Goal: Task Accomplishment & Management: Use online tool/utility

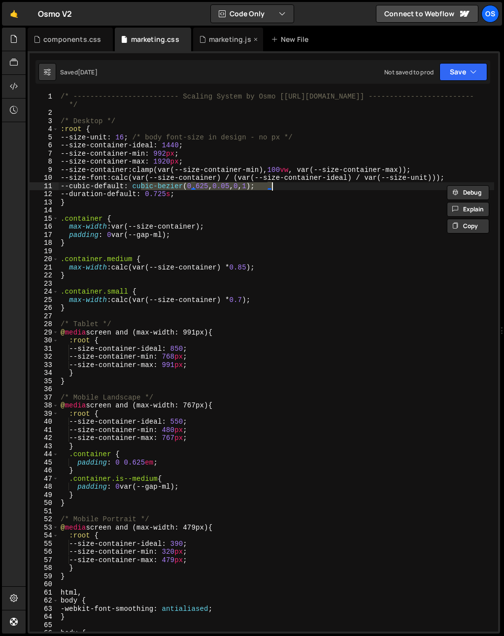
click at [222, 40] on div "marketing.js" at bounding box center [230, 39] width 42 height 10
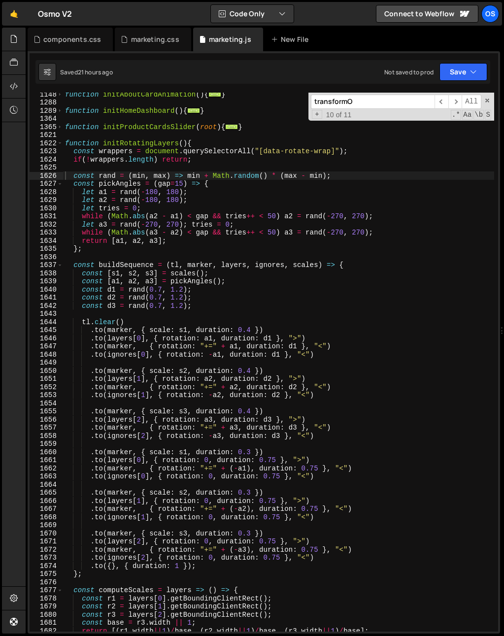
click at [62, 138] on div "1621" at bounding box center [47, 135] width 34 height 8
click at [59, 142] on span at bounding box center [59, 143] width 5 height 8
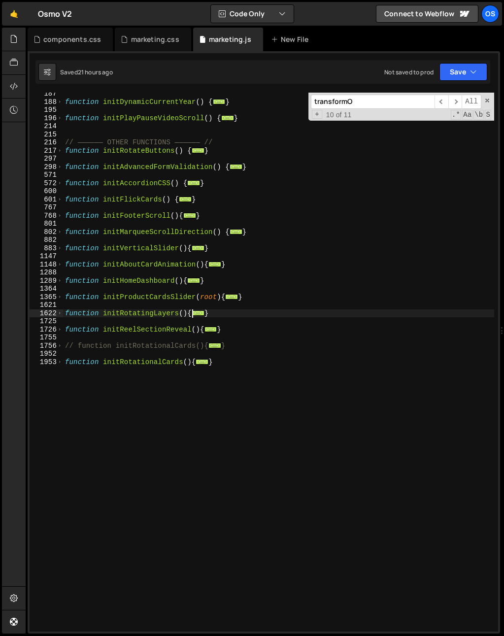
scroll to position [409, 0]
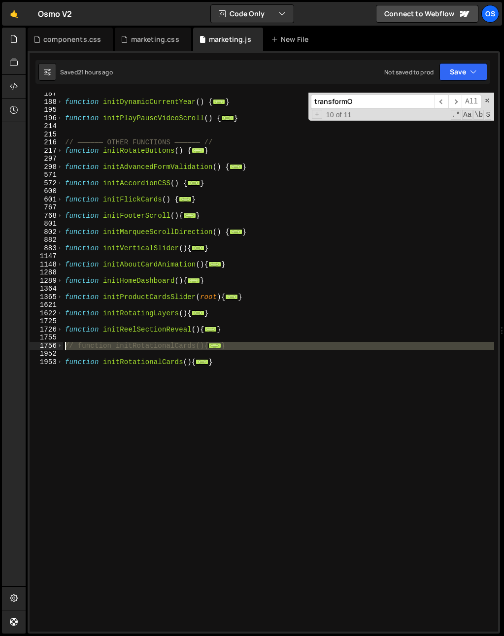
drag, startPoint x: 66, startPoint y: 353, endPoint x: 63, endPoint y: 343, distance: 9.7
click at [63, 343] on div "function initDynamicCurrentYear ( ) { ... } function initPlayPauseVideoScroll (…" at bounding box center [278, 367] width 431 height 555
type textarea "// function initRotationalCards(){ // document.querySelectorAll('[data-rotation…"
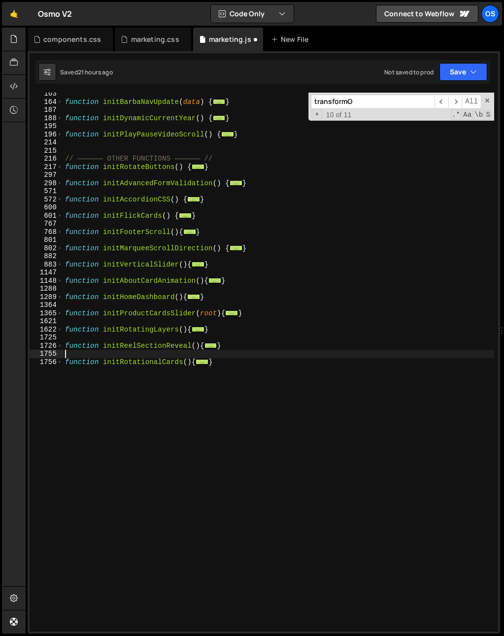
scroll to position [393, 0]
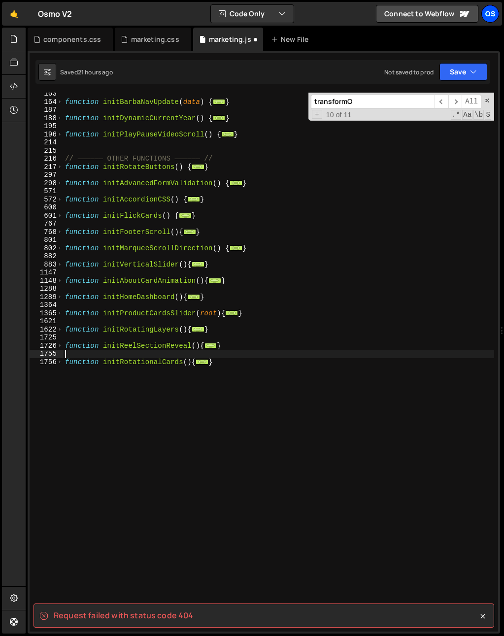
click at [486, 13] on div "Os" at bounding box center [490, 14] width 18 height 18
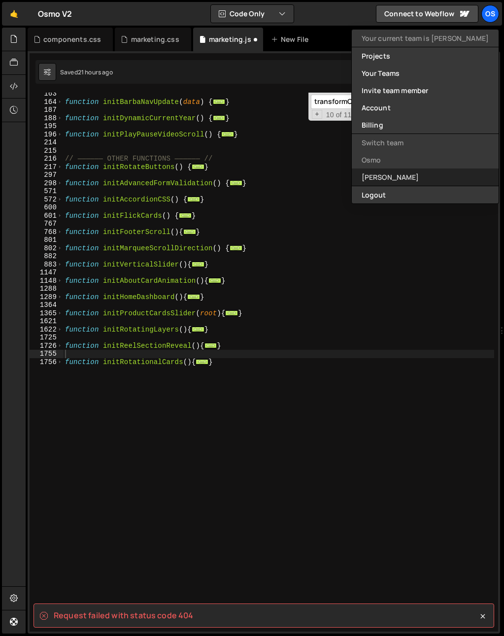
click at [431, 171] on link "[PERSON_NAME]" at bounding box center [425, 177] width 147 height 17
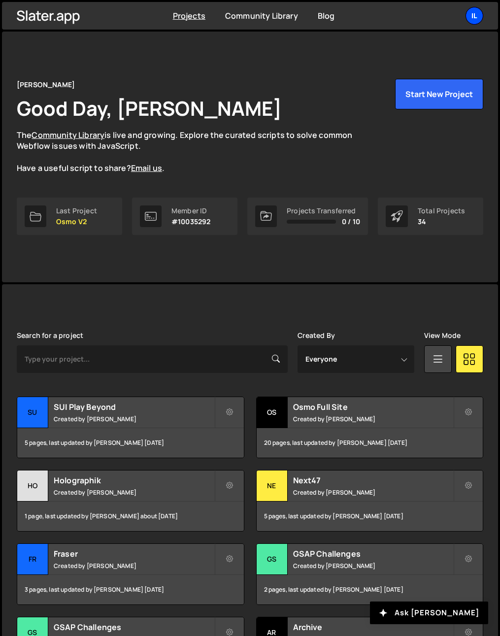
click at [481, 17] on div "Il" at bounding box center [475, 16] width 18 height 18
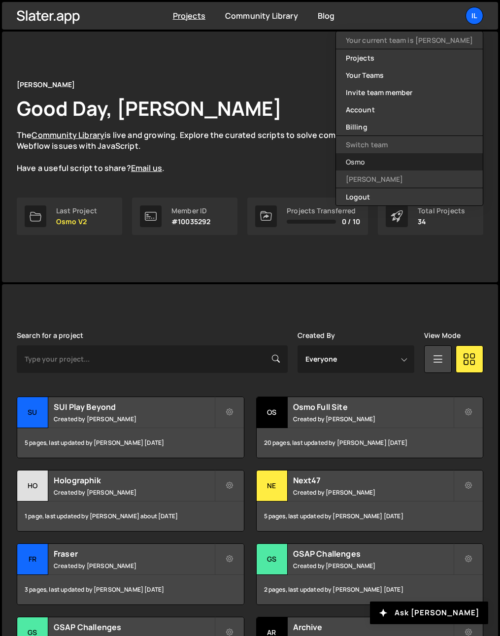
click at [393, 155] on link "Osmo" at bounding box center [409, 161] width 147 height 17
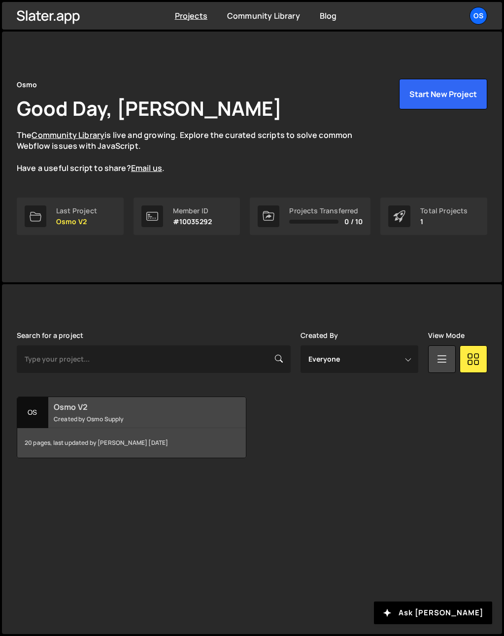
click at [63, 420] on small "Created by Osmo Supply" at bounding box center [135, 419] width 163 height 8
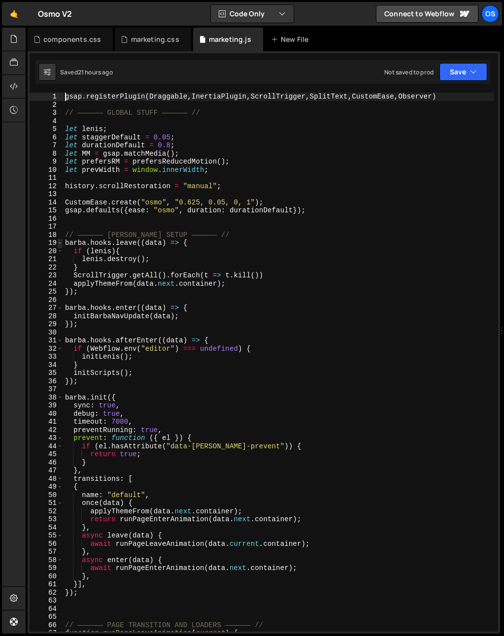
click at [57, 242] on span at bounding box center [59, 243] width 5 height 8
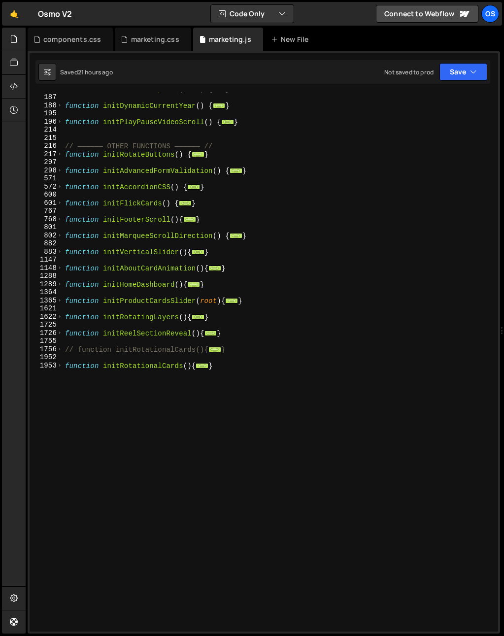
click at [152, 442] on div "function initBarbaNavUpdate ( data ) { ... } function initDynamicCurrentYear ( …" at bounding box center [278, 362] width 431 height 555
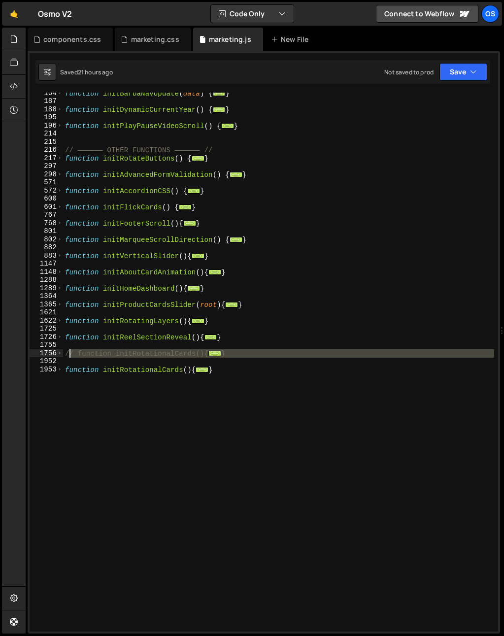
drag, startPoint x: 75, startPoint y: 362, endPoint x: 72, endPoint y: 354, distance: 8.6
click at [67, 351] on div "function initBarbaNavUpdate ( data ) { ... } function initDynamicCurrentYear ( …" at bounding box center [278, 366] width 431 height 555
type textarea "// function initRotationalCards(){ // document.querySelectorAll('[data-rotation…"
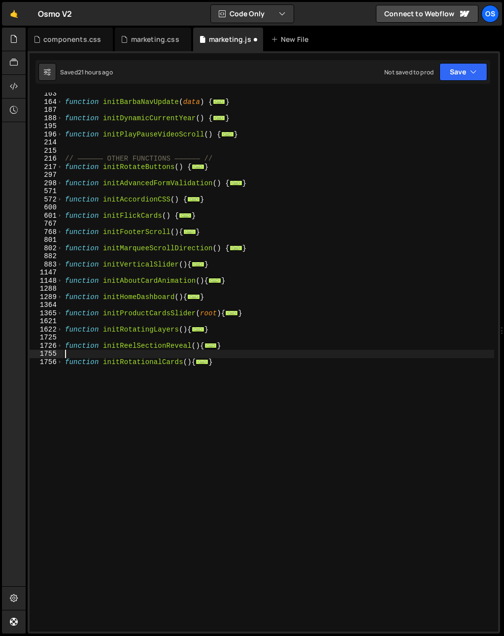
scroll to position [393, 0]
click at [281, 370] on div "function initBarbaNavUpdate ( data ) { ... } function initDynamicCurrentYear ( …" at bounding box center [278, 367] width 431 height 555
type textarea "}"
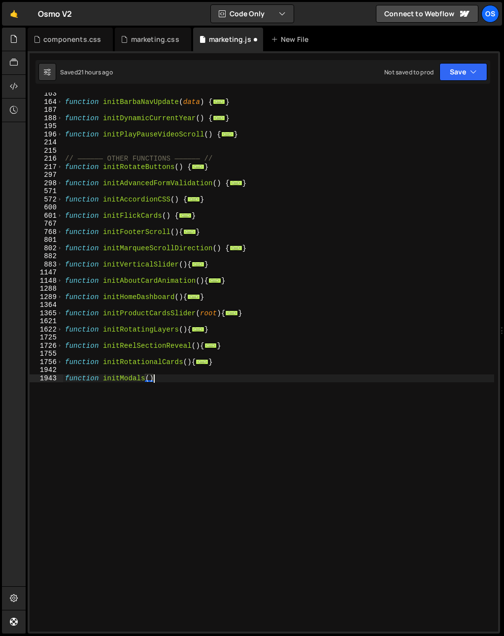
type textarea "function initModals(){"
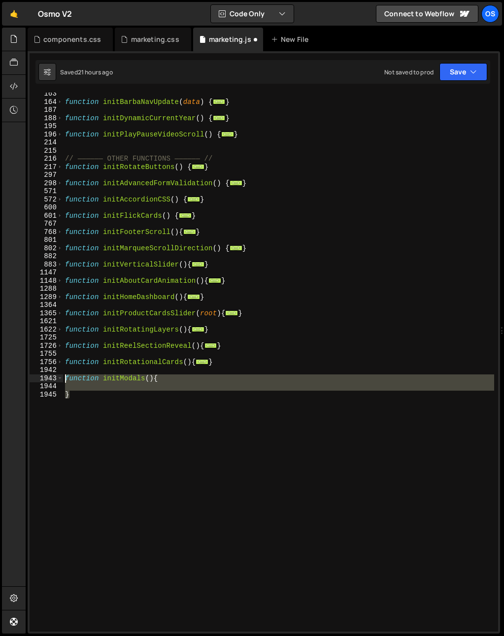
drag, startPoint x: 103, startPoint y: 405, endPoint x: 57, endPoint y: 379, distance: 53.6
click at [57, 379] on div "163 164 187 188 195 196 214 215 216 217 297 298 571 572 600 601 767 768 801 802…" at bounding box center [264, 362] width 469 height 539
click at [114, 449] on div "function initBarbaNavUpdate ( data ) { ... } function initDynamicCurrentYear ( …" at bounding box center [278, 367] width 431 height 555
drag, startPoint x: 100, startPoint y: 429, endPoint x: 43, endPoint y: 378, distance: 76.4
click at [43, 378] on div "} 163 164 187 188 195 196 214 215 216 217 297 298 571 572 600 601 767 768 801 8…" at bounding box center [264, 362] width 469 height 539
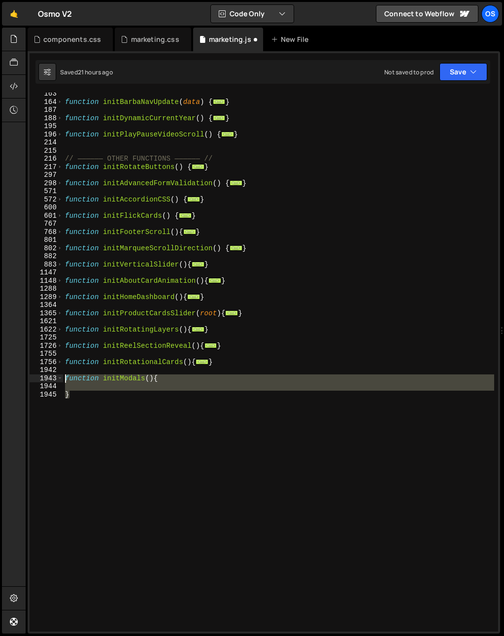
paste textarea "}"
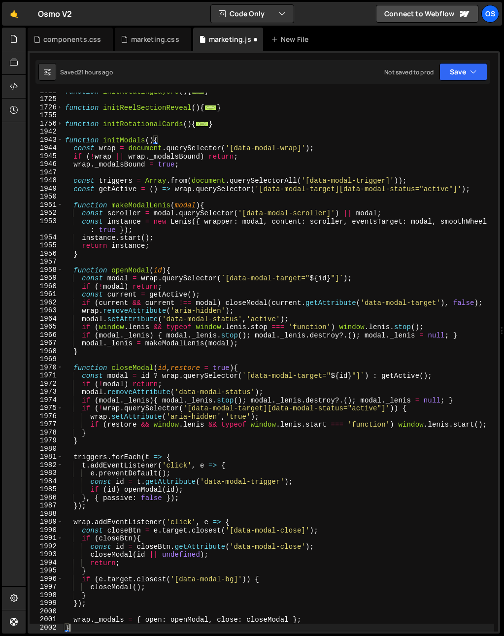
scroll to position [592, 0]
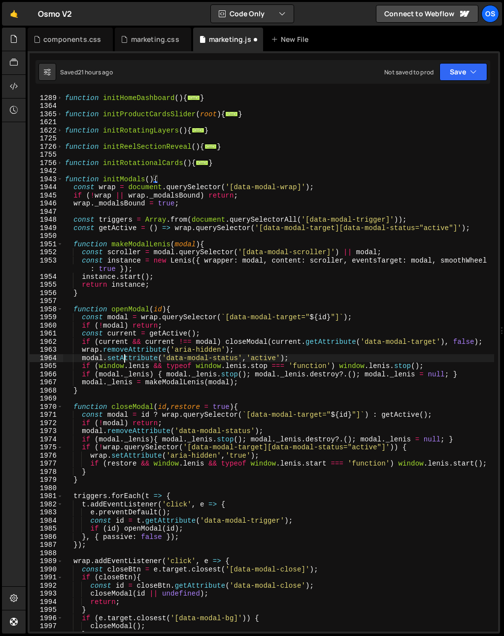
drag, startPoint x: 125, startPoint y: 355, endPoint x: 123, endPoint y: 346, distance: 9.1
click at [125, 355] on div "function initHomeDashboard ( ) { ... } function initProductCardsSlider ( root )…" at bounding box center [278, 363] width 431 height 555
click at [204, 262] on div "function initHomeDashboard ( ) { ... } function initProductCardsSlider ( root )…" at bounding box center [278, 363] width 431 height 555
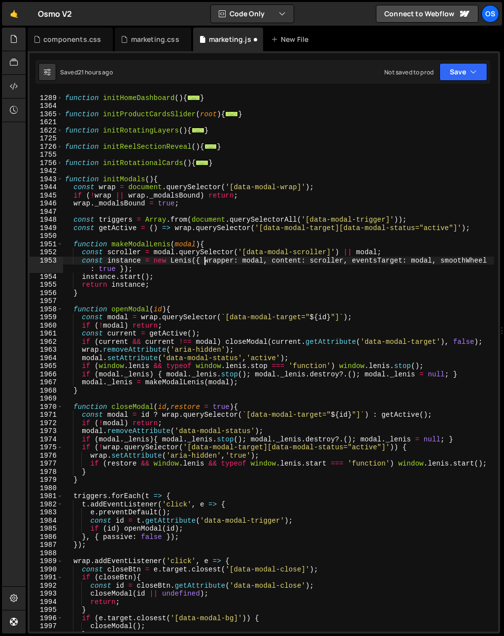
scroll to position [0, 1]
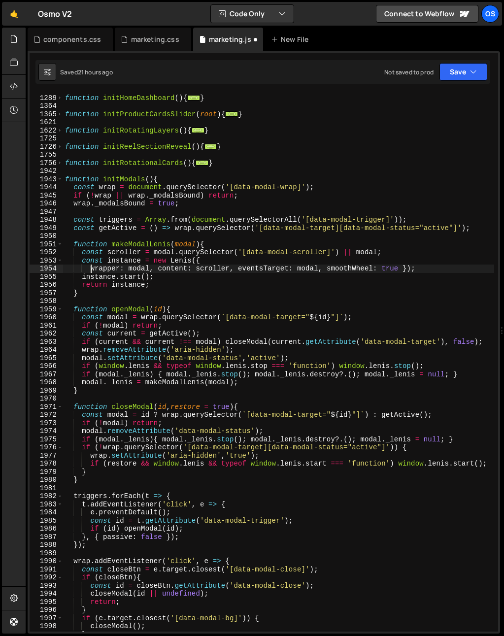
click at [159, 270] on div "function initHomeDashboard ( ) { ... } function initProductCardsSlider ( root )…" at bounding box center [278, 363] width 431 height 555
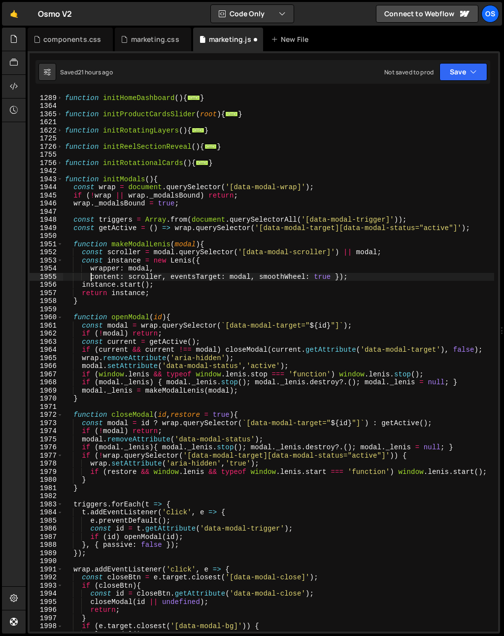
click at [172, 278] on div "function initHomeDashboard ( ) { ... } function initProductCardsSlider ( root )…" at bounding box center [278, 363] width 431 height 555
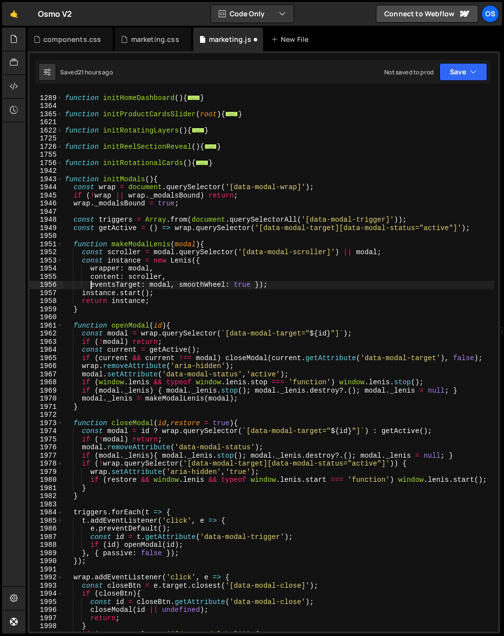
click at [180, 287] on div "function initHomeDashboard ( ) { ... } function initProductCardsSlider ( root )…" at bounding box center [278, 363] width 431 height 555
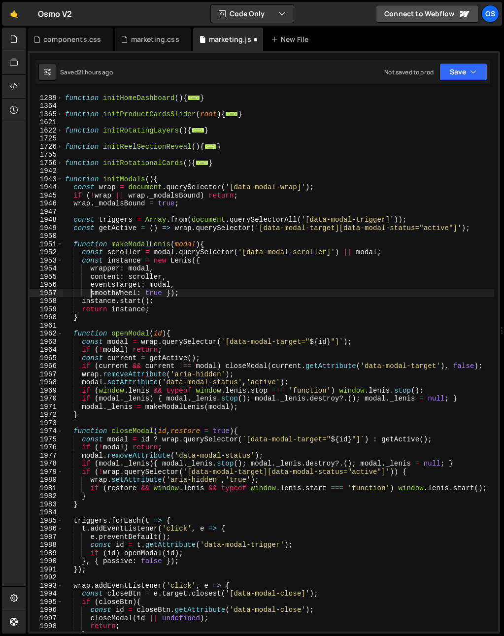
click at [164, 292] on div "function initHomeDashboard ( ) { ... } function initProductCardsSlider ( root )…" at bounding box center [278, 363] width 431 height 555
click at [167, 293] on div "function initHomeDashboard ( ) { ... } function initProductCardsSlider ( root )…" at bounding box center [278, 363] width 431 height 555
type textarea "smoothWheel: true});"
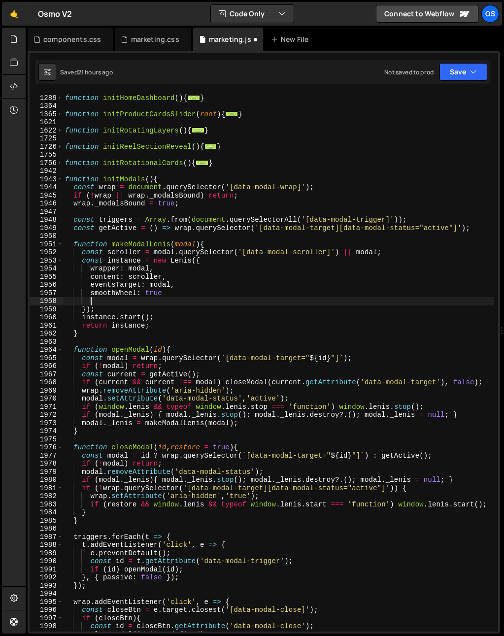
scroll to position [0, 0]
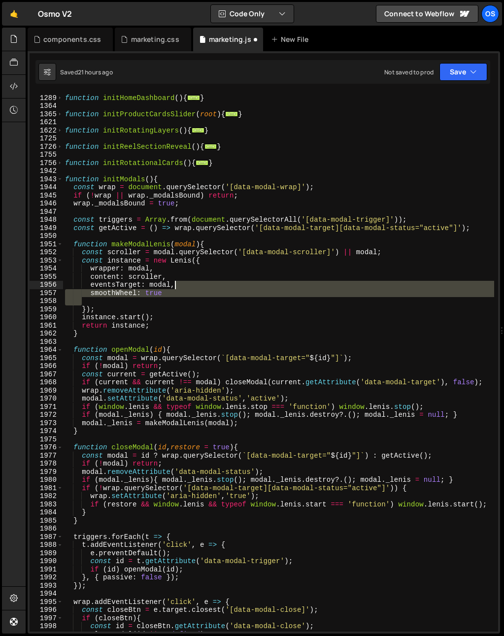
drag, startPoint x: 171, startPoint y: 298, endPoint x: 188, endPoint y: 286, distance: 20.4
click at [188, 286] on div "function initHomeDashboard ( ) { ... } function initProductCardsSlider ( root )…" at bounding box center [278, 363] width 431 height 555
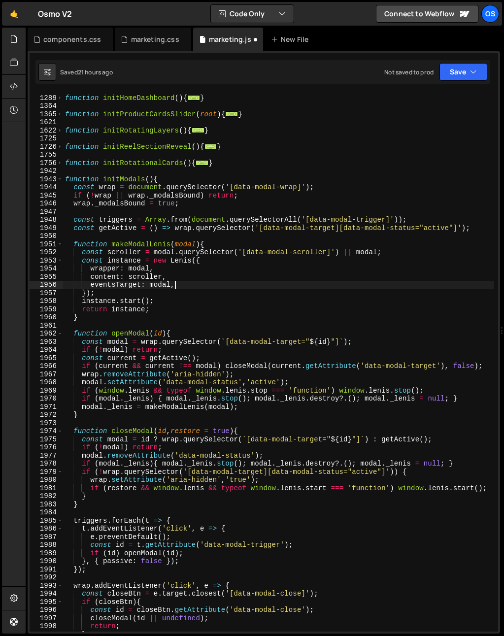
click at [179, 292] on div "function initHomeDashboard ( ) { ... } function initProductCardsSlider ( root )…" at bounding box center [278, 363] width 431 height 555
type textarea "});"
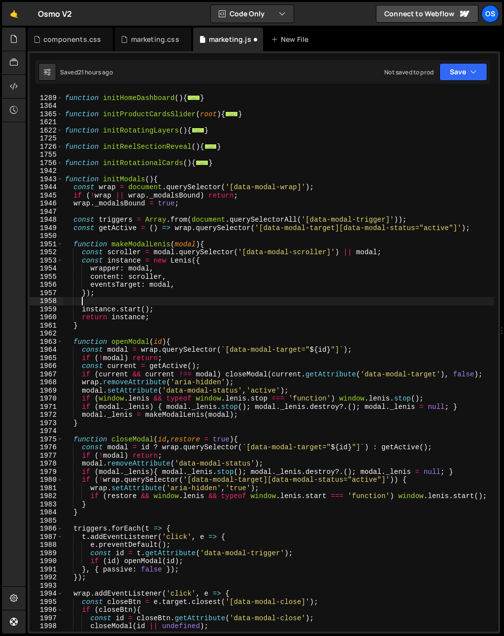
click at [412, 251] on div "function initHomeDashboard ( ) { ... } function initProductCardsSlider ( root )…" at bounding box center [278, 363] width 431 height 555
type textarea "const scroller = modal.querySelector('[data-modal-scroller]') || modal;"
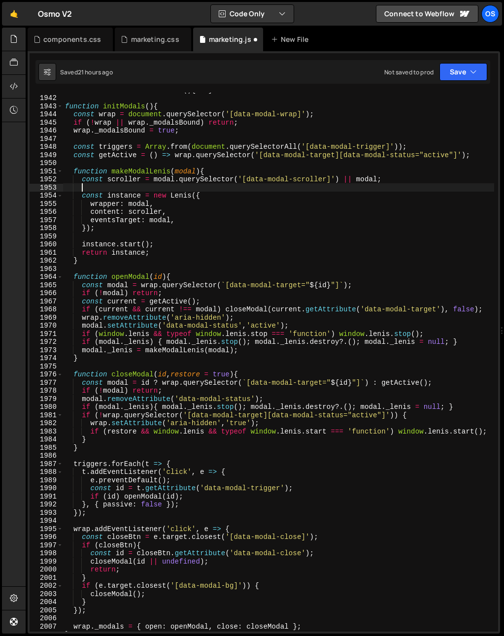
scroll to position [665, 0]
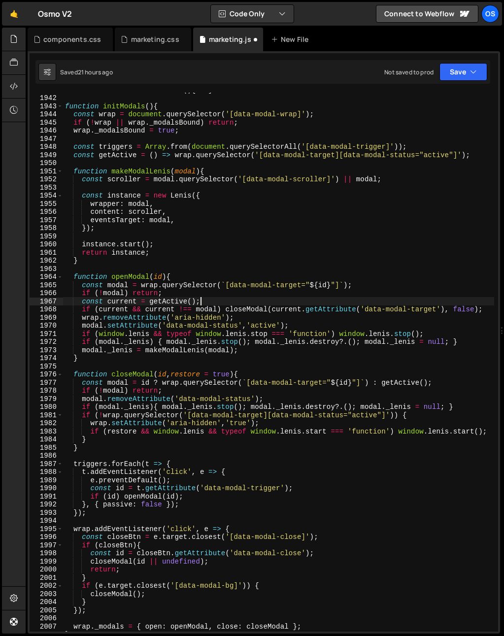
click at [223, 300] on div "function initRotationalCards ( ) { ... } function initModals ( ) { const wrap =…" at bounding box center [278, 363] width 431 height 555
click at [242, 295] on div "function initRotationalCards ( ) { ... } function initModals ( ) { const wrap =…" at bounding box center [278, 363] width 431 height 555
type textarea "if (!modal) return;"
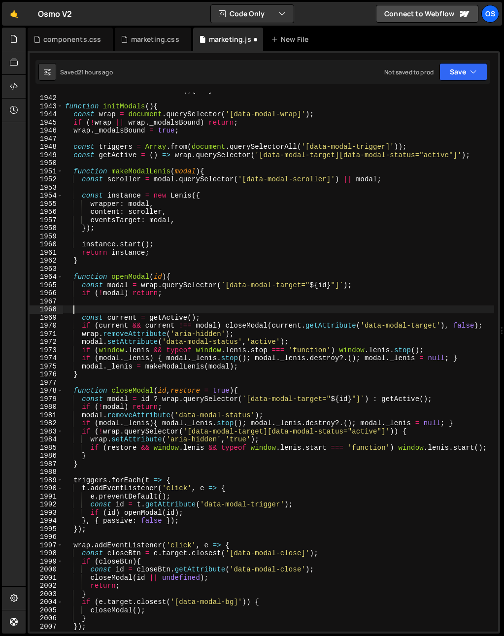
scroll to position [0, 0]
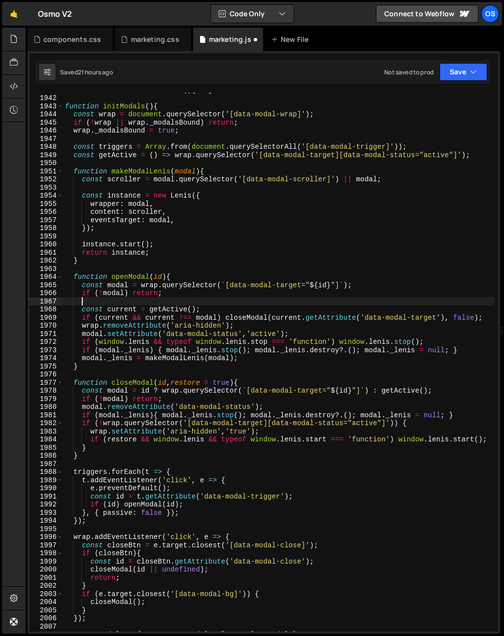
click at [224, 306] on div "function initRotationalCards ( ) { ... } function initModals ( ) { const wrap =…" at bounding box center [278, 363] width 431 height 555
type textarea "const current = getActive();"
click at [249, 328] on div "function initRotationalCards ( ) { ... } function initModals ( ) { const wrap =…" at bounding box center [278, 363] width 431 height 555
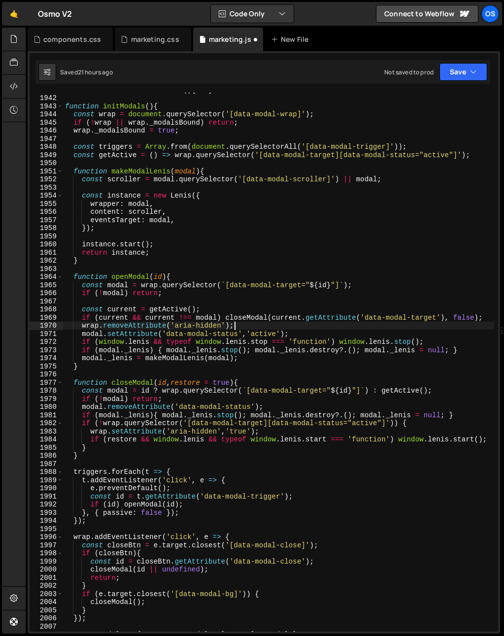
click at [301, 334] on div "function initRotationalCards ( ) { ... } function initModals ( ) { const wrap =…" at bounding box center [278, 363] width 431 height 555
type textarea "modal.setAttribute('data-modal-status','active');"
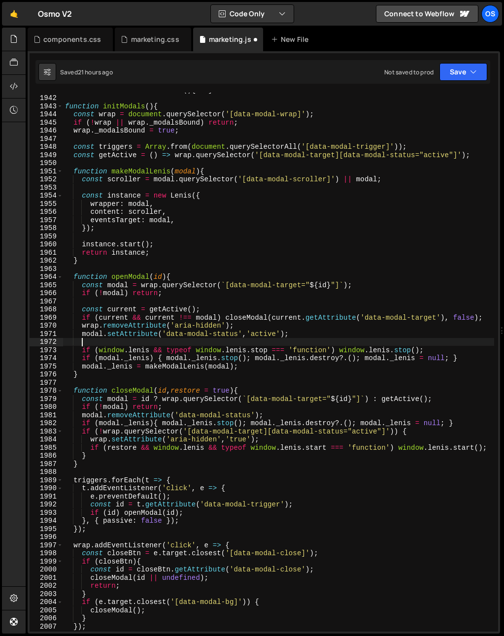
click at [223, 310] on div "function initRotationalCards ( ) { ... } function initModals ( ) { const wrap =…" at bounding box center [278, 363] width 431 height 555
type textarea "const current = getActive();"
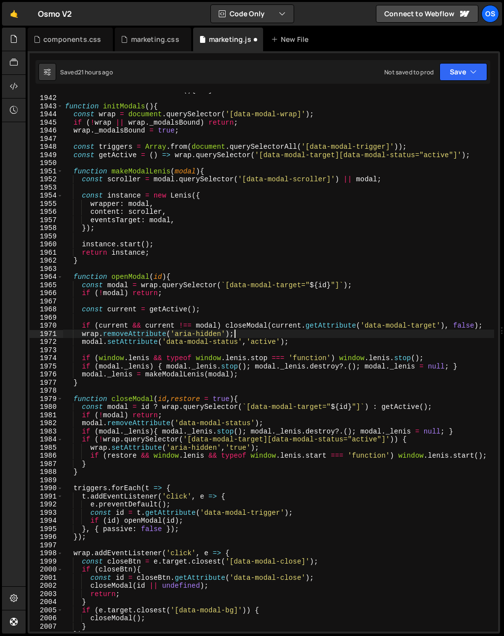
drag, startPoint x: 233, startPoint y: 334, endPoint x: 245, endPoint y: 336, distance: 13.0
click at [233, 334] on div "function initRotationalCards ( ) { ... } function initModals ( ) { const wrap =…" at bounding box center [278, 363] width 431 height 555
type textarea "wrap.removeAttribute('aria-hidden');"
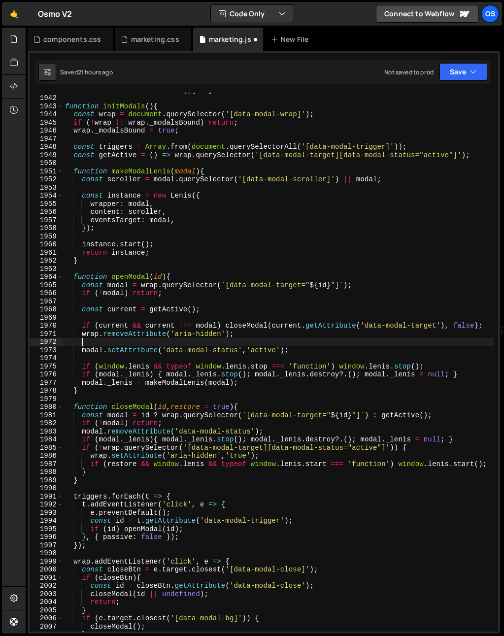
click at [446, 363] on div "function initRotationalCards ( ) { ... } function initModals ( ) { const wrap =…" at bounding box center [278, 363] width 431 height 555
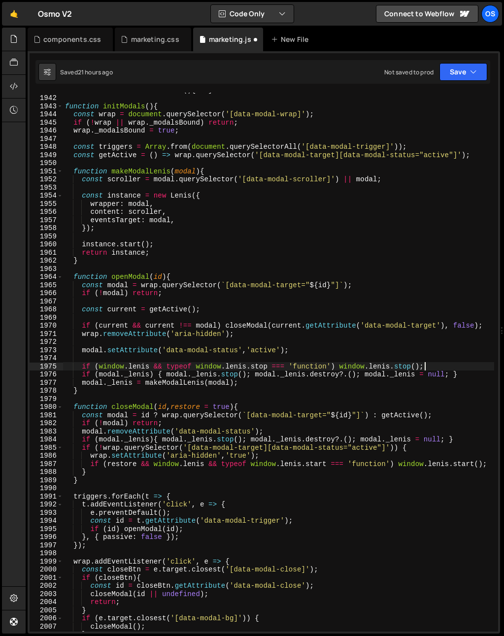
click at [465, 374] on div "function initRotationalCards ( ) { ... } function initModals ( ) { const wrap =…" at bounding box center [278, 363] width 431 height 555
click at [168, 374] on div "function initRotationalCards ( ) { ... } function initModals ( ) { const wrap =…" at bounding box center [278, 363] width 431 height 555
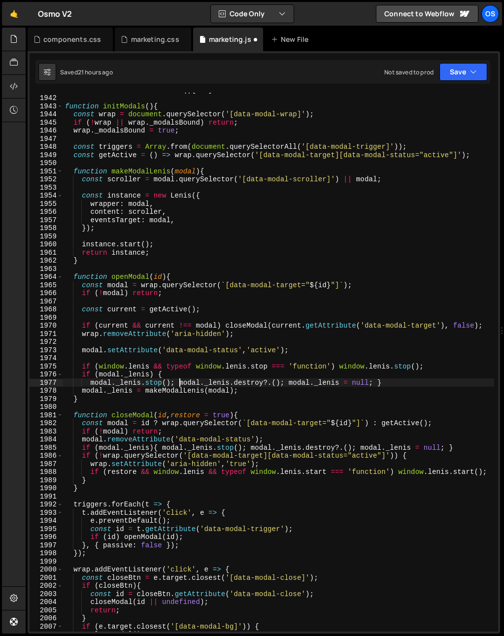
click at [178, 384] on div "function initRotationalCards ( ) { ... } function initModals ( ) { const wrap =…" at bounding box center [278, 363] width 431 height 555
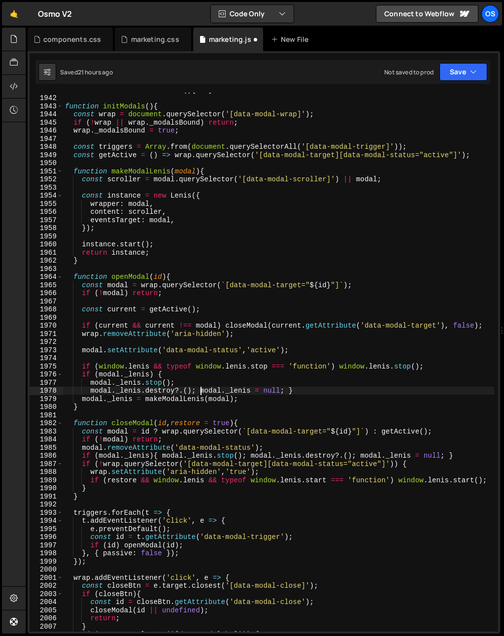
click at [200, 392] on div "function initRotationalCards ( ) { ... } function initModals ( ) { const wrap =…" at bounding box center [278, 363] width 431 height 555
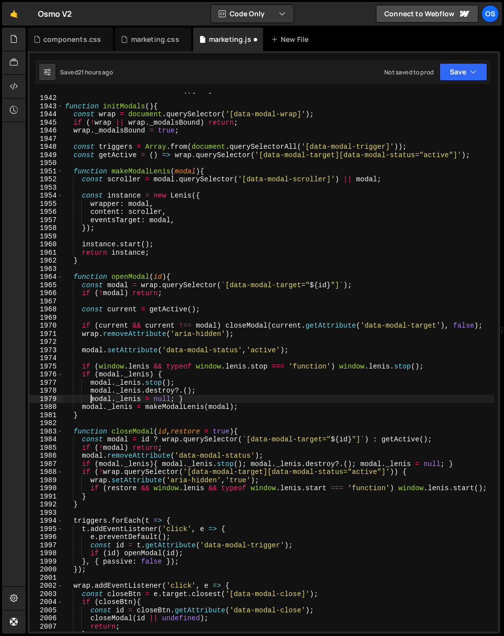
click at [178, 399] on div "function initRotationalCards ( ) { ... } function initModals ( ) { const wrap =…" at bounding box center [278, 363] width 431 height 555
type textarea "modal._lenis = null;}"
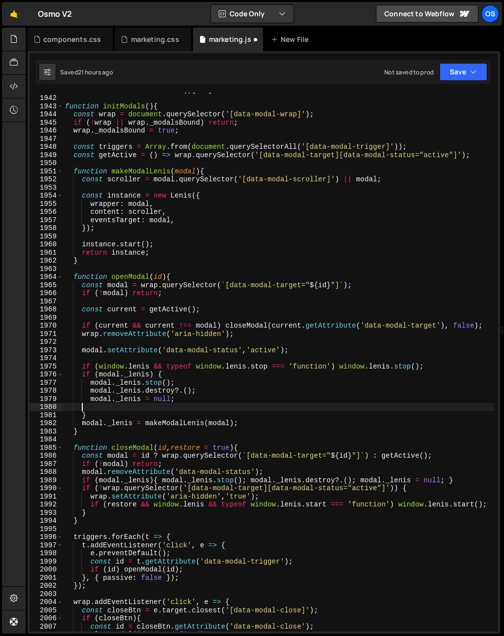
scroll to position [0, 0]
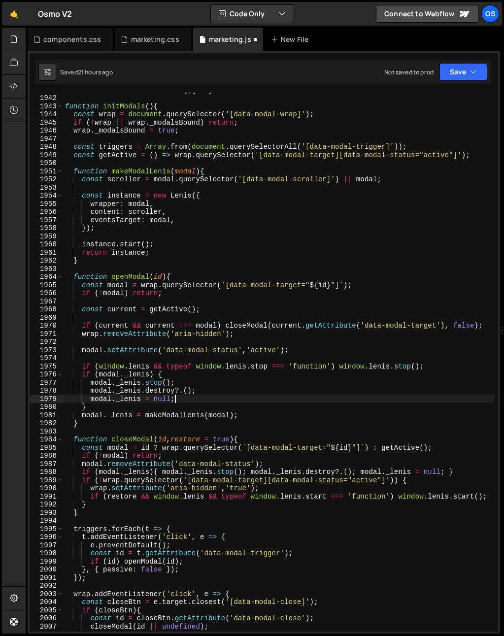
click at [240, 401] on div "function initRotationalCards ( ) { ... } function initModals ( ) { const wrap =…" at bounding box center [278, 363] width 431 height 555
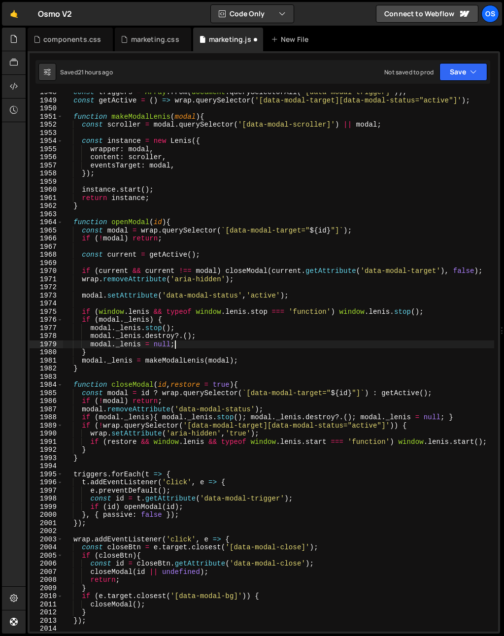
scroll to position [757, 0]
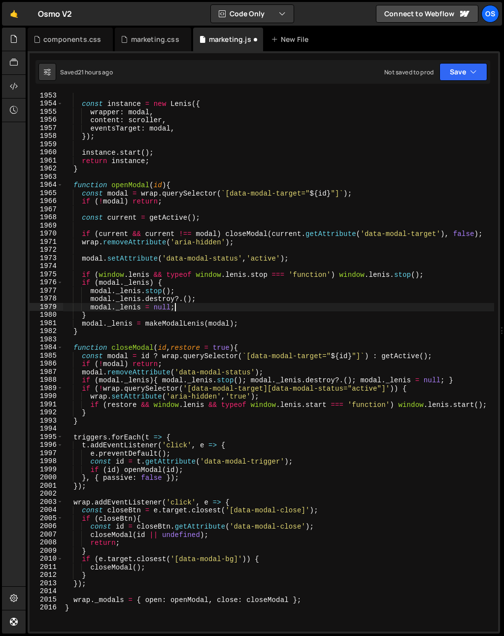
click at [245, 367] on div "const instance = new Lenis ({ wrapper : modal , content : scroller , eventsTarg…" at bounding box center [278, 369] width 431 height 555
type textarea "if (!modal) return;"
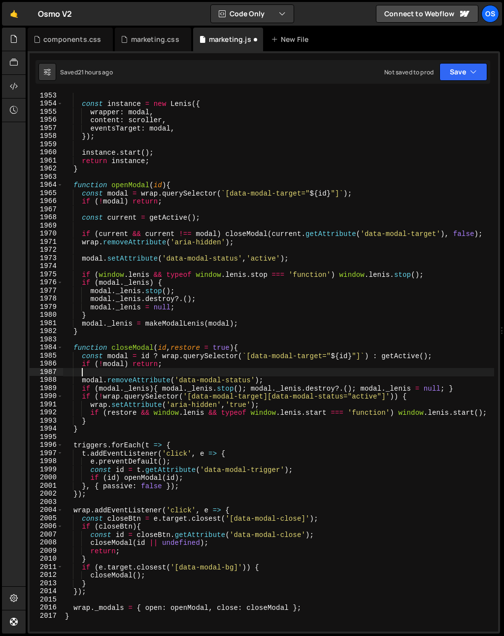
scroll to position [0, 0]
click at [271, 381] on div "const instance = new Lenis ({ wrapper : modal , content : scroller , eventsTarg…" at bounding box center [278, 369] width 431 height 555
type textarea "modal.removeAttribute('data-modal-status');"
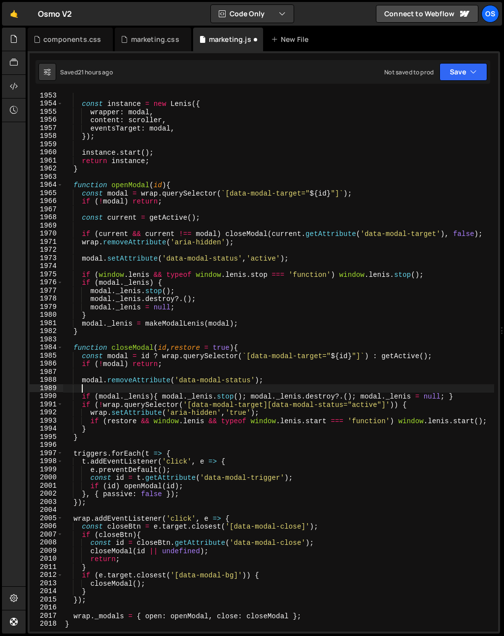
click at [472, 400] on div "const instance = new Lenis ({ wrapper : modal , content : scroller , eventsTarg…" at bounding box center [278, 369] width 431 height 555
type textarea "if (modal._lenis){ modal._lenis.stop(); modal._lenis.destroy?.(); modal._lenis …"
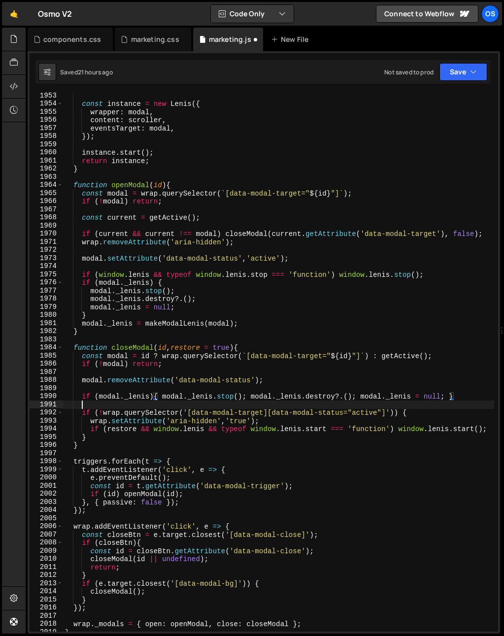
click at [449, 408] on div "const instance = new Lenis ({ wrapper : modal , content : scroller , eventsTarg…" at bounding box center [278, 369] width 431 height 555
click at [397, 431] on div "const instance = new Lenis ({ wrapper : modal , content : scroller , eventsTarg…" at bounding box center [278, 369] width 431 height 555
type textarea "if (restore && window.lenis && typeof window.lenis.start === 'function') window…"
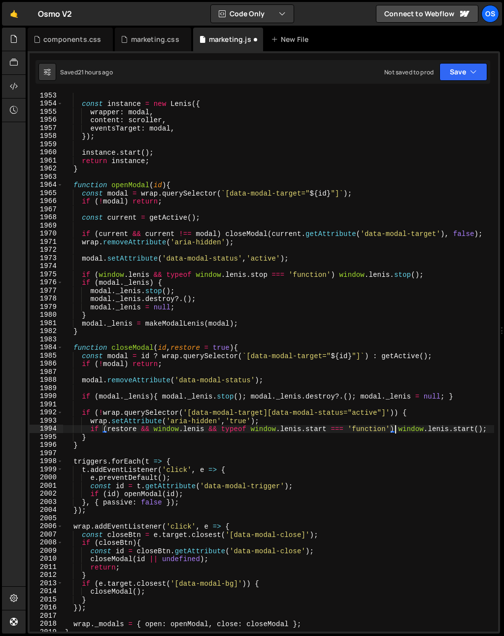
click at [398, 452] on div "const instance = new Lenis ({ wrapper : modal , content : scroller , eventsTarg…" at bounding box center [278, 369] width 431 height 555
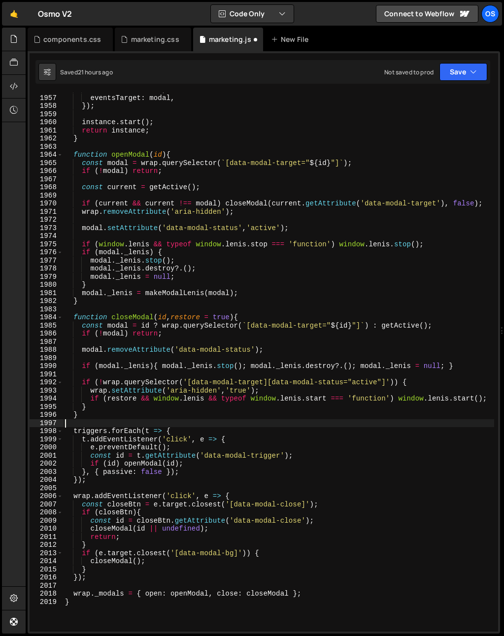
scroll to position [852, 0]
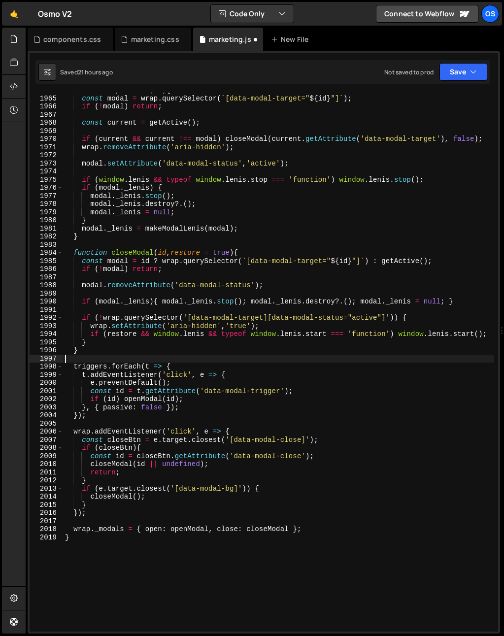
click at [227, 396] on div "function openModal ( id ) { const modal = wrap . querySelector ( ` [data-modal-…" at bounding box center [278, 363] width 431 height 555
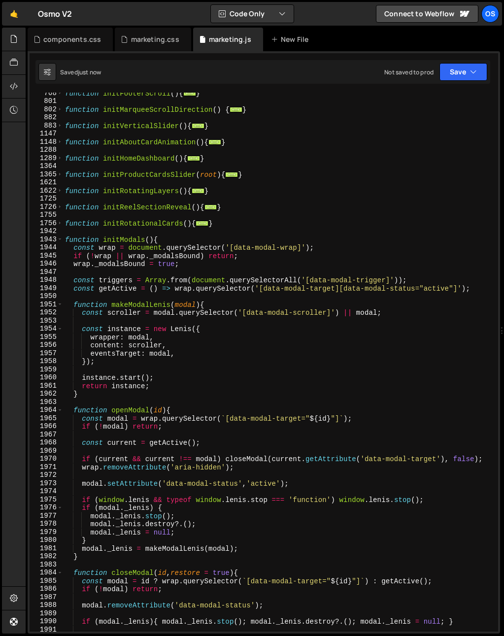
scroll to position [532, 0]
drag, startPoint x: 103, startPoint y: 239, endPoint x: 155, endPoint y: 240, distance: 51.2
click at [155, 240] on div "function initFooterScroll ( ) { ... } function initMarqueeScrollDirection ( ) {…" at bounding box center [278, 366] width 431 height 555
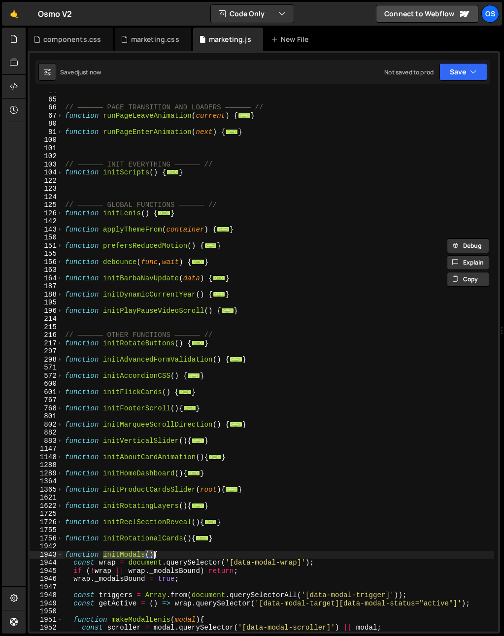
scroll to position [216, 0]
click at [61, 173] on span at bounding box center [59, 173] width 5 height 8
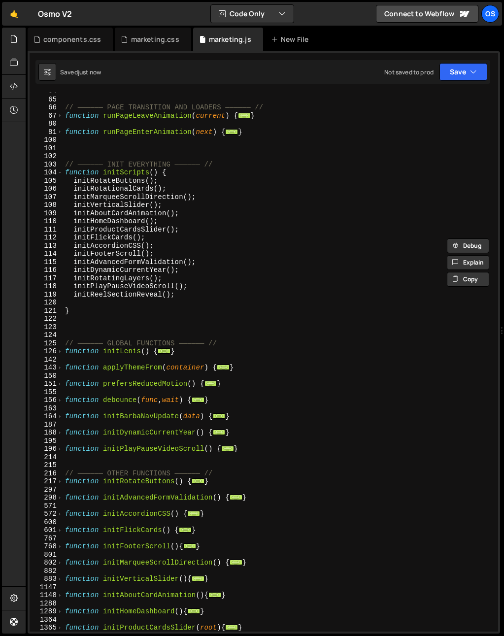
click at [203, 298] on div "// —————— PAGE TRANSITION AND LOADERS —————— // function runPageLeaveAnimation …" at bounding box center [278, 364] width 431 height 555
type textarea "initReelSectionReveal();"
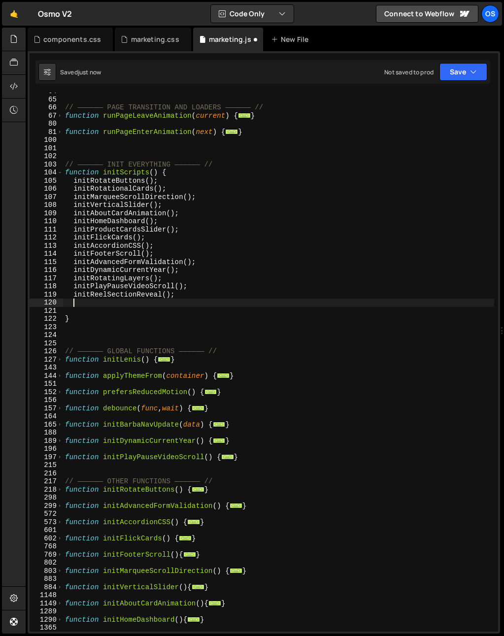
paste textarea "initModals()"
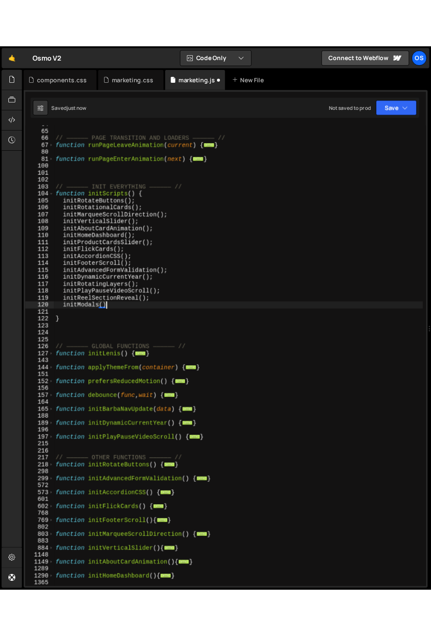
scroll to position [0, 4]
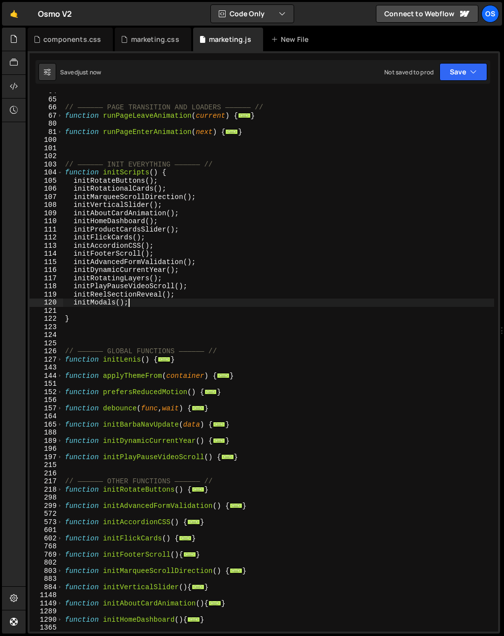
type textarea "initModals();"
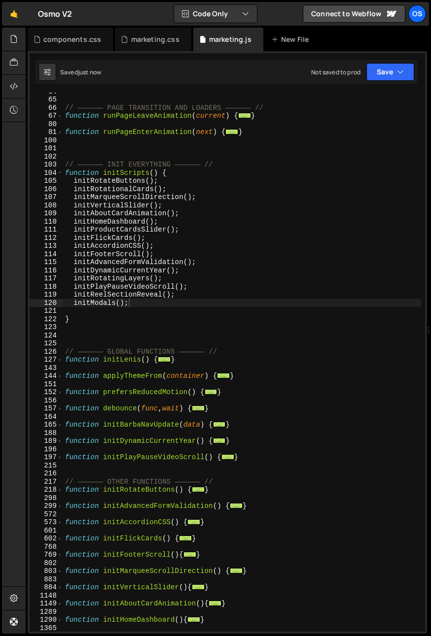
scroll to position [225, 0]
click at [67, 40] on div "components.css" at bounding box center [72, 39] width 58 height 10
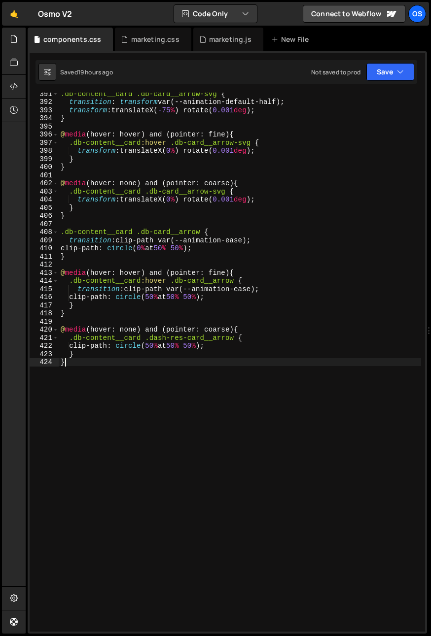
click at [153, 407] on div ".db-content__card .db-card__arrow-svg { transition : transform var(--animation-…" at bounding box center [240, 367] width 362 height 555
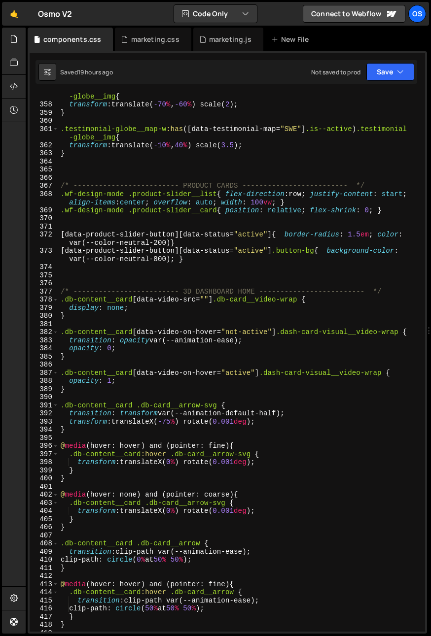
scroll to position [3146, 0]
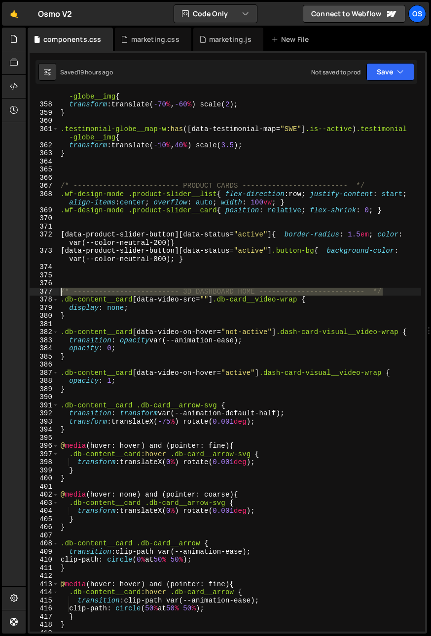
drag, startPoint x: 262, startPoint y: 290, endPoint x: 46, endPoint y: 293, distance: 215.8
click at [46, 293] on div "} 357 358 359 360 361 362 363 364 365 366 367 368 369 370 371 372 373 374 375 3…" at bounding box center [227, 362] width 395 height 539
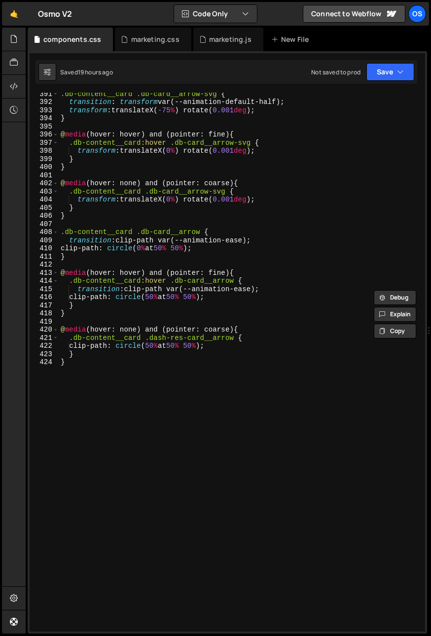
scroll to position [3458, 0]
click at [145, 485] on div ".db-content__card .db-card__arrow-svg { transition : transform var(--animation-…" at bounding box center [240, 367] width 362 height 555
type textarea "}"
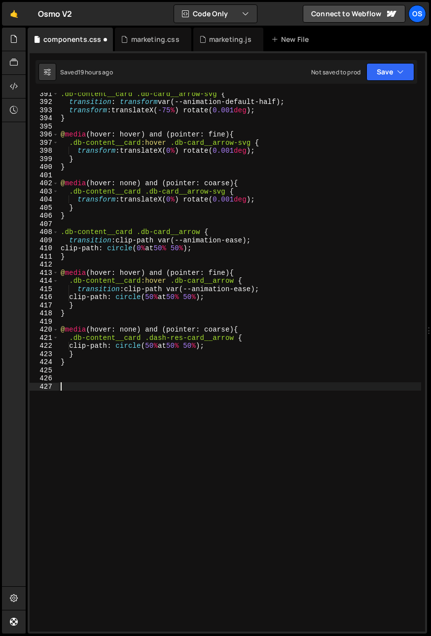
paste textarea "/* ------------------------- 3D DASHBOARD HOME ------------------------- */"
drag, startPoint x: 256, startPoint y: 386, endPoint x: 185, endPoint y: 389, distance: 70.5
click at [185, 389] on div ".db-content__card .db-card__arrow-svg { transition : transform var(--animation-…" at bounding box center [240, 367] width 362 height 555
type textarea "/* ------------------------- MODALS ------------------------- */"
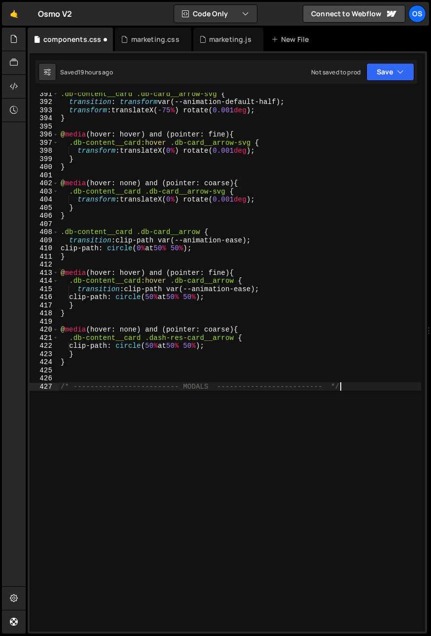
scroll to position [0, 0]
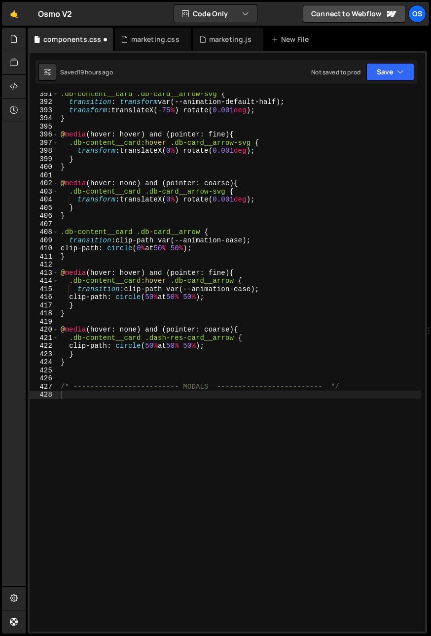
click at [113, 421] on div ".db-content__card .db-card__arrow-svg { transition : transform var(--animation-…" at bounding box center [240, 367] width 362 height 555
paste textarea "data-modal-wrap"
type textarea "[data-modal-wrap]:has( )"
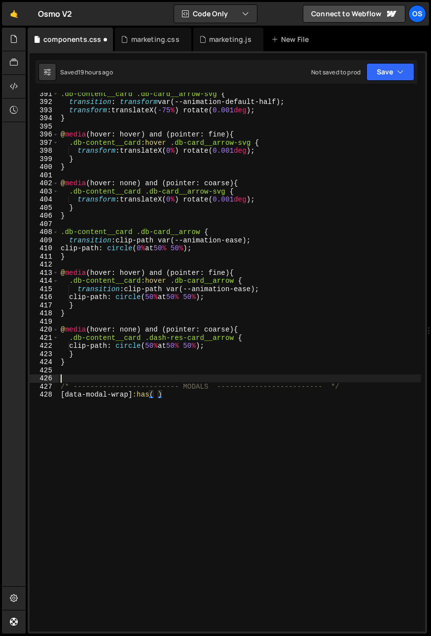
click at [161, 379] on div ".db-content__card .db-card__arrow-svg { transition : transform var(--animation-…" at bounding box center [240, 367] width 362 height 555
click at [156, 396] on div ".db-content__card .db-card__arrow-svg { transition : transform var(--animation-…" at bounding box center [240, 367] width 362 height 555
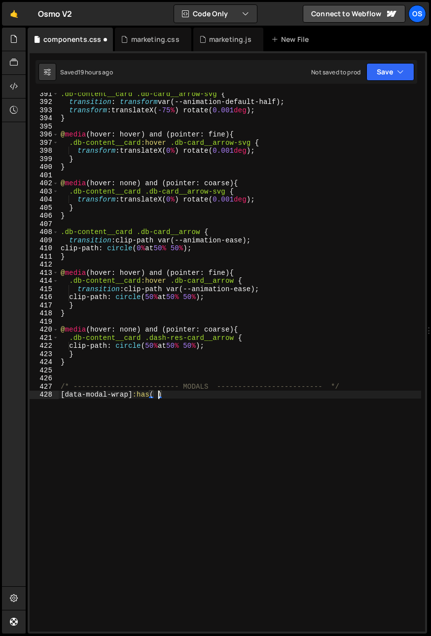
paste textarea "data-modal-target"
click at [160, 397] on div ".db-content__card .db-card__arrow-svg { transition : transform var(--animation-…" at bounding box center [240, 367] width 362 height 555
click at [236, 399] on div ".db-content__card .db-card__arrow-svg { transition : transform var(--animation-…" at bounding box center [240, 367] width 362 height 555
click at [237, 396] on div ".db-content__card .db-card__arrow-svg { transition : transform var(--animation-…" at bounding box center [240, 367] width 362 height 555
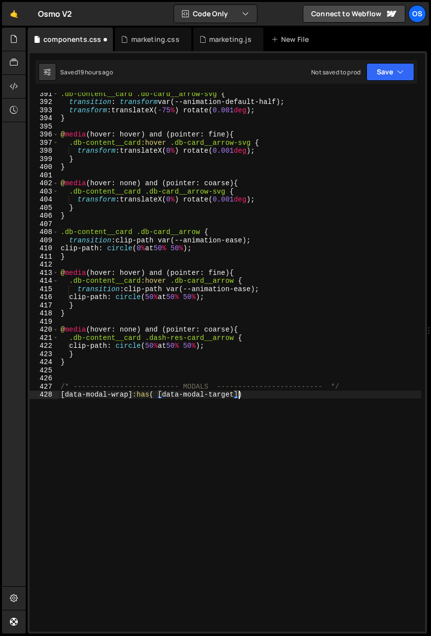
scroll to position [0, 13]
click at [264, 415] on div ".db-content__card .db-card__arrow-svg { transition : transform var(--animation-…" at bounding box center [240, 367] width 362 height 555
click at [243, 394] on div ".db-content__card .db-card__arrow-svg { transition : transform var(--animation-…" at bounding box center [240, 367] width 362 height 555
paste textarea "data-modal-status="active""
click at [277, 424] on div ".db-content__card .db-card__arrow-svg { transition : transform var(--animation-…" at bounding box center [240, 367] width 362 height 555
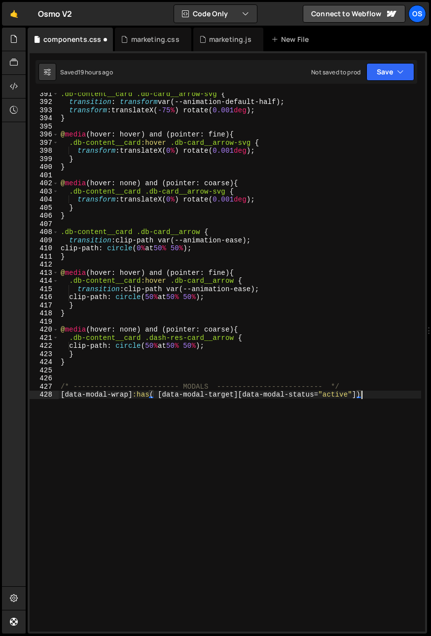
click at [174, 408] on div ".db-content__card .db-card__arrow-svg { transition : transform var(--animation-…" at bounding box center [240, 367] width 362 height 555
click at [190, 444] on div ".db-content__card .db-card__arrow-svg { transition : transform var(--animation-…" at bounding box center [240, 367] width 362 height 555
click at [383, 398] on div ".db-content__card .db-card__arrow-svg { transition : transform var(--animation-…" at bounding box center [240, 367] width 362 height 555
click at [383, 396] on div ".db-content__card .db-card__arrow-svg { transition : transform var(--animation-…" at bounding box center [240, 367] width 362 height 555
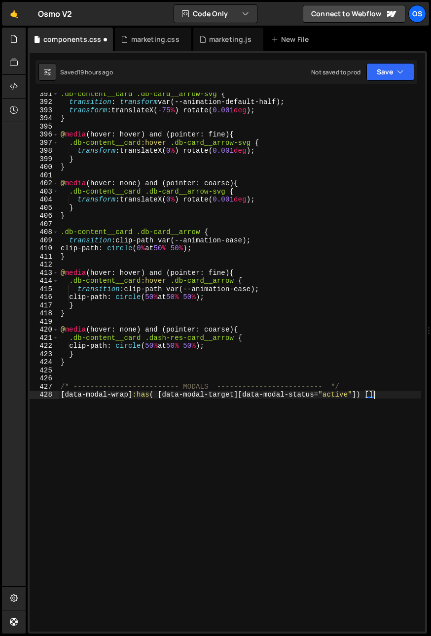
paste textarea "data-modal-status="active""
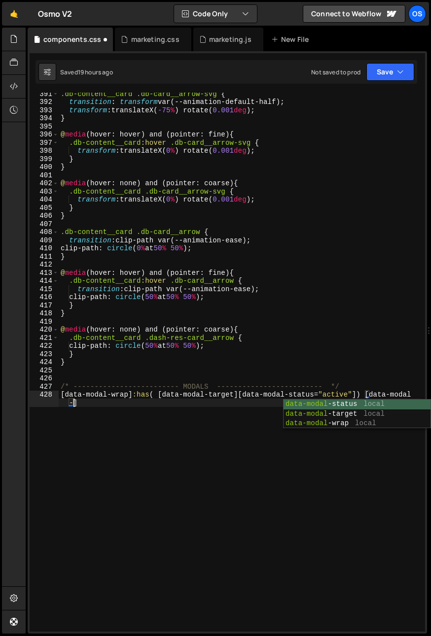
scroll to position [0, 25]
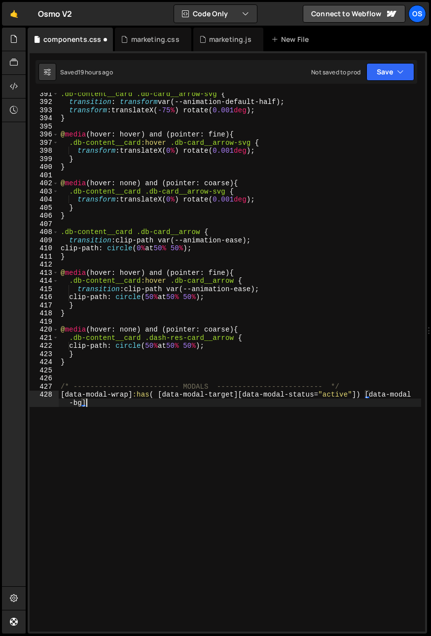
type textarea "[data-modal-wrap]:has( [data-modal-target][data-modal-status="active"]) [data-m…"
type textarea "opacity: 1;"
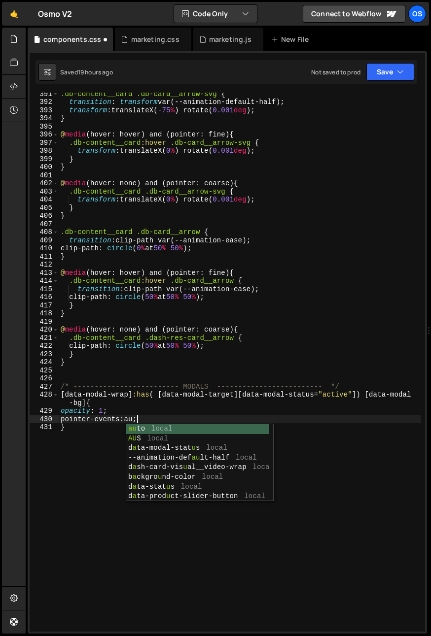
scroll to position [0, 5]
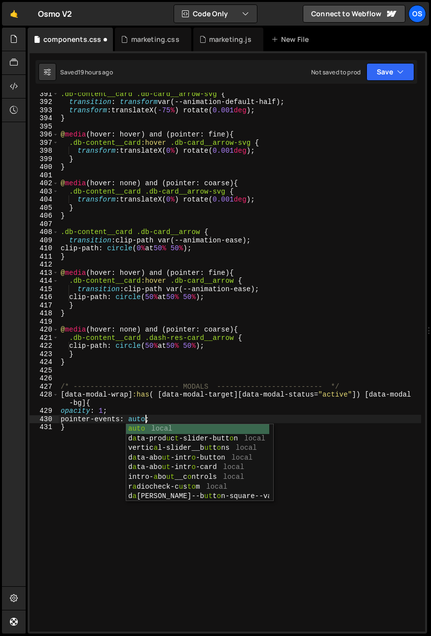
drag, startPoint x: 128, startPoint y: 425, endPoint x: 134, endPoint y: 424, distance: 6.5
click at [128, 425] on div "auto local d a ta-prod u c t -slider-butt o n local vertic a l-slider__b ut t o…" at bounding box center [197, 472] width 143 height 97
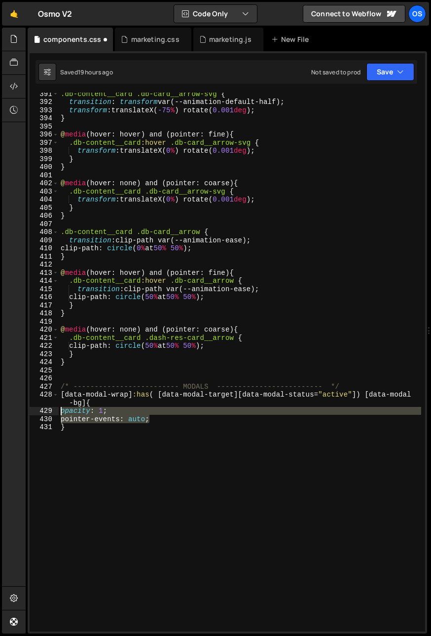
drag, startPoint x: 159, startPoint y: 419, endPoint x: -27, endPoint y: 410, distance: 186.4
click at [0, 410] on html "Projects Community Library Blog Os Your current team is Osmo Projects Your Team…" at bounding box center [215, 318] width 431 height 636
click at [175, 438] on div ".db-content__card .db-card__arrow-svg { transition : transform var(--animation-…" at bounding box center [240, 367] width 362 height 555
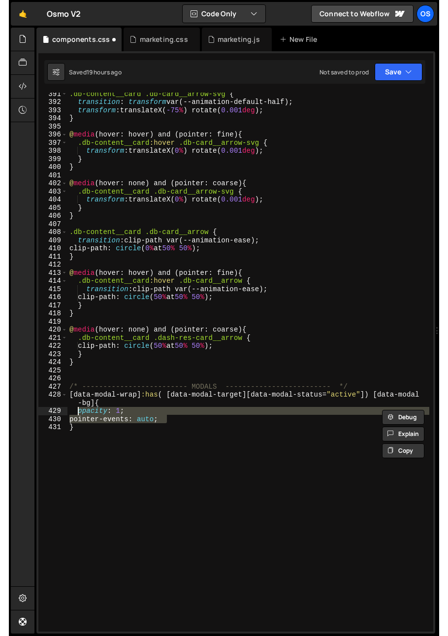
scroll to position [0, 0]
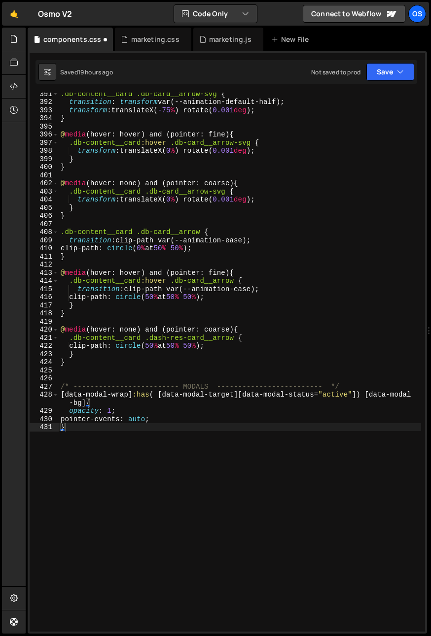
drag, startPoint x: 0, startPoint y: 394, endPoint x: -24, endPoint y: 394, distance: 24.1
click at [0, 394] on html "Projects Community Library Blog Os Your current team is Osmo Projects Your Team…" at bounding box center [215, 318] width 431 height 636
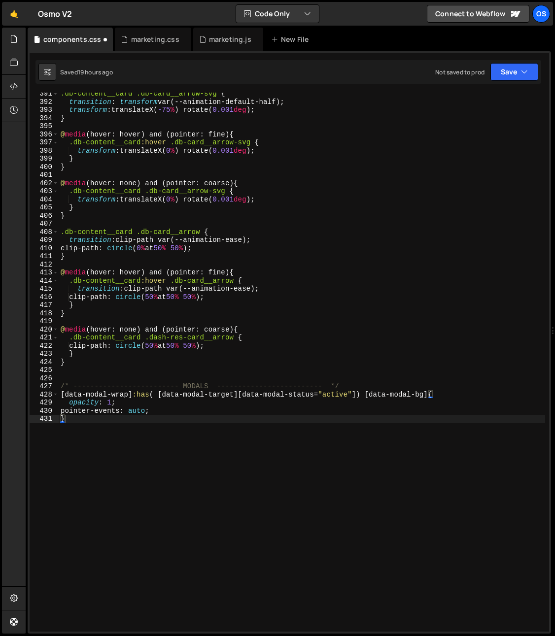
scroll to position [3320, 0]
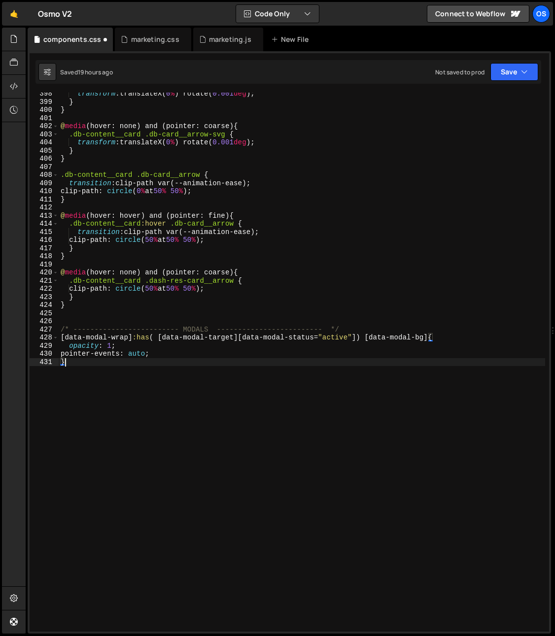
click at [165, 366] on div "transform : translateX( 0 % ) rotate( 0.001 deg ) ; } } @ media (hover: none) a…" at bounding box center [302, 367] width 486 height 555
click at [236, 367] on div "transform : translateX( 0 % ) rotate( 0.001 deg ) ; } } @ media (hover: none) a…" at bounding box center [302, 367] width 486 height 555
click at [262, 353] on div "transform : translateX( 0 % ) rotate( 0.001 deg ) ; } } @ media (hover: none) a…" at bounding box center [302, 367] width 486 height 555
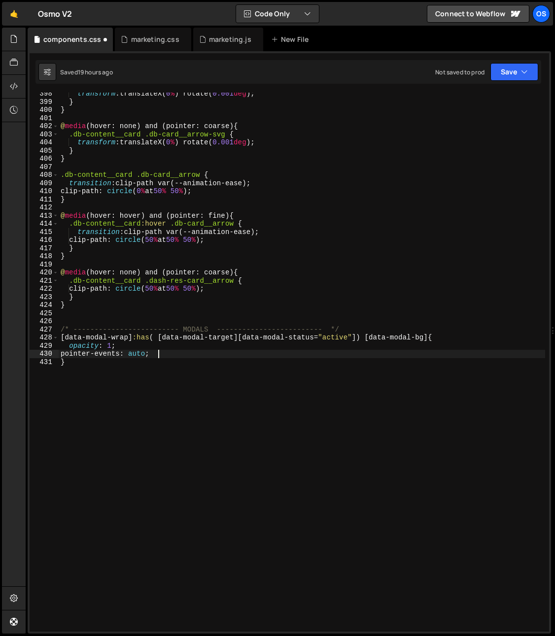
click at [276, 380] on div "transform : translateX( 0 % ) rotate( 0.001 deg ) ; } } @ media (hover: none) a…" at bounding box center [302, 367] width 486 height 555
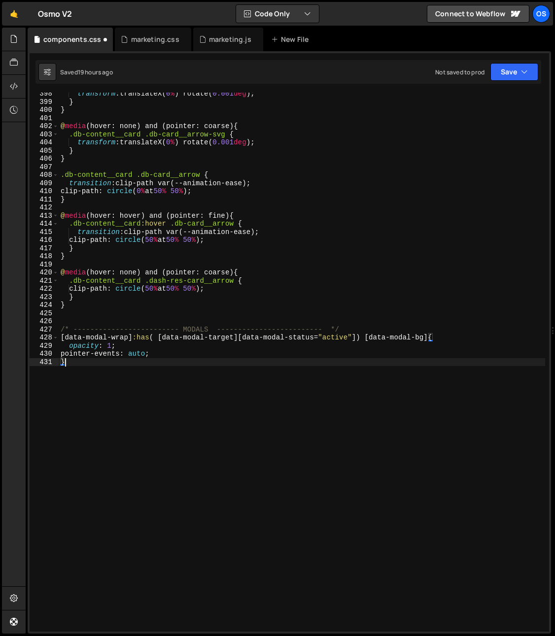
click at [144, 371] on div "transform : translateX( 0 % ) rotate( 0.001 deg ) ; } } @ media (hover: none) a…" at bounding box center [302, 367] width 486 height 555
click at [128, 339] on div "transform : translateX( 0 % ) rotate( 0.001 deg ) ; } } @ media (hover: none) a…" at bounding box center [302, 367] width 486 height 555
click at [91, 393] on div "transform : translateX( 0 % ) rotate( 0.001 deg ) ; } } @ media (hover: none) a…" at bounding box center [302, 367] width 486 height 555
type textarea "}"
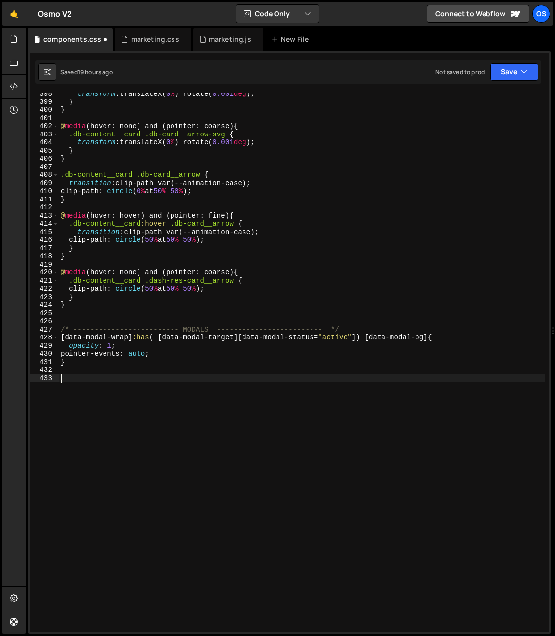
click at [123, 385] on div "transform : translateX( 0 % ) rotate( 0.001 deg ) ; } } @ media (hover: none) a…" at bounding box center [302, 367] width 486 height 555
paste textarea "data-modal-status="active""
type textarea "[data-modal-status="active"]{}"
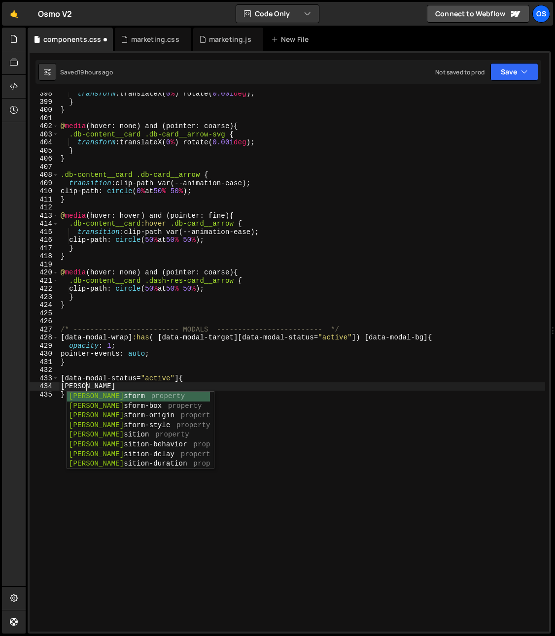
scroll to position [0, 2]
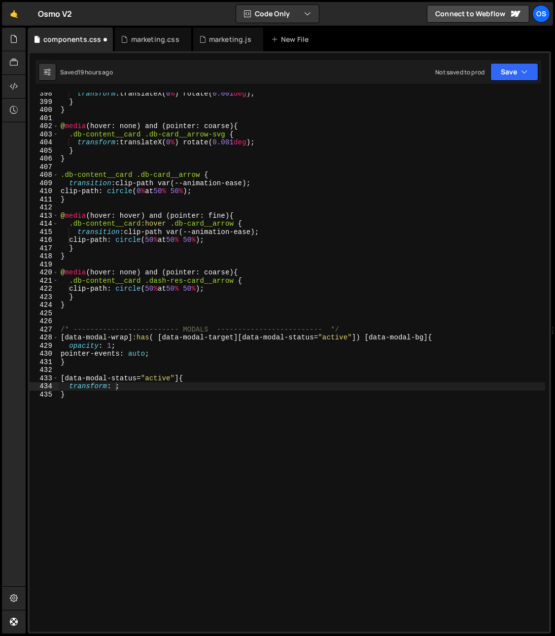
click at [154, 423] on div "transform : translateX( 0 % ) rotate( 0.001 deg ) ; } } @ media (hover: none) a…" at bounding box center [302, 367] width 486 height 555
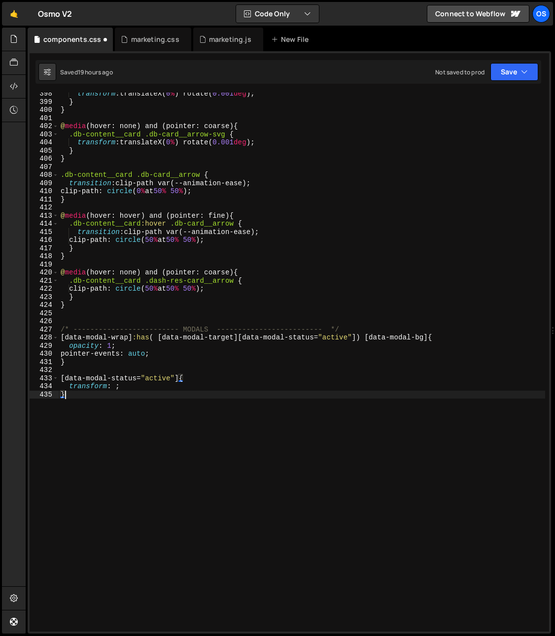
scroll to position [0, 0]
click at [109, 387] on div "transform : translateX( 0 % ) rotate( 0.001 deg ) ; } } @ media (hover: none) a…" at bounding box center [302, 367] width 486 height 555
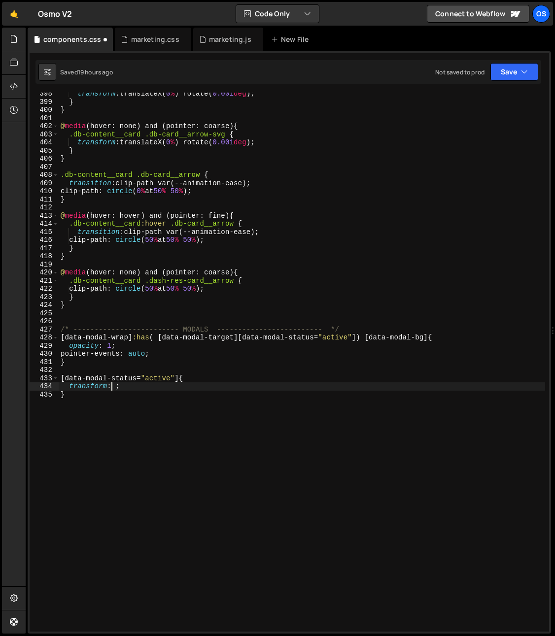
click at [112, 386] on div "transform : translateX( 0 % ) rotate( 0.001 deg ) ; } } @ media (hover: none) a…" at bounding box center [302, 367] width 486 height 555
click at [113, 392] on div "transform : translateX( 0 % ) rotate( 0.001 deg ) ; } } @ media (hover: none) a…" at bounding box center [302, 367] width 486 height 555
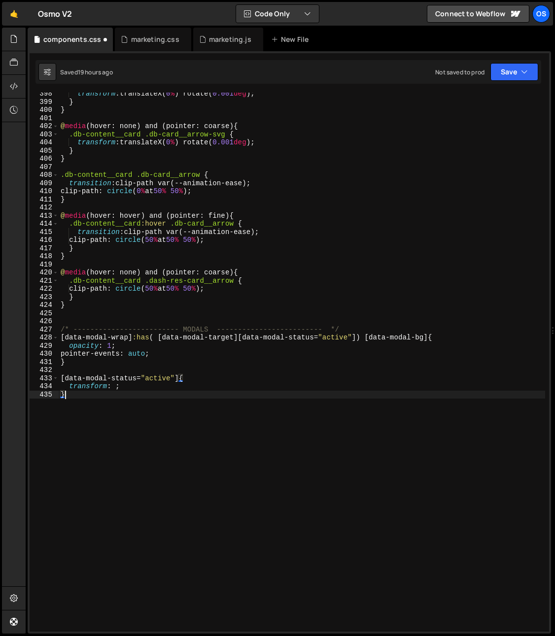
click at [114, 389] on div "transform : translateX( 0 % ) rotate( 0.001 deg ) ; } } @ media (hover: none) a…" at bounding box center [302, 367] width 486 height 555
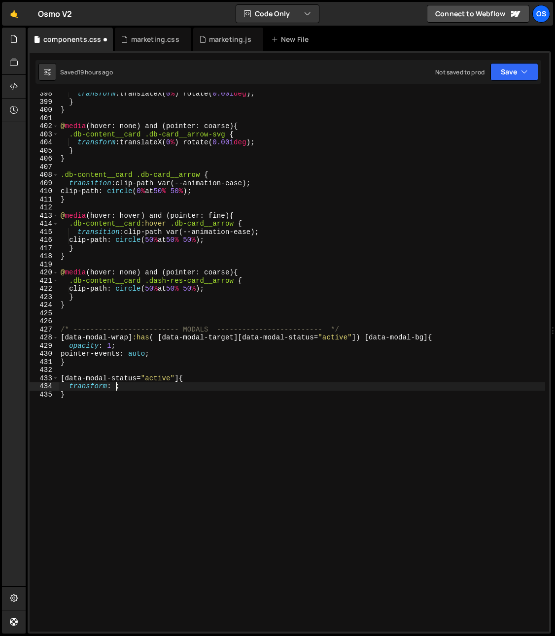
paste textarea "data-modal-status="active""
click at [158, 398] on div "transform : translateX( 0 % ) rotate( 0.001 deg ) ; } } @ media (hover: none) a…" at bounding box center [302, 367] width 486 height 555
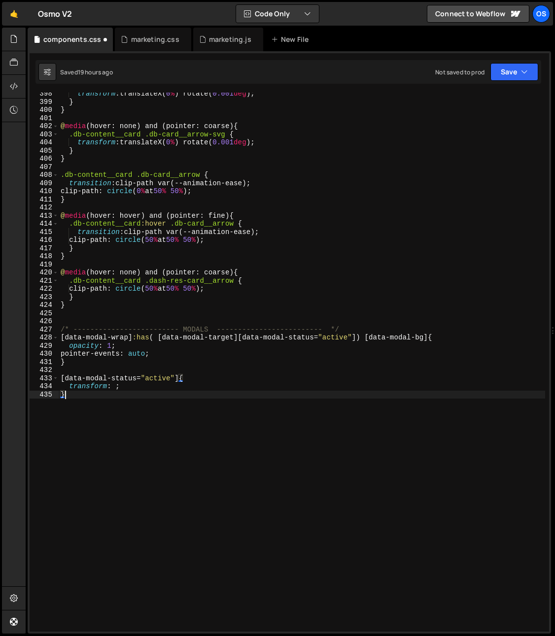
click at [113, 389] on div "transform : translateX( 0 % ) rotate( 0.001 deg ) ; } } @ media (hover: none) a…" at bounding box center [302, 367] width 486 height 555
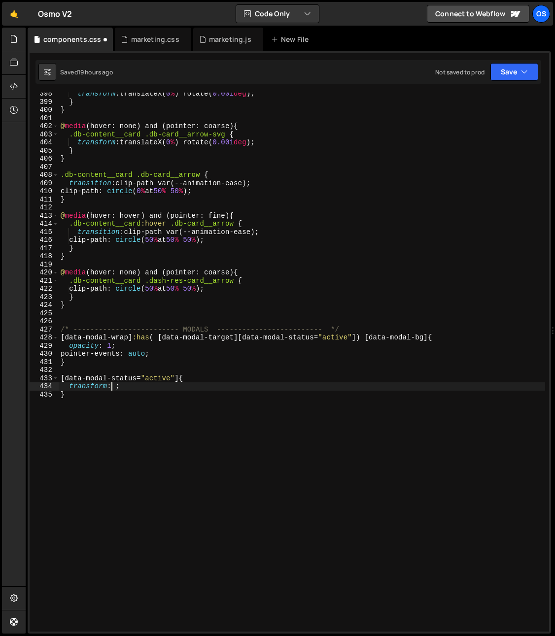
paste textarea "rotate(6deg)translate(105%)"
click at [113, 389] on div "transform : translateX( 0 % ) rotate( 0.001 deg ) ; } } @ media (hover: none) a…" at bounding box center [302, 367] width 486 height 555
click at [146, 388] on div "transform : translateX( 0 % ) rotate( 0.001 deg ) ; } } @ media (hover: none) a…" at bounding box center [302, 367] width 486 height 555
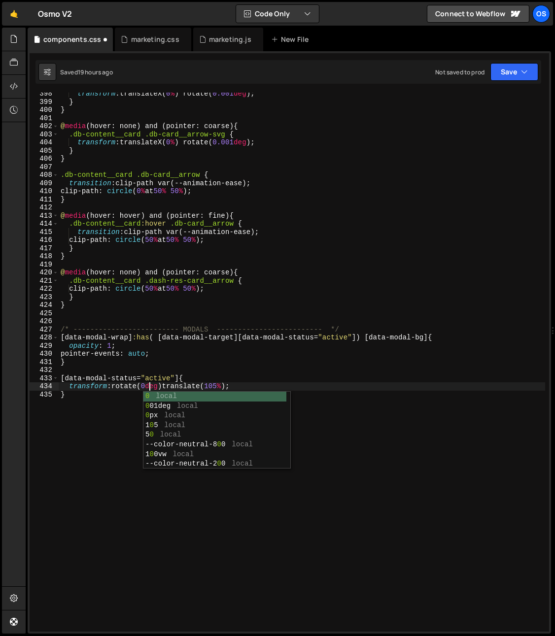
scroll to position [0, 6]
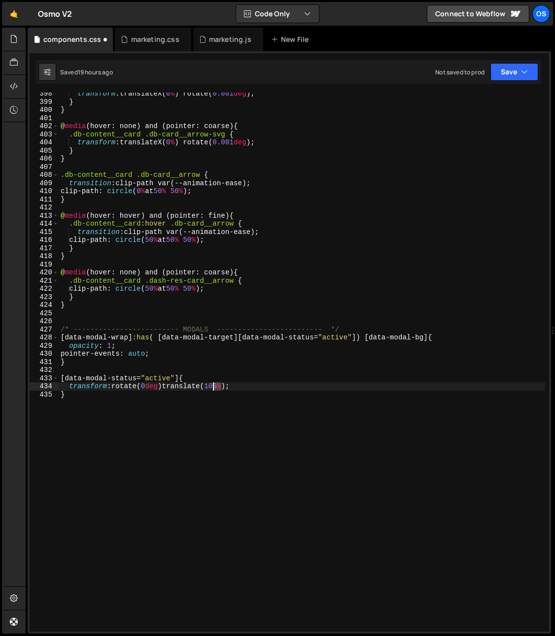
drag, startPoint x: 220, startPoint y: 386, endPoint x: 209, endPoint y: 389, distance: 11.7
click at [209, 388] on div "transform : translateX( 0 % ) rotate( 0.001 deg ) ; } } @ media (hover: none) a…" at bounding box center [302, 367] width 486 height 555
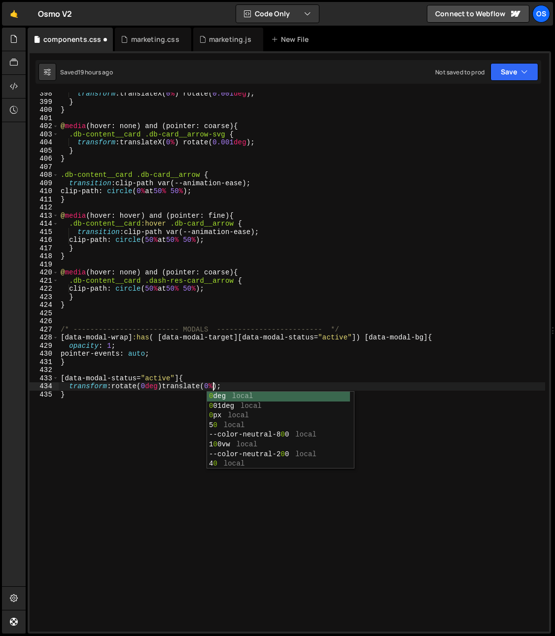
click at [253, 378] on div "transform : translateX( 0 % ) rotate( 0.001 deg ) ; } } @ media (hover: none) a…" at bounding box center [302, 367] width 486 height 555
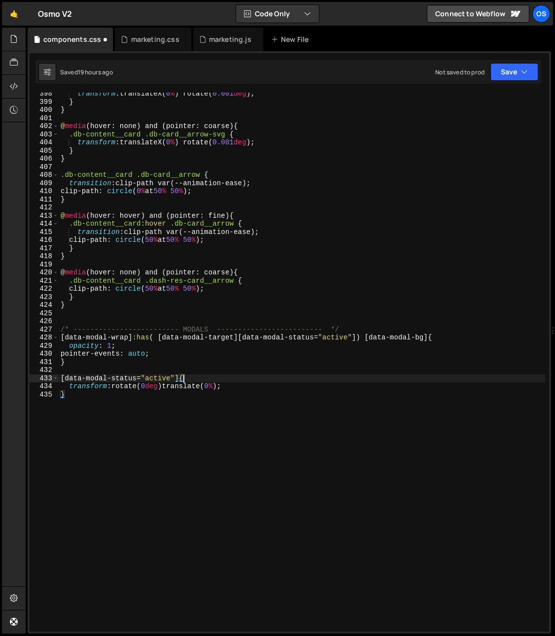
type textarea "[data-modal-status="active"]{"
click at [163, 382] on div "transform : translateX( 0 % ) rotate( 0.001 deg ) ; } } @ media (hover: none) a…" at bounding box center [302, 367] width 486 height 555
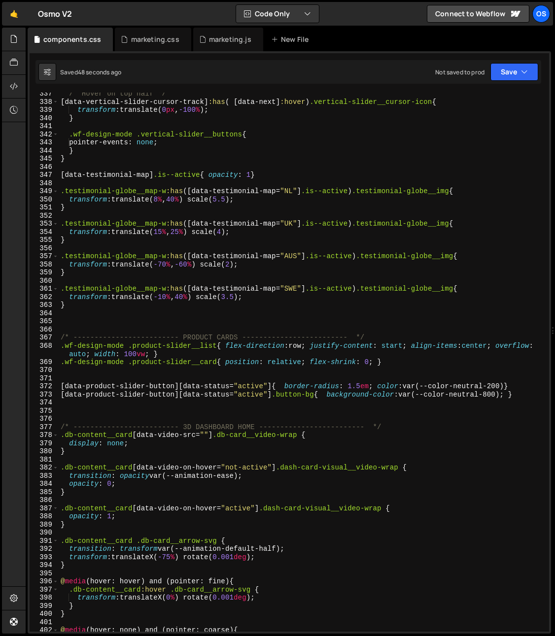
scroll to position [2816, 0]
drag, startPoint x: 212, startPoint y: 41, endPoint x: 153, endPoint y: 40, distance: 59.1
click at [147, 40] on div "components.css marketing.css marketing.js New File" at bounding box center [289, 40] width 523 height 24
click at [217, 45] on div "marketing.js" at bounding box center [228, 40] width 70 height 24
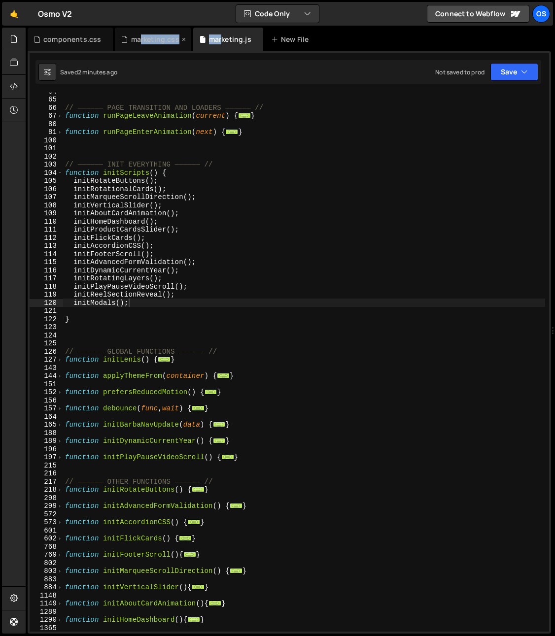
drag, startPoint x: 212, startPoint y: 40, endPoint x: 161, endPoint y: 41, distance: 50.7
click at [137, 41] on div "components.css marketing.css marketing.js New File" at bounding box center [289, 40] width 523 height 24
click at [188, 39] on div "marketing.css" at bounding box center [153, 40] width 76 height 24
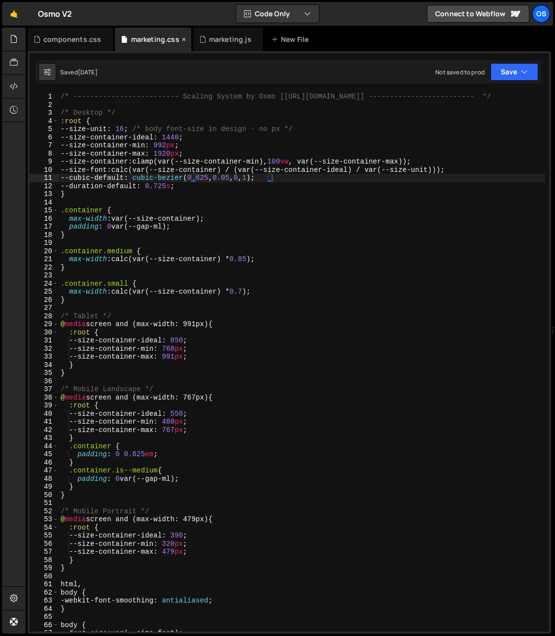
click at [182, 40] on icon at bounding box center [183, 39] width 7 height 10
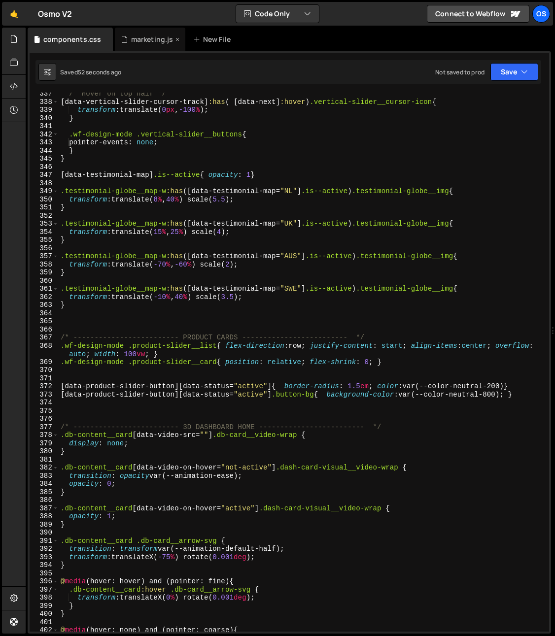
click at [154, 43] on div "marketing.js" at bounding box center [152, 39] width 42 height 10
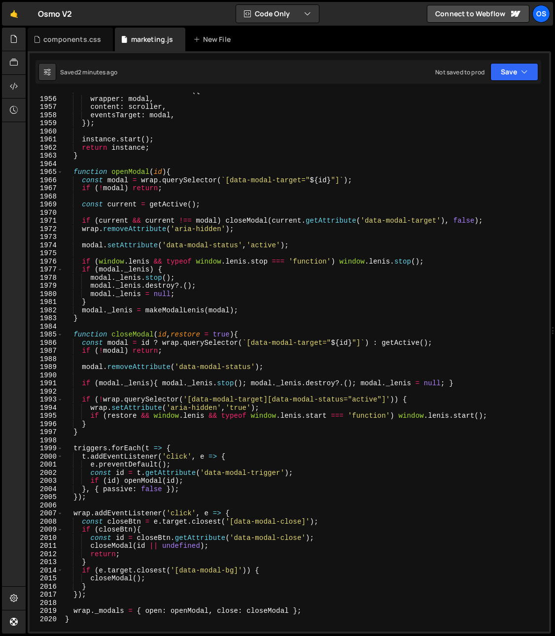
scroll to position [886, 0]
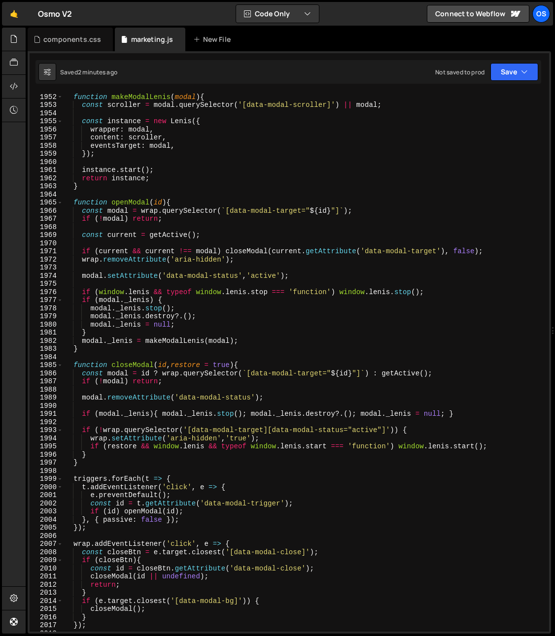
click at [88, 275] on div "function makeModalLenis ( modal ) { const scroller = modal . querySelector ( '[…" at bounding box center [304, 362] width 482 height 555
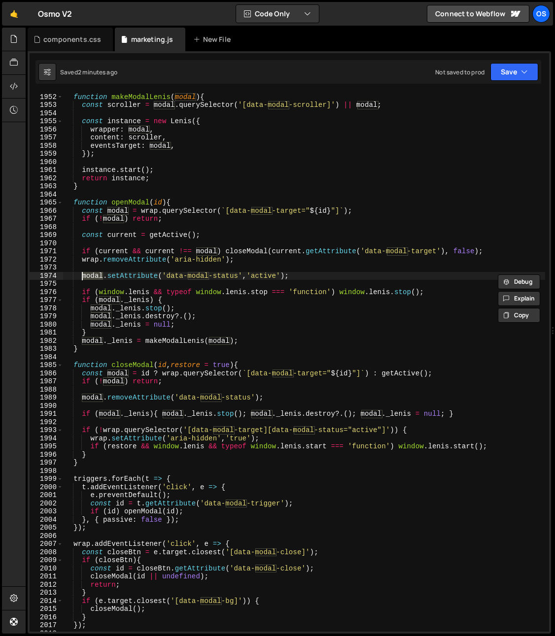
click at [92, 289] on div "function makeModalLenis ( modal ) { const scroller = modal . querySelector ( '[…" at bounding box center [304, 362] width 482 height 555
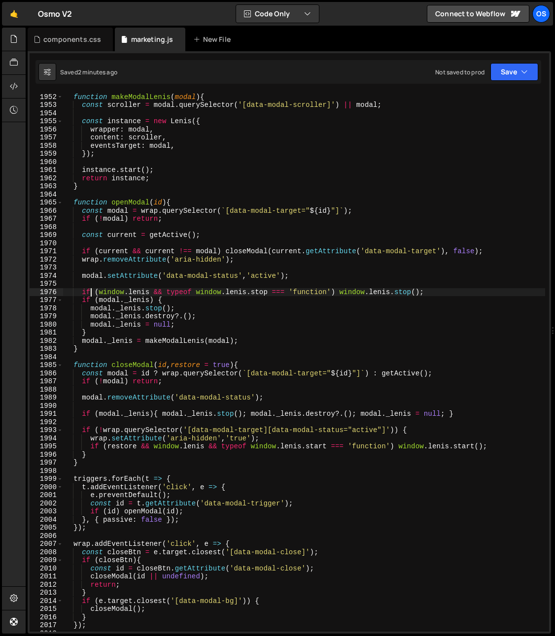
click at [83, 277] on div "function makeModalLenis ( modal ) { const scroller = modal . querySelector ( '[…" at bounding box center [304, 362] width 482 height 555
type textarea "modal.setAttribute('data-modal-status','active');"
click at [94, 276] on div "function makeModalLenis ( modal ) { const scroller = modal . querySelector ( '[…" at bounding box center [304, 362] width 482 height 555
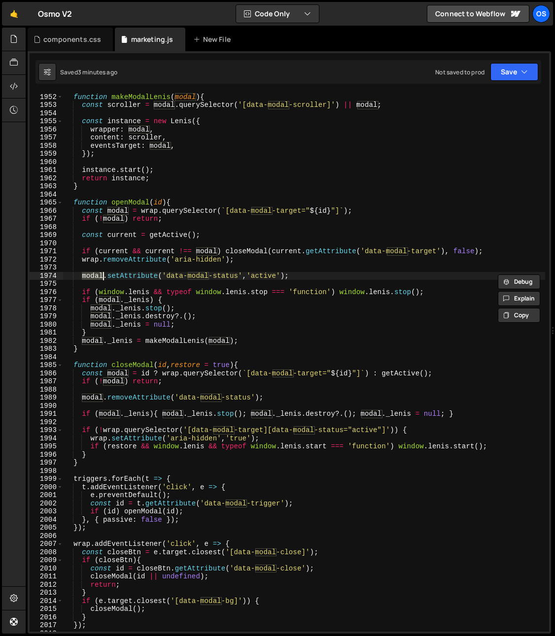
click at [92, 281] on div "function makeModalLenis ( modal ) { const scroller = modal . querySelector ( '[…" at bounding box center [304, 362] width 482 height 555
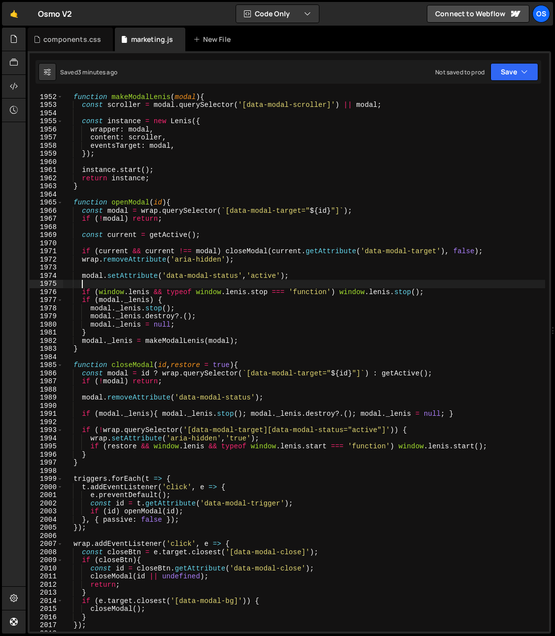
click at [82, 276] on div "function makeModalLenis ( modal ) { const scroller = modal . querySelector ( '[…" at bounding box center [304, 362] width 482 height 555
click at [84, 398] on div "function makeModalLenis ( modal ) { const scroller = modal . querySelector ( '[…" at bounding box center [304, 362] width 482 height 555
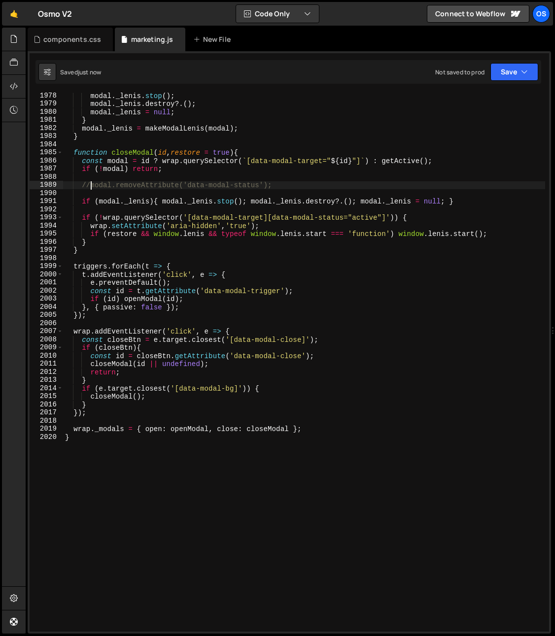
scroll to position [1159, 0]
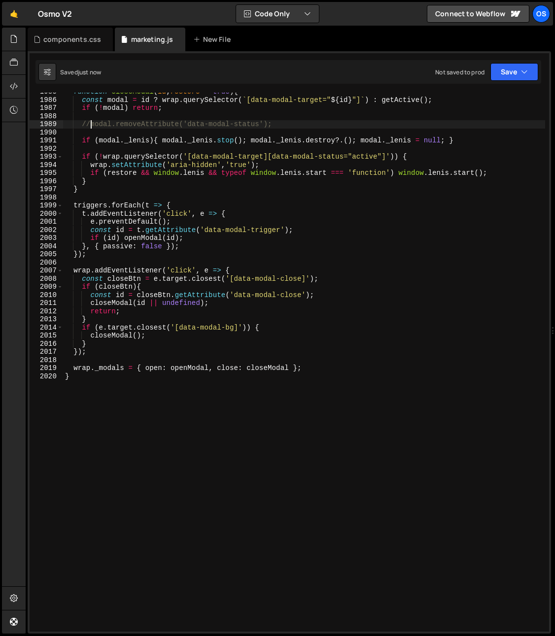
click at [166, 369] on div "function closeModal ( id , restore = true ) { const modal = id ? wrap . querySe…" at bounding box center [304, 365] width 482 height 555
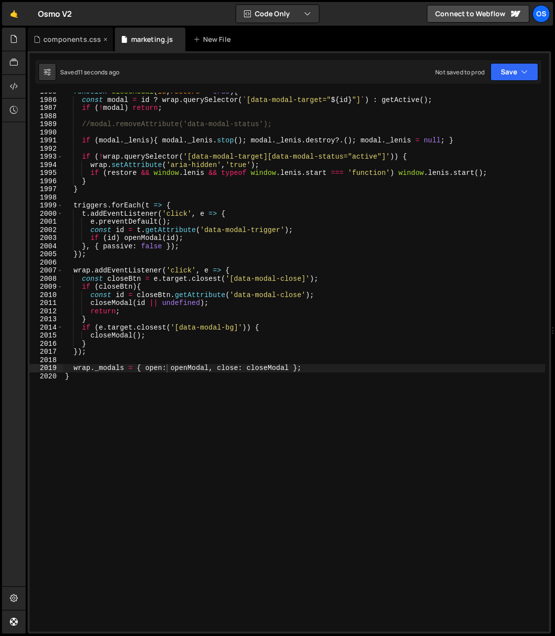
click at [52, 46] on div "components.css" at bounding box center [70, 40] width 85 height 24
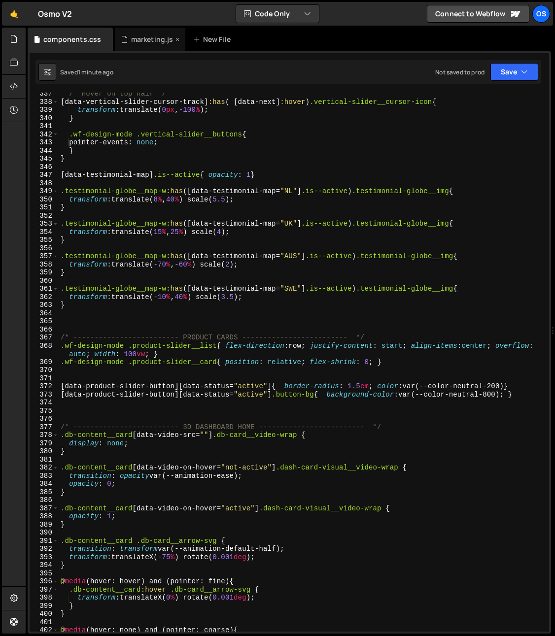
click at [128, 42] on div "marketing.js" at bounding box center [147, 39] width 52 height 10
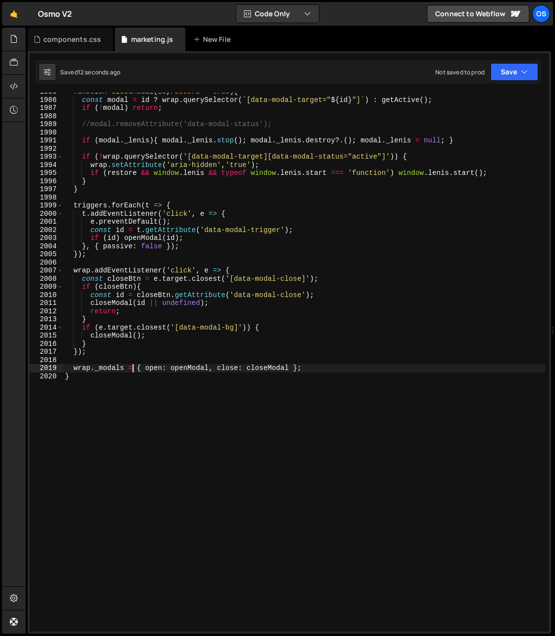
click at [134, 369] on div "function closeModal ( id , restore = true ) { const modal = id ? wrap . querySe…" at bounding box center [304, 365] width 482 height 555
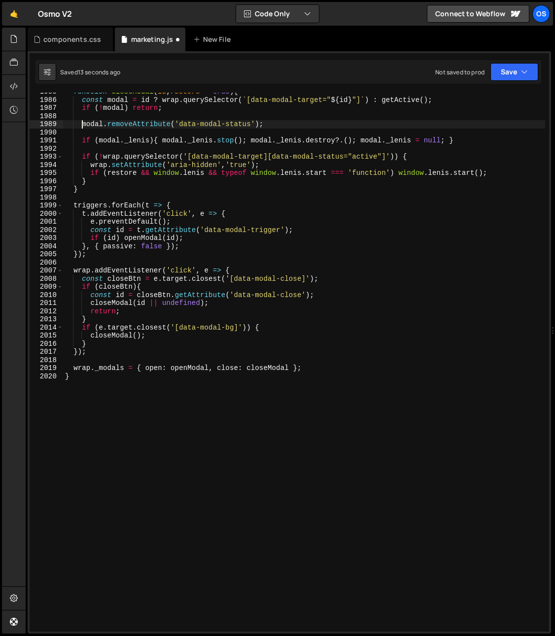
type textarea "modal.setAttribute('data-modal-status','active');"
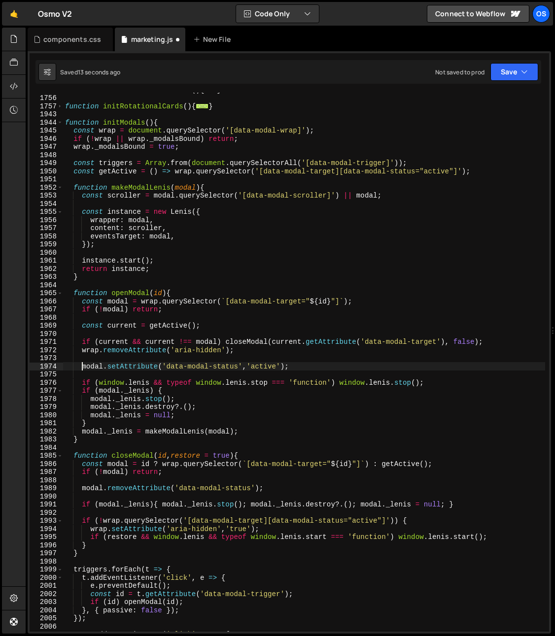
scroll to position [728, 0]
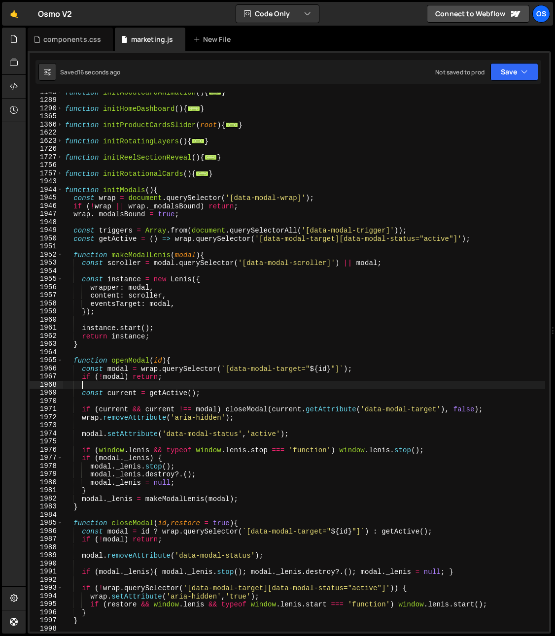
drag, startPoint x: 155, startPoint y: 381, endPoint x: 132, endPoint y: 385, distance: 23.0
click at [154, 381] on div "function initAboutCardAnimation ( ) { ... } function initHomeDashboard ( ) { ..…" at bounding box center [304, 365] width 482 height 555
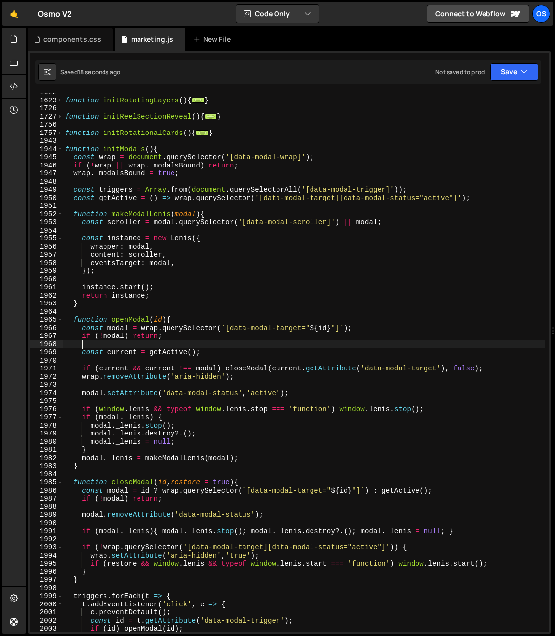
click at [110, 234] on div "function initRotatingLayers ( ) { ... } function initReelSectionReveal ( ) { ..…" at bounding box center [304, 365] width 482 height 555
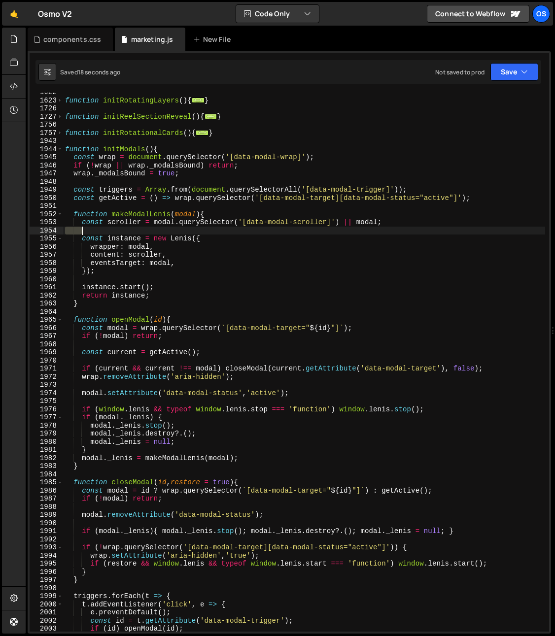
click at [110, 234] on div "function initRotatingLayers ( ) { ... } function initReelSectionReveal ( ) { ..…" at bounding box center [304, 365] width 482 height 555
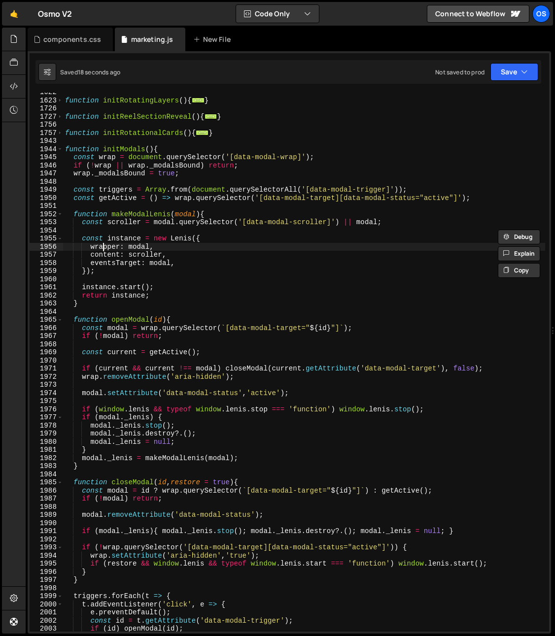
click at [104, 245] on div "function initRotatingLayers ( ) { ... } function initReelSectionReveal ( ) { ..…" at bounding box center [304, 365] width 482 height 555
drag, startPoint x: 165, startPoint y: 270, endPoint x: 155, endPoint y: 267, distance: 10.8
click at [165, 270] on div "function initRotatingLayers ( ) { ... } function initReelSectionReveal ( ) { ..…" at bounding box center [304, 365] width 482 height 555
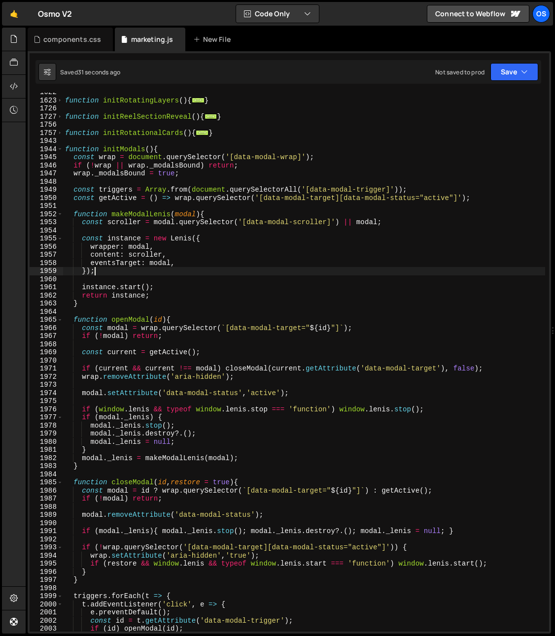
click at [149, 256] on div "function initRotatingLayers ( ) { ... } function initReelSectionReveal ( ) { ..…" at bounding box center [304, 365] width 482 height 555
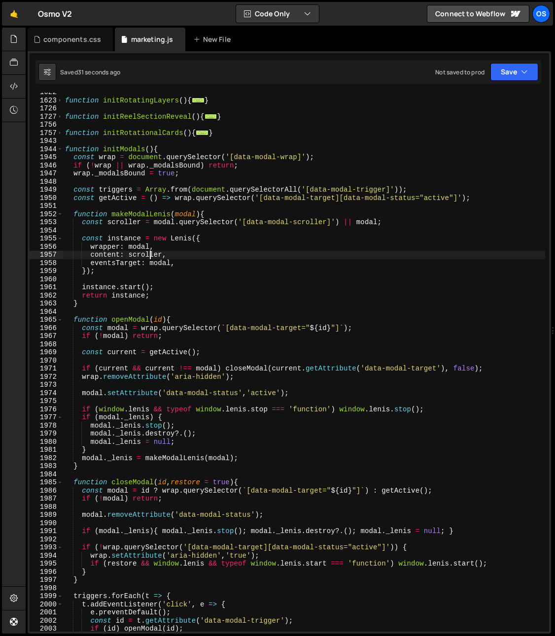
click at [149, 256] on div "function initRotatingLayers ( ) { ... } function initReelSectionReveal ( ) { ..…" at bounding box center [304, 365] width 482 height 555
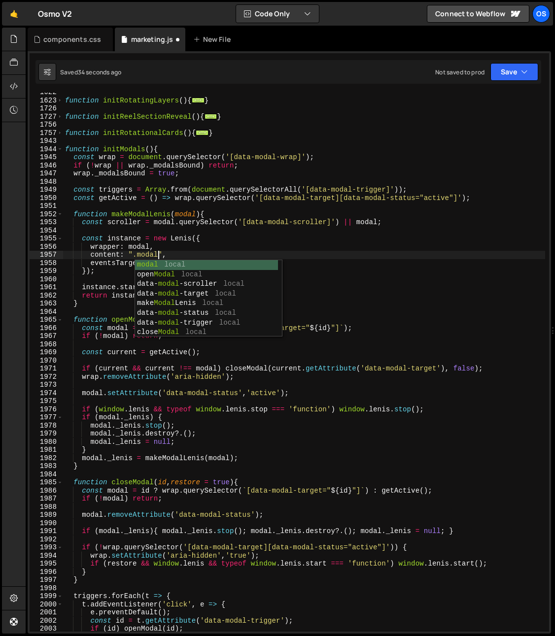
scroll to position [0, 6]
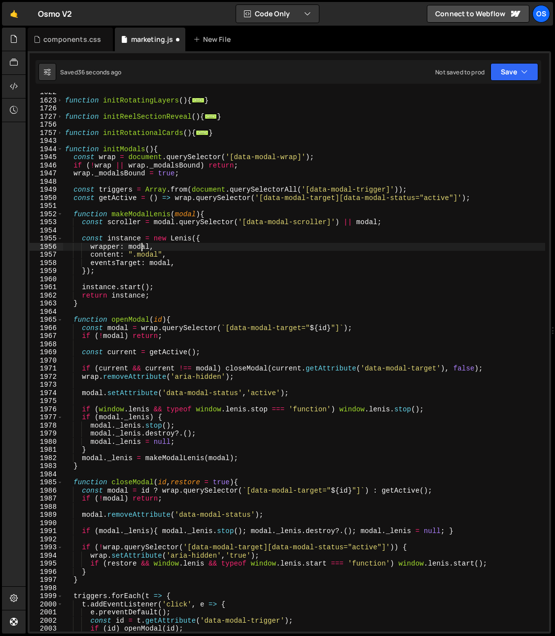
click at [140, 245] on div "function initRotatingLayers ( ) { ... } function initReelSectionReveal ( ) { ..…" at bounding box center [304, 365] width 482 height 555
type textarea "wrapper: ".modal-container","
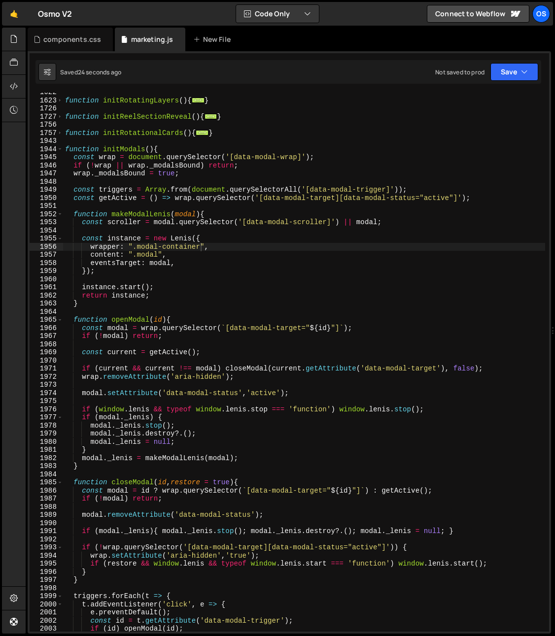
click at [129, 361] on div "function initRotatingLayers ( ) { ... } function initReelSectionReveal ( ) { ..…" at bounding box center [304, 365] width 482 height 555
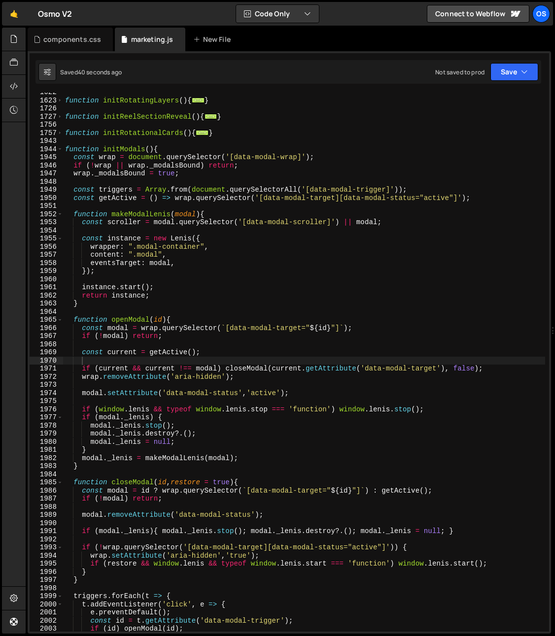
click at [282, 203] on div "function initRotatingLayers ( ) { ... } function initReelSectionReveal ( ) { ..…" at bounding box center [304, 365] width 482 height 555
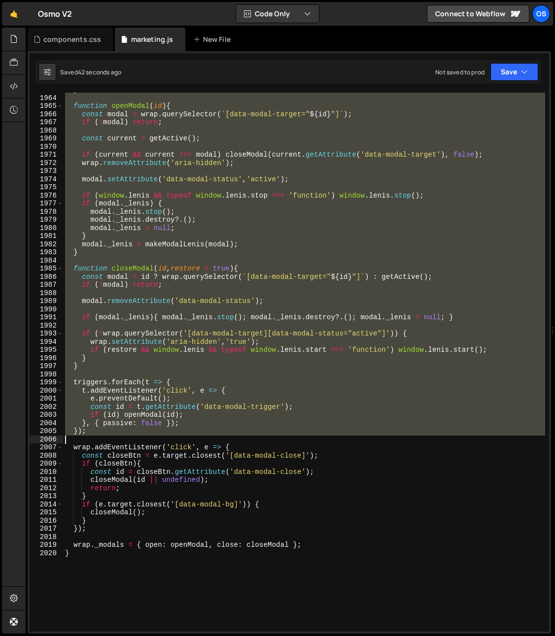
scroll to position [982, 0]
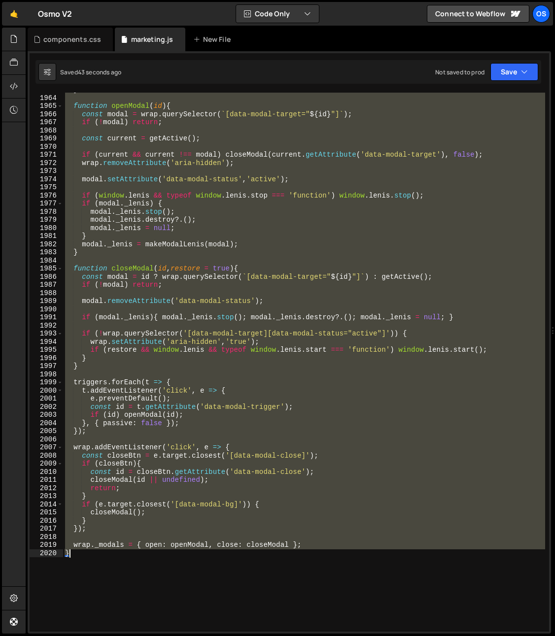
drag, startPoint x: 71, startPoint y: 160, endPoint x: 111, endPoint y: 584, distance: 425.6
click at [111, 584] on div "} function openModal ( id ) { const modal = wrap . querySelector ( ` [data-moda…" at bounding box center [304, 363] width 482 height 555
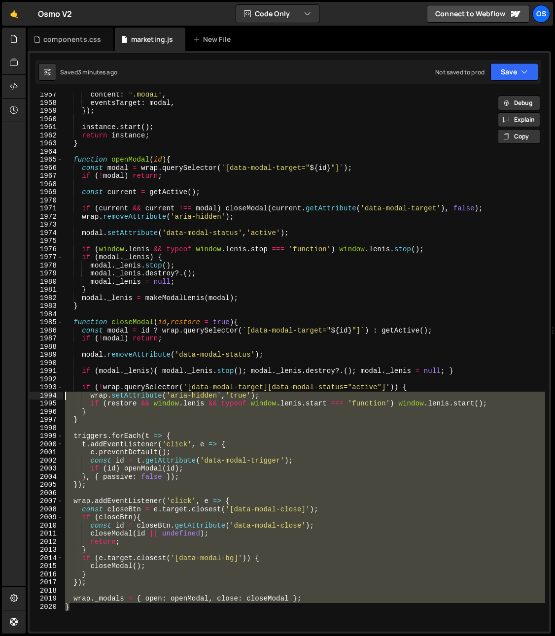
scroll to position [716, 0]
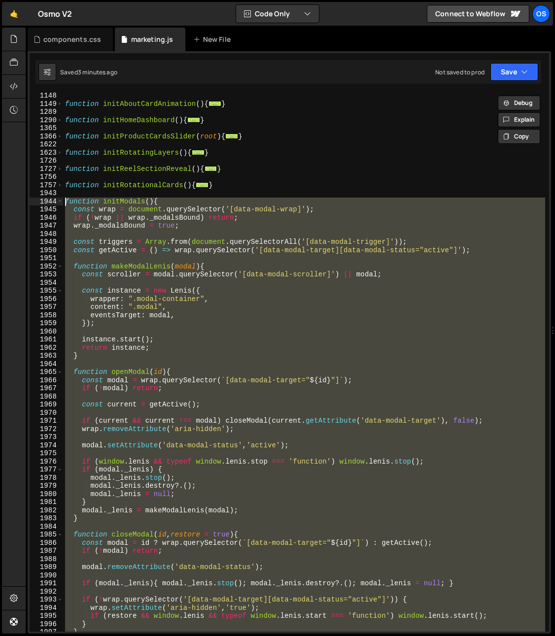
drag, startPoint x: 91, startPoint y: 478, endPoint x: 39, endPoint y: 199, distance: 284.1
click at [39, 199] on div "} 1148 1149 1289 1290 1365 1366 1622 1623 1726 1727 1756 1757 1943 1944 1945 19…" at bounding box center [289, 362] width 519 height 539
paste textarea "}"
type textarea "}"
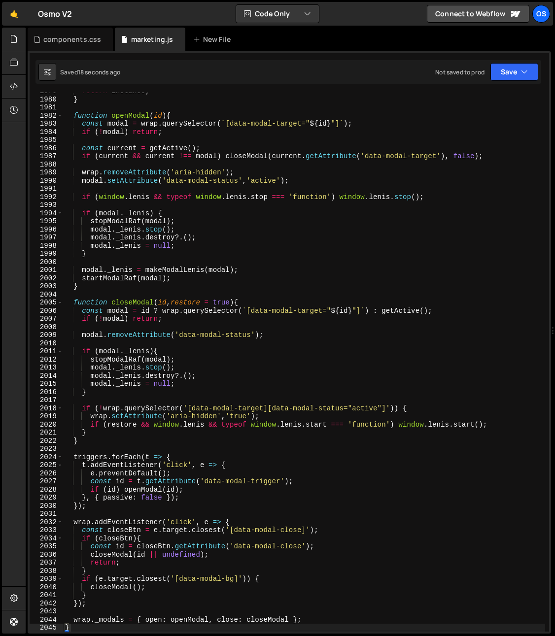
drag, startPoint x: 200, startPoint y: 293, endPoint x: 192, endPoint y: 291, distance: 8.7
click at [198, 293] on div "return instance ; } function openModal ( id ) { const modal = wrap . querySelec…" at bounding box center [304, 364] width 482 height 555
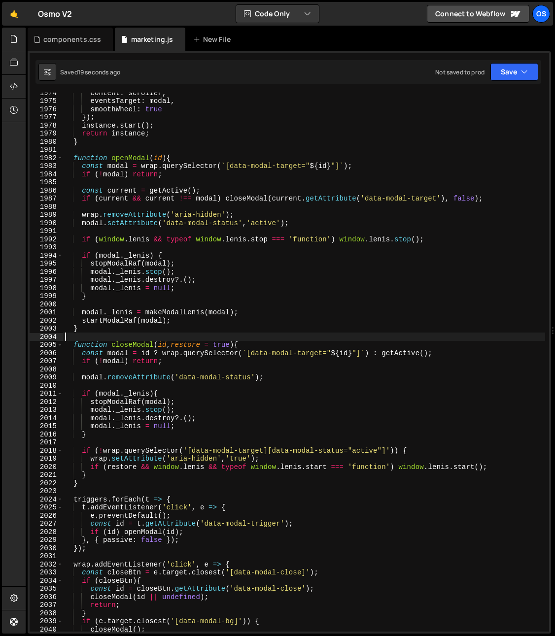
scroll to position [1065, 0]
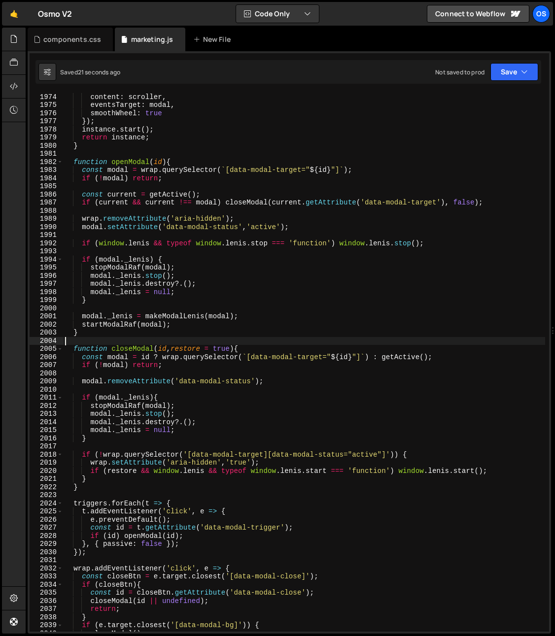
click at [169, 310] on div "wrapper : modal , content : scroller , eventsTarget : modal , smoothWheel : tru…" at bounding box center [304, 362] width 482 height 555
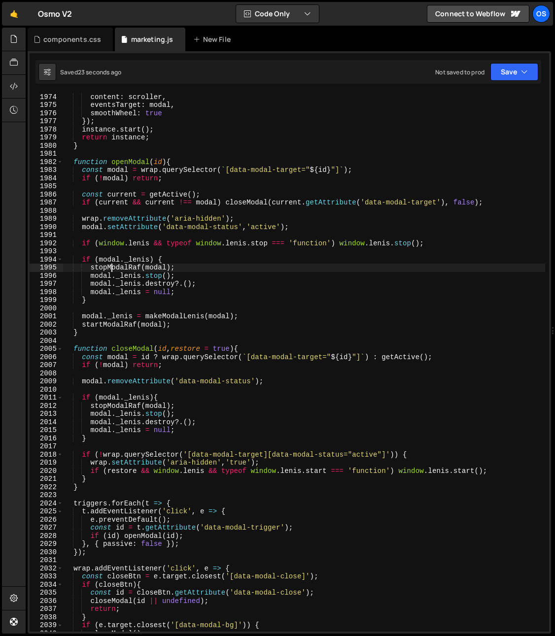
click at [112, 268] on div "wrapper : modal , content : scroller , eventsTarget : modal , smoothWheel : tru…" at bounding box center [304, 362] width 482 height 555
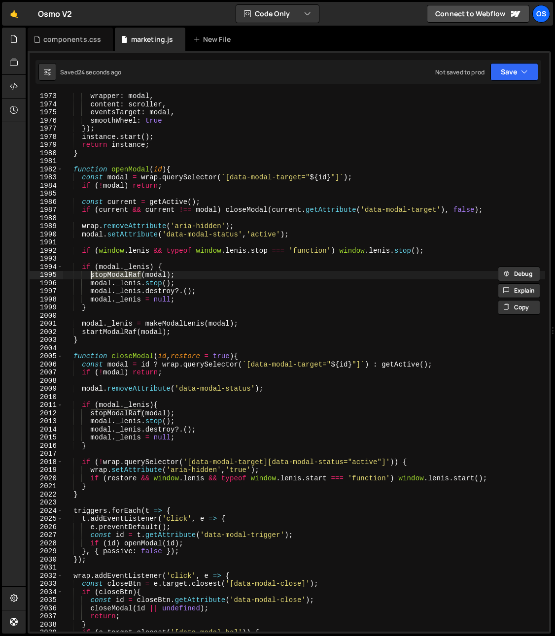
scroll to position [1057, 0]
click at [170, 325] on div "wrapper : modal , content : scroller , eventsTarget : modal , smoothWheel : tru…" at bounding box center [304, 369] width 482 height 555
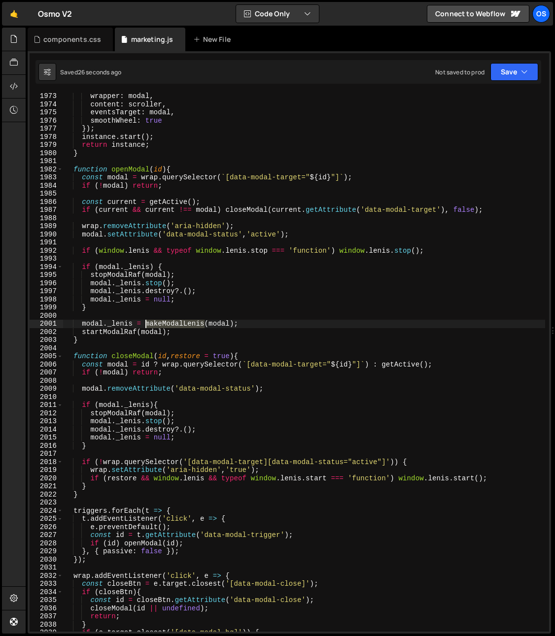
click at [170, 325] on div "wrapper : modal , content : scroller , eventsTarget : modal , smoothWheel : tru…" at bounding box center [304, 369] width 482 height 555
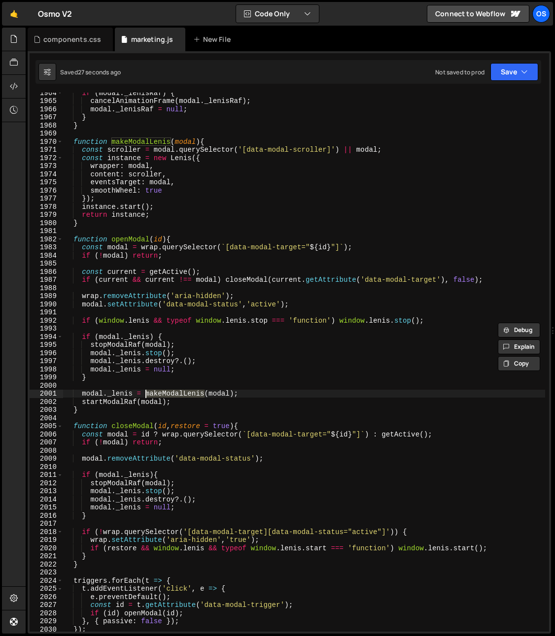
scroll to position [969, 0]
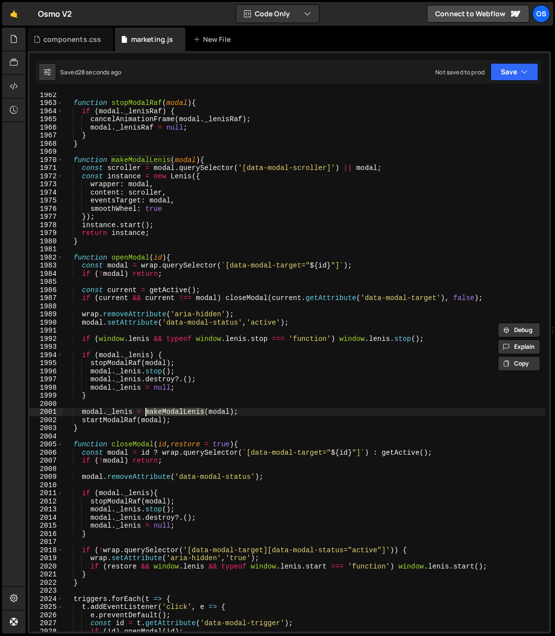
click at [113, 196] on div "function stopModalRaf ( modal ) { if ( modal . _lenisRaf ) { cancelAnimationFra…" at bounding box center [304, 368] width 482 height 555
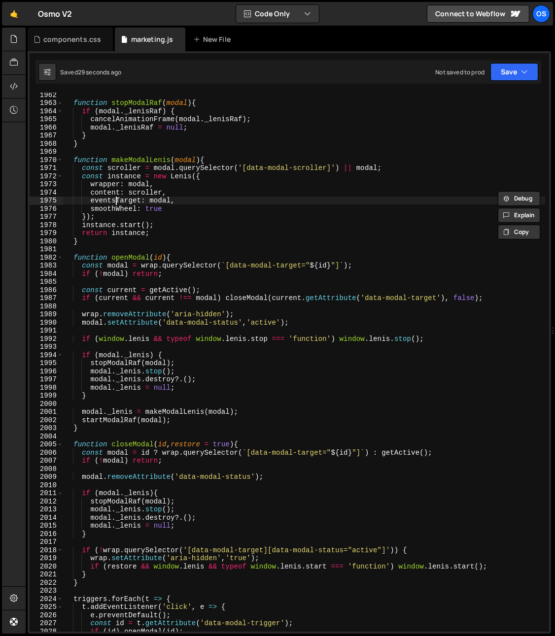
click at [114, 200] on div "function stopModalRaf ( modal ) { if ( modal . _lenisRaf ) { cancelAnimationFra…" at bounding box center [304, 368] width 482 height 555
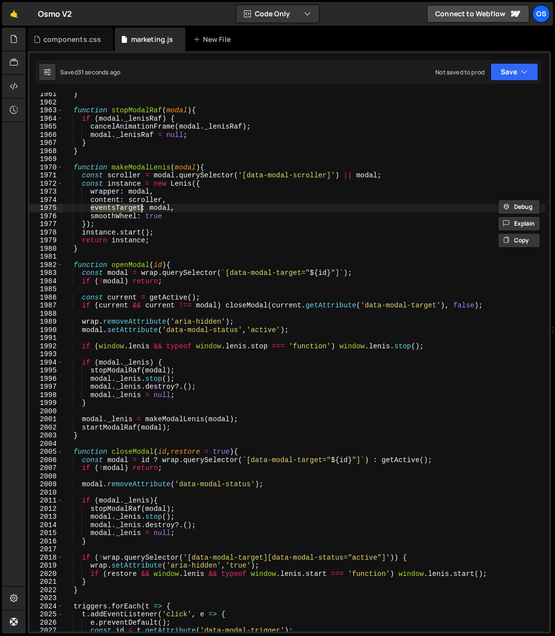
click at [165, 175] on div "} function stopModalRaf ( modal ) { if ( modal . _lenisRaf ) { cancelAnimationF…" at bounding box center [304, 367] width 482 height 555
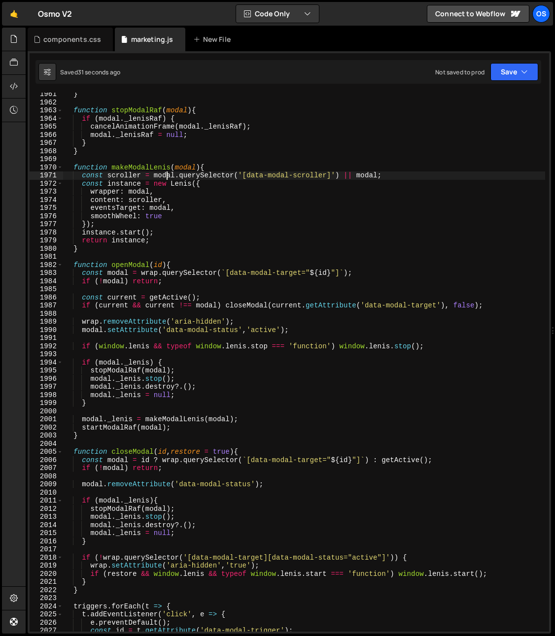
click at [165, 175] on div "} function stopModalRaf ( modal ) { if ( modal . _lenisRaf ) { cancelAnimationF…" at bounding box center [304, 367] width 482 height 555
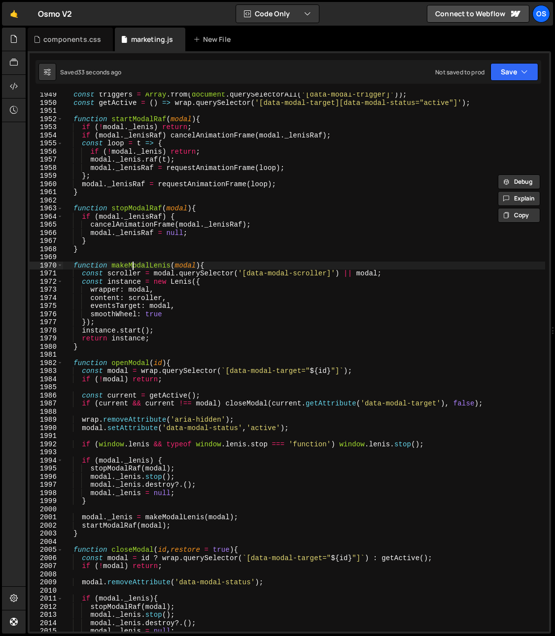
click at [133, 265] on div "const triggers = Array . from ( document . querySelectorAll ( '[data-modal-trig…" at bounding box center [304, 368] width 482 height 555
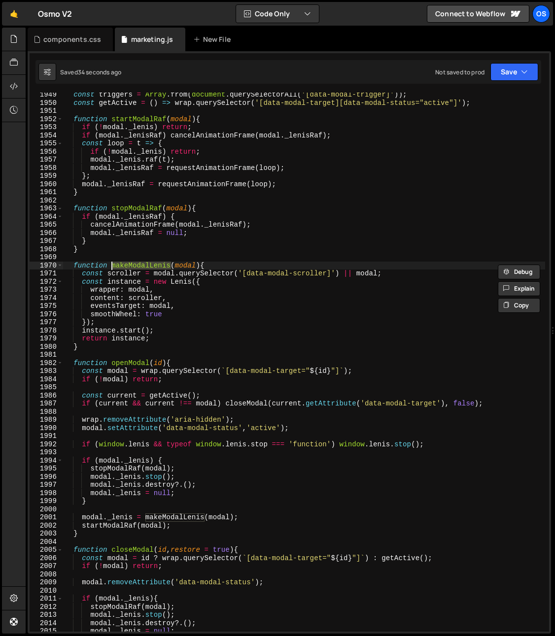
click at [219, 518] on div "const triggers = Array . from ( document . querySelectorAll ( '[data-modal-trig…" at bounding box center [304, 368] width 482 height 555
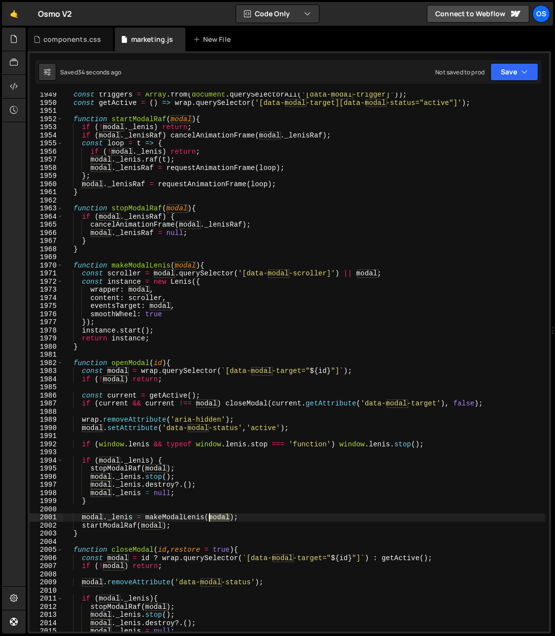
click at [219, 518] on div "const triggers = Array . from ( document . querySelectorAll ( '[data-modal-trig…" at bounding box center [304, 368] width 482 height 555
click at [194, 305] on div "const triggers = Array . from ( document . querySelectorAll ( '[data-modal-trig…" at bounding box center [304, 368] width 482 height 555
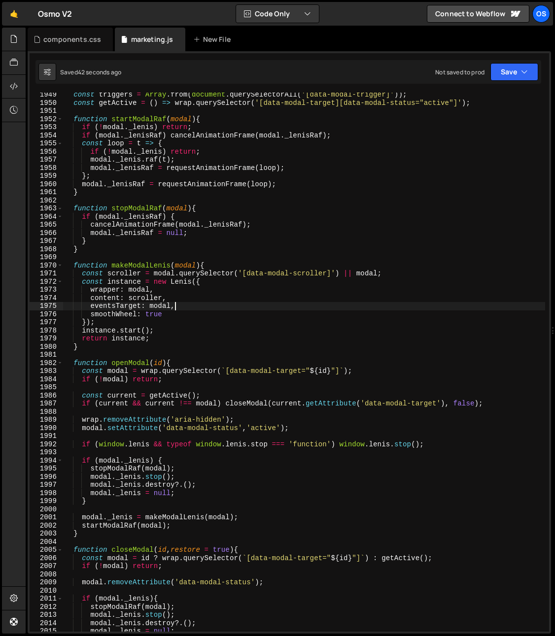
scroll to position [795, 0]
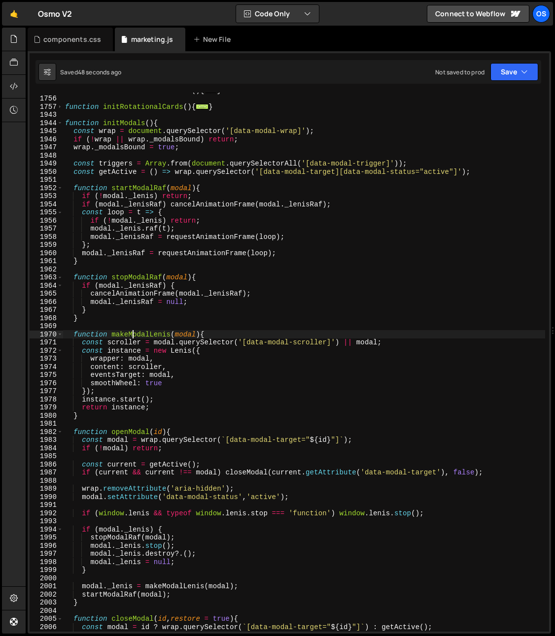
click at [132, 338] on div "function initReelSectionReveal ( ) { ... } function initRotationalCards ( ) { .…" at bounding box center [304, 363] width 482 height 555
click at [158, 375] on div "function initReelSectionReveal ( ) { ... } function initRotationalCards ( ) { .…" at bounding box center [304, 363] width 482 height 555
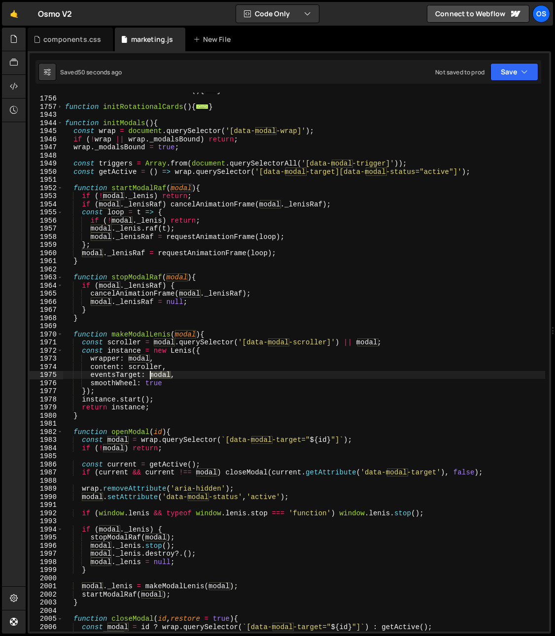
click at [158, 375] on div "function initReelSectionReveal ( ) { ... } function initRotationalCards ( ) { .…" at bounding box center [304, 363] width 482 height 555
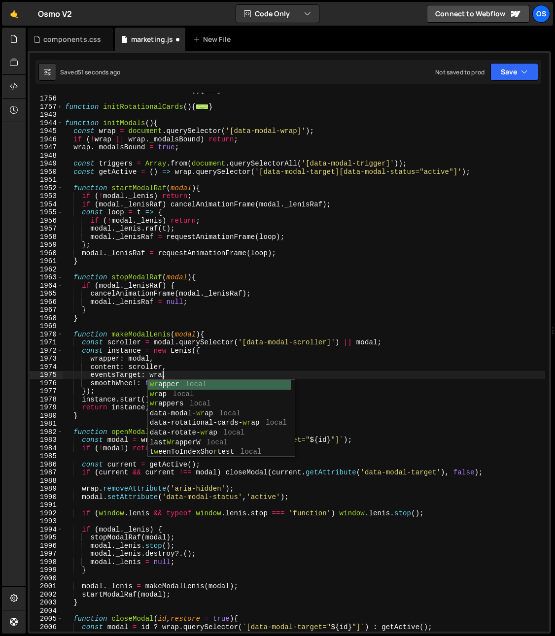
scroll to position [0, 7]
click at [155, 134] on div "function initReelSectionReveal ( ) { ... } function initRotationalCards ( ) { .…" at bounding box center [304, 363] width 482 height 555
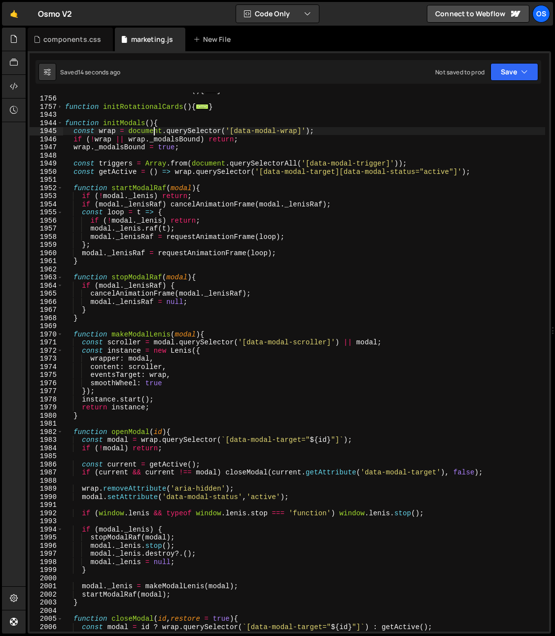
click at [60, 189] on span at bounding box center [59, 188] width 5 height 8
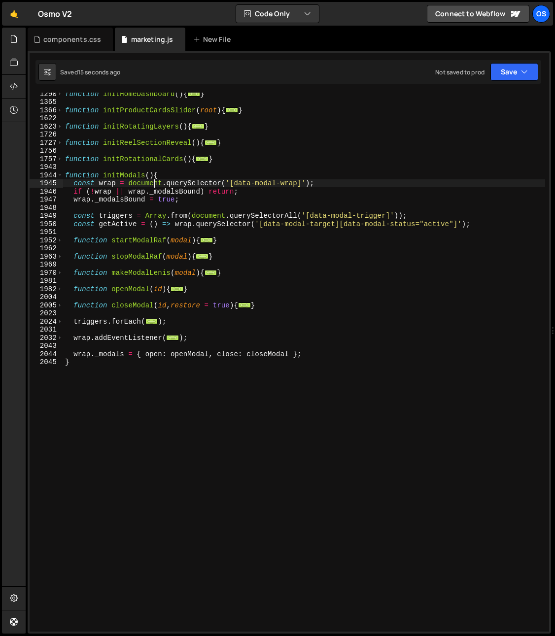
scroll to position [742, 0]
click at [71, 272] on div "function initHomeDashboard ( ) { ... } function initProductCardsSlider ( root )…" at bounding box center [304, 367] width 482 height 555
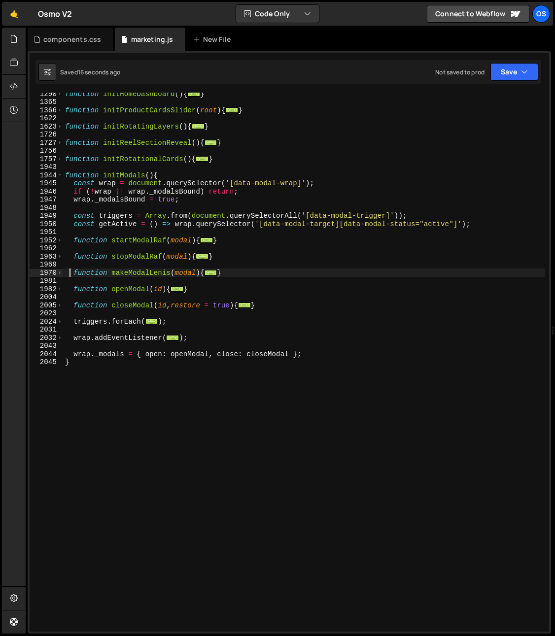
click at [128, 376] on div "function initHomeDashboard ( ) { ... } function initProductCardsSlider ( root )…" at bounding box center [304, 367] width 482 height 555
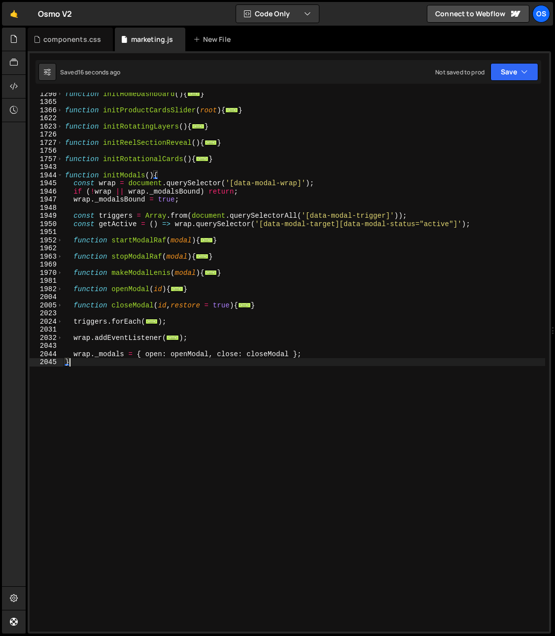
scroll to position [0, 0]
click at [110, 391] on div "function initHomeDashboard ( ) { ... } function initProductCardsSlider ( root )…" at bounding box center [304, 367] width 482 height 555
click at [61, 175] on span at bounding box center [59, 175] width 5 height 8
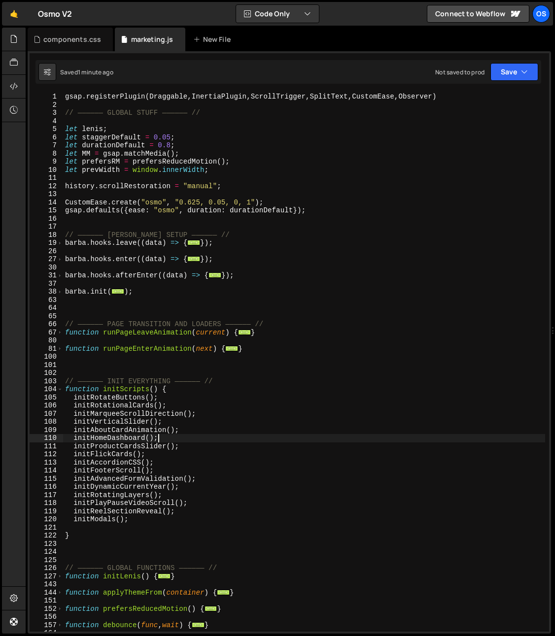
click at [216, 441] on div "gsap . registerPlugin ( Draggable , InertiaPlugin , ScrollTrigger , SplitText ,…" at bounding box center [304, 370] width 482 height 555
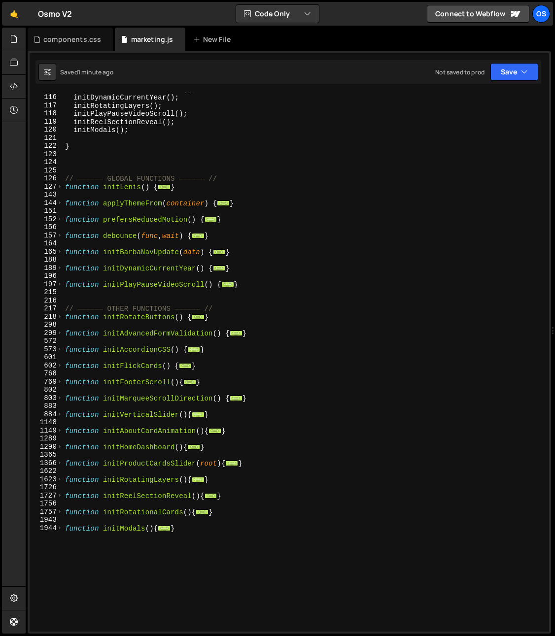
scroll to position [556, 0]
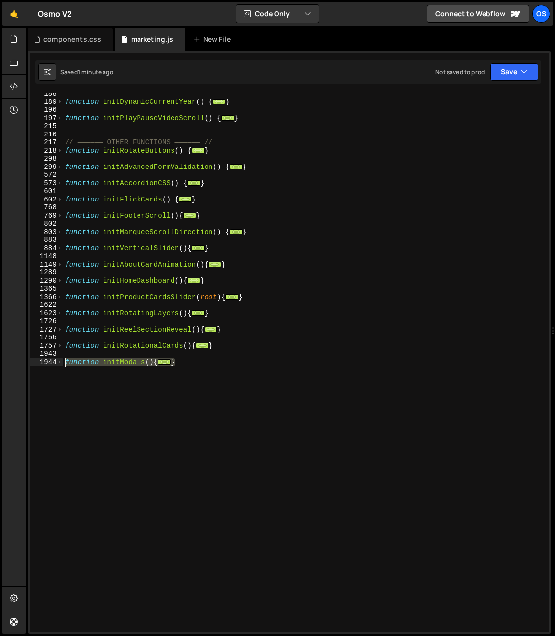
drag, startPoint x: 104, startPoint y: 405, endPoint x: 65, endPoint y: 364, distance: 56.4
click at [65, 364] on div "function initDynamicCurrentYear ( ) { ... } function initPlayPauseVideoScroll (…" at bounding box center [304, 367] width 482 height 555
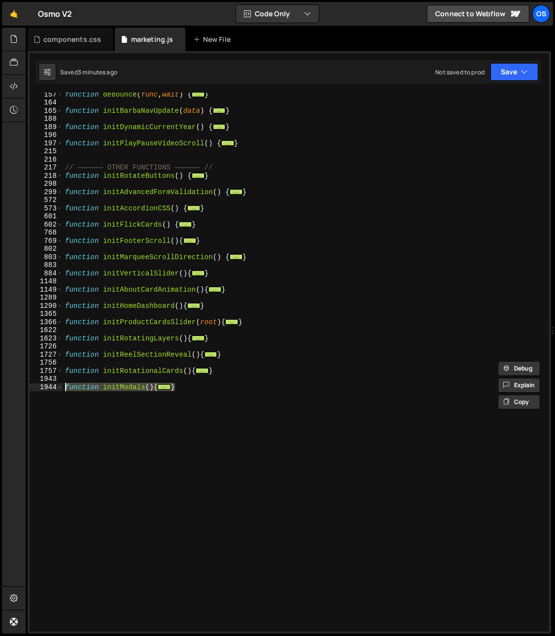
scroll to position [470, 0]
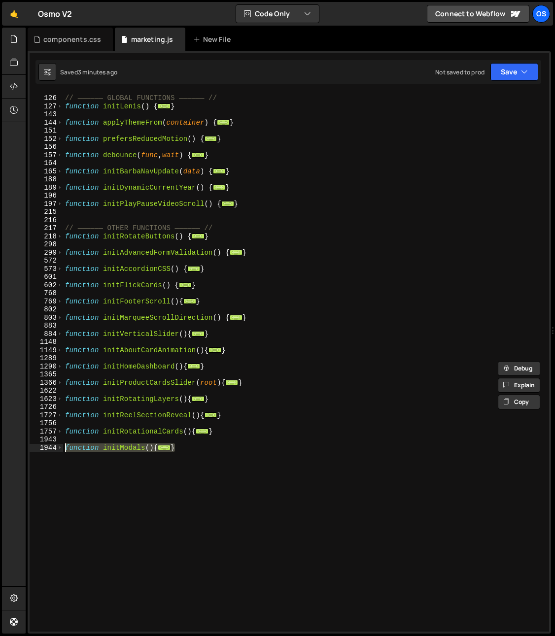
drag, startPoint x: 63, startPoint y: 449, endPoint x: 57, endPoint y: 451, distance: 6.9
click at [59, 450] on div "function initModals(){ const wrap = document.querySelector('[data-modal-wrap]')…" at bounding box center [289, 362] width 519 height 539
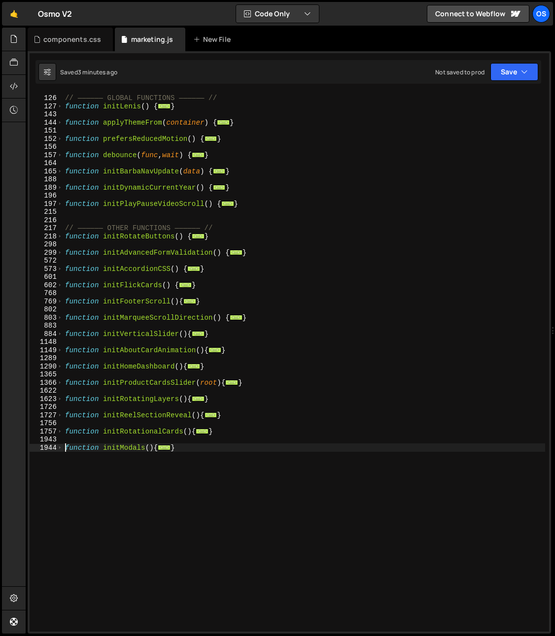
click at [57, 451] on div "1944" at bounding box center [47, 448] width 34 height 8
click at [59, 450] on span at bounding box center [59, 448] width 5 height 8
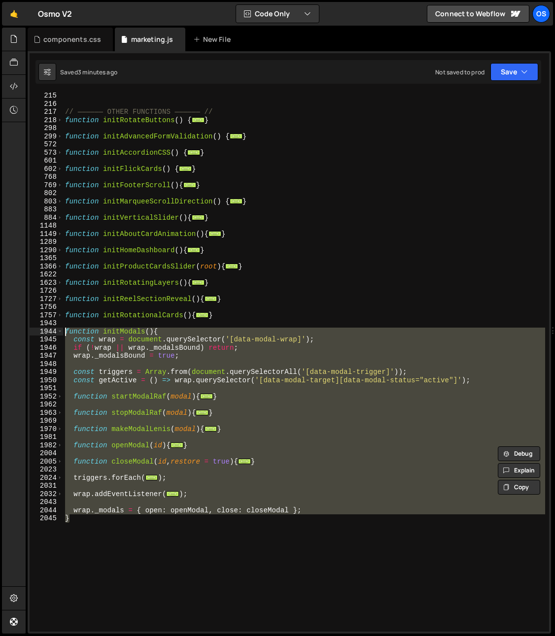
scroll to position [586, 0]
click at [141, 513] on div "// —————— OTHER FUNCTIONS —————— // function initRotateButtons ( ) { ... } func…" at bounding box center [304, 362] width 482 height 539
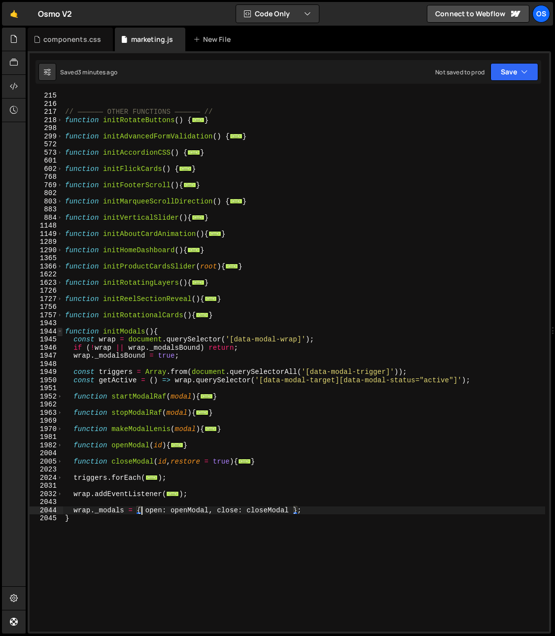
click at [61, 331] on span at bounding box center [59, 332] width 5 height 8
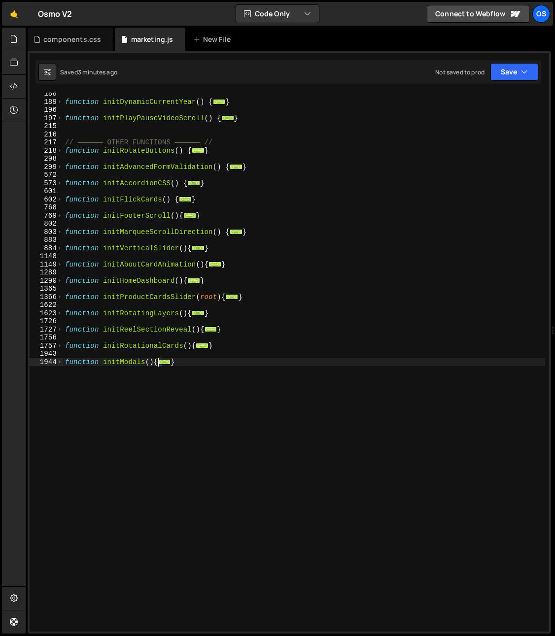
scroll to position [556, 0]
click at [121, 374] on div "function initDynamicCurrentYear ( ) { ... } function initPlayPauseVideoScroll (…" at bounding box center [304, 367] width 482 height 555
type textarea "}"
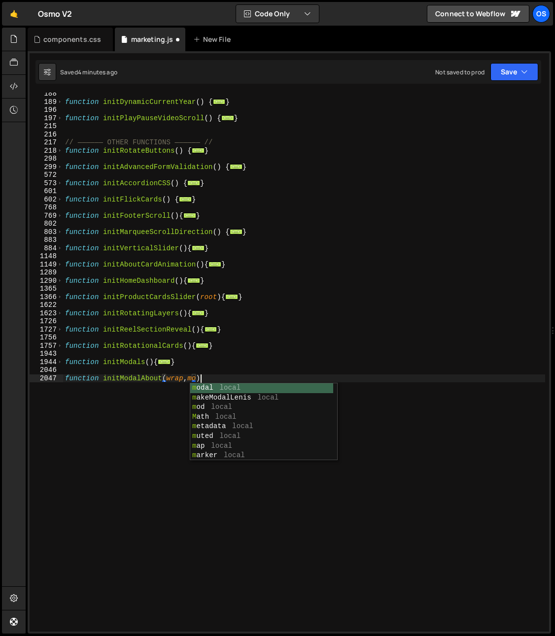
scroll to position [0, 10]
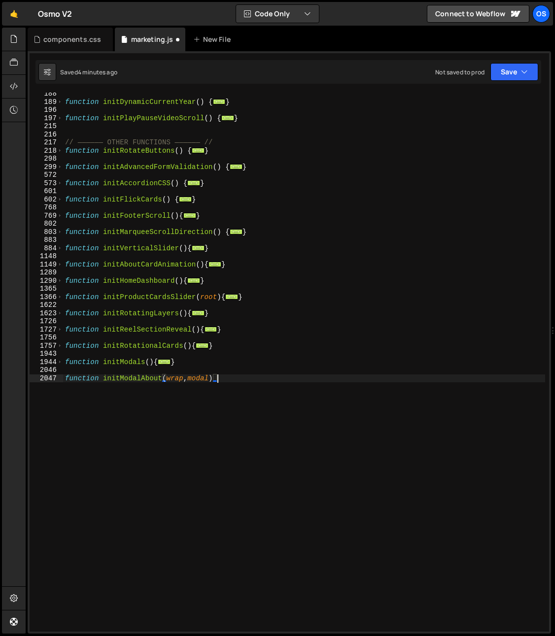
type textarea "function initModalAbout(wrap, modal){"
drag, startPoint x: 246, startPoint y: 397, endPoint x: 239, endPoint y: 396, distance: 7.0
click at [246, 397] on div "function initDynamicCurrentYear ( ) { ... } function initPlayPauseVideoScroll (…" at bounding box center [304, 367] width 482 height 555
type textarea "}"
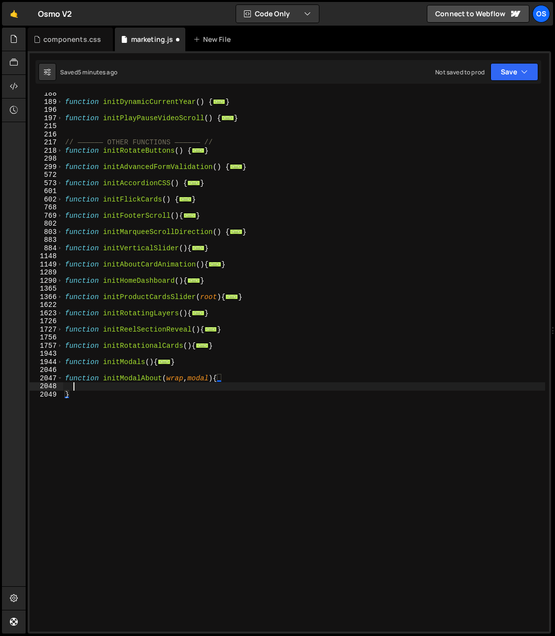
click at [131, 386] on div "function initDynamicCurrentYear ( ) { ... } function initPlayPauseVideoScroll (…" at bounding box center [304, 367] width 482 height 555
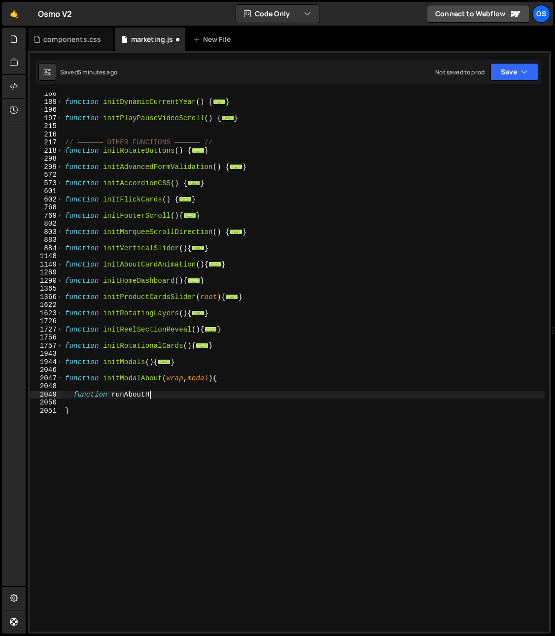
scroll to position [0, 6]
type textarea "f"
type textarea "let tl = gsap.timeline({"
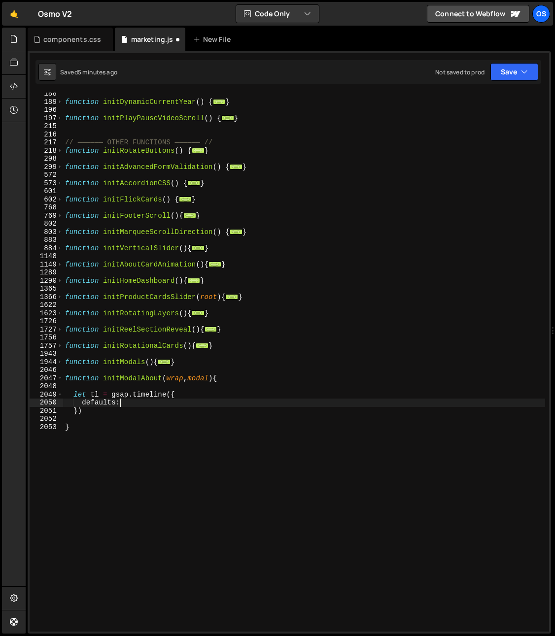
type textarea "defaults:{"
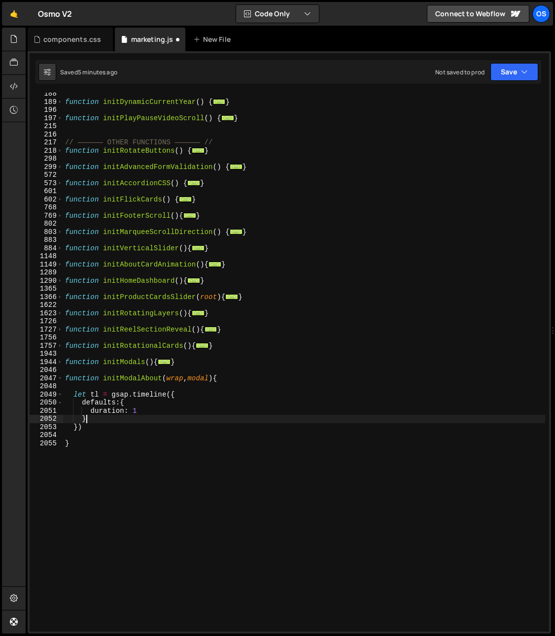
type textarea "})"
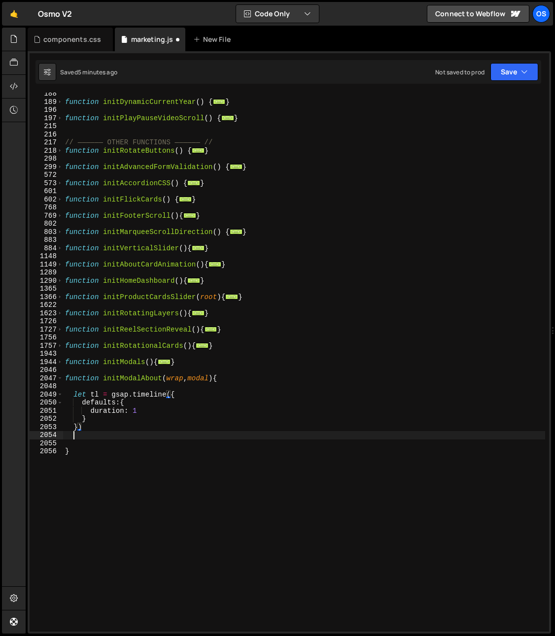
scroll to position [0, 0]
type textarea "tl.fromTo("
type textarea "let tl = gsap.timeline({"
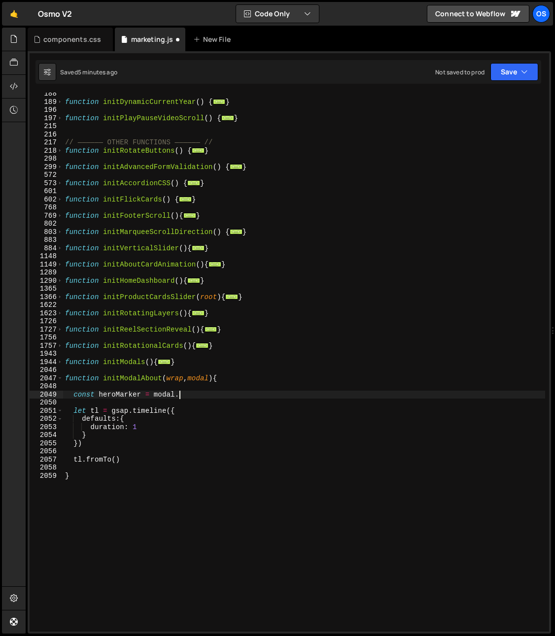
scroll to position [0, 7]
click at [270, 393] on div "function initDynamicCurrentYear ( ) { ... } function initPlayPauseVideoScroll (…" at bounding box center [304, 367] width 482 height 555
paste textarea "about-map__outline")"
type textarea "const heroMarker = modal.querySelector(".about-map__outline")"
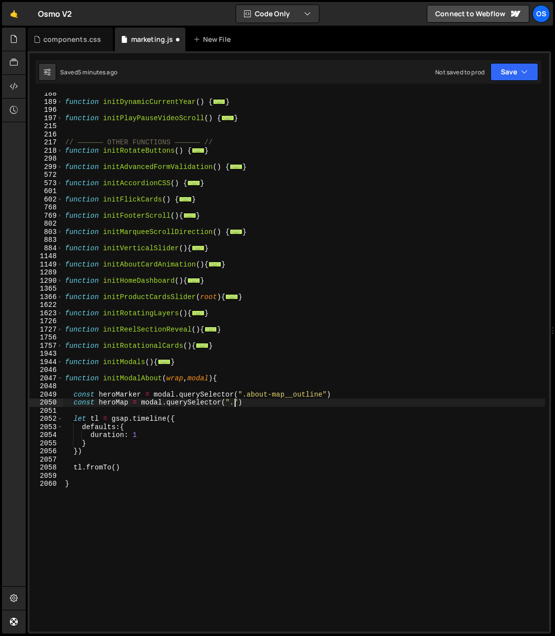
scroll to position [0, 11]
paste textarea "about-map__outline")"
type textarea "const heroMap = modal.querySelector(".about-map__inner")"
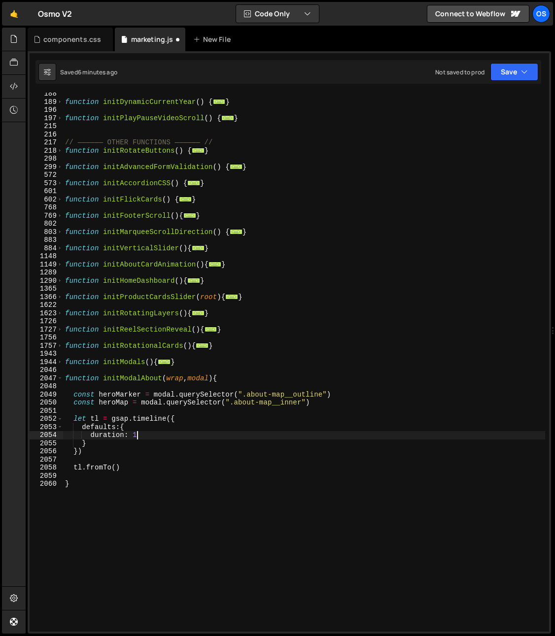
type textarea "})"
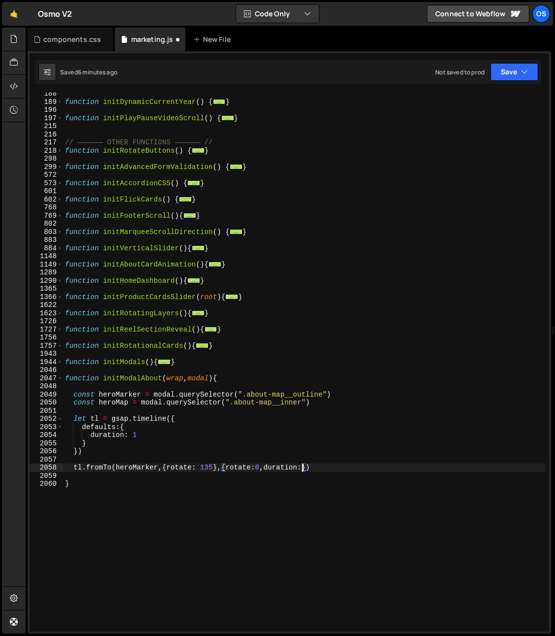
scroll to position [0, 17]
type textarea "tl.fromTo(heroMarker,{rotate: 135},{rotate:0,duration:1.4})"
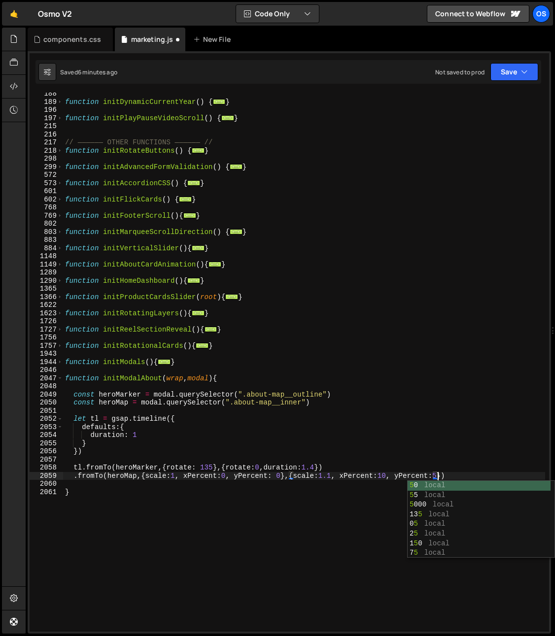
scroll to position [0, 26]
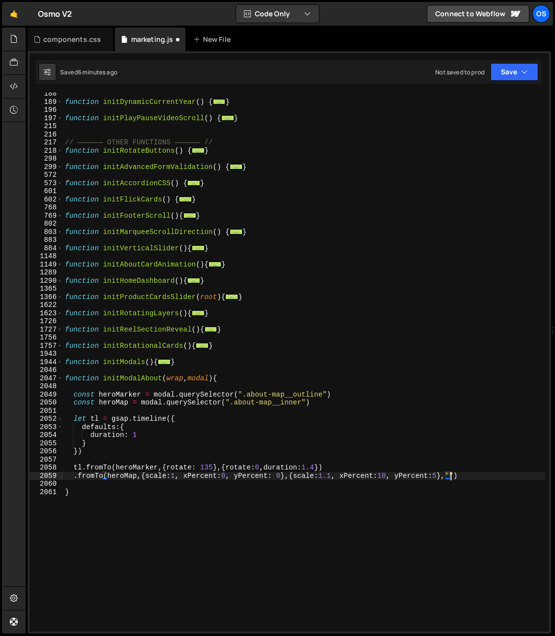
type textarea ".fromTo(heroMap,{scale:1, xPercent:0, yPercent: 0},{scale:1.1, xPercent:10, yPe…"
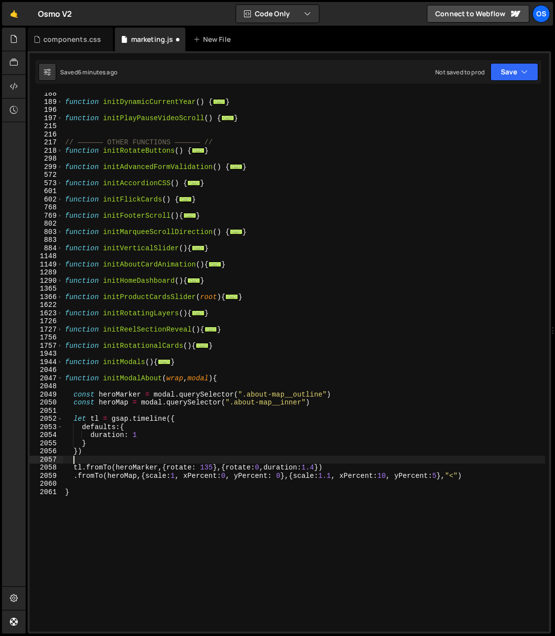
click at [102, 459] on div "function initDynamicCurrentYear ( ) { ... } function initPlayPauseVideoScroll (…" at bounding box center [304, 367] width 482 height 555
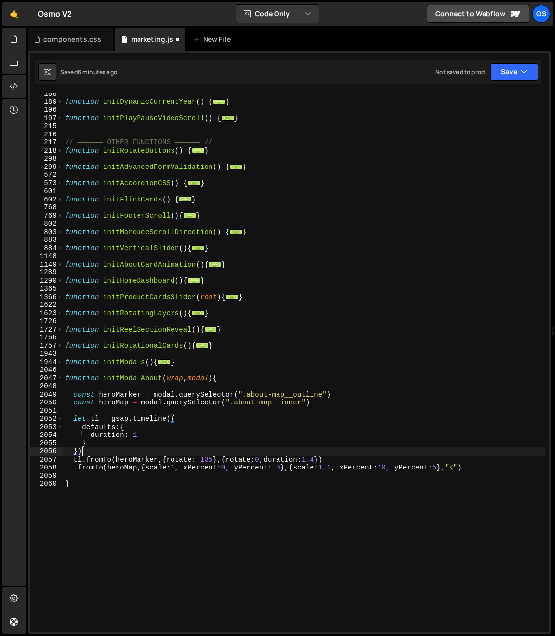
scroll to position [0, 0]
click at [84, 460] on div "function initDynamicCurrentYear ( ) { ... } function initPlayPauseVideoScroll (…" at bounding box center [304, 367] width 482 height 555
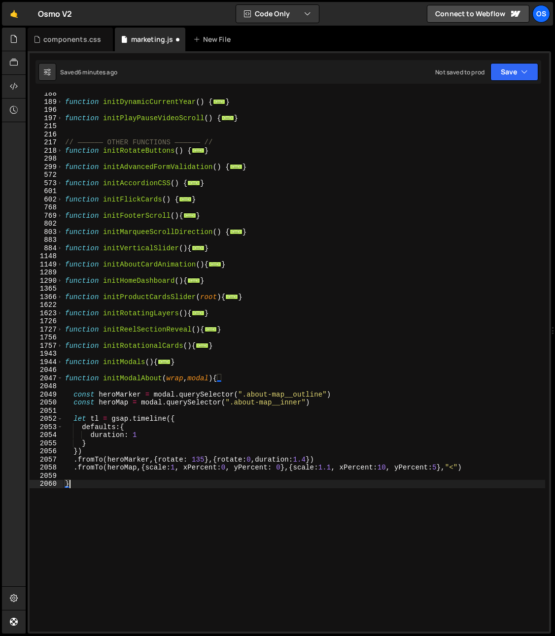
click at [118, 489] on div "function initDynamicCurrentYear ( ) { ... } function initPlayPauseVideoScroll (…" at bounding box center [304, 367] width 482 height 555
type textarea "}"
click at [115, 483] on div "function initDynamicCurrentYear ( ) { ... } function initPlayPauseVideoScroll (…" at bounding box center [304, 367] width 482 height 555
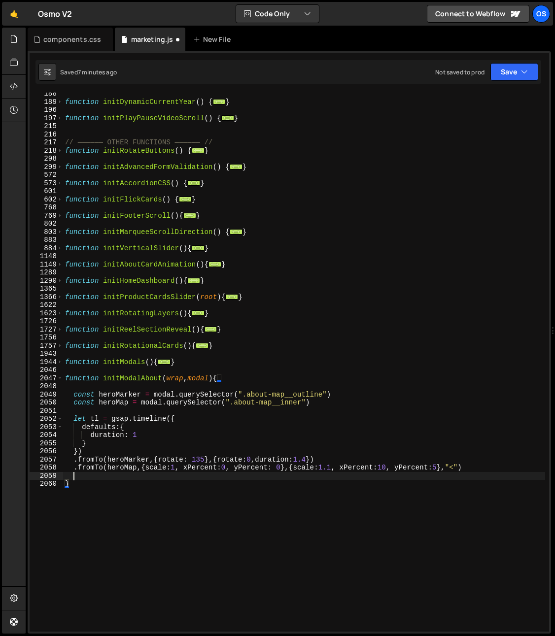
click at [111, 479] on div "function initDynamicCurrentYear ( ) { ... } function initPlayPauseVideoScroll (…" at bounding box center [304, 367] width 482 height 555
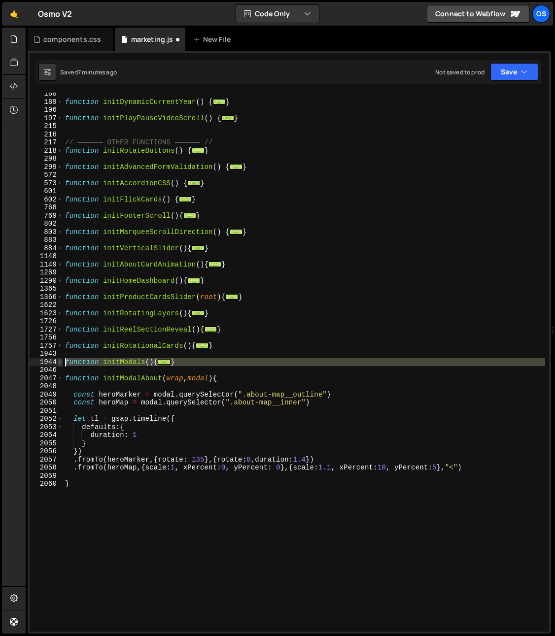
drag, startPoint x: 71, startPoint y: 367, endPoint x: 61, endPoint y: 361, distance: 12.3
click at [61, 361] on div "188 189 196 197 215 216 217 218 298 299 572 573 601 602 768 769 802 803 883 884…" at bounding box center [289, 362] width 519 height 539
paste textarea "}"
type textarea "}"
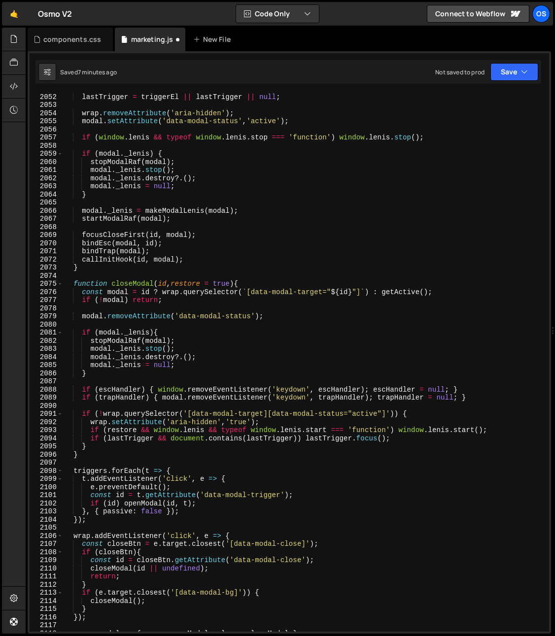
scroll to position [1634, 0]
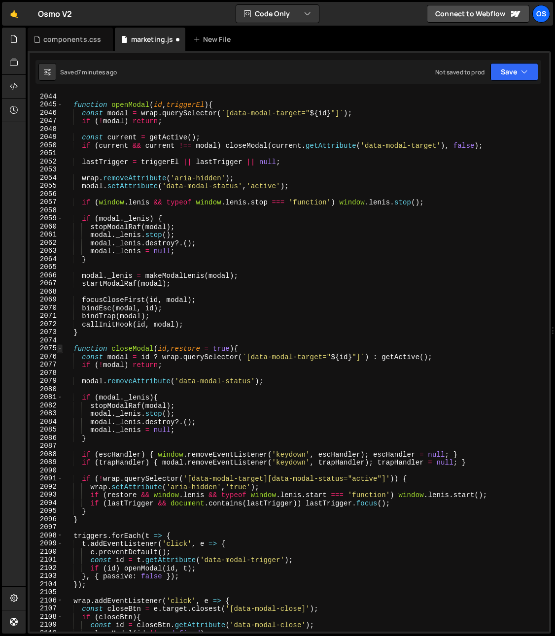
click at [61, 349] on span at bounding box center [59, 348] width 5 height 8
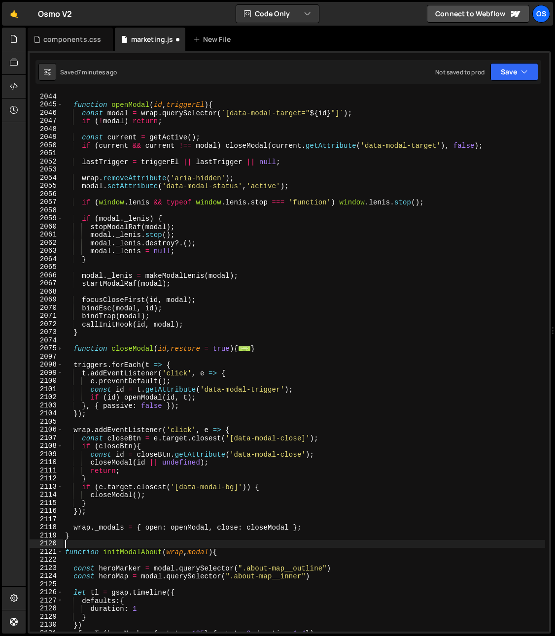
click at [74, 325] on div "function openModal ( id , triggerEl ) { const modal = wrap . querySelector ( ` …" at bounding box center [304, 370] width 482 height 555
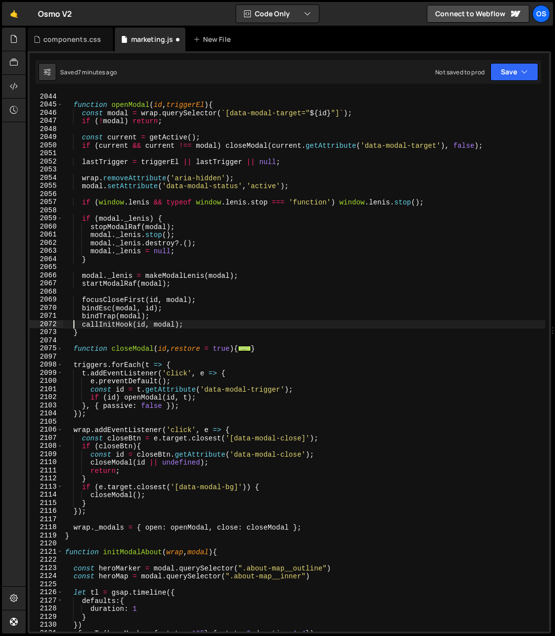
click at [123, 323] on div "function openModal ( id , triggerEl ) { const modal = wrap . querySelector ( ` …" at bounding box center [304, 370] width 482 height 555
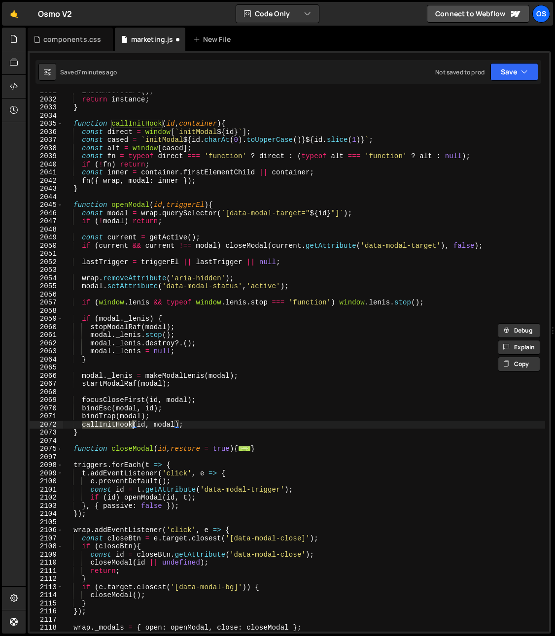
scroll to position [1509, 0]
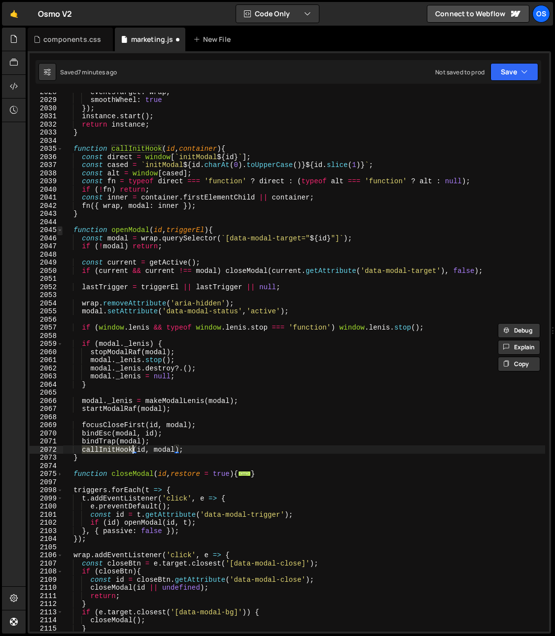
click at [61, 231] on span at bounding box center [59, 230] width 5 height 8
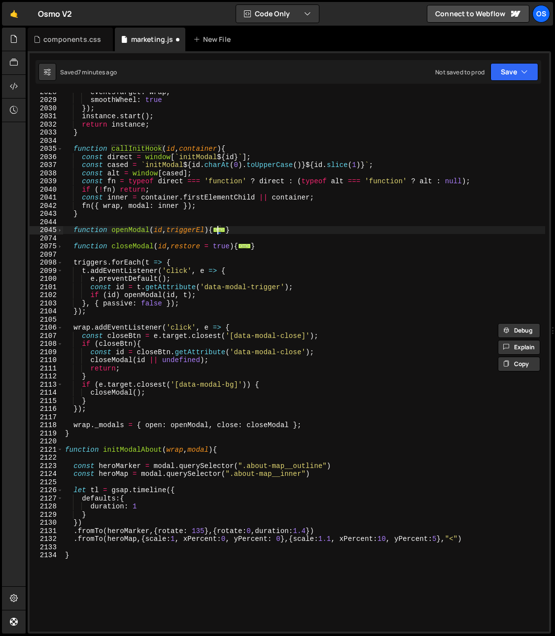
click at [170, 234] on div "eventsTarget : wrap , smoothWheel : true }) ; instance . start ( ) ; return ins…" at bounding box center [304, 365] width 482 height 555
type textarea "function openModal(id, triggerEl){"
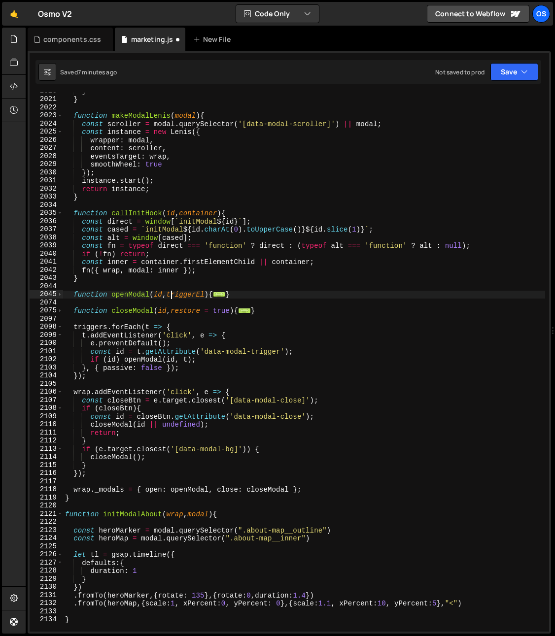
scroll to position [1444, 0]
click at [61, 211] on span at bounding box center [59, 213] width 5 height 8
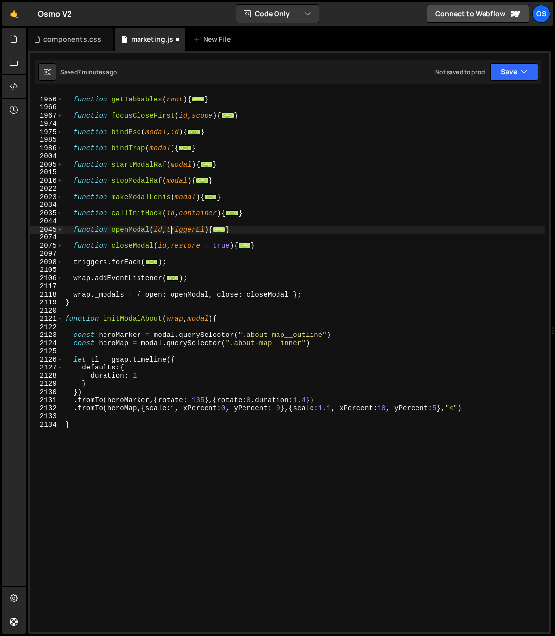
click at [180, 268] on div "function getTabbables ( root ) { ... } function focusCloseFirst ( id , scope ) …" at bounding box center [304, 364] width 482 height 555
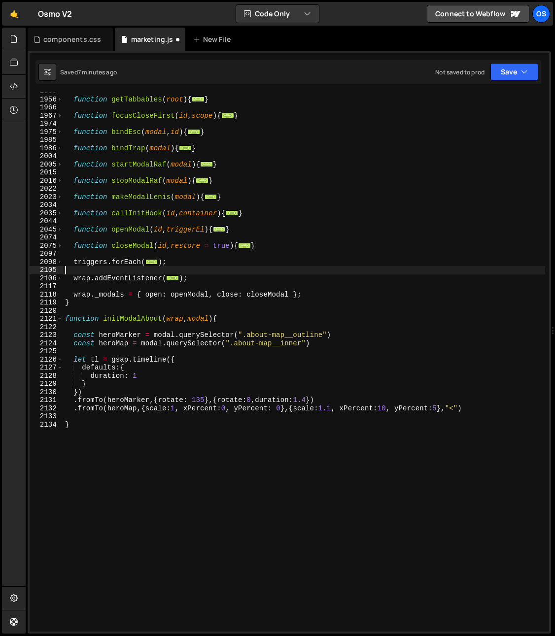
scroll to position [784, 0]
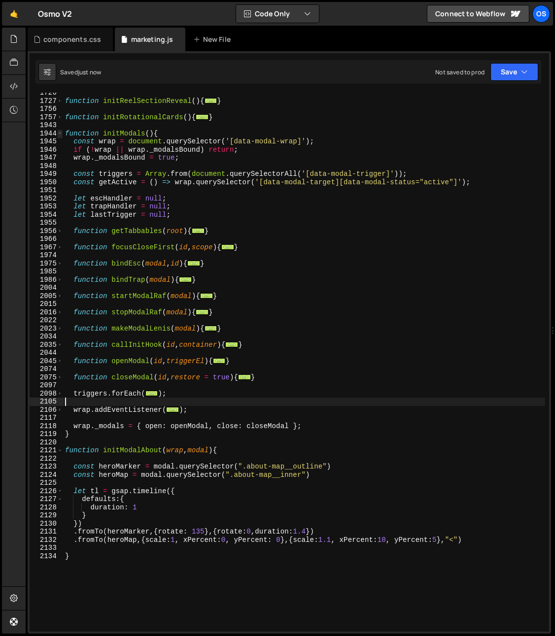
click at [59, 132] on span at bounding box center [59, 134] width 5 height 8
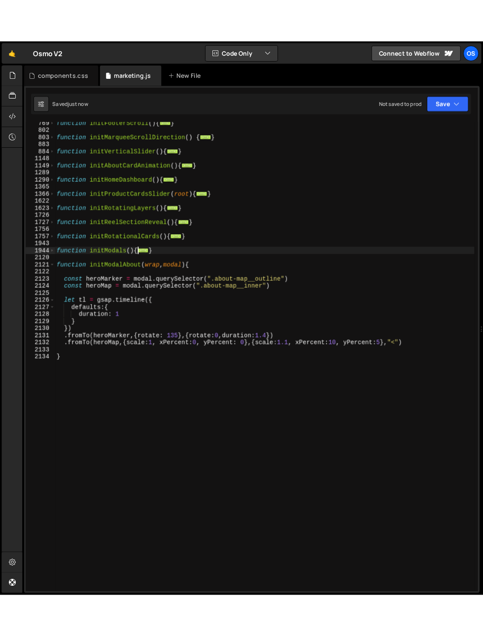
scroll to position [677, 0]
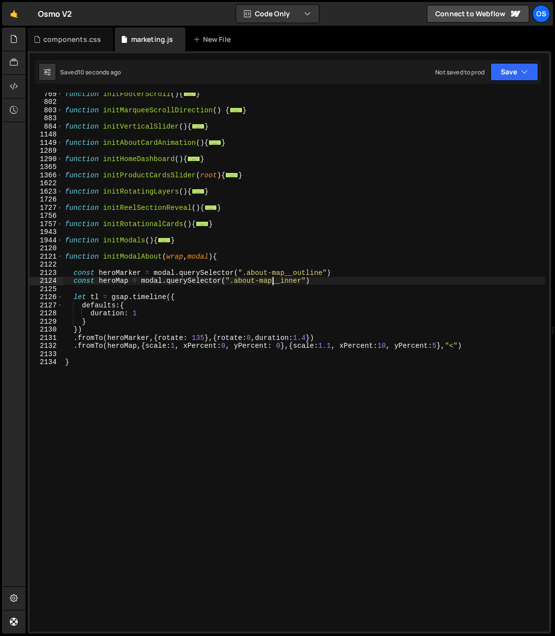
click at [272, 280] on div "function initFooterScroll ( ) { ... } function initMarqueeScrollDirection ( ) {…" at bounding box center [304, 367] width 482 height 555
type textarea "const heroMap = modal.querySelector(".about-map__inner")"
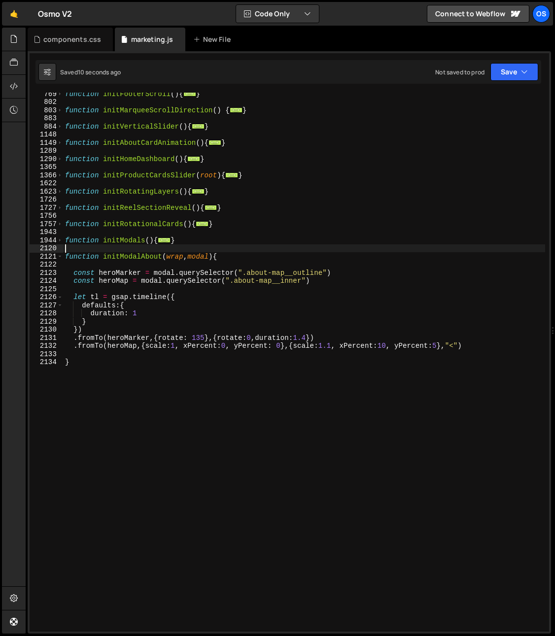
click at [126, 252] on div "function initFooterScroll ( ) { ... } function initMarqueeScrollDirection ( ) {…" at bounding box center [304, 367] width 482 height 555
click at [126, 254] on div "function initFooterScroll ( ) { ... } function initMarqueeScrollDirection ( ) {…" at bounding box center [304, 367] width 482 height 555
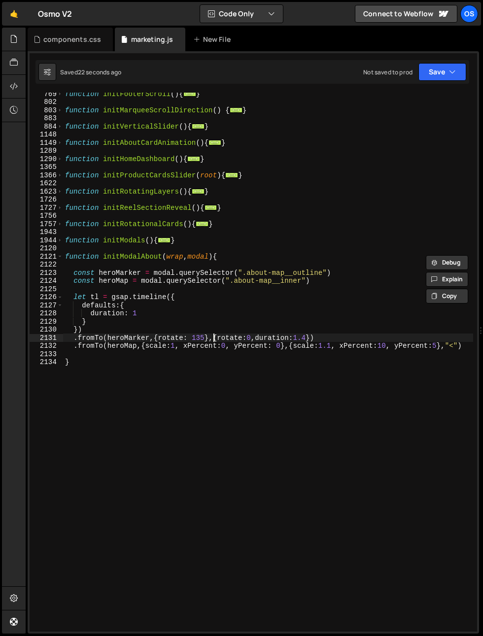
click at [212, 338] on div "function initFooterScroll ( ) { ... } function initMarqueeScrollDirection ( ) {…" at bounding box center [268, 367] width 410 height 555
type textarea ".fromTo(heroMarker,{rotate: 135},{rotate:0,duration:1.4})"
click at [210, 340] on div "function initFooterScroll ( ) { ... } function initMarqueeScrollDirection ( ) {…" at bounding box center [268, 367] width 410 height 555
click at [200, 290] on div "function initFooterScroll ( ) { ... } function initMarqueeScrollDirection ( ) {…" at bounding box center [268, 367] width 410 height 555
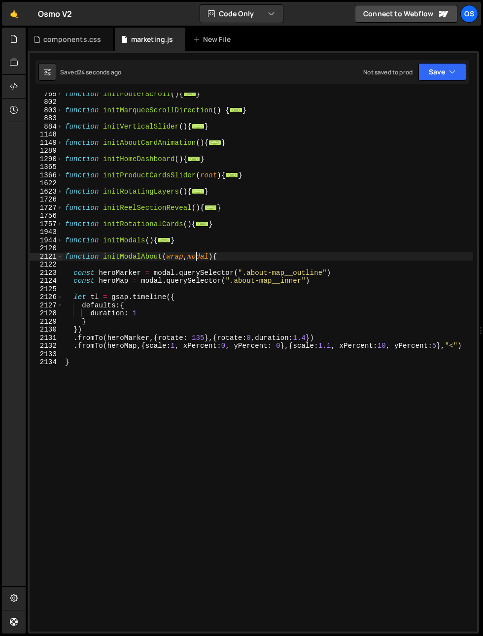
click at [197, 256] on div "function initFooterScroll ( ) { ... } function initMarqueeScrollDirection ( ) {…" at bounding box center [268, 367] width 410 height 555
type textarea "function initModalAbout(wrap, modal){"
click at [197, 256] on div "function initFooterScroll ( ) { ... } function initMarqueeScrollDirection ( ) {…" at bounding box center [268, 367] width 410 height 555
click at [171, 269] on div "function initFooterScroll ( ) { ... } function initMarqueeScrollDirection ( ) {…" at bounding box center [268, 367] width 410 height 555
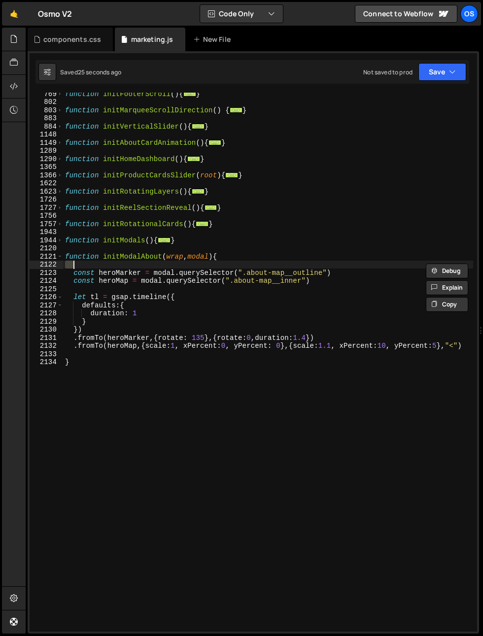
click at [167, 275] on div "function initFooterScroll ( ) { ... } function initMarqueeScrollDirection ( ) {…" at bounding box center [268, 367] width 410 height 555
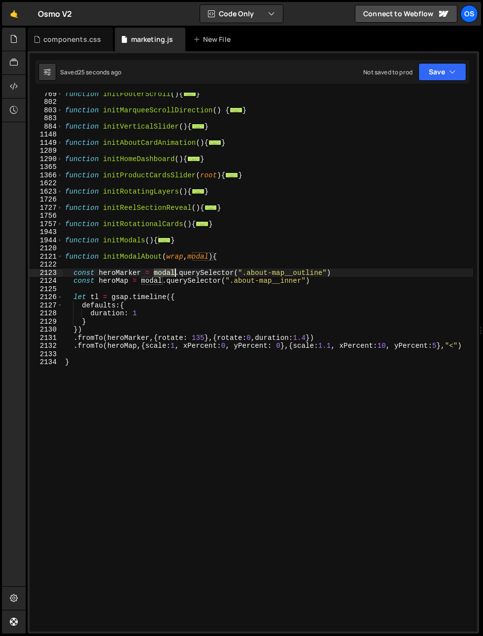
click at [167, 275] on div "function initFooterScroll ( ) { ... } function initMarqueeScrollDirection ( ) {…" at bounding box center [268, 367] width 410 height 555
click at [120, 255] on div "function initFooterScroll ( ) { ... } function initMarqueeScrollDirection ( ) {…" at bounding box center [268, 367] width 410 height 555
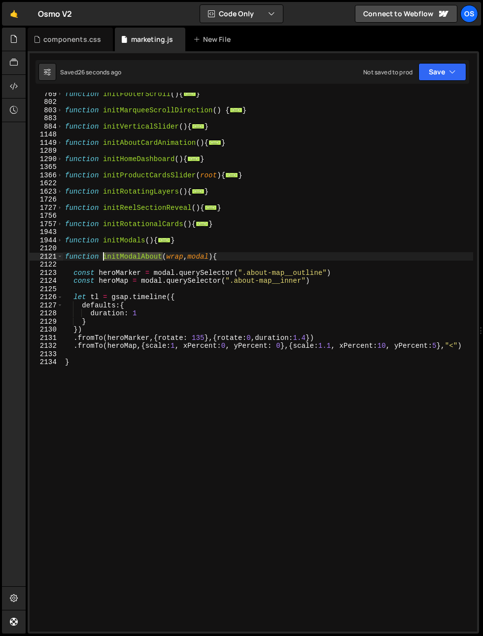
click at [120, 255] on div "function initFooterScroll ( ) { ... } function initMarqueeScrollDirection ( ) {…" at bounding box center [268, 367] width 410 height 555
click at [156, 270] on div "function initFooterScroll ( ) { ... } function initMarqueeScrollDirection ( ) {…" at bounding box center [268, 367] width 410 height 555
type textarea "const heroMarker = modal.querySelector(".about-map__outline")"
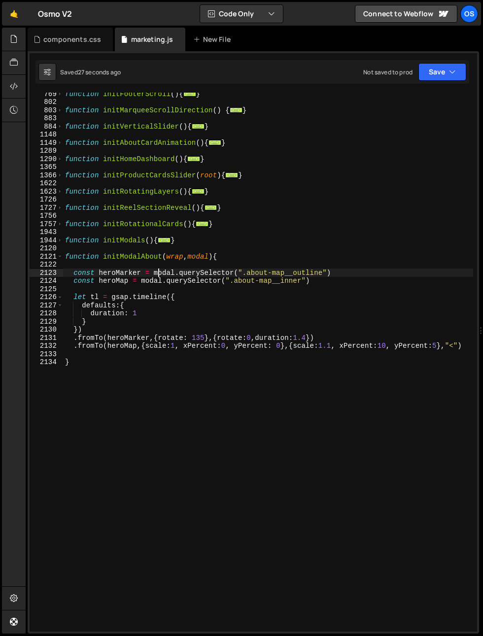
click at [177, 267] on div "function initFooterScroll ( ) { ... } function initMarqueeScrollDirection ( ) {…" at bounding box center [268, 367] width 410 height 555
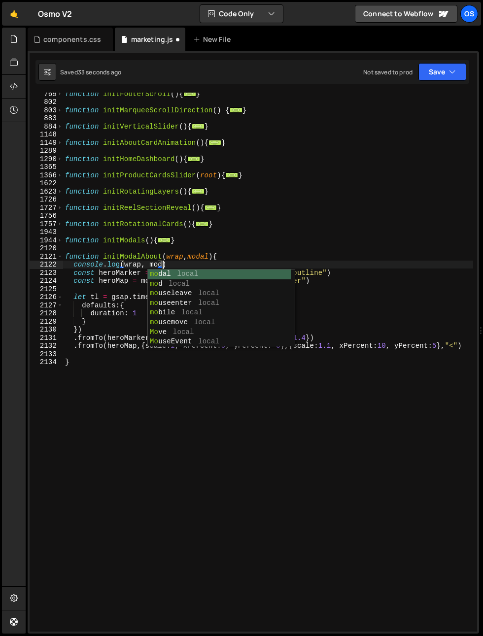
scroll to position [0, 7]
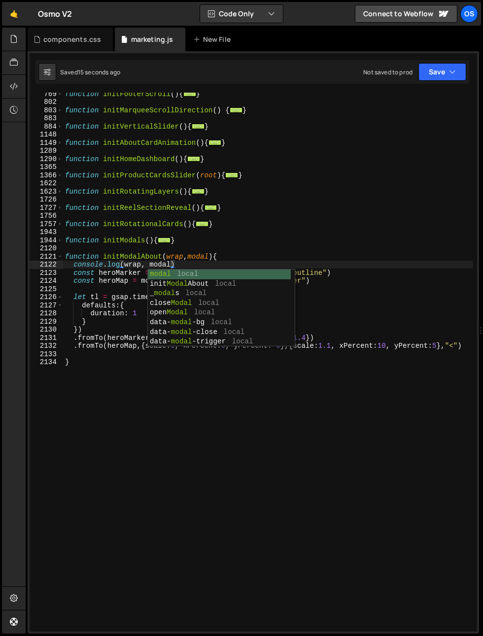
drag, startPoint x: 341, startPoint y: 243, endPoint x: 327, endPoint y: 243, distance: 14.3
click at [340, 243] on div "function initFooterScroll ( ) { ... } function initMarqueeScrollDirection ( ) {…" at bounding box center [268, 367] width 410 height 555
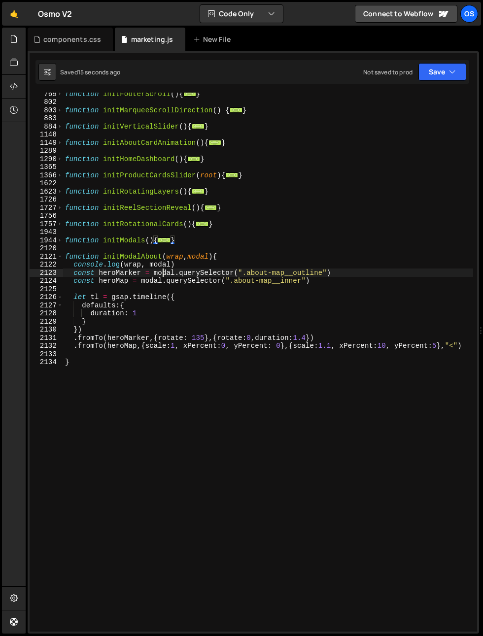
click at [163, 276] on div "function initFooterScroll ( ) { ... } function initMarqueeScrollDirection ( ) {…" at bounding box center [268, 367] width 410 height 555
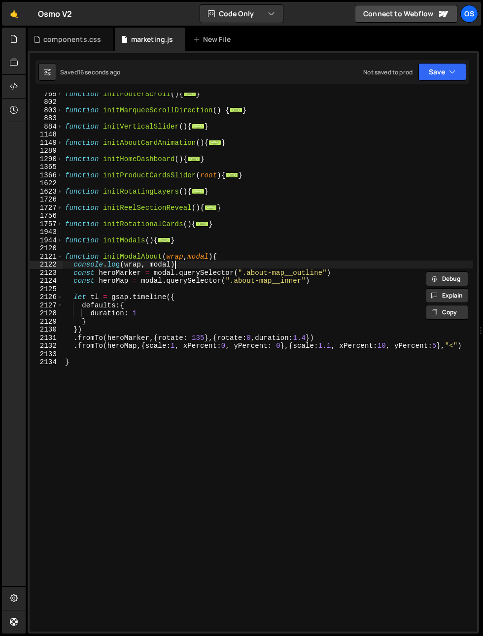
click at [199, 264] on div "function initFooterScroll ( ) { ... } function initMarqueeScrollDirection ( ) {…" at bounding box center [268, 367] width 410 height 555
type textarea "console.log(wrap, modal)"
drag, startPoint x: 193, startPoint y: 265, endPoint x: 74, endPoint y: 266, distance: 119.2
click at [74, 266] on div "function initFooterScroll ( ) { ... } function initMarqueeScrollDirection ( ) {…" at bounding box center [268, 367] width 410 height 555
click at [65, 258] on div "function initFooterScroll ( ) { ... } function initMarqueeScrollDirection ( ) {…" at bounding box center [268, 367] width 410 height 555
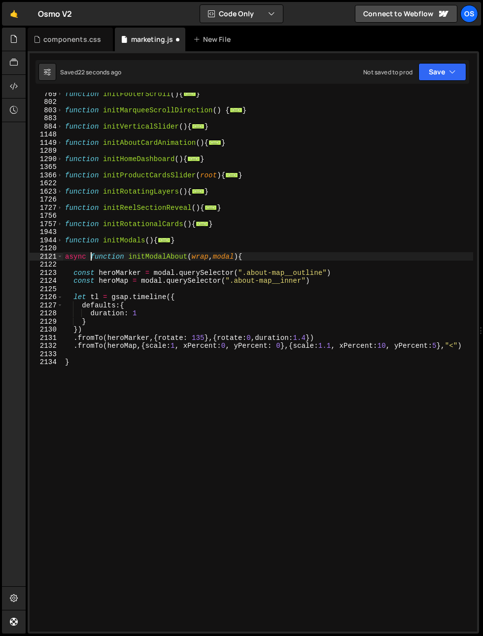
scroll to position [0, 1]
click at [150, 295] on div "function initFooterScroll ( ) { ... } function initMarqueeScrollDirection ( ) {…" at bounding box center [268, 367] width 410 height 555
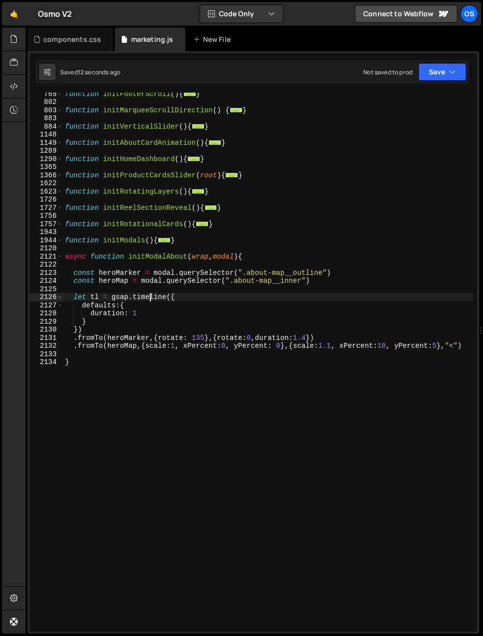
click at [330, 283] on div "function initFooterScroll ( ) { ... } function initMarqueeScrollDirection ( ) {…" at bounding box center [268, 367] width 410 height 555
type textarea "const heroMap = modal.querySelector(".about-map__inner")"
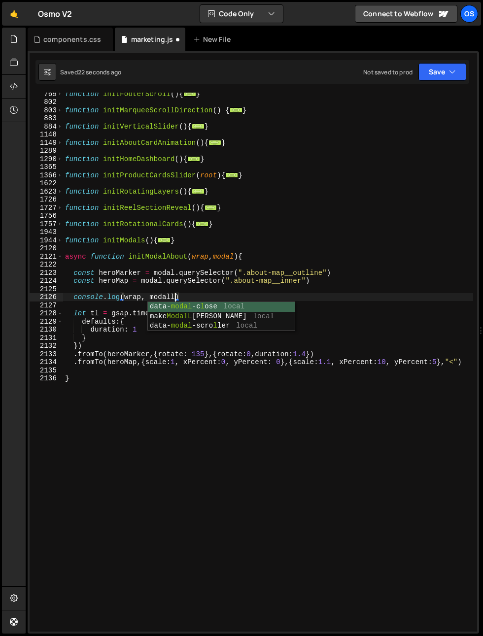
scroll to position [0, 7]
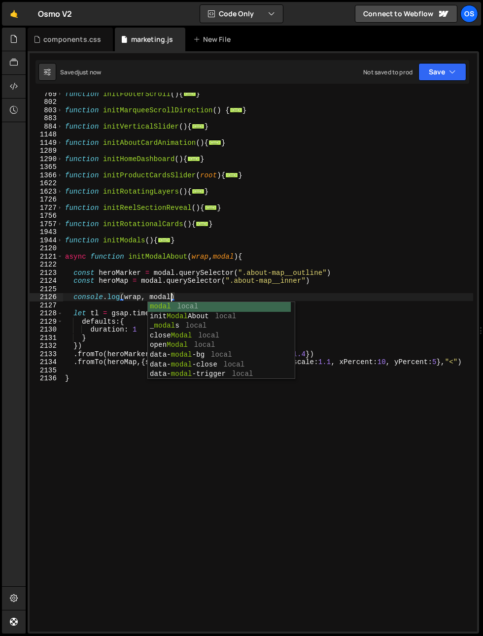
type textarea "console.log(wrap, modal)"
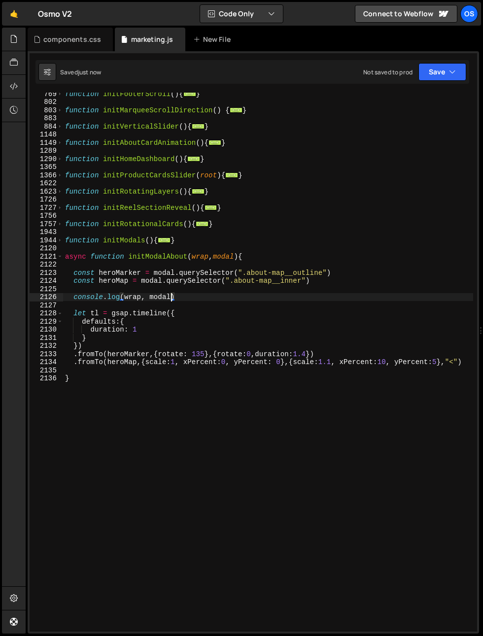
click at [62, 234] on div "1943" at bounding box center [47, 232] width 34 height 8
click at [116, 301] on div "function initFooterScroll ( ) { ... } function initMarqueeScrollDirection ( ) {…" at bounding box center [268, 367] width 410 height 555
click at [148, 261] on div "function initFooterScroll ( ) { ... } function initMarqueeScrollDirection ( ) {…" at bounding box center [268, 367] width 410 height 555
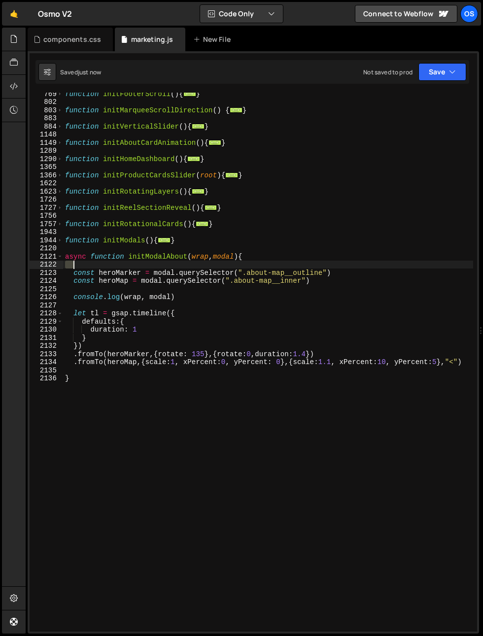
click at [148, 261] on div "function initFooterScroll ( ) { ... } function initMarqueeScrollDirection ( ) {…" at bounding box center [268, 367] width 410 height 555
click at [181, 267] on div "function initFooterScroll ( ) { ... } function initMarqueeScrollDirection ( ) {…" at bounding box center [268, 367] width 410 height 555
click at [161, 262] on div "function initFooterScroll ( ) { ... } function initMarqueeScrollDirection ( ) {…" at bounding box center [268, 367] width 410 height 555
click at [164, 257] on div "function initFooterScroll ( ) { ... } function initMarqueeScrollDirection ( ) {…" at bounding box center [268, 367] width 410 height 555
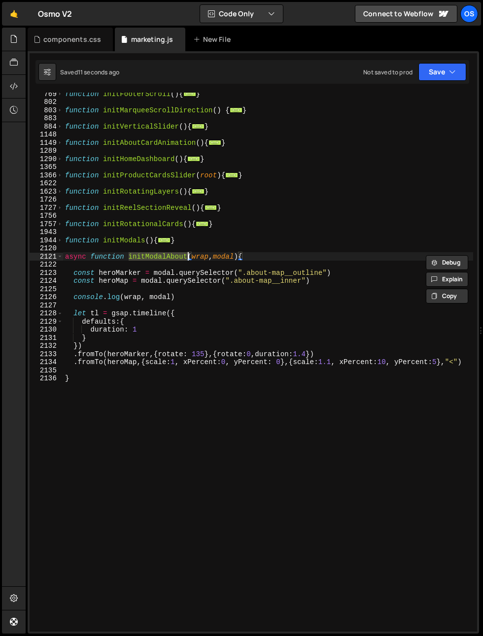
click at [217, 260] on div "function initFooterScroll ( ) { ... } function initMarqueeScrollDirection ( ) {…" at bounding box center [268, 367] width 410 height 555
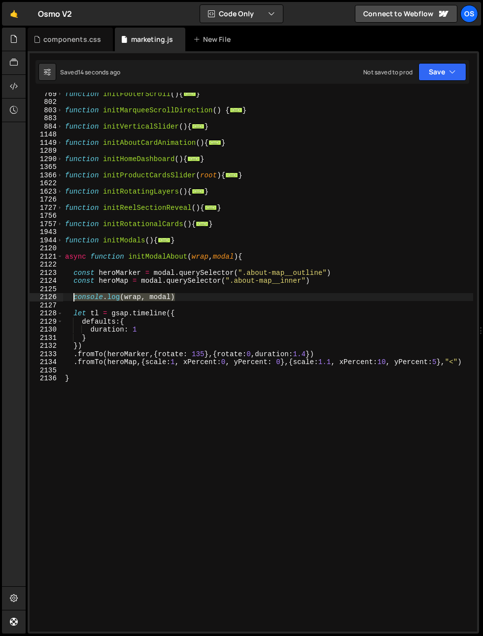
drag, startPoint x: 178, startPoint y: 296, endPoint x: 74, endPoint y: 297, distance: 104.0
click at [74, 297] on div "function initFooterScroll ( ) { ... } function initMarqueeScrollDirection ( ) {…" at bounding box center [268, 367] width 410 height 555
type textarea "console.log(wrap, modal)"
drag, startPoint x: 75, startPoint y: 261, endPoint x: 79, endPoint y: 265, distance: 5.6
click at [75, 262] on div "function initFooterScroll ( ) { ... } function initMarqueeScrollDirection ( ) {…" at bounding box center [268, 367] width 410 height 555
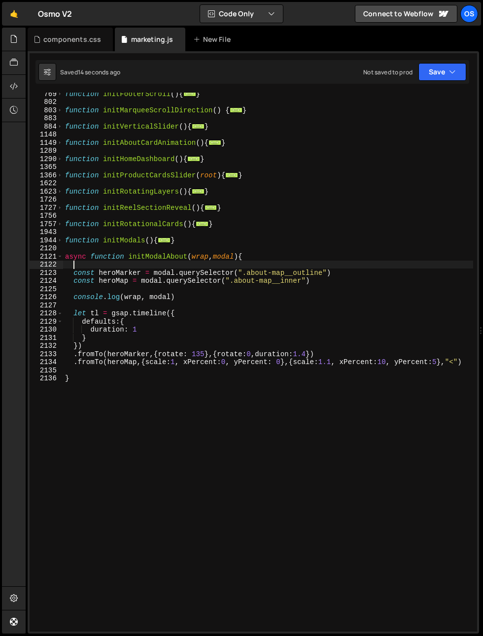
click at [80, 265] on div "function initFooterScroll ( ) { ... } function initMarqueeScrollDirection ( ) {…" at bounding box center [268, 367] width 410 height 555
paste textarea "console.log(wrap, modal)"
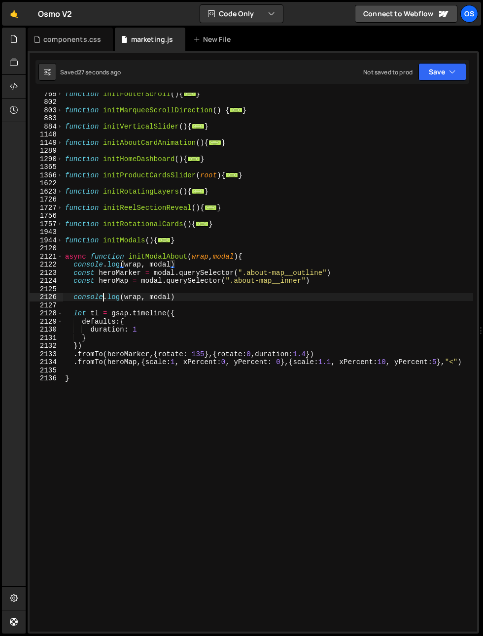
click at [102, 301] on div "function initFooterScroll ( ) { ... } function initMarqueeScrollDirection ( ) {…" at bounding box center [268, 367] width 410 height 555
click at [102, 298] on div "function initFooterScroll ( ) { ... } function initMarqueeScrollDirection ( ) {…" at bounding box center [268, 367] width 410 height 555
type textarea "console.log(wrap, modal)"
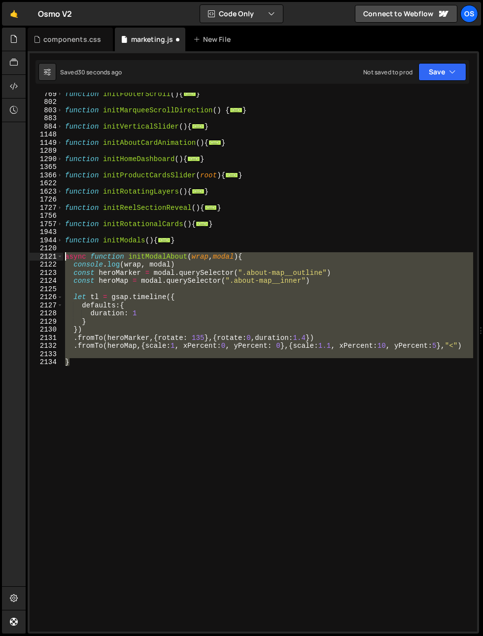
drag, startPoint x: 72, startPoint y: 381, endPoint x: 41, endPoint y: 255, distance: 129.8
click at [41, 255] on div "769 802 803 883 884 1148 1149 1289 1290 1365 1366 1622 1623 1726 1727 1756 1757…" at bounding box center [253, 362] width 447 height 539
click at [197, 257] on div "function initFooterScroll ( ) { ... } function initMarqueeScrollDirection ( ) {…" at bounding box center [268, 362] width 410 height 539
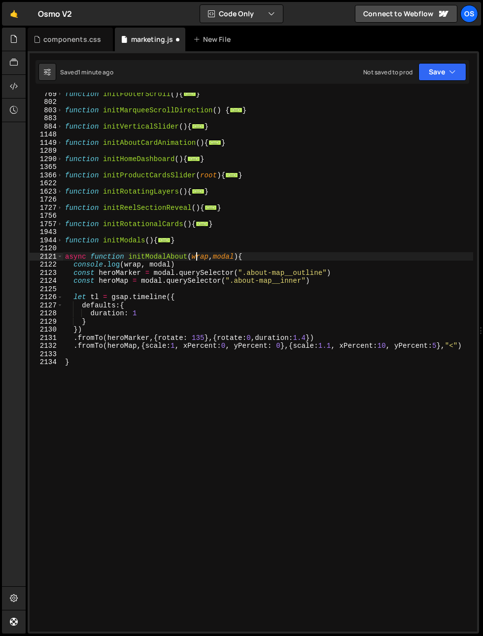
click at [191, 257] on div "function initFooterScroll ( ) { ... } function initMarqueeScrollDirection ( ) {…" at bounding box center [268, 367] width 410 height 555
click at [241, 256] on div "function initFooterScroll ( ) { ... } function initMarqueeScrollDirection ( ) {…" at bounding box center [268, 367] width 410 height 555
type textarea "async function initModalAbout({wrap, modal}){"
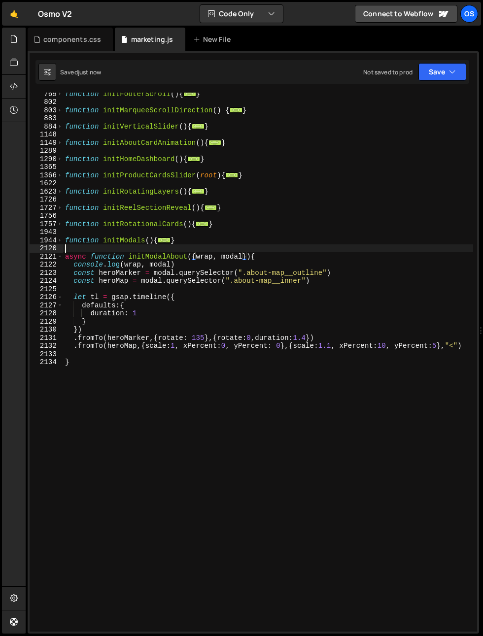
drag, startPoint x: 214, startPoint y: 252, endPoint x: 207, endPoint y: 259, distance: 9.4
click at [214, 252] on div "function initFooterScroll ( ) { ... } function initMarqueeScrollDirection ( ) {…" at bounding box center [268, 367] width 410 height 555
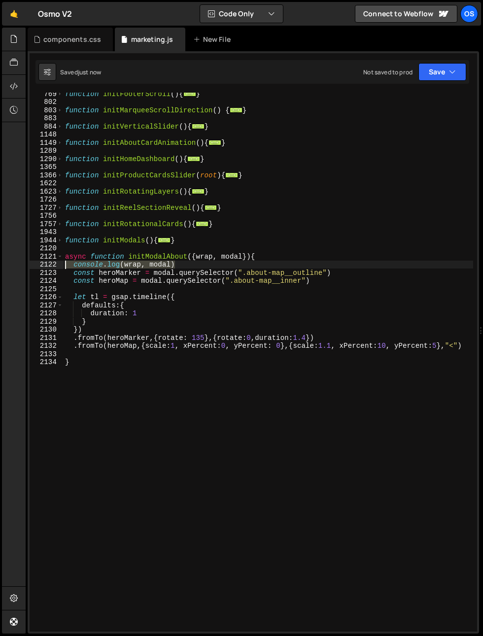
drag, startPoint x: 117, startPoint y: 265, endPoint x: 17, endPoint y: 262, distance: 100.0
click at [17, 262] on div "Hold on a sec... Are you certain you wish to leave this page? Any changes you'v…" at bounding box center [241, 318] width 483 height 636
type textarea "console.log(wrap, modal)"
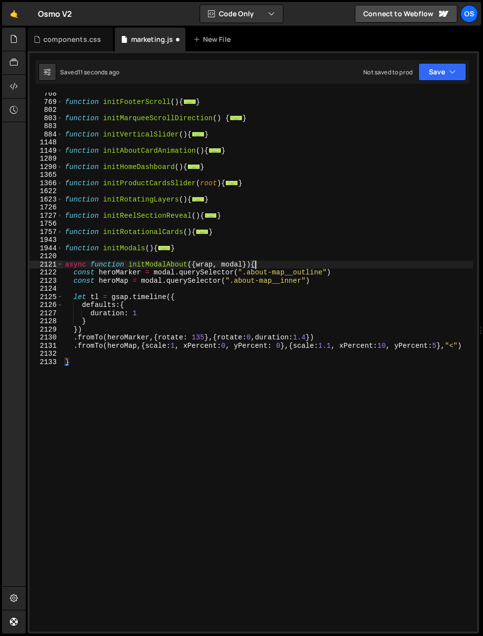
scroll to position [670, 0]
click at [60, 249] on span at bounding box center [59, 248] width 5 height 8
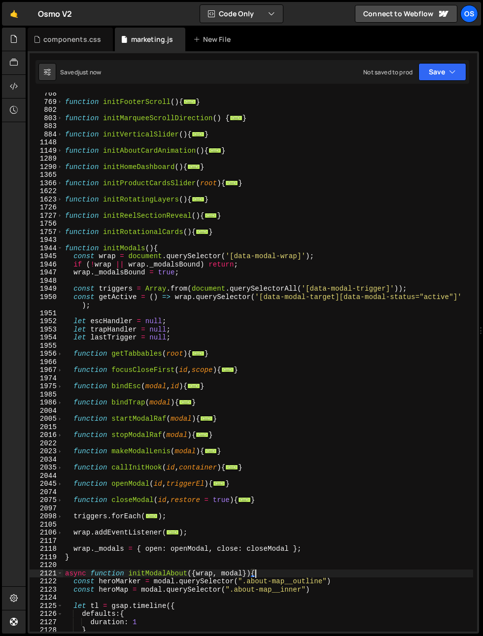
click at [135, 466] on div "function initFooterScroll ( ) { ... } function initMarqueeScrollDirection ( ) {…" at bounding box center [268, 367] width 410 height 555
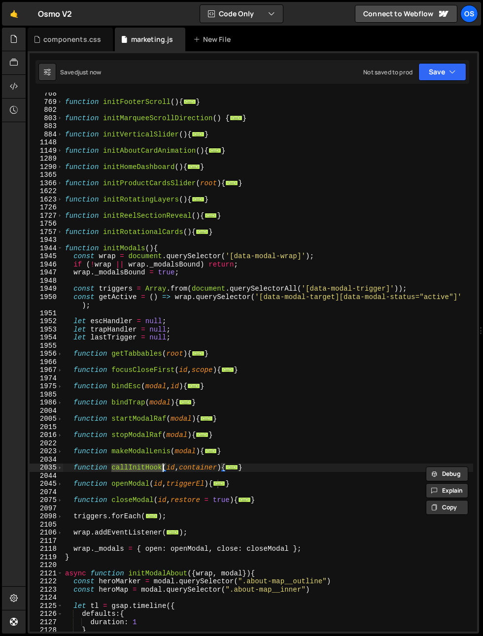
scroll to position [782, 0]
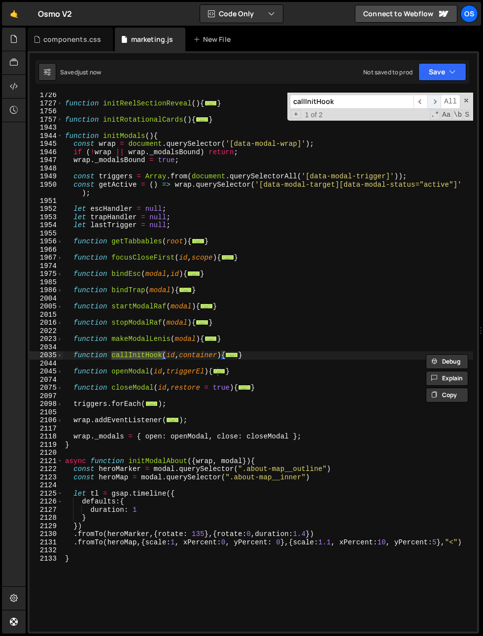
click at [436, 101] on span "​" at bounding box center [434, 102] width 14 height 14
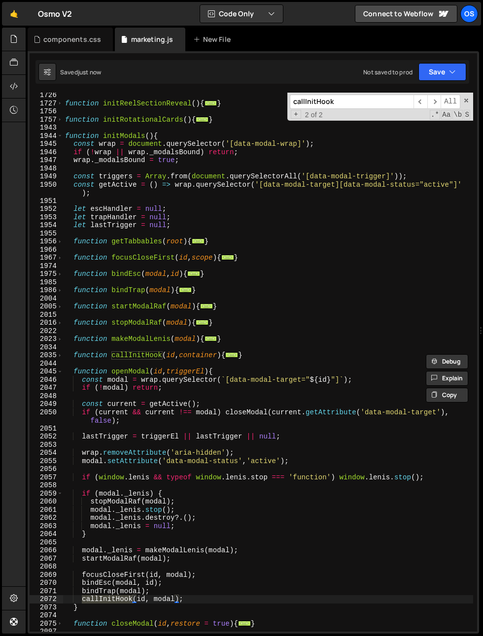
scroll to position [908, 0]
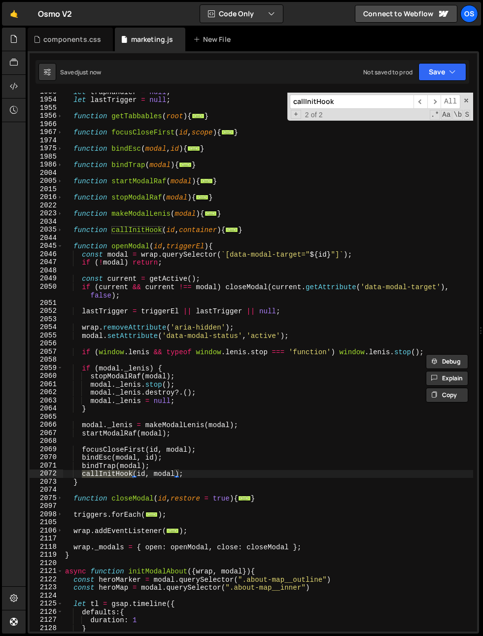
click at [197, 460] on div "let trapHandler = null ; let lastTrigger = null ; function getTabbables ( root …" at bounding box center [268, 365] width 410 height 555
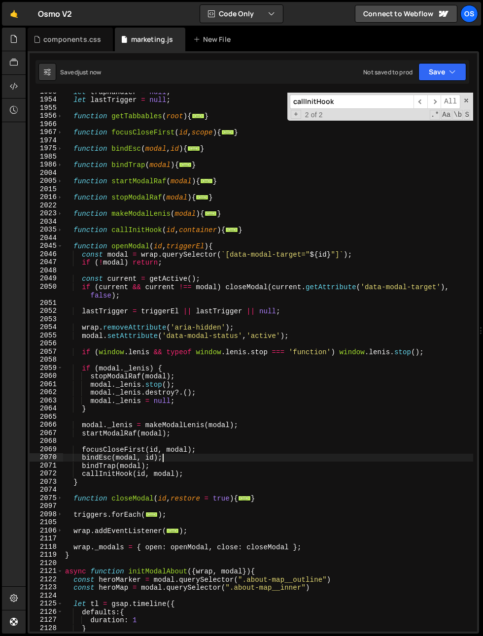
click at [190, 466] on div "let trapHandler = null ; let lastTrigger = null ; function getTabbables ( root …" at bounding box center [268, 365] width 410 height 555
type textarea "bindTrap(modal);"
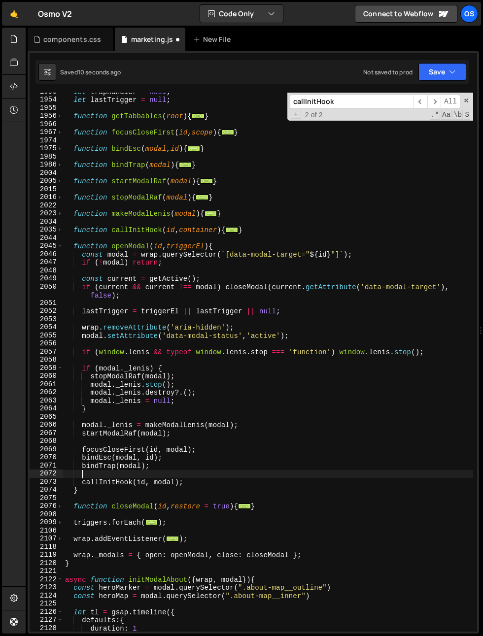
scroll to position [0, 0]
type textarea "bindTrap(modal);"
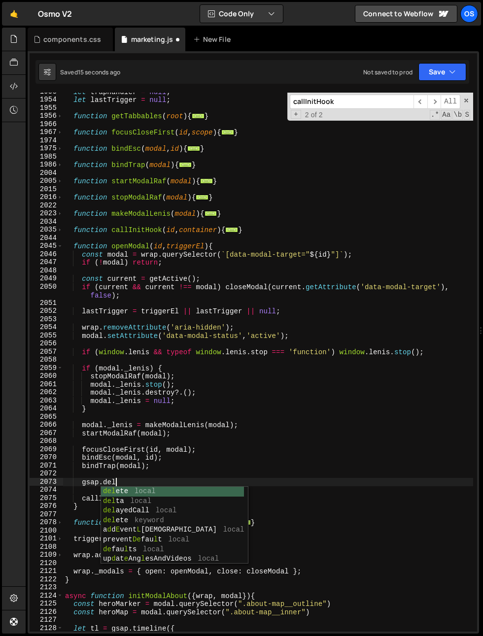
scroll to position [0, 3]
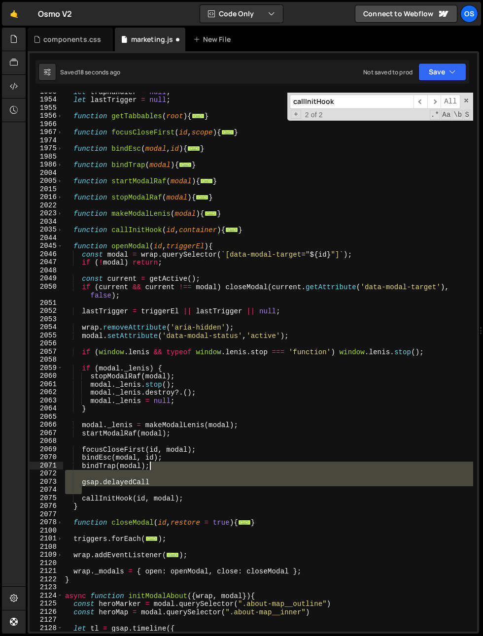
drag, startPoint x: 168, startPoint y: 490, endPoint x: 173, endPoint y: 462, distance: 28.0
click at [173, 462] on div "let trapHandler = null ; let lastTrigger = null ; function getTabbables ( root …" at bounding box center [268, 365] width 410 height 555
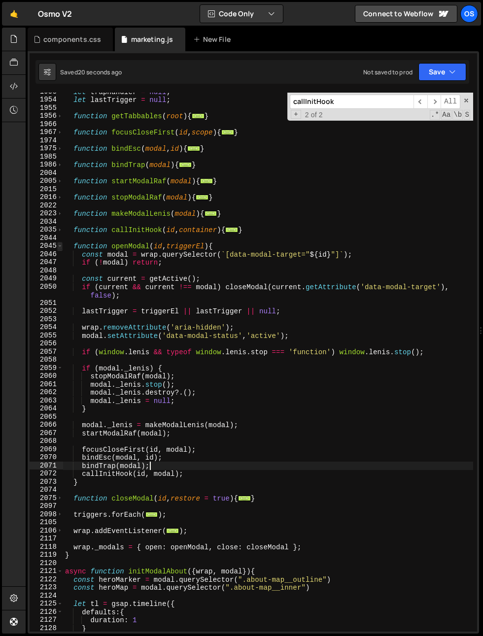
click at [62, 245] on span at bounding box center [59, 246] width 5 height 8
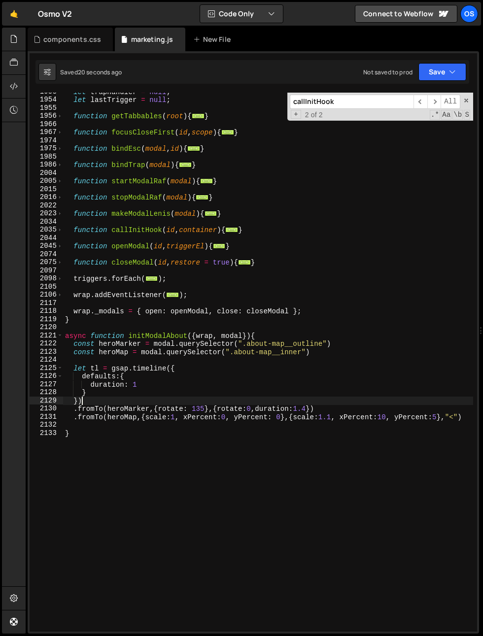
click at [145, 399] on div "let trapHandler = null ; let lastTrigger = null ; function getTabbables ( root …" at bounding box center [268, 365] width 410 height 555
drag, startPoint x: 310, startPoint y: 408, endPoint x: 311, endPoint y: 418, distance: 9.9
click at [310, 409] on div "let trapHandler = null ; let lastTrigger = null ; function getTabbables ( root …" at bounding box center [268, 365] width 410 height 555
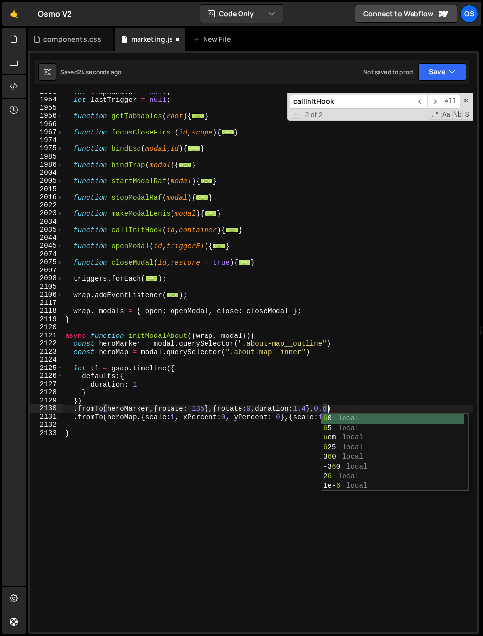
scroll to position [0, 18]
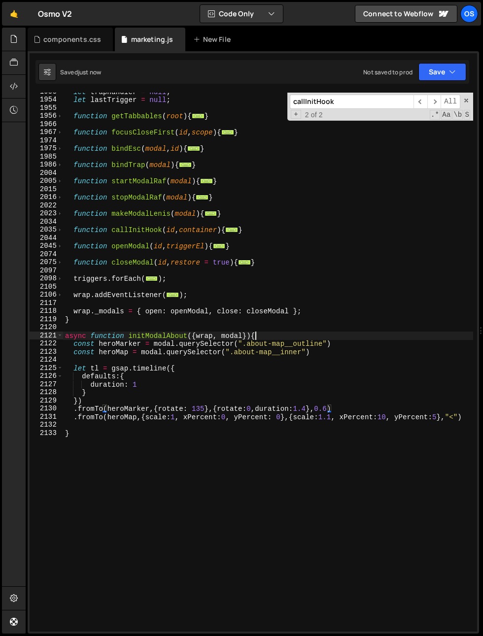
click at [307, 338] on div "let trapHandler = null ; let lastTrigger = null ; function getTabbables ( root …" at bounding box center [268, 365] width 410 height 555
click at [254, 371] on div "let trapHandler = null ; let lastTrigger = null ; function getTabbables ( root …" at bounding box center [268, 365] width 410 height 555
type textarea "let tl = gsap.timeline({"
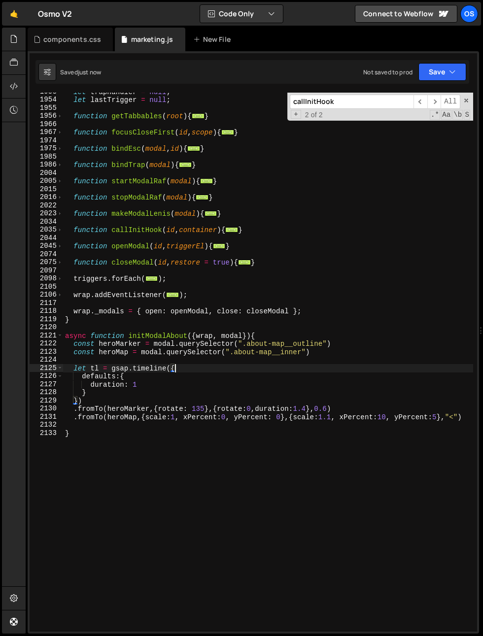
click at [226, 421] on div "let trapHandler = null ; let lastTrigger = null ; function getTabbables ( root …" at bounding box center [268, 365] width 410 height 555
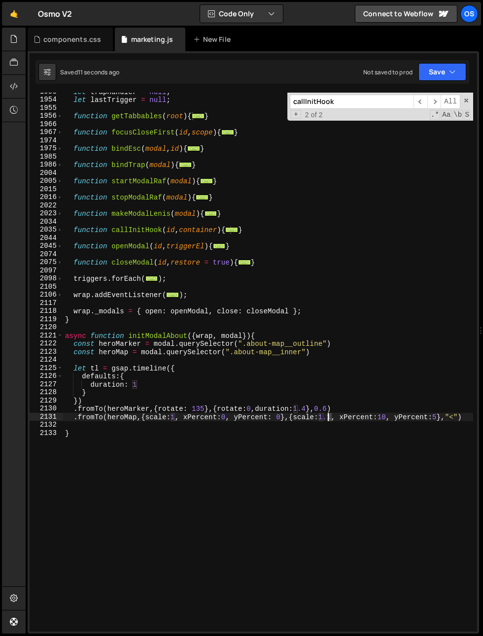
click at [329, 419] on div "let trapHandler = null ; let lastTrigger = null ; function getTabbables ( root …" at bounding box center [268, 365] width 410 height 555
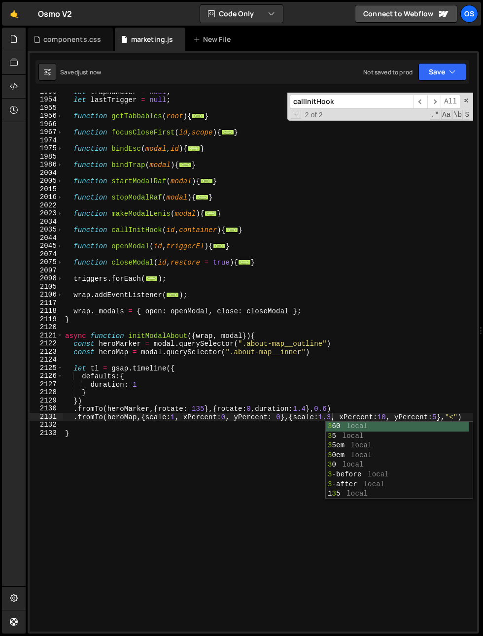
click at [201, 369] on div "let trapHandler = null ; let lastTrigger = null ; function getTabbables ( root …" at bounding box center [268, 365] width 410 height 555
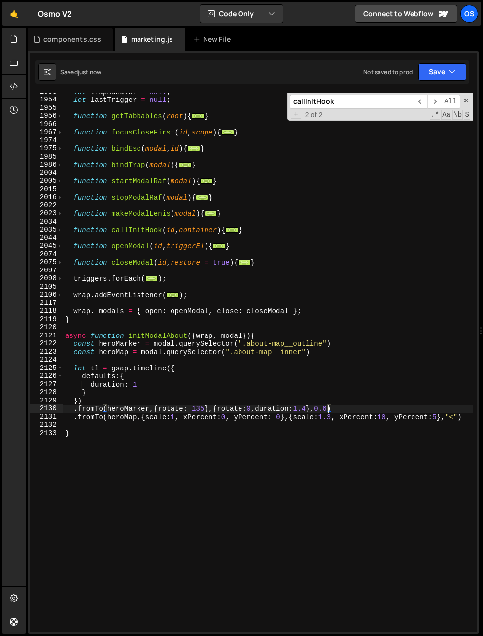
drag, startPoint x: 327, startPoint y: 409, endPoint x: 321, endPoint y: 410, distance: 6.0
click at [321, 410] on div "let trapHandler = null ; let lastTrigger = null ; function getTabbables ( root …" at bounding box center [268, 365] width 410 height 555
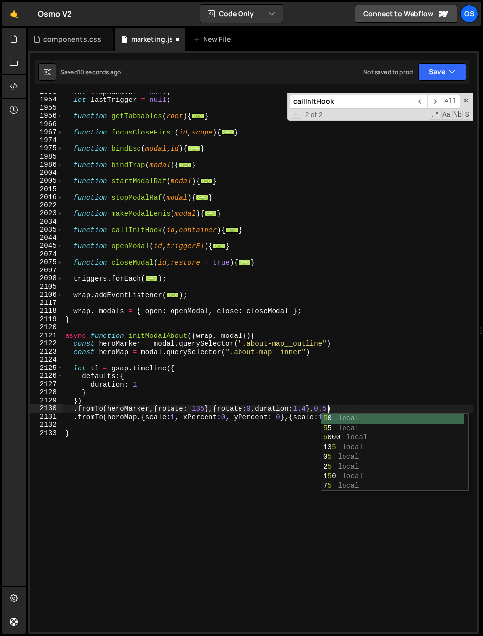
scroll to position [0, 18]
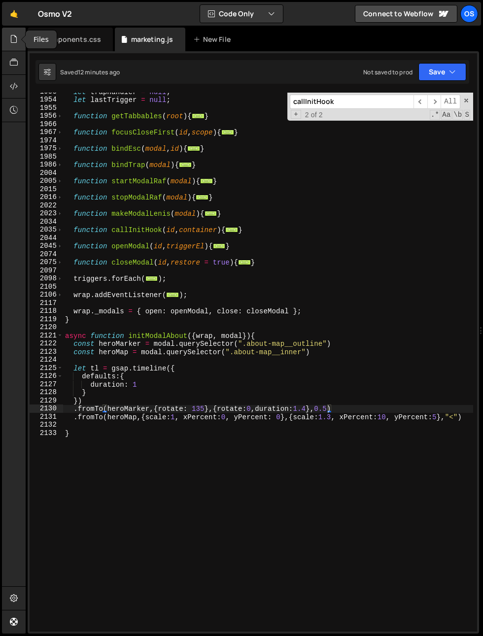
click at [14, 38] on icon at bounding box center [14, 39] width 8 height 11
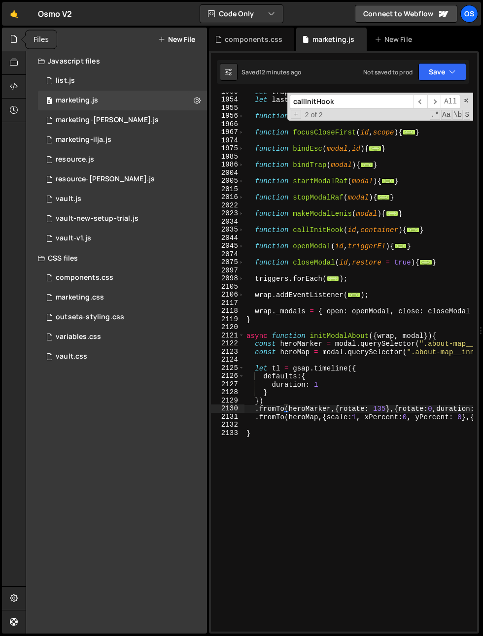
click at [20, 30] on div at bounding box center [14, 40] width 24 height 24
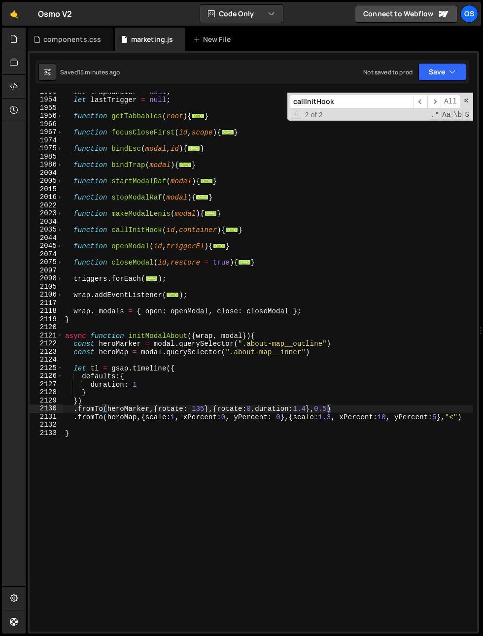
click at [134, 366] on div "let trapHandler = null ; let lastTrigger = null ; function getTabbables ( root …" at bounding box center [268, 365] width 410 height 555
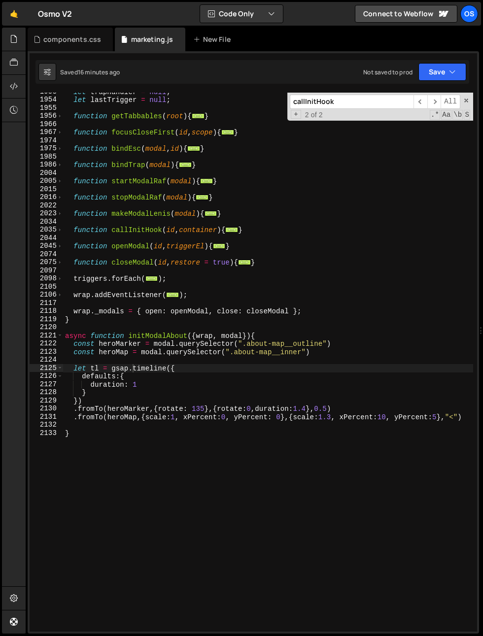
click at [250, 413] on div "let trapHandler = null ; let lastTrigger = null ; function getTabbables ( root …" at bounding box center [268, 365] width 410 height 555
type textarea ".fromTo(heroMap,{scale:1, xPercent:0, yPercent: 0},{scale:1.3, xPercent:10, yPe…"
click at [91, 422] on div "let trapHandler = null ; let lastTrigger = null ; function getTabbables ( root …" at bounding box center [268, 365] width 410 height 555
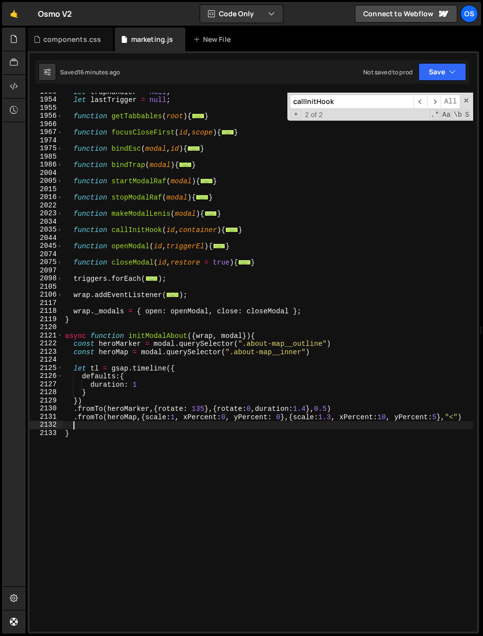
scroll to position [0, 0]
click at [328, 333] on div "let trapHandler = null ; let lastTrigger = null ; function getTabbables ( root …" at bounding box center [268, 365] width 410 height 555
type textarea "async function initModalAbout({wrap, modal}){"
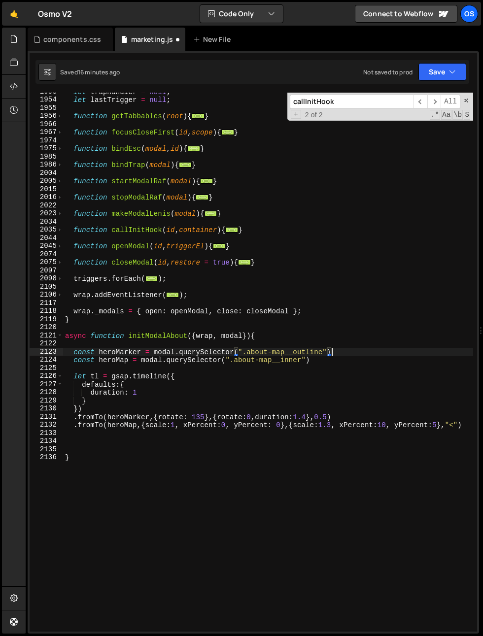
click at [339, 350] on div "let trapHandler = null ; let lastTrigger = null ; function getTabbables ( root …" at bounding box center [268, 365] width 410 height 555
type textarea "const heroMarker = modal.querySelector(".about-map__outline")"
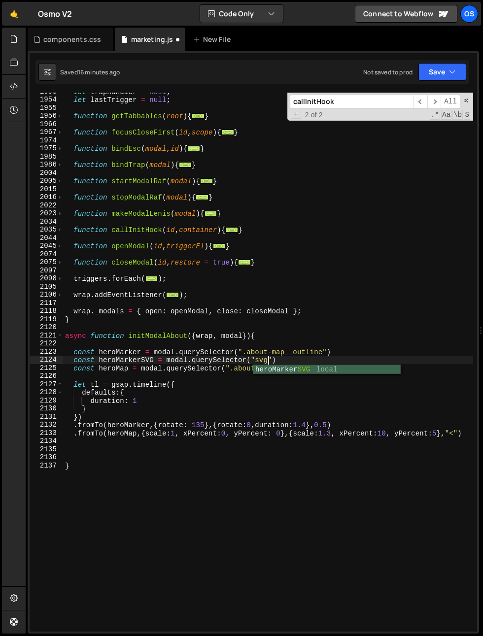
scroll to position [0, 14]
click at [120, 353] on div "let trapHandler = null ; let lastTrigger = null ; function getTabbables ( root …" at bounding box center [268, 365] width 410 height 555
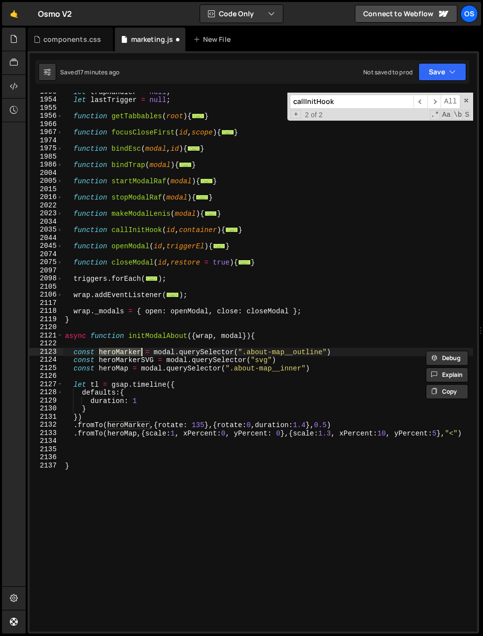
click at [174, 363] on div "let trapHandler = null ; let lastTrigger = null ; function getTabbables ( root …" at bounding box center [268, 365] width 410 height 555
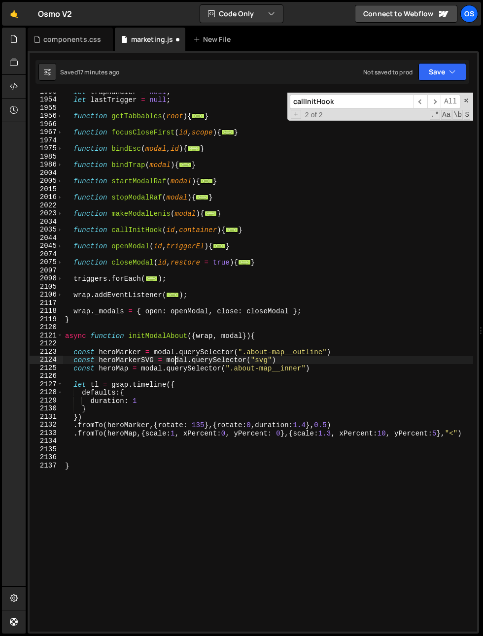
click at [174, 363] on div "let trapHandler = null ; let lastTrigger = null ; function getTabbables ( root …" at bounding box center [268, 365] width 410 height 555
paste textarea "heroMarker"
click at [203, 386] on div "let trapHandler = null ; let lastTrigger = null ; function getTabbables ( root …" at bounding box center [268, 365] width 410 height 555
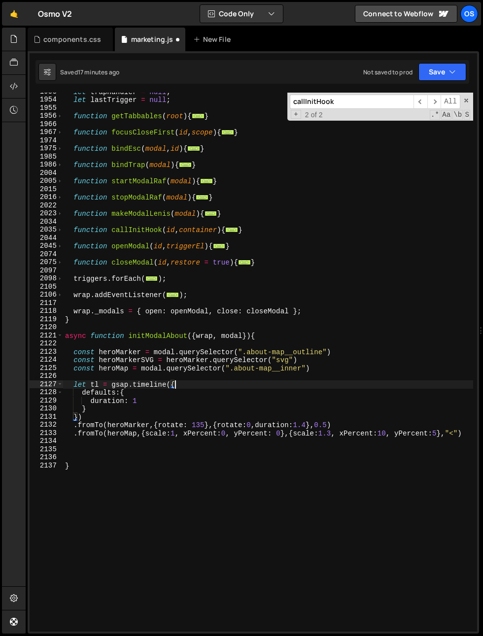
scroll to position [0, 7]
click at [136, 363] on div "let trapHandler = null ; let lastTrigger = null ; function getTabbables ( root …" at bounding box center [268, 365] width 410 height 555
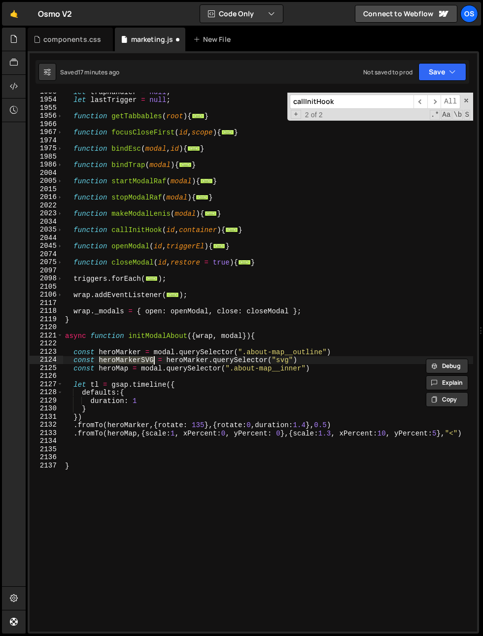
click at [127, 424] on div "let trapHandler = null ; let lastTrigger = null ; function getTabbables ( root …" at bounding box center [268, 365] width 410 height 555
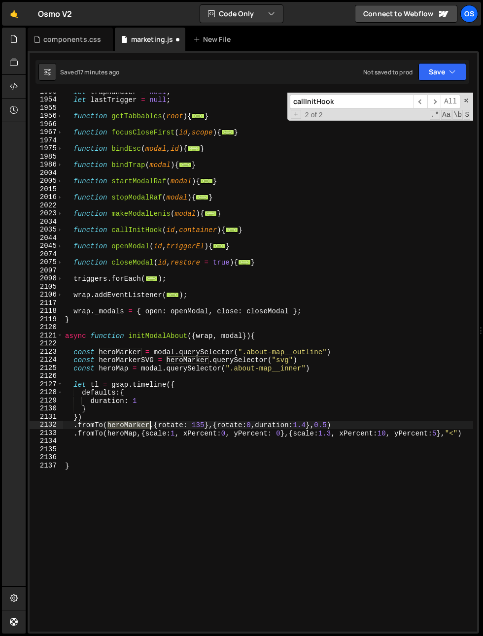
click at [127, 424] on div "let trapHandler = null ; let lastTrigger = null ; function getTabbables ( root …" at bounding box center [268, 365] width 410 height 555
paste textarea "SVG"
click at [318, 427] on div "let trapHandler = null ; let lastTrigger = null ; function getTabbables ( root …" at bounding box center [268, 365] width 410 height 555
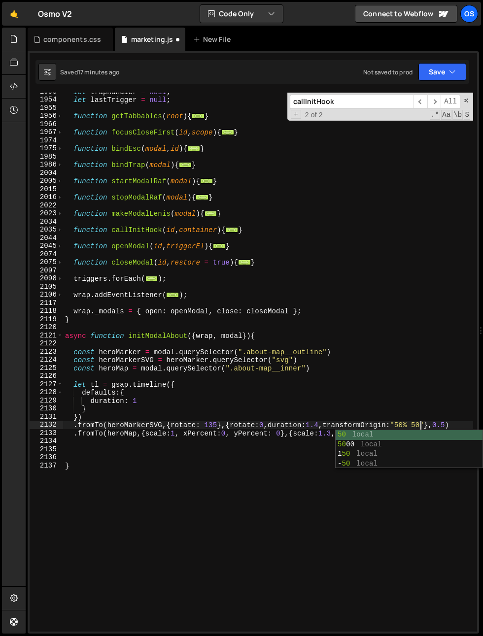
scroll to position [0, 25]
type textarea ".fromTo(heroMarkerSVG,{rotate: 135},{rotate:0,duration:1.4,transformOrigin:"50%…"
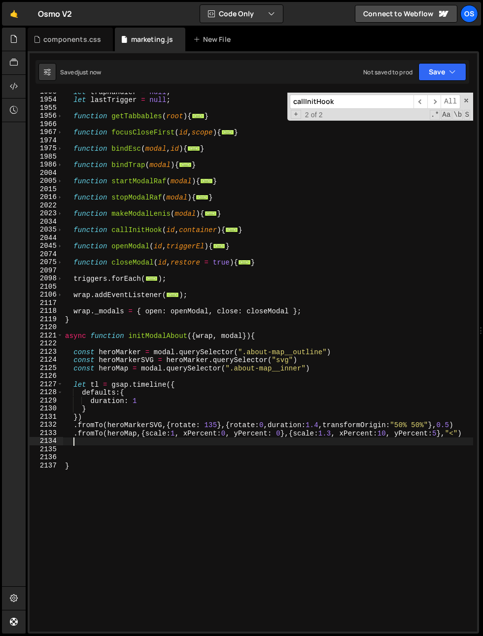
click at [160, 443] on div "let trapHandler = null ; let lastTrigger = null ; function getTabbables ( root …" at bounding box center [268, 365] width 410 height 555
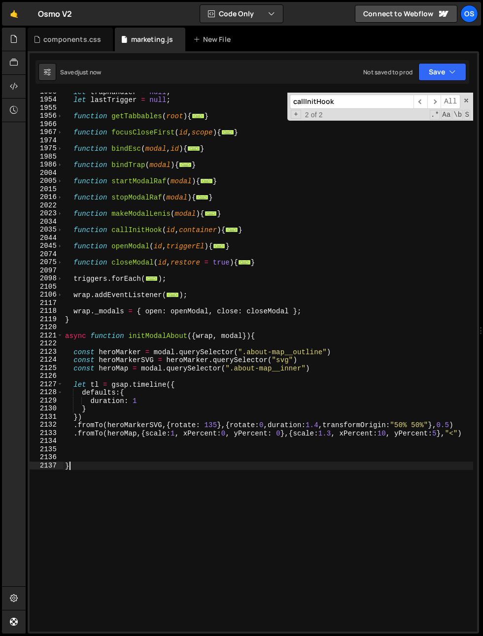
click at [114, 464] on div "let trapHandler = null ; let lastTrigger = null ; function getTabbables ( root …" at bounding box center [268, 365] width 410 height 555
type textarea "}"
click at [106, 440] on div "let trapHandler = null ; let lastTrigger = null ; function getTabbables ( root …" at bounding box center [268, 365] width 410 height 555
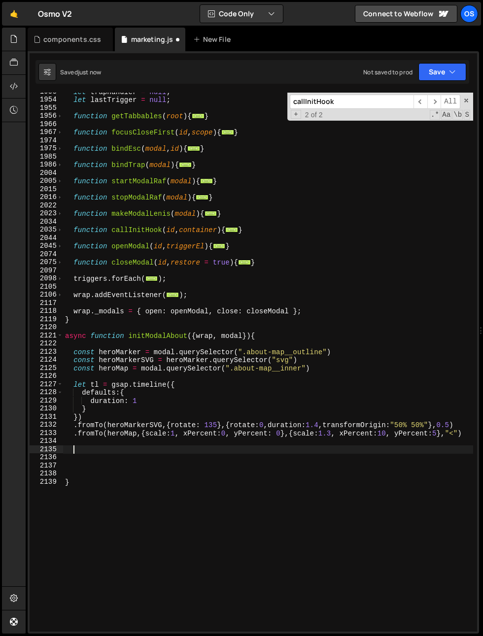
click at [95, 384] on div "let trapHandler = null ; let lastTrigger = null ; function getTabbables ( root …" at bounding box center [268, 365] width 410 height 555
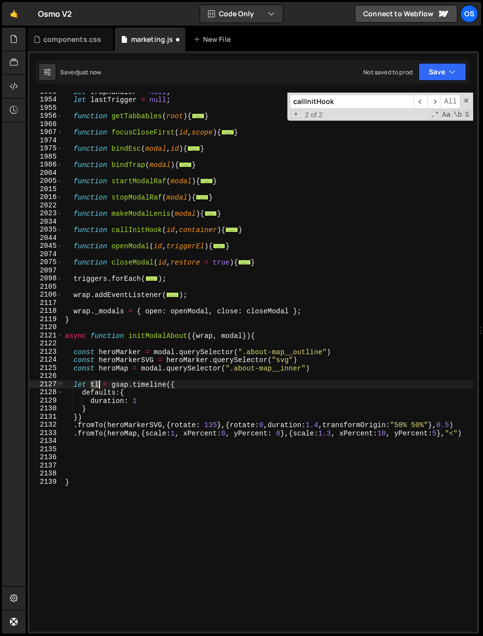
click at [95, 384] on div "let trapHandler = null ; let lastTrigger = null ; function getTabbables ( root …" at bounding box center [268, 365] width 410 height 555
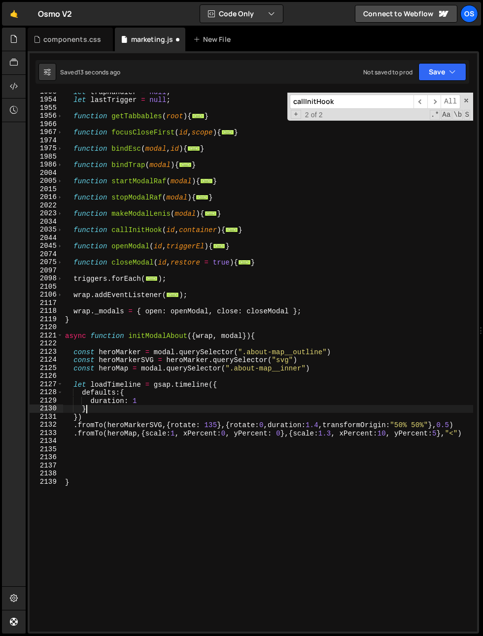
scroll to position [0, 0]
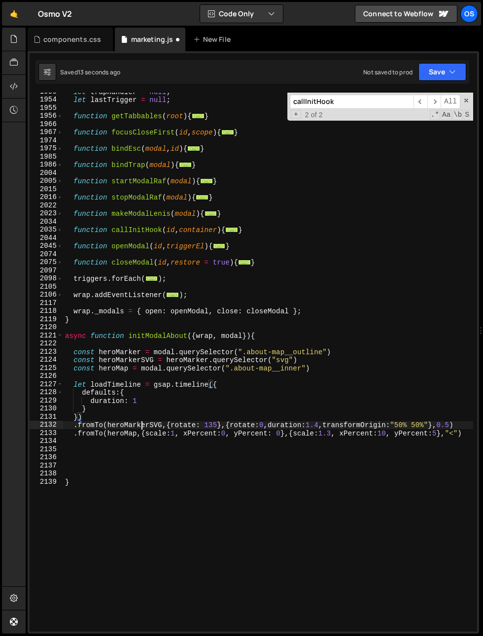
type textarea ".fromTo(heroMap,{scale:1, xPercent:0, yPercent: 0},{scale:1.3, xPercent:10, yPe…"
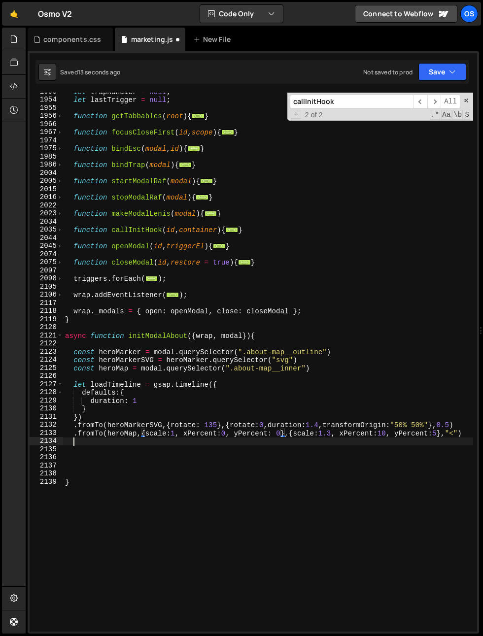
scroll to position [0, 0]
type textarea "l"
drag, startPoint x: 120, startPoint y: 450, endPoint x: 102, endPoint y: 452, distance: 17.9
click at [95, 451] on div "let trapHandler = null ; let lastTrigger = null ; function getTabbables ( root …" at bounding box center [268, 365] width 410 height 555
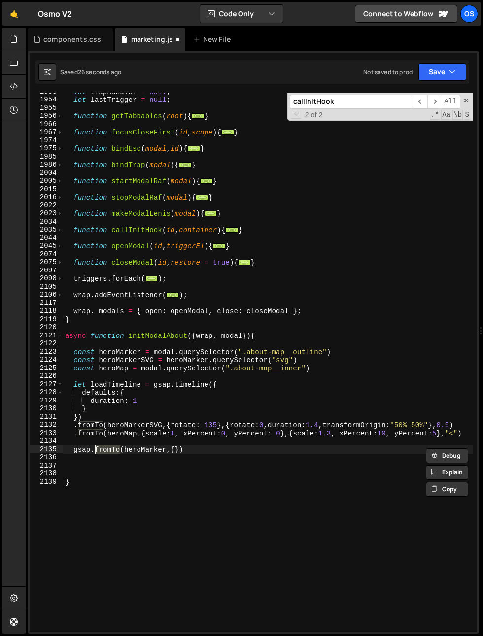
click at [104, 452] on div "let trapHandler = null ; let lastTrigger = null ; function getTabbables ( root …" at bounding box center [268, 362] width 410 height 539
click at [104, 452] on div "let trapHandler = null ; let lastTrigger = null ; function getTabbables ( root …" at bounding box center [268, 365] width 410 height 555
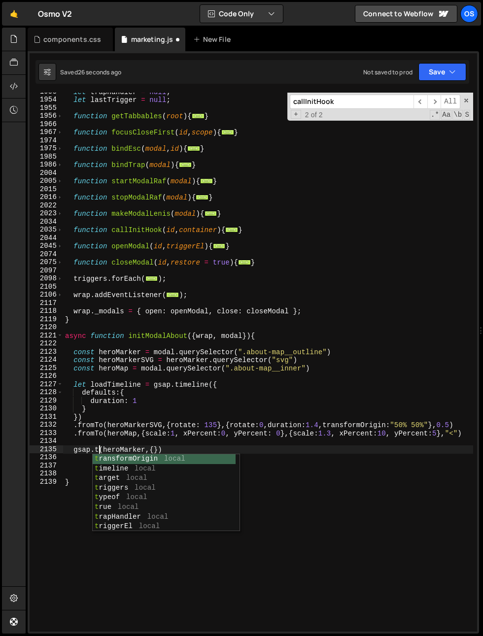
scroll to position [0, 2]
click at [189, 431] on div "let trapHandler = null ; let lastTrigger = null ; function getTabbables ( root …" at bounding box center [268, 365] width 410 height 555
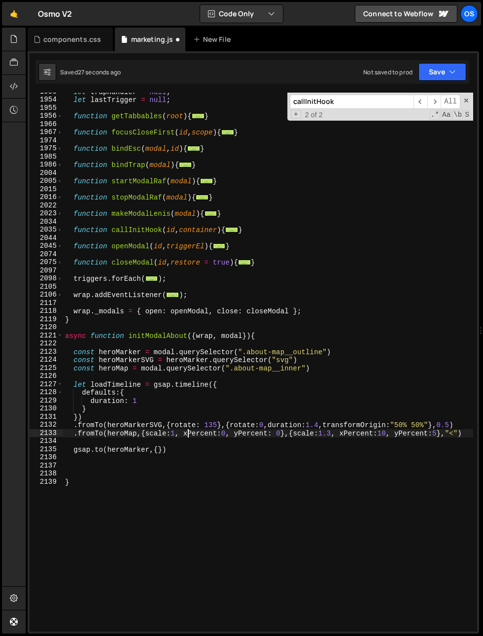
click at [158, 450] on div "let trapHandler = null ; let lastTrigger = null ; function getTabbables ( root …" at bounding box center [268, 365] width 410 height 555
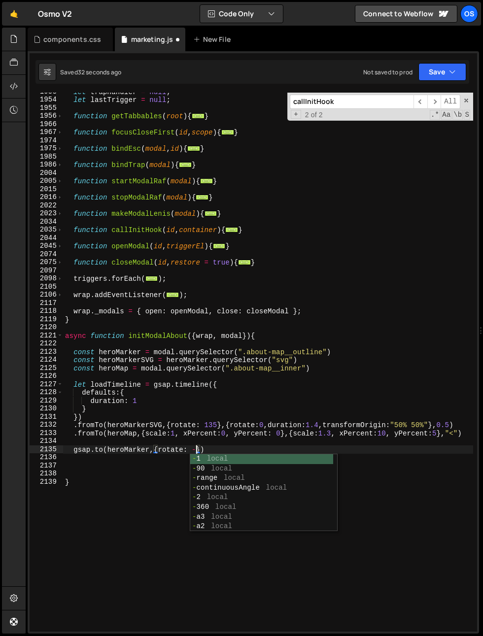
scroll to position [0, 10]
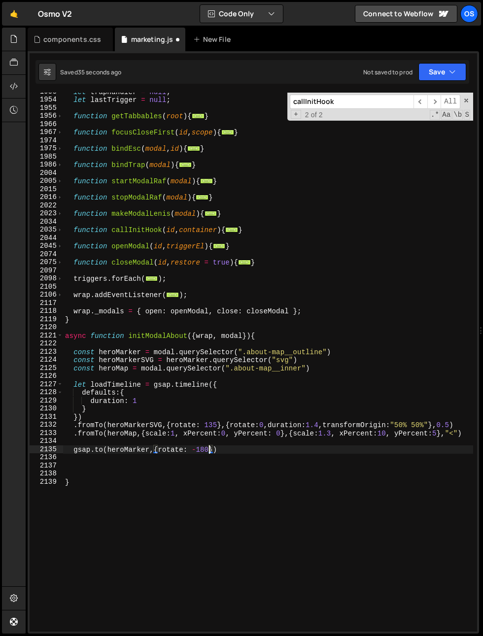
drag, startPoint x: 158, startPoint y: 450, endPoint x: 154, endPoint y: 461, distance: 12.0
click at [158, 451] on div "let trapHandler = null ; let lastTrigger = null ; function getTabbables ( root …" at bounding box center [268, 365] width 410 height 555
type textarea "rotate: -180})"
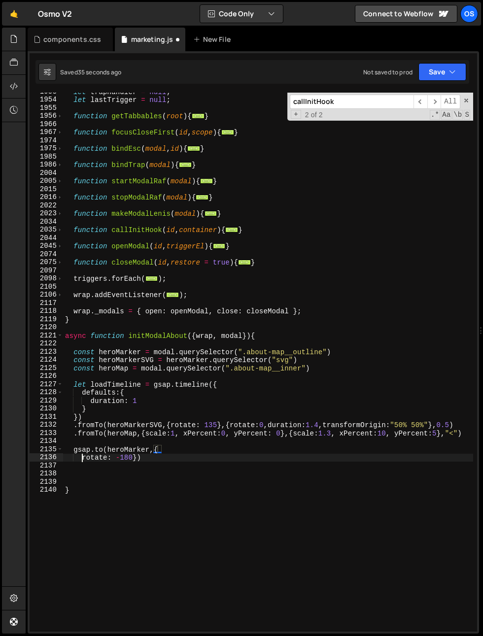
scroll to position [0, 1]
click at [133, 459] on div "let trapHandler = null ; let lastTrigger = null ; function getTabbables ( root …" at bounding box center [268, 365] width 410 height 555
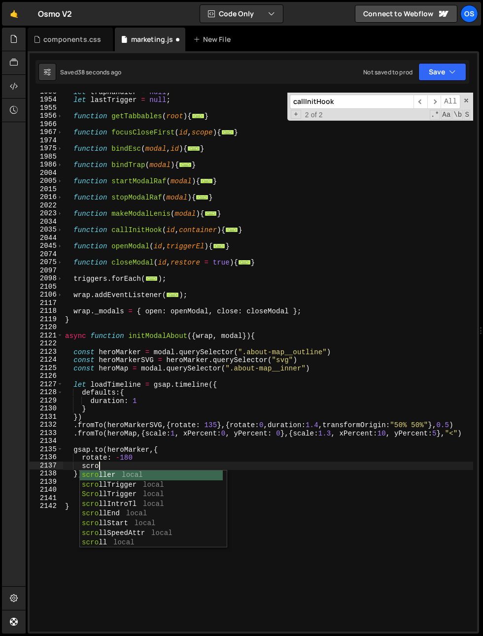
scroll to position [0, 2]
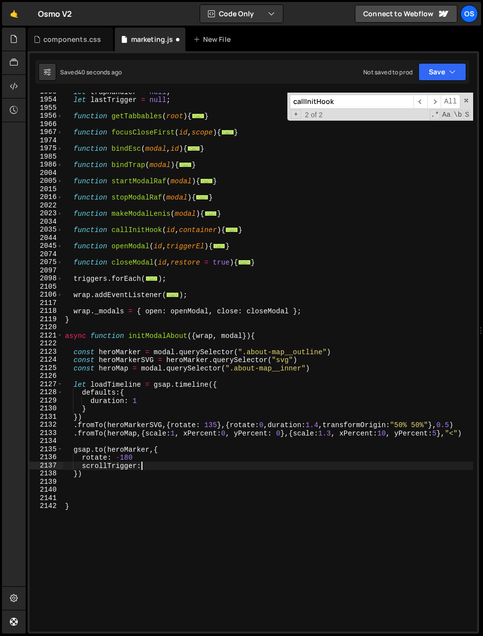
type textarea "scrollTrigger:{"
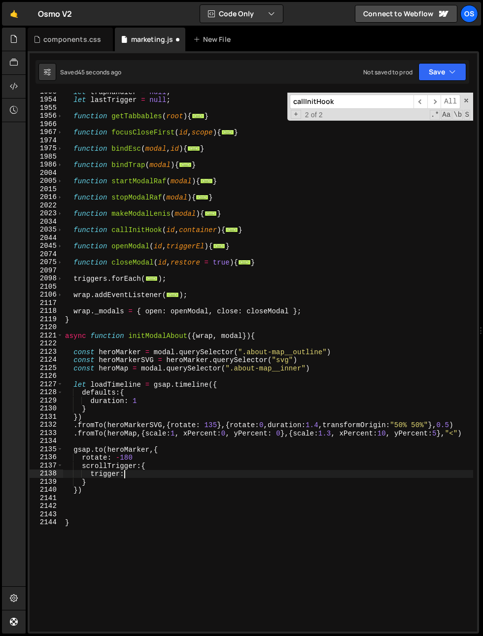
scroll to position [0, 4]
type textarea "trigger: heroMarker,"
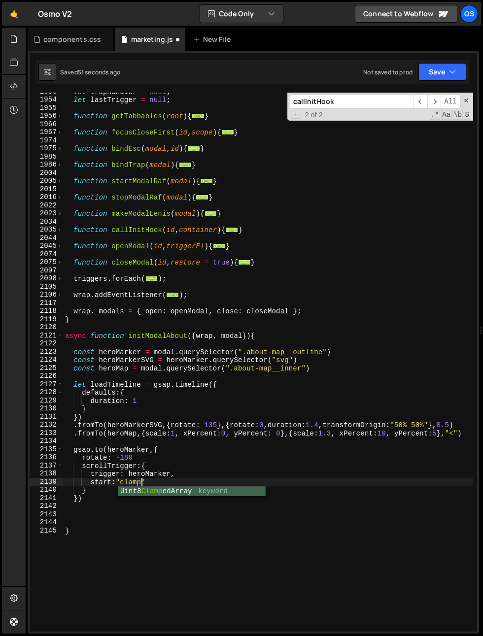
scroll to position [0, 5]
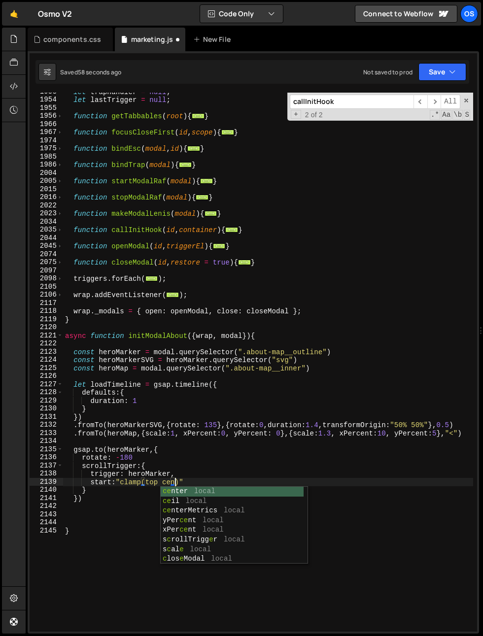
type textarea "start:"clamp(top center)""
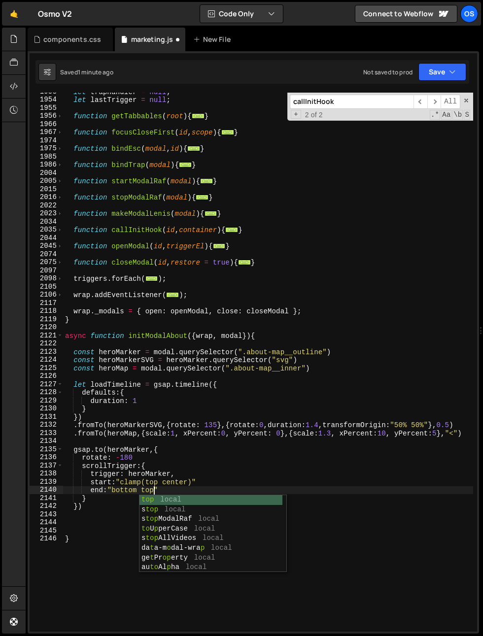
scroll to position [0, 6]
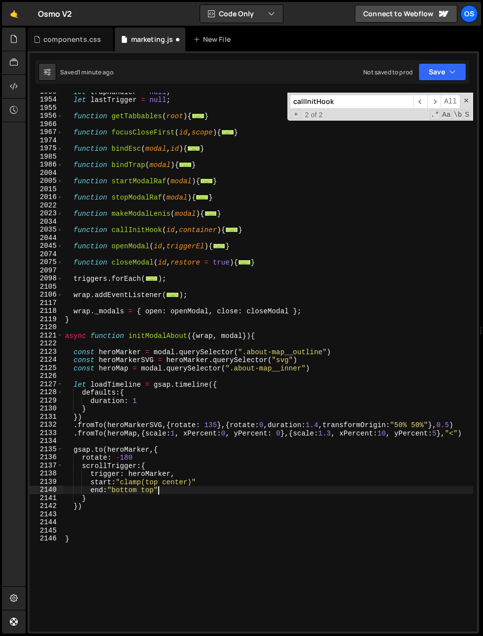
type textarea "end:"bottom top","
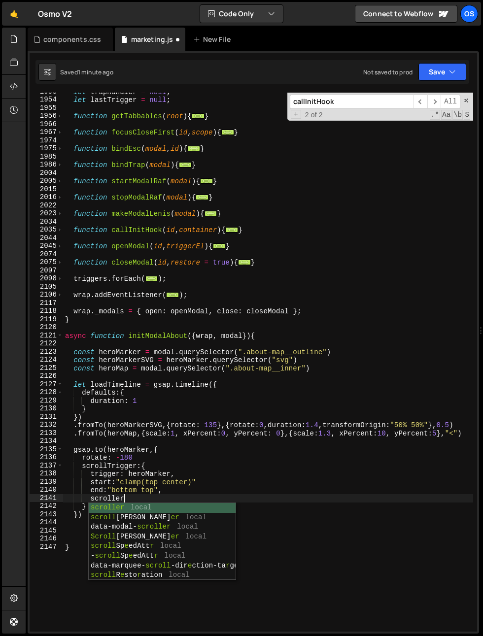
scroll to position [0, 3]
click at [121, 468] on div "let trapHandler = null ; let lastTrigger = null ; function getTabbables ( root …" at bounding box center [268, 365] width 410 height 555
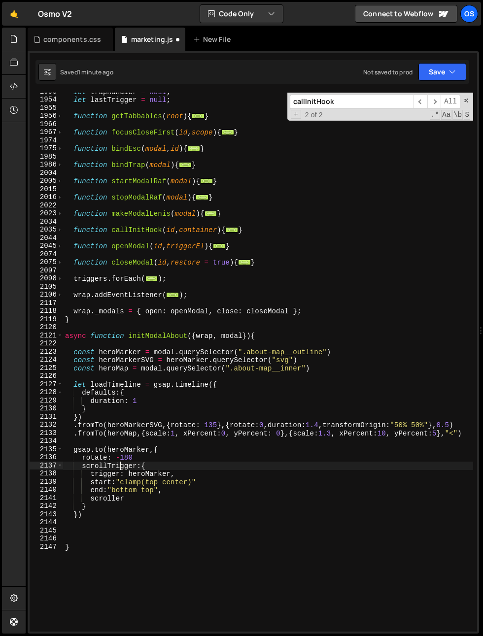
click at [138, 501] on div "let trapHandler = null ; let lastTrigger = null ; function getTabbables ( root …" at bounding box center [268, 365] width 410 height 555
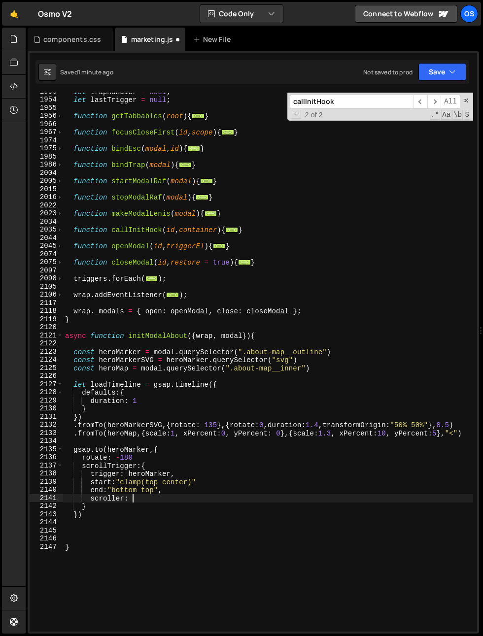
scroll to position [0, 4]
click at [139, 502] on div "let trapHandler = null ; let lastTrigger = null ; function getTabbables ( root …" at bounding box center [268, 365] width 410 height 555
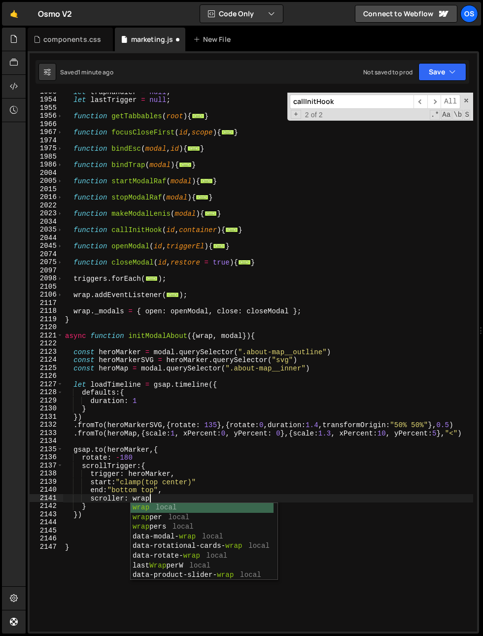
type textarea "scroller: wrapm"
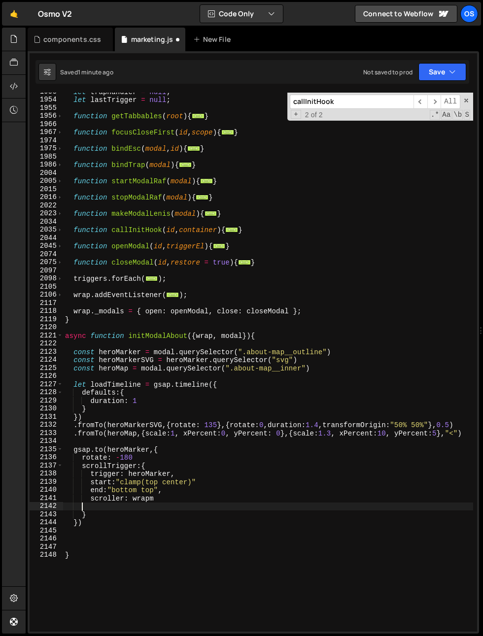
scroll to position [0, 0]
type textarea "scroller: wrap,"
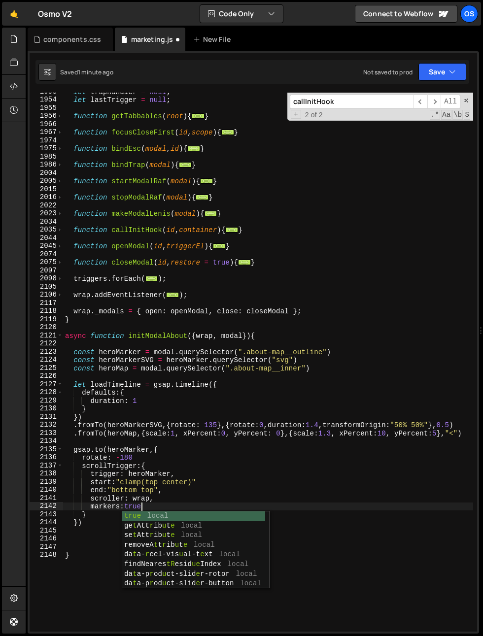
type textarea "markers:true,"
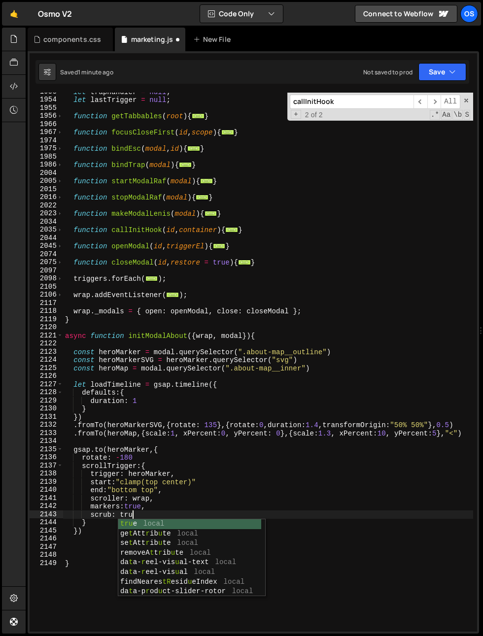
scroll to position [0, 4]
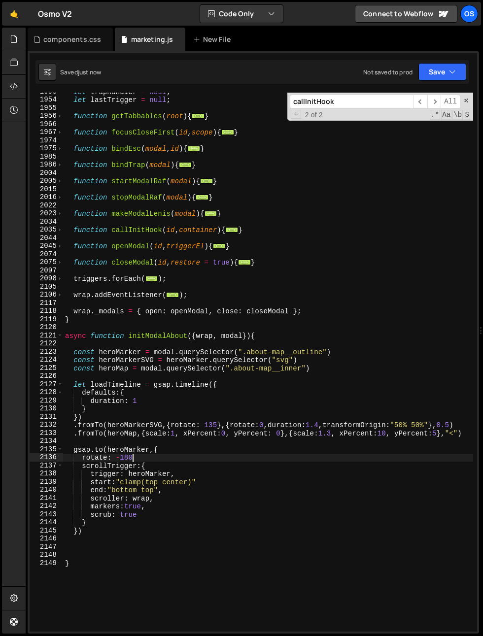
click at [143, 458] on div "let trapHandler = null ; let lastTrigger = null ; function getTabbables ( root …" at bounding box center [268, 365] width 410 height 555
click at [217, 482] on div "let trapHandler = null ; let lastTrigger = null ; function getTabbables ( root …" at bounding box center [268, 365] width 410 height 555
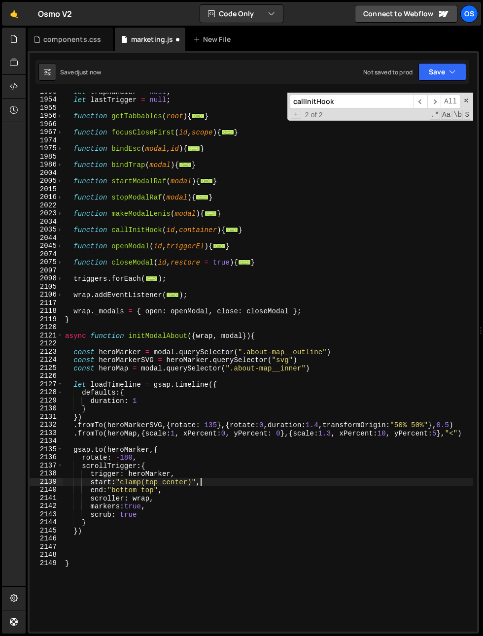
scroll to position [0, 9]
click at [223, 364] on div "let trapHandler = null ; let lastTrigger = null ; function getTabbables ( root …" at bounding box center [268, 365] width 410 height 555
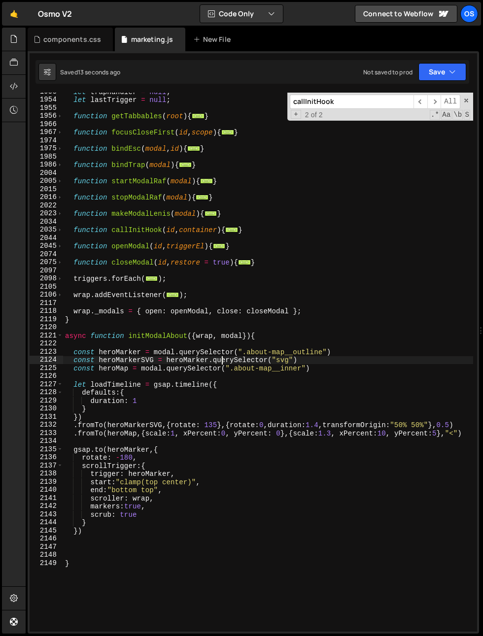
click at [87, 356] on div "let trapHandler = null ; let lastTrigger = null ; function getTabbables ( root …" at bounding box center [268, 365] width 410 height 555
click at [123, 357] on div "let trapHandler = null ; let lastTrigger = null ; function getTabbables ( root …" at bounding box center [268, 365] width 410 height 555
click at [116, 368] on div "let trapHandler = null ; let lastTrigger = null ; function getTabbables ( root …" at bounding box center [268, 365] width 410 height 555
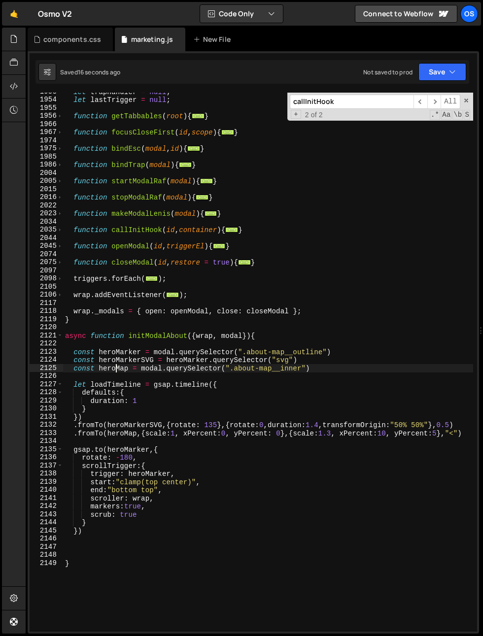
click at [137, 498] on div "let trapHandler = null ; let lastTrigger = null ; function getTabbables ( root …" at bounding box center [268, 365] width 410 height 555
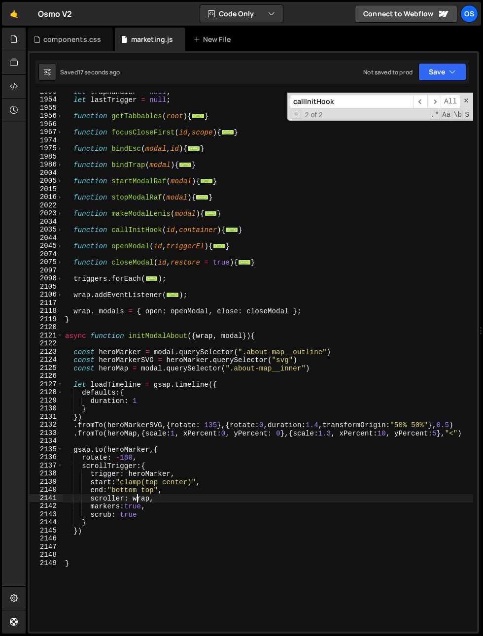
click at [137, 498] on div "let trapHandler = null ; let lastTrigger = null ; function getTabbables ( root …" at bounding box center [268, 365] width 410 height 555
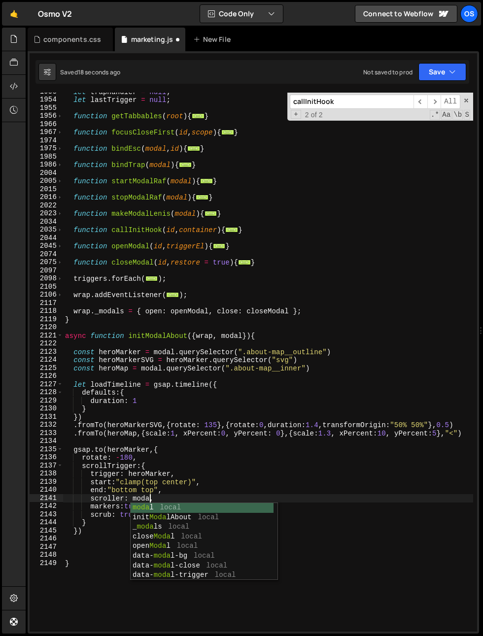
scroll to position [0, 6]
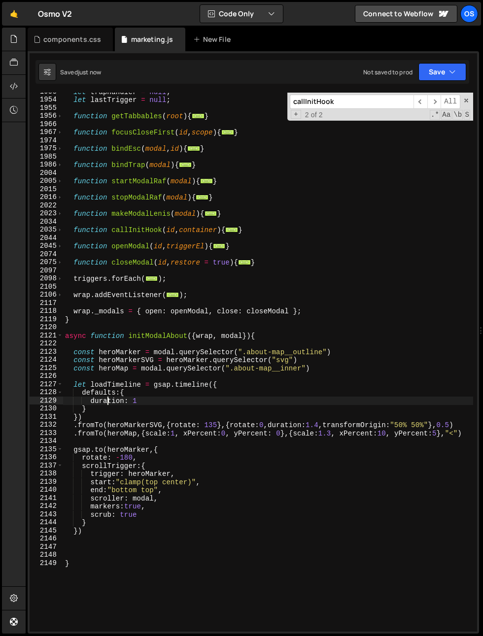
click at [108, 404] on div "let trapHandler = null ; let lastTrigger = null ; function getTabbables ( root …" at bounding box center [268, 365] width 410 height 555
click at [169, 463] on div "let trapHandler = null ; let lastTrigger = null ; function getTabbables ( root …" at bounding box center [268, 365] width 410 height 555
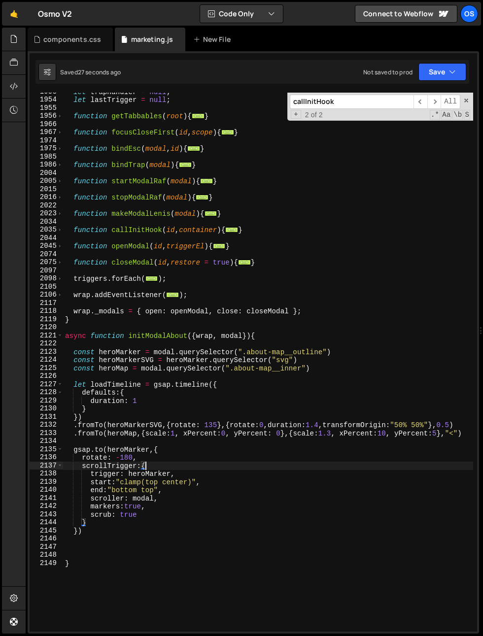
click at [147, 476] on div "let trapHandler = null ; let lastTrigger = null ; function getTabbables ( root …" at bounding box center [268, 365] width 410 height 555
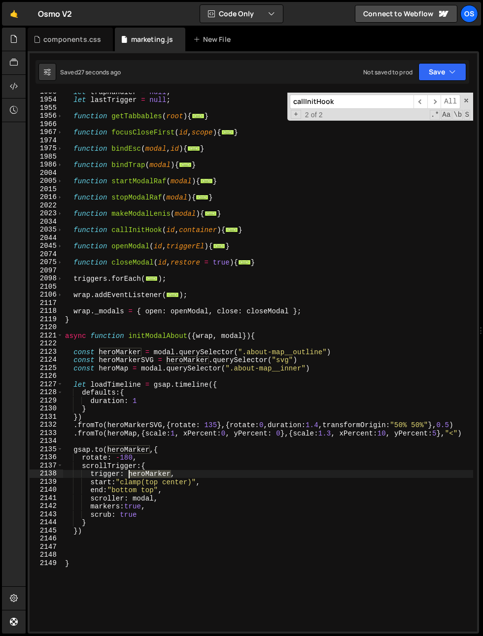
click at [147, 476] on div "let trapHandler = null ; let lastTrigger = null ; function getTabbables ( root …" at bounding box center [268, 365] width 410 height 555
click at [164, 476] on div "let trapHandler = null ; let lastTrigger = null ; function getTabbables ( root …" at bounding box center [268, 362] width 410 height 539
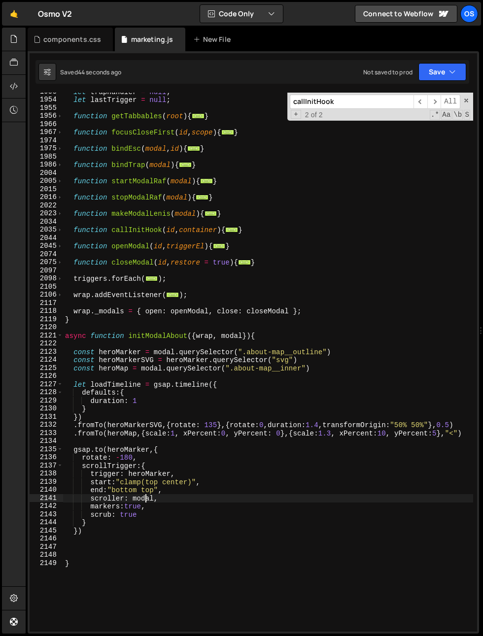
click at [143, 497] on div "let trapHandler = null ; let lastTrigger = null ; function getTabbables ( root …" at bounding box center [268, 365] width 410 height 555
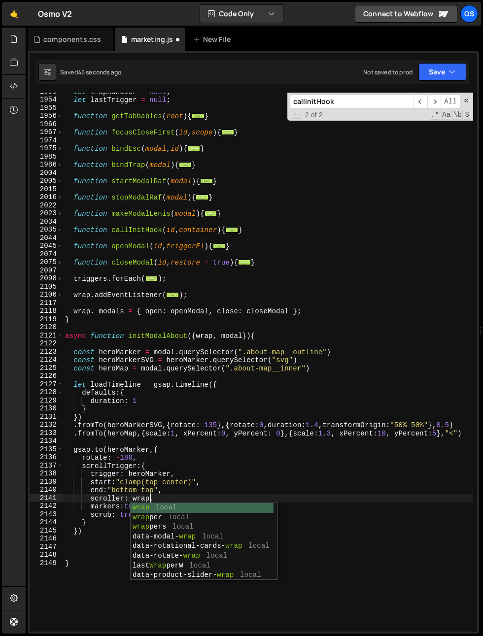
scroll to position [0, 5]
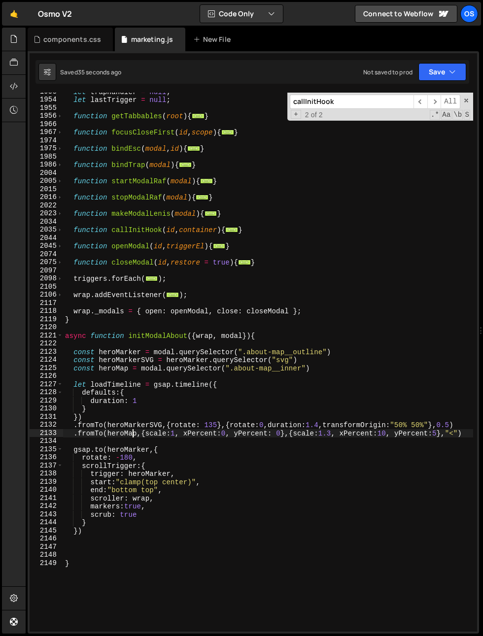
drag, startPoint x: 132, startPoint y: 435, endPoint x: 134, endPoint y: 458, distance: 23.2
click at [133, 435] on div "let trapHandler = null ; let lastTrigger = null ; function getTabbables ( root …" at bounding box center [268, 365] width 410 height 555
click at [143, 474] on div "let trapHandler = null ; let lastTrigger = null ; function getTabbables ( root …" at bounding box center [268, 365] width 410 height 555
type textarea "trigger: heroMarker,"
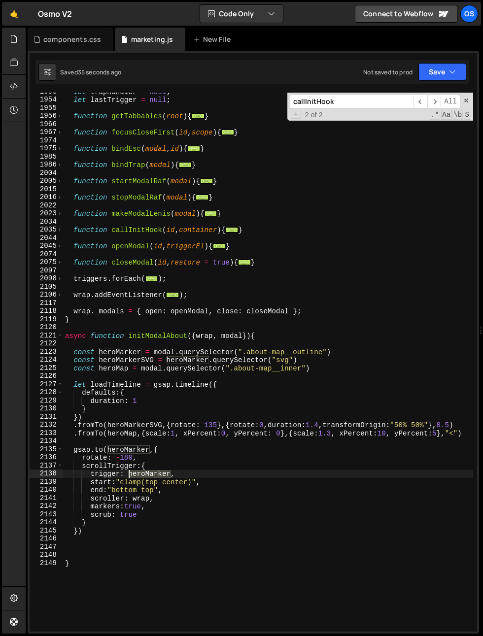
click at [143, 474] on div "let trapHandler = null ; let lastTrigger = null ; function getTabbables ( root …" at bounding box center [268, 365] width 410 height 555
click at [103, 474] on div "let trapHandler = null ; let lastTrigger = null ; function getTabbables ( root …" at bounding box center [268, 365] width 410 height 555
click at [126, 443] on div "let trapHandler = null ; let lastTrigger = null ; function getTabbables ( root …" at bounding box center [268, 365] width 410 height 555
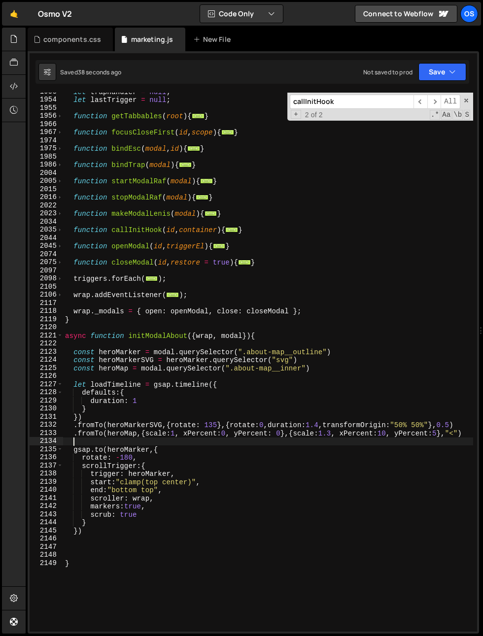
scroll to position [0, 0]
click at [123, 452] on div "let trapHandler = null ; let lastTrigger = null ; function getTabbables ( root …" at bounding box center [268, 365] width 410 height 555
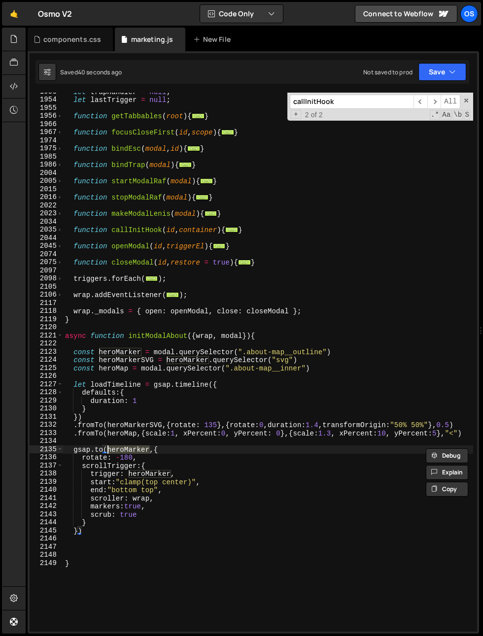
click at [124, 453] on div "let trapHandler = null ; let lastTrigger = null ; function getTabbables ( root …" at bounding box center [268, 362] width 410 height 539
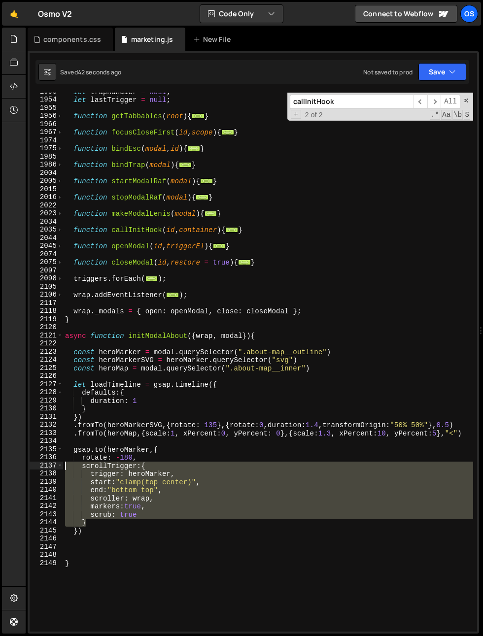
drag, startPoint x: 98, startPoint y: 523, endPoint x: 45, endPoint y: 463, distance: 79.6
click at [45, 463] on div "gsap.to(heroMarker,{ 1953 1954 1955 1956 1966 1967 1974 1975 1985 1986 2004 200…" at bounding box center [253, 362] width 447 height 539
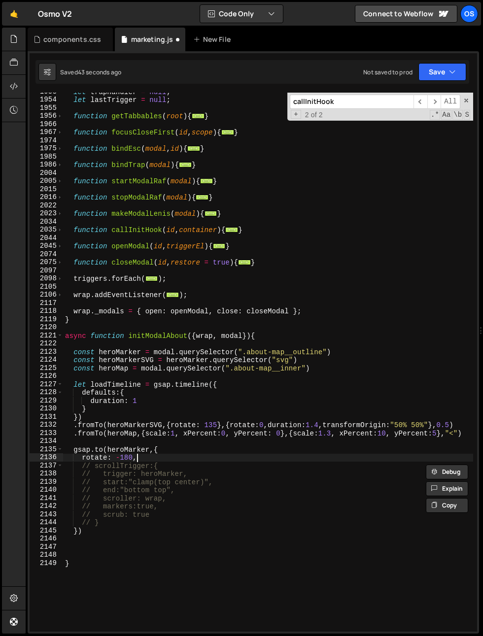
click at [158, 461] on div "let trapHandler = null ; let lastTrigger = null ; function getTabbables ( root …" at bounding box center [268, 365] width 410 height 555
type textarea "rotate: -180,"
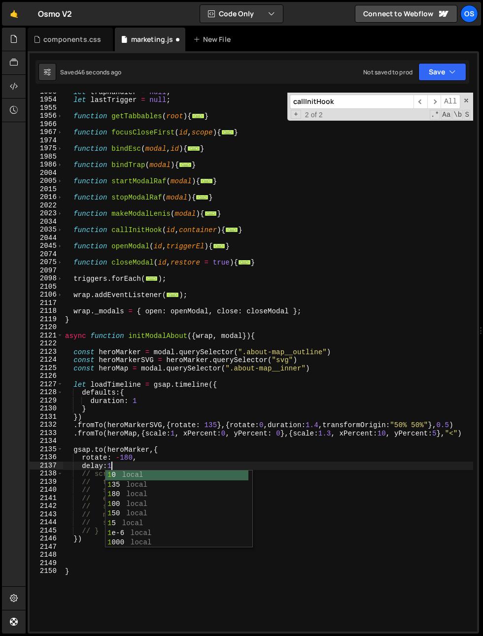
scroll to position [0, 2]
click at [169, 367] on div "let trapHandler = null ; let lastTrigger = null ; function getTabbables ( root …" at bounding box center [268, 365] width 410 height 555
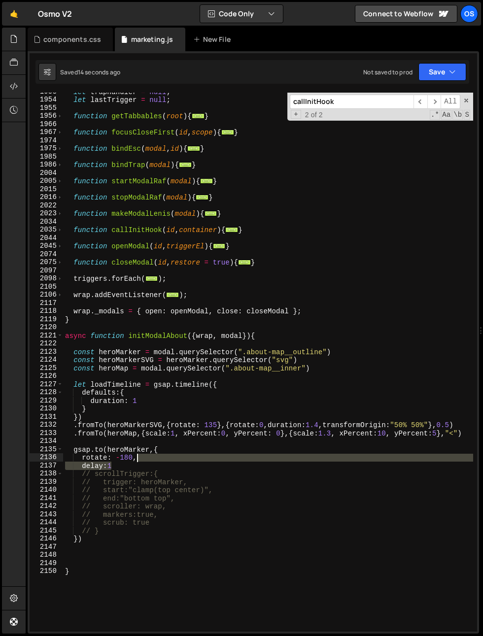
drag, startPoint x: 127, startPoint y: 466, endPoint x: 157, endPoint y: 460, distance: 30.6
click at [157, 460] on div "let trapHandler = null ; let lastTrigger = null ; function getTabbables ( root …" at bounding box center [268, 365] width 410 height 555
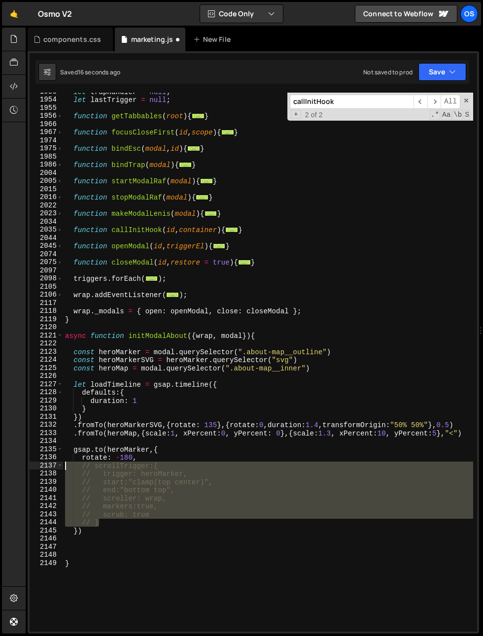
drag, startPoint x: 119, startPoint y: 522, endPoint x: 27, endPoint y: 462, distance: 109.9
click at [27, 462] on div "Files New File Javascript files 0 list.js 0 0 marketing.js 0 0 marketing-dennis…" at bounding box center [254, 331] width 457 height 607
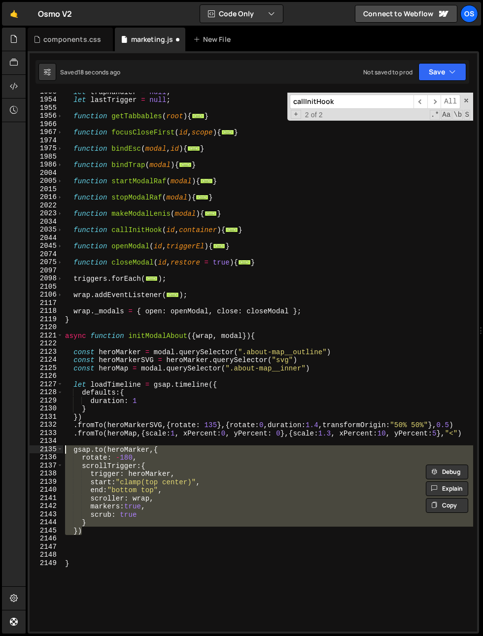
drag, startPoint x: 94, startPoint y: 528, endPoint x: 56, endPoint y: 451, distance: 85.3
click at [56, 451] on div "scrollTrigger:{ trigger: heroMarker, 1953 1954 1955 1956 1966 1967 1974 1975 19…" at bounding box center [253, 362] width 447 height 539
drag, startPoint x: 160, startPoint y: 529, endPoint x: 127, endPoint y: 527, distance: 33.6
click at [160, 529] on div "let trapHandler = null ; let lastTrigger = null ; function getTabbables ( root …" at bounding box center [268, 362] width 410 height 539
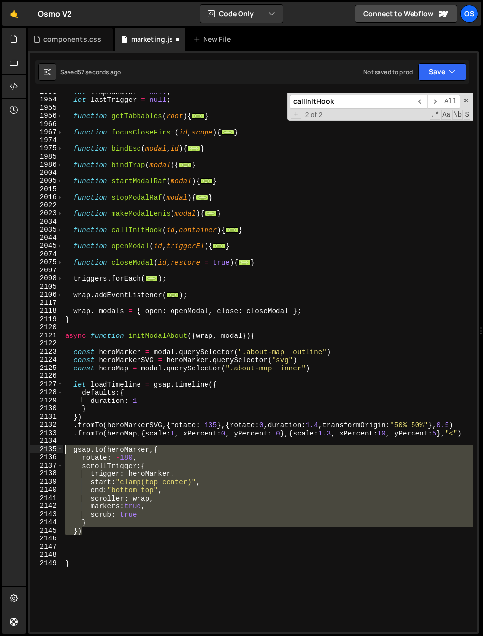
drag, startPoint x: 100, startPoint y: 528, endPoint x: 18, endPoint y: 451, distance: 112.6
click at [18, 451] on div "Hold on a sec... Are you certain you wish to leave this page? Any changes you'v…" at bounding box center [241, 318] width 483 height 636
type textarea "gsap.to(heroMarker,{ rotate: -180,"
drag, startPoint x: 115, startPoint y: 554, endPoint x: 101, endPoint y: 563, distance: 16.0
click at [114, 554] on div "let trapHandler = null ; let lastTrigger = null ; function getTabbables ( root …" at bounding box center [268, 365] width 410 height 555
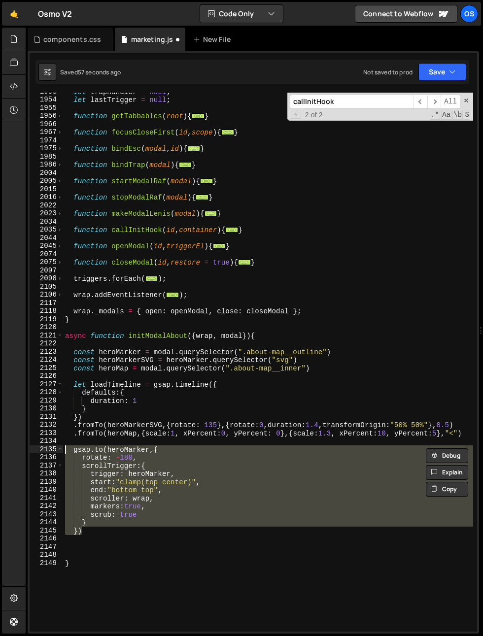
scroll to position [0, 0]
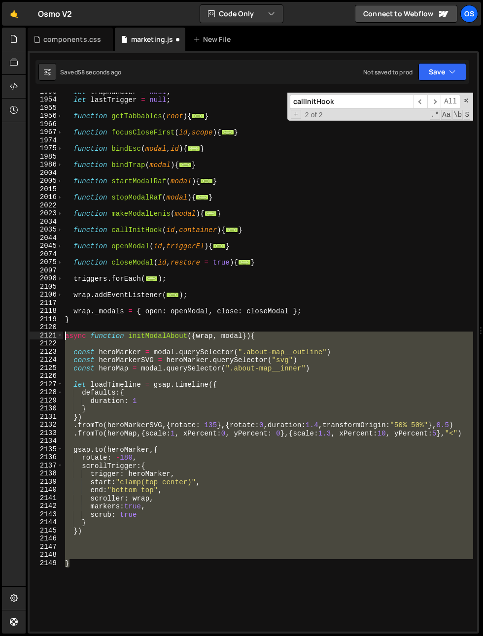
drag, startPoint x: 93, startPoint y: 564, endPoint x: 55, endPoint y: 334, distance: 232.7
click at [55, 334] on div "1953 1954 1955 1956 1966 1967 1974 1975 1985 1986 2004 2005 2015 2016 2022 2023…" at bounding box center [253, 362] width 447 height 539
click at [105, 370] on div "let trapHandler = null ; let lastTrigger = null ; function getTabbables ( root …" at bounding box center [268, 362] width 410 height 539
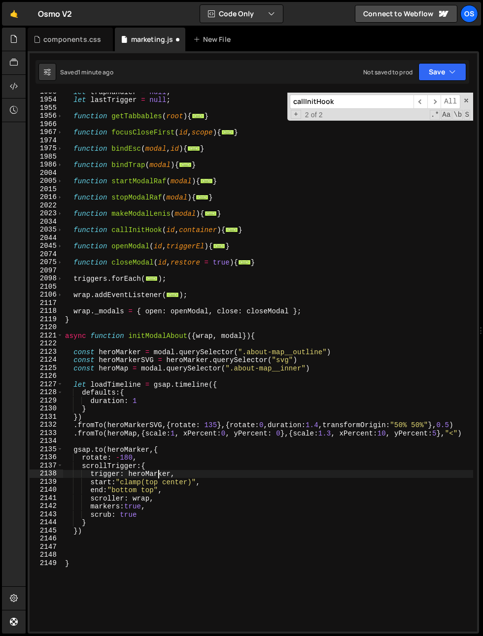
click at [157, 477] on div "let trapHandler = null ; let lastTrigger = null ; function getTabbables ( root …" at bounding box center [268, 365] width 410 height 555
type textarea "trigger: heroMarker,"
click at [157, 477] on div "let trapHandler = null ; let lastTrigger = null ; function getTabbables ( root …" at bounding box center [268, 365] width 410 height 555
click at [110, 438] on div "let trapHandler = null ; let lastTrigger = null ; function getTabbables ( root …" at bounding box center [268, 365] width 410 height 555
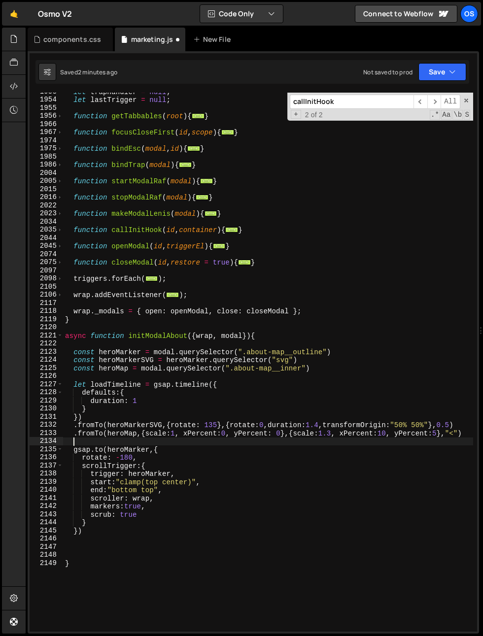
click at [110, 441] on div "let trapHandler = null ; let lastTrigger = null ; function getTabbables ( root …" at bounding box center [268, 365] width 410 height 555
click at [95, 340] on div "let trapHandler = null ; let lastTrigger = null ; function getTabbables ( root …" at bounding box center [268, 365] width 410 height 555
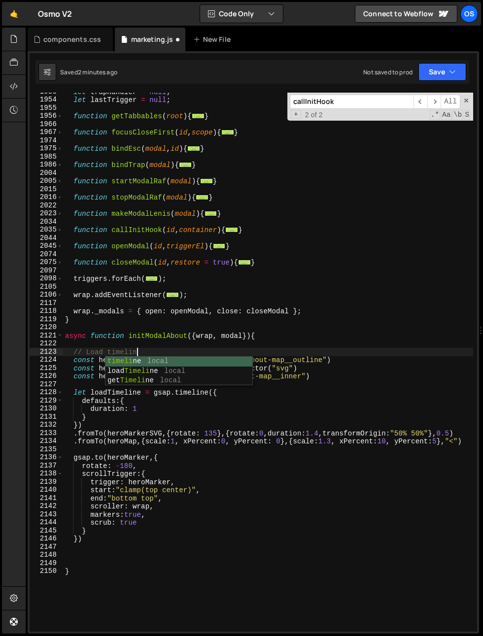
scroll to position [0, 4]
click at [84, 445] on div "let trapHandler = null ; let lastTrigger = null ; function getTabbables ( root …" at bounding box center [268, 365] width 410 height 555
type textarea ".fromTo(heroMap,{scale:1, xPercent:0, yPercent: 0},{scale:1.3, xPercent:10, yPe…"
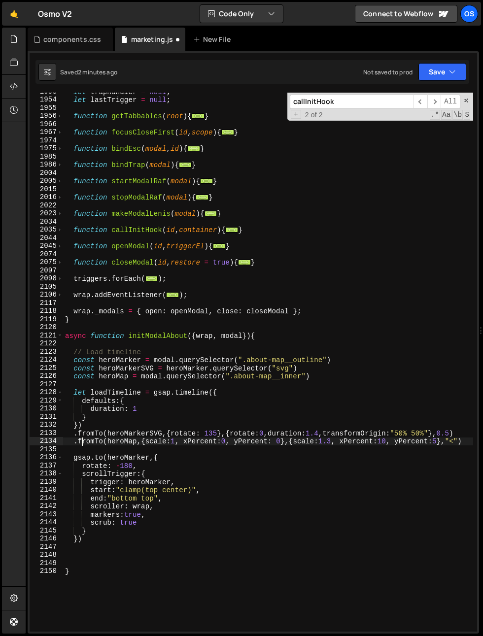
click at [83, 449] on div "let trapHandler = null ; let lastTrigger = null ; function getTabbables ( root …" at bounding box center [268, 365] width 410 height 555
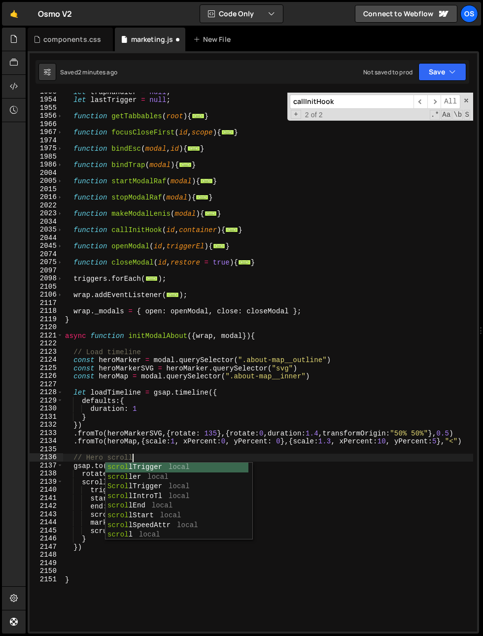
scroll to position [0, 4]
click at [106, 389] on div "let trapHandler = null ; let lastTrigger = null ; function getTabbables ( root …" at bounding box center [268, 365] width 410 height 555
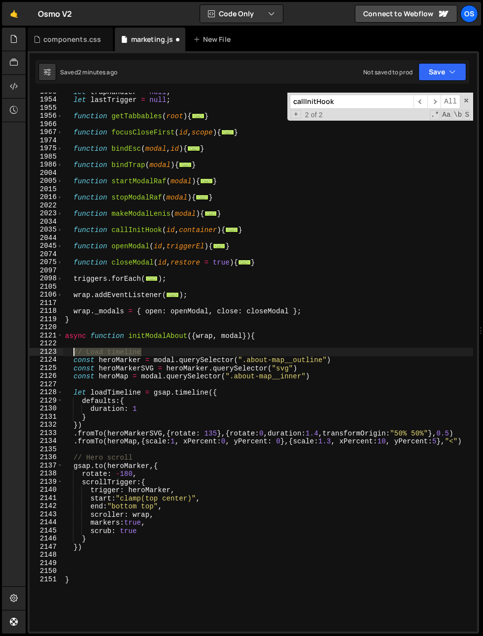
drag, startPoint x: 157, startPoint y: 351, endPoint x: 74, endPoint y: 352, distance: 83.3
click at [74, 352] on div "let trapHandler = null ; let lastTrigger = null ; function getTabbables ( root …" at bounding box center [268, 365] width 410 height 555
type textarea "// Load timeline"
click at [90, 387] on div "let trapHandler = null ; let lastTrigger = null ; function getTabbables ( root …" at bounding box center [268, 365] width 410 height 555
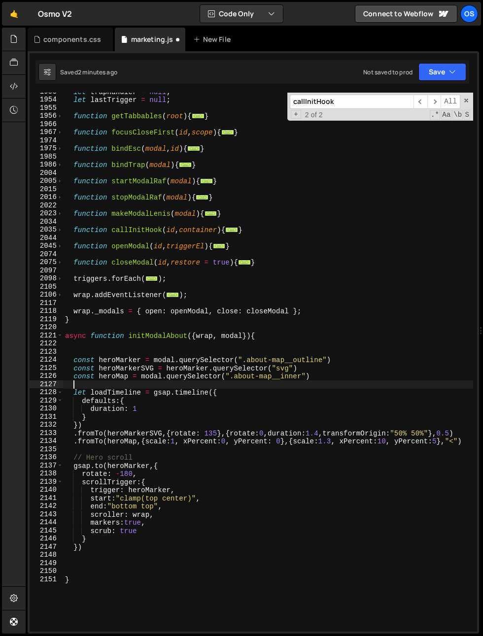
paste textarea "// Load timeline"
type textarea "// Load timeline"
click at [267, 347] on div "let trapHandler = null ; let lastTrigger = null ; function getTabbables ( root …" at bounding box center [268, 365] width 410 height 555
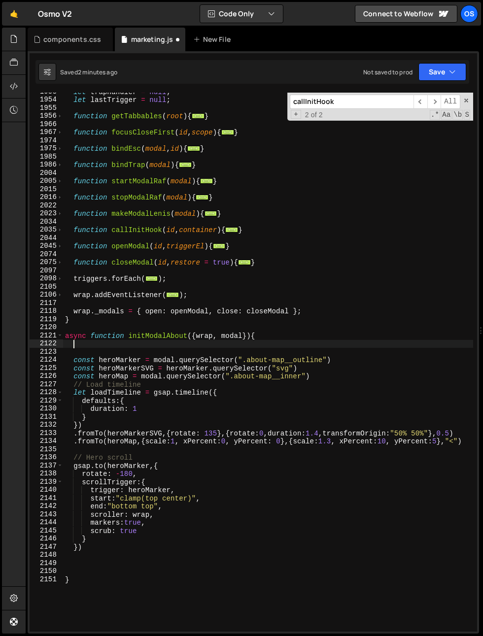
click at [253, 353] on div "let trapHandler = null ; let lastTrigger = null ; function getTabbables ( root …" at bounding box center [268, 365] width 410 height 555
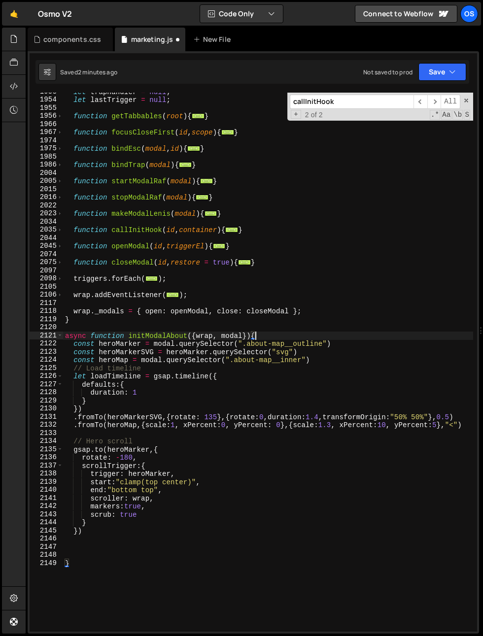
click at [340, 363] on div "let trapHandler = null ; let lastTrigger = null ; function getTabbables ( root …" at bounding box center [268, 365] width 410 height 555
type textarea "const heroMap = modal.querySelector(".about-map__inner")"
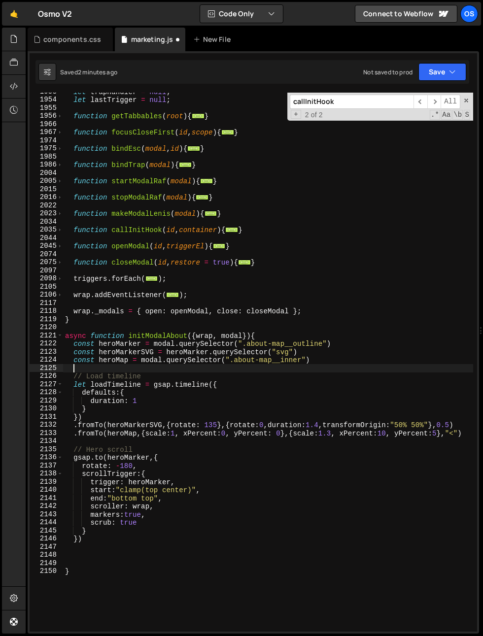
click at [297, 333] on div "let trapHandler = null ; let lastTrigger = null ; function getTabbables ( root …" at bounding box center [268, 365] width 410 height 555
type textarea "async function initModalAbout({wrap, modal}){"
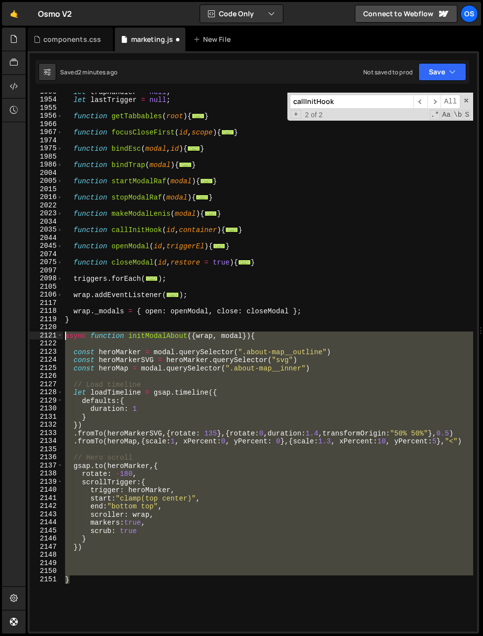
drag, startPoint x: 76, startPoint y: 589, endPoint x: 20, endPoint y: 334, distance: 261.2
click at [20, 334] on div "Hold on a sec... Are you certain you wish to leave this page? Any changes you'v…" at bounding box center [241, 318] width 483 height 636
paste textarea "}"
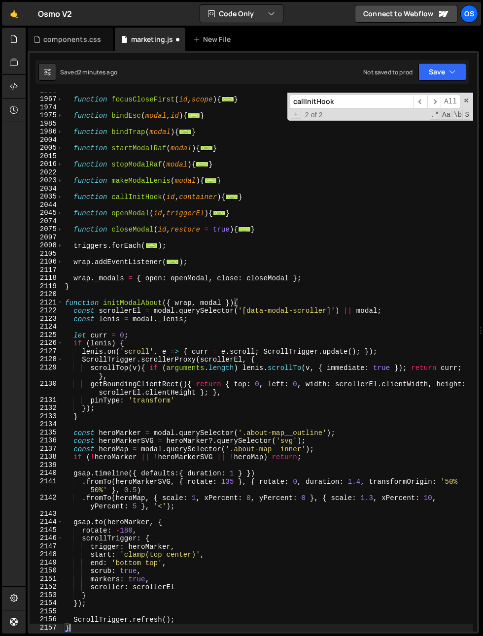
scroll to position [941, 0]
click at [145, 312] on div "function focusCloseFirst ( id , scope ) { ... } function bindEsc ( modal , id )…" at bounding box center [268, 364] width 410 height 555
type textarea "const scrollerEl = modal.querySelector('[data-modal-scroller]') || modal;"
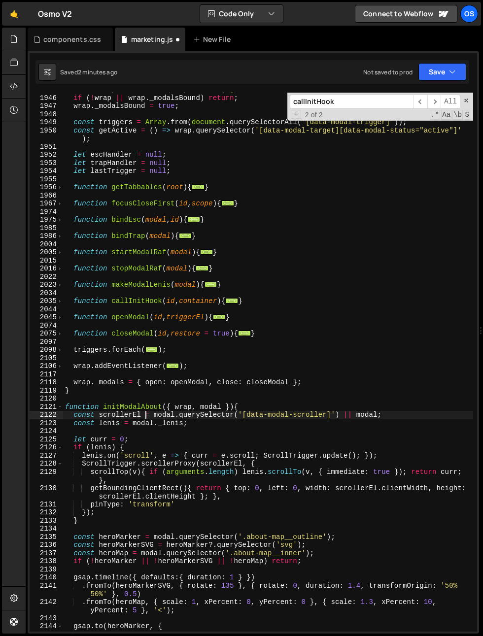
scroll to position [775, 0]
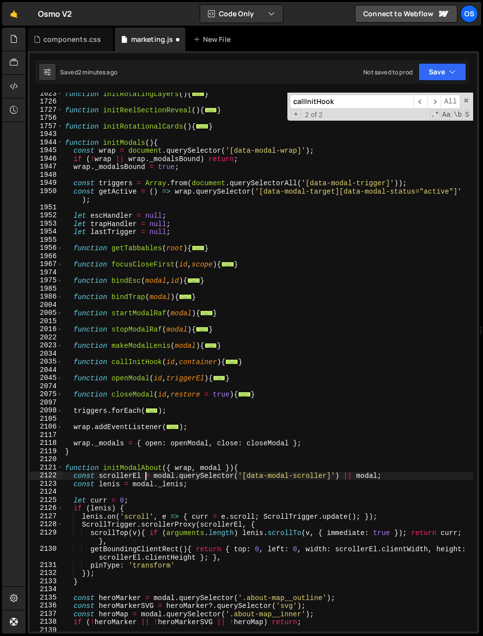
click at [60, 143] on span at bounding box center [59, 142] width 5 height 8
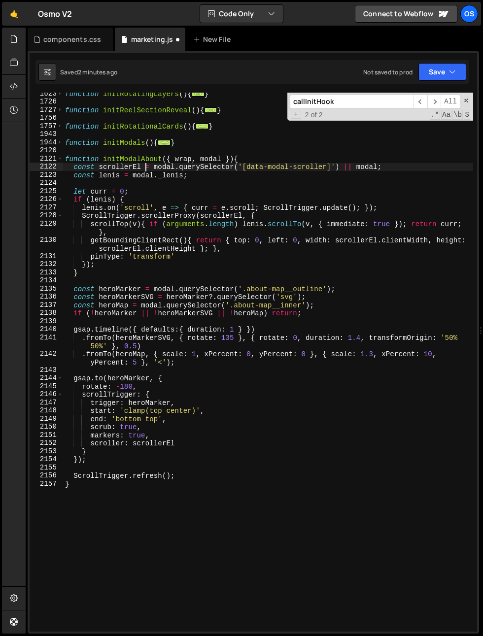
click at [159, 280] on div "function initRotatingLayers ( ) { ... } function initReelSectionReveal ( ) { ..…" at bounding box center [268, 367] width 410 height 555
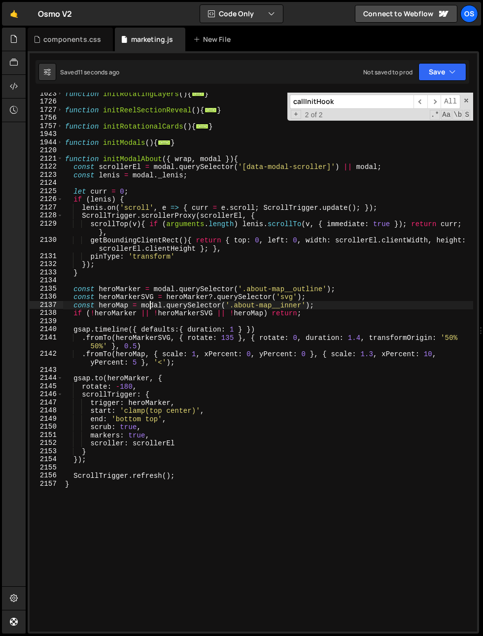
drag, startPoint x: 151, startPoint y: 305, endPoint x: 135, endPoint y: 289, distance: 23.3
click at [150, 305] on div "function initRotatingLayers ( ) { ... } function initReelSectionReveal ( ) { ..…" at bounding box center [268, 367] width 410 height 555
click at [135, 245] on div "function initRotatingLayers ( ) { ... } function initReelSectionReveal ( ) { ..…" at bounding box center [268, 367] width 410 height 555
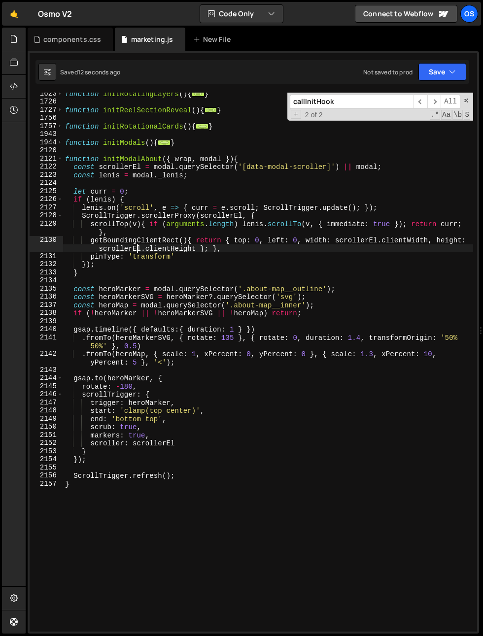
click at [115, 214] on div "function initRotatingLayers ( ) { ... } function initReelSectionReveal ( ) { ..…" at bounding box center [268, 367] width 410 height 555
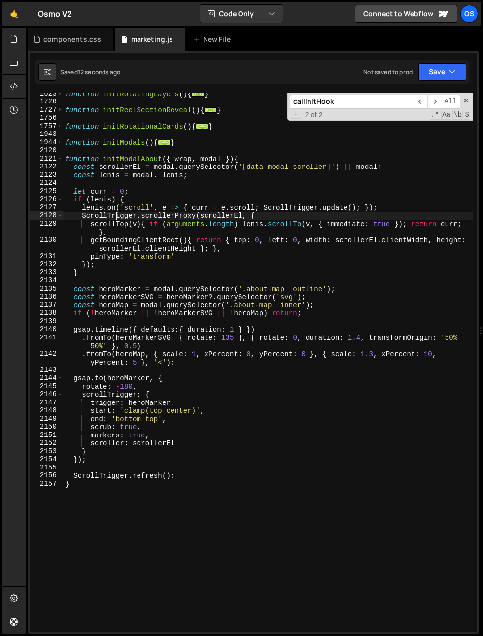
click at [115, 214] on div "function initRotatingLayers ( ) { ... } function initReelSectionReveal ( ) { ..…" at bounding box center [268, 367] width 410 height 555
click at [138, 203] on div "function initRotatingLayers ( ) { ... } function initReelSectionReveal ( ) { ..…" at bounding box center [268, 367] width 410 height 555
click at [126, 211] on div "function initRotatingLayers ( ) { ... } function initReelSectionReveal ( ) { ..…" at bounding box center [268, 367] width 410 height 555
click at [104, 271] on div "function initRotatingLayers ( ) { ... } function initReelSectionReveal ( ) { ..…" at bounding box center [268, 367] width 410 height 555
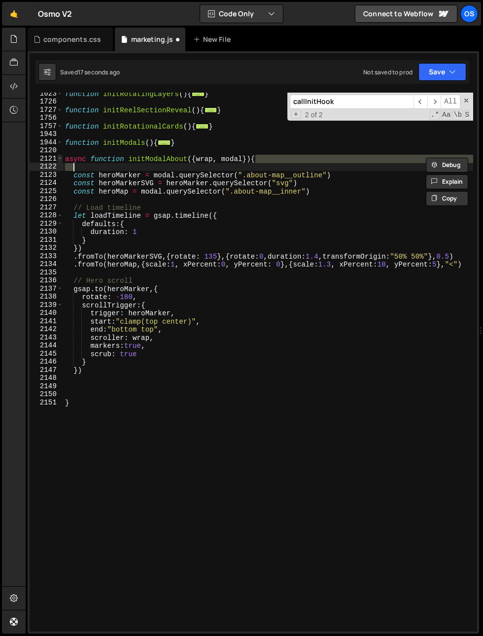
click at [61, 157] on span at bounding box center [59, 159] width 5 height 8
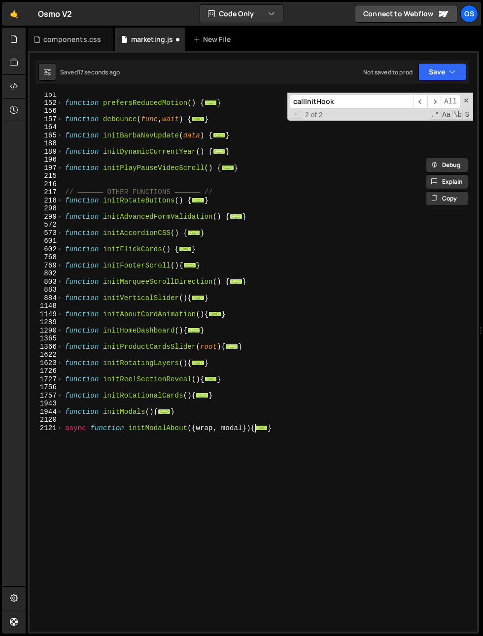
scroll to position [475, 0]
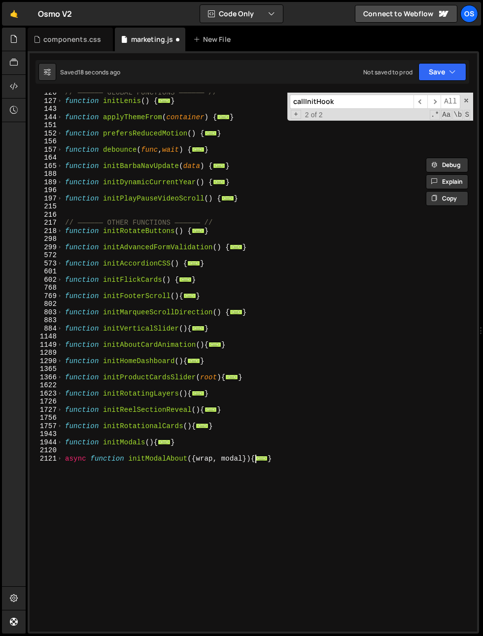
click at [56, 440] on div "1944" at bounding box center [47, 442] width 34 height 8
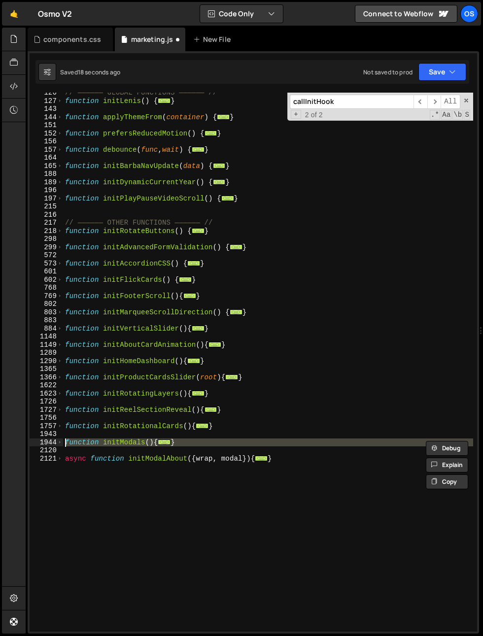
click at [57, 441] on span at bounding box center [59, 442] width 5 height 8
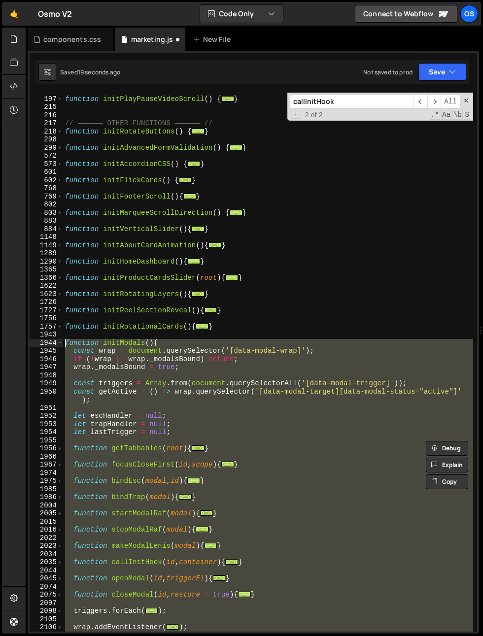
click at [91, 435] on div "function initPlayPauseVideoScroll ( ) { ... } // —————— OTHER FUNCTIONS —————— …" at bounding box center [268, 362] width 410 height 539
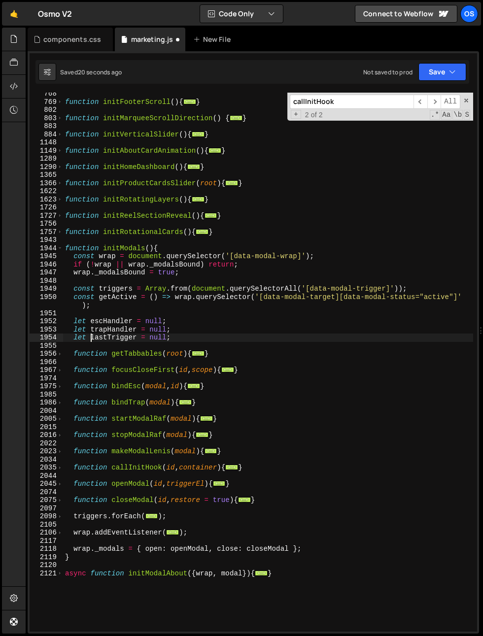
scroll to position [670, 0]
click at [61, 420] on span at bounding box center [59, 419] width 5 height 8
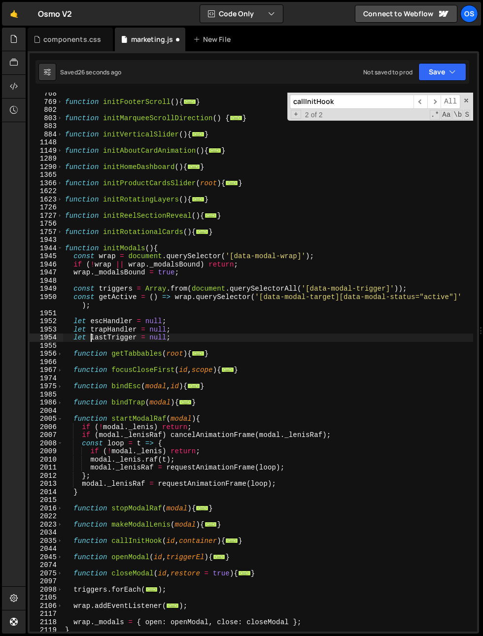
click at [118, 420] on div "function initFooterScroll ( ) { ... } function initMarqueeScrollDirection ( ) {…" at bounding box center [268, 367] width 410 height 555
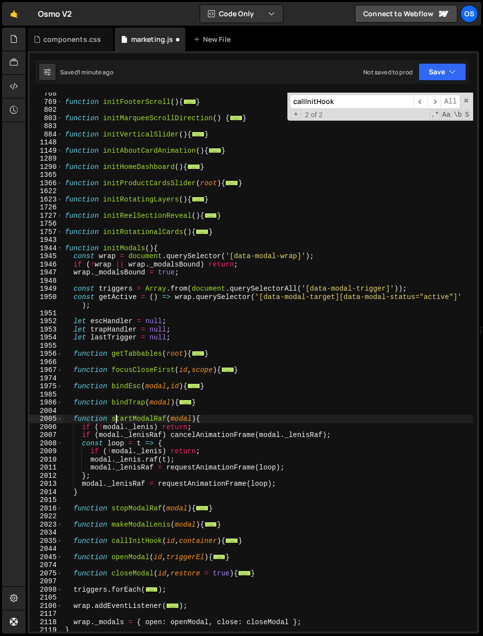
click at [195, 337] on div "function initFooterScroll ( ) { ... } function initMarqueeScrollDirection ( ) {…" at bounding box center [268, 367] width 410 height 555
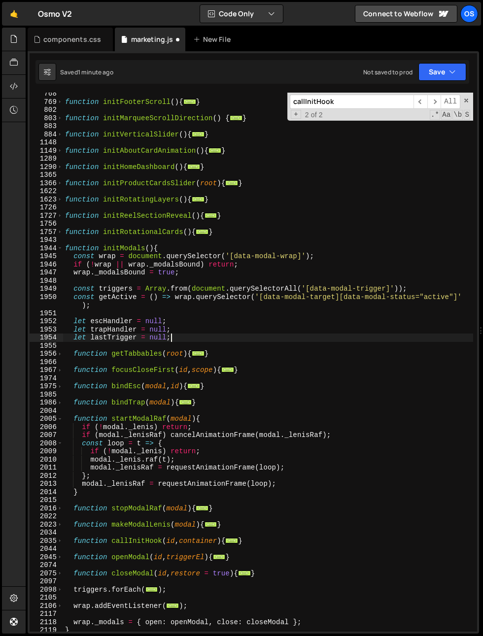
click at [110, 435] on div "function initFooterScroll ( ) { ... } function initMarqueeScrollDirection ( ) {…" at bounding box center [268, 367] width 410 height 555
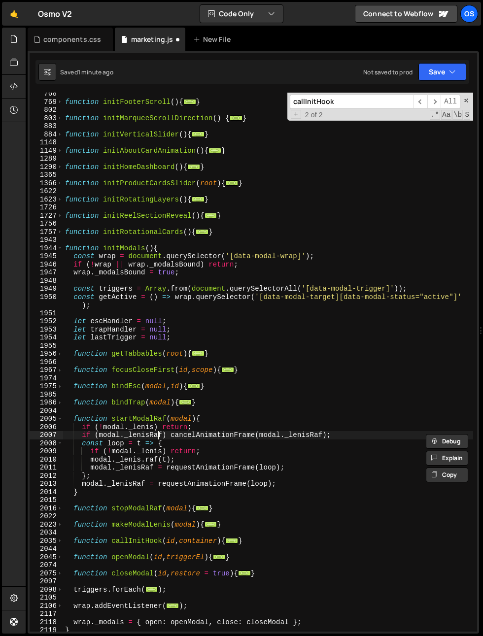
click at [156, 435] on div "function initFooterScroll ( ) { ... } function initMarqueeScrollDirection ( ) {…" at bounding box center [268, 367] width 410 height 555
click at [155, 436] on div "function initFooterScroll ( ) { ... } function initMarqueeScrollDirection ( ) {…" at bounding box center [268, 367] width 410 height 555
click at [163, 428] on div "function initFooterScroll ( ) { ... } function initMarqueeScrollDirection ( ) {…" at bounding box center [268, 367] width 410 height 555
type textarea "if (!modal._lenis) return;"
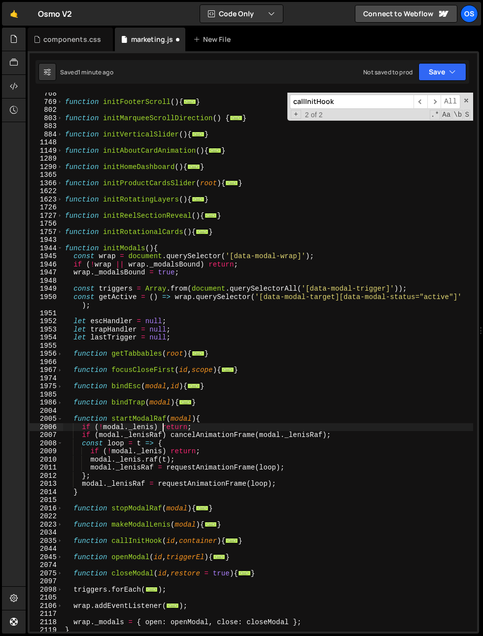
click at [212, 428] on div "function initFooterScroll ( ) { ... } function initMarqueeScrollDirection ( ) {…" at bounding box center [268, 367] width 410 height 555
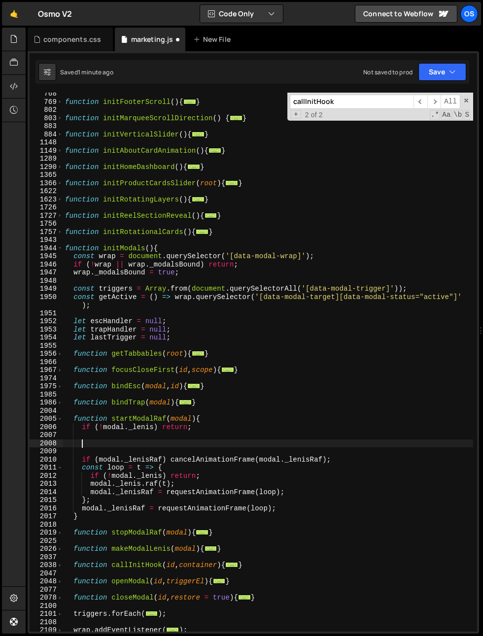
paste textarea "gsap.ticker.lagSmoothing(0);"
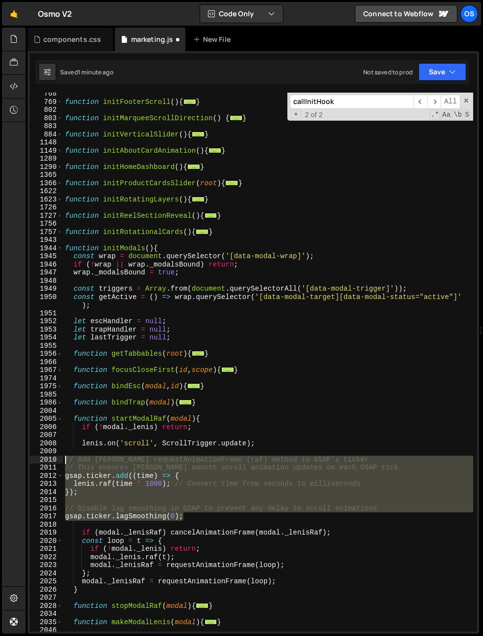
drag, startPoint x: 208, startPoint y: 517, endPoint x: 30, endPoint y: 459, distance: 187.6
click at [30, 459] on div "gsap.ticker.lagSmoothing(0); 768 769 802 803 883 884 1148 1149 1289 1290 1365 1…" at bounding box center [253, 362] width 447 height 539
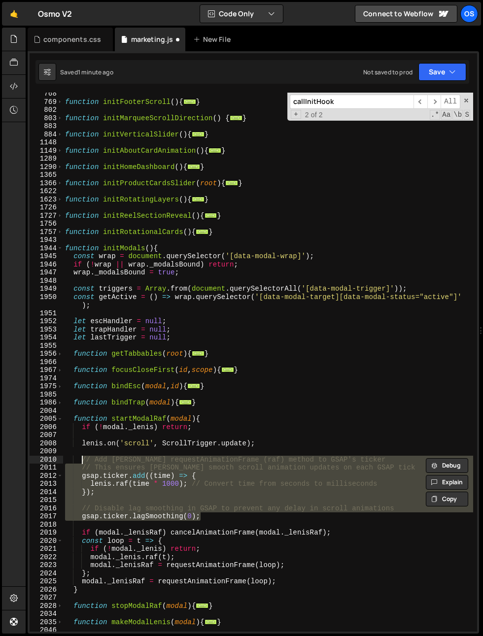
click at [110, 463] on div "function initFooterScroll ( ) { ... } function initMarqueeScrollDirection ( ) {…" at bounding box center [268, 362] width 410 height 539
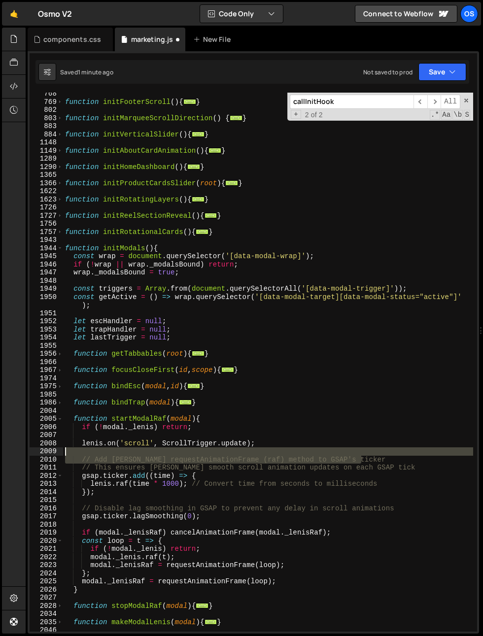
drag, startPoint x: 402, startPoint y: 463, endPoint x: 400, endPoint y: 450, distance: 13.4
click at [400, 450] on div "function initFooterScroll ( ) { ... } function initMarqueeScrollDirection ( ) {…" at bounding box center [268, 367] width 410 height 555
type textarea "// Add Lenis's requestAnimationFrame (raf) method to GSAP's ticker"
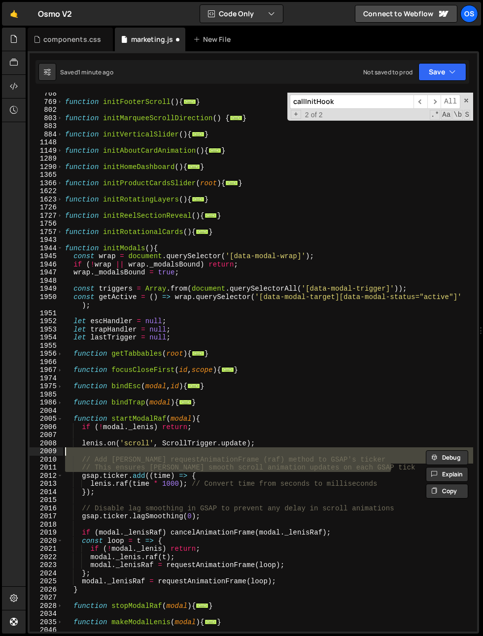
drag, startPoint x: 407, startPoint y: 467, endPoint x: 402, endPoint y: 454, distance: 13.7
click at [402, 454] on div "function initFooterScroll ( ) { ... } function initMarqueeScrollDirection ( ) {…" at bounding box center [268, 367] width 410 height 555
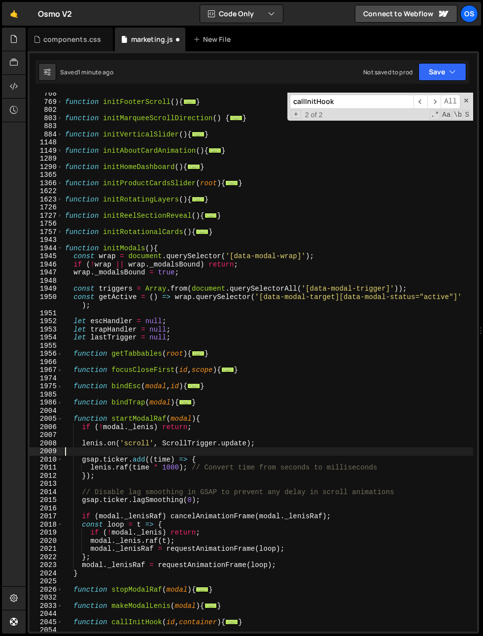
scroll to position [0, 0]
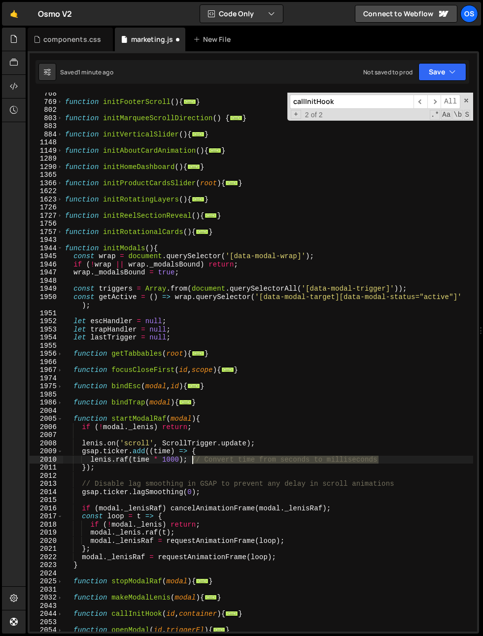
drag, startPoint x: 393, startPoint y: 462, endPoint x: 193, endPoint y: 461, distance: 200.0
click at [193, 461] on div "function initFooterScroll ( ) { ... } function initMarqueeScrollDirection ( ) {…" at bounding box center [268, 367] width 410 height 555
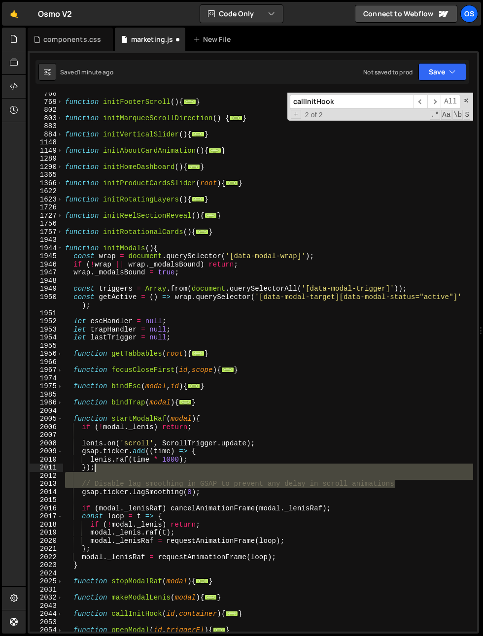
drag, startPoint x: 396, startPoint y: 486, endPoint x: 105, endPoint y: 469, distance: 291.7
click at [105, 469] on div "function initFooterScroll ( ) { ... } function initMarqueeScrollDirection ( ) {…" at bounding box center [268, 367] width 410 height 555
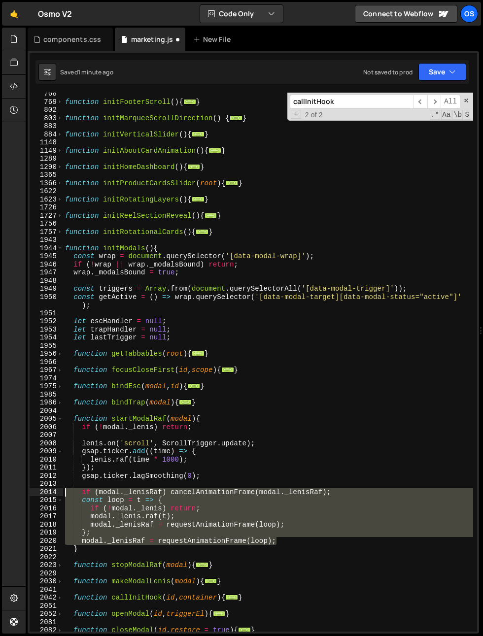
drag, startPoint x: 294, startPoint y: 538, endPoint x: -4, endPoint y: 491, distance: 301.2
click at [0, 491] on html "Projects Community Library Blog Os Your current team is Osmo Projects Your Team…" at bounding box center [241, 318] width 483 height 636
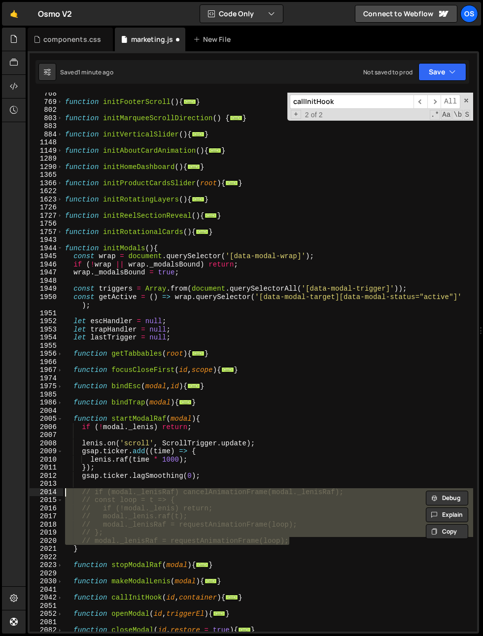
click at [118, 441] on div "function initFooterScroll ( ) { ... } function initMarqueeScrollDirection ( ) {…" at bounding box center [268, 367] width 410 height 555
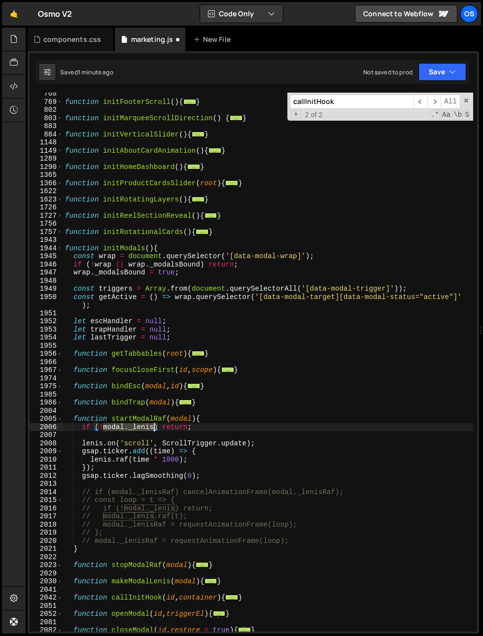
drag, startPoint x: 103, startPoint y: 427, endPoint x: 153, endPoint y: 428, distance: 50.3
click at [153, 428] on div "function initFooterScroll ( ) { ... } function initMarqueeScrollDirection ( ) {…" at bounding box center [268, 367] width 410 height 555
click at [98, 443] on div "function initFooterScroll ( ) { ... } function initMarqueeScrollDirection ( ) {…" at bounding box center [268, 367] width 410 height 555
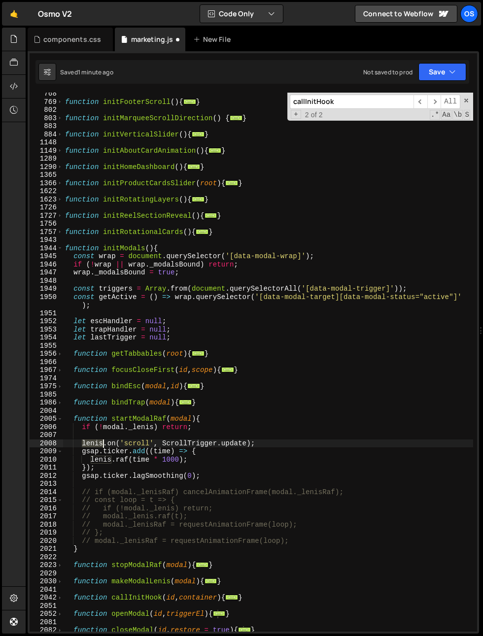
click at [98, 443] on div "function initFooterScroll ( ) { ... } function initMarqueeScrollDirection ( ) {…" at bounding box center [268, 367] width 410 height 555
paste textarea "modal._"
click at [107, 459] on div "function initFooterScroll ( ) { ... } function initMarqueeScrollDirection ( ) {…" at bounding box center [268, 367] width 410 height 555
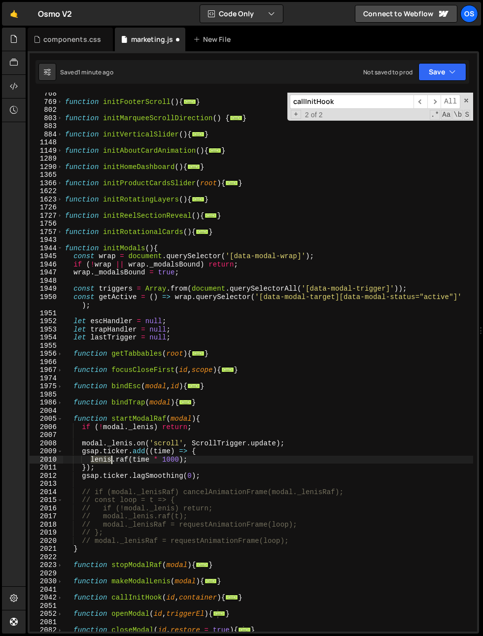
click at [107, 459] on div "function initFooterScroll ( ) { ... } function initMarqueeScrollDirection ( ) {…" at bounding box center [268, 367] width 410 height 555
paste textarea "modal._"
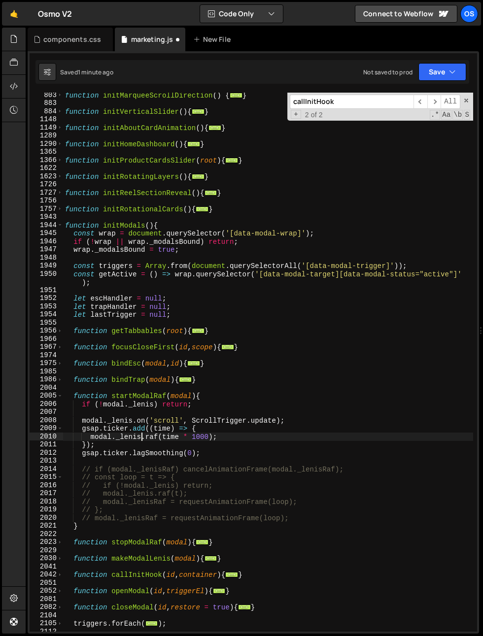
scroll to position [717, 0]
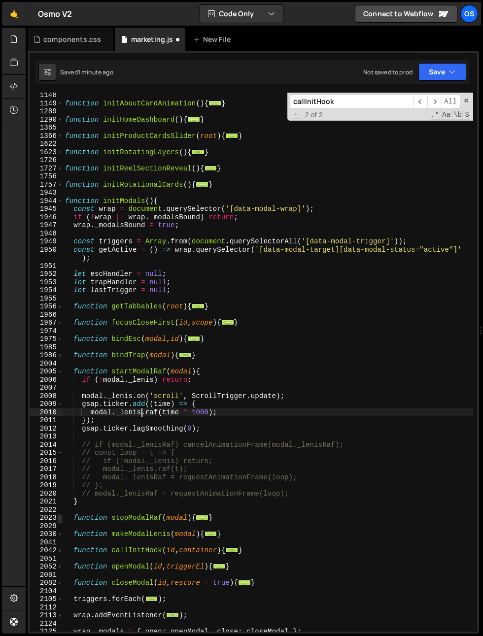
click at [62, 516] on span at bounding box center [59, 518] width 5 height 8
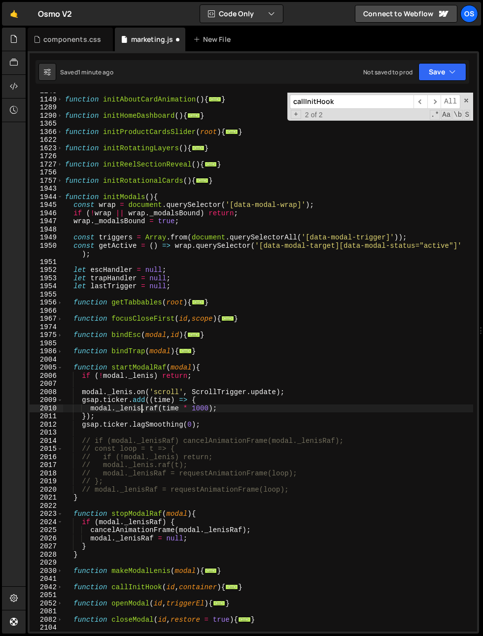
scroll to position [720, 0]
click at [131, 500] on div "function initAboutCardAnimation ( ) { ... } function initHomeDashboard ( ) { ..…" at bounding box center [268, 364] width 410 height 555
type textarea "}"
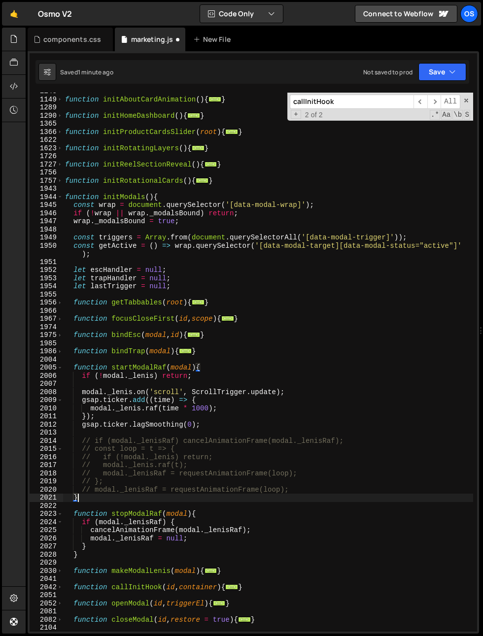
click at [141, 508] on div "function initAboutCardAnimation ( ) { ... } function initHomeDashboard ( ) { ..…" at bounding box center [268, 364] width 410 height 555
click at [154, 437] on div "function initAboutCardAnimation ( ) { ... } function initHomeDashboard ( ) { ..…" at bounding box center [268, 364] width 410 height 555
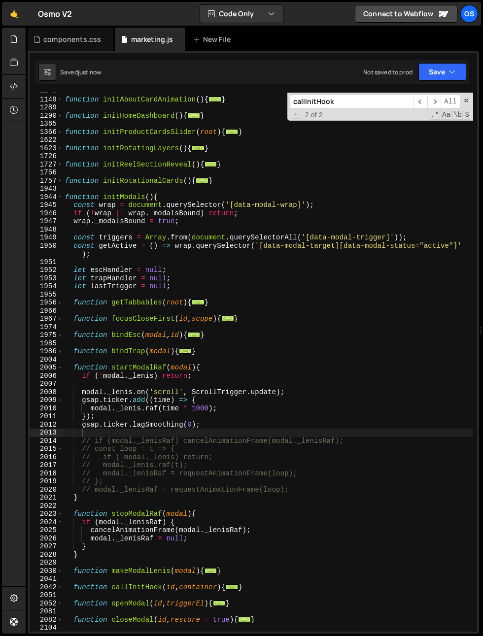
drag, startPoint x: 256, startPoint y: 360, endPoint x: 250, endPoint y: 359, distance: 6.5
click at [252, 360] on div "function initAboutCardAnimation ( ) { ... } function initHomeDashboard ( ) { ..…" at bounding box center [268, 364] width 410 height 555
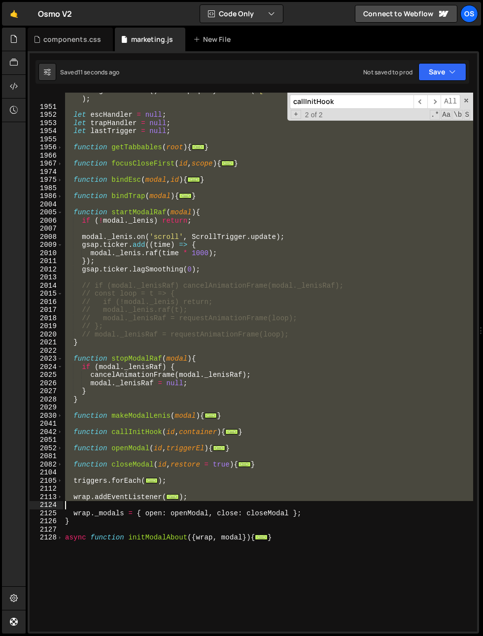
scroll to position [907, 0]
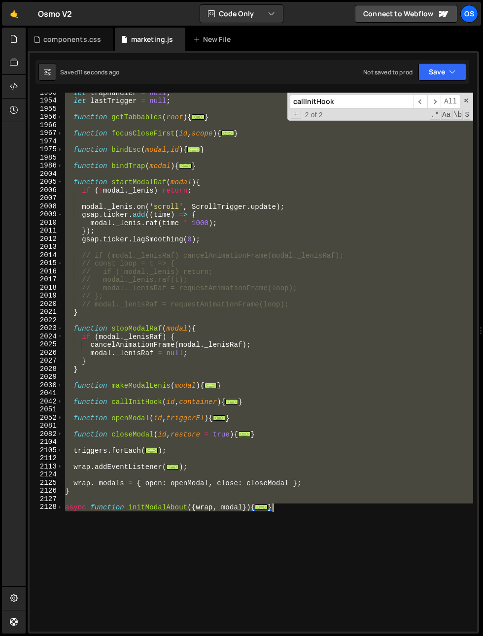
drag, startPoint x: 65, startPoint y: 195, endPoint x: 117, endPoint y: 533, distance: 342.1
click at [117, 533] on div "let trapHandler = null ; let lastTrigger = null ; function getTabbables ( root …" at bounding box center [268, 366] width 410 height 555
click at [106, 468] on div "let trapHandler = null ; let lastTrigger = null ; function getTabbables ( root …" at bounding box center [268, 362] width 410 height 539
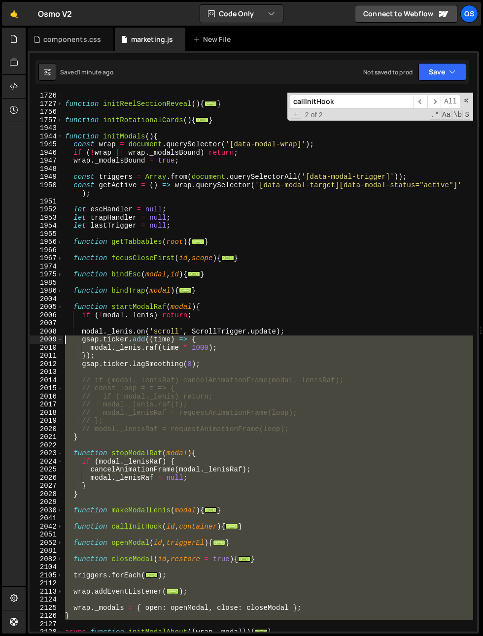
scroll to position [781, 0]
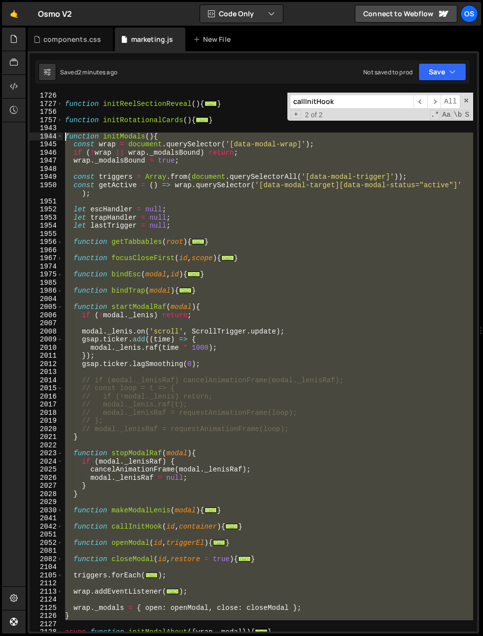
drag, startPoint x: 69, startPoint y: 451, endPoint x: 2, endPoint y: 138, distance: 319.9
click at [2, 138] on div "Hold on a sec... Are you certain you wish to leave this page? Any changes you'v…" at bounding box center [241, 318] width 483 height 636
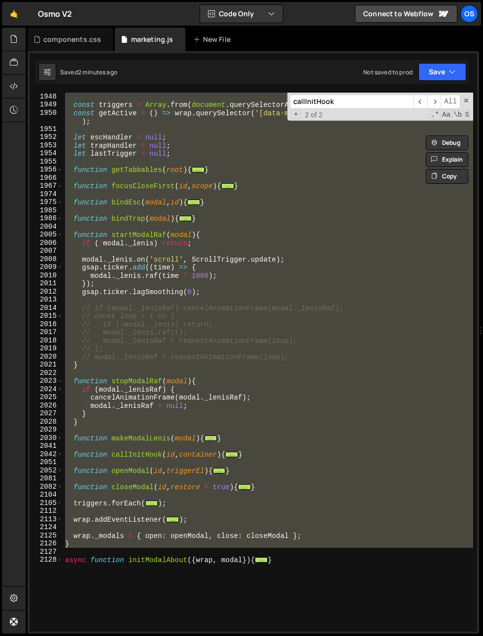
paste textarea "}"
type textarea "}"
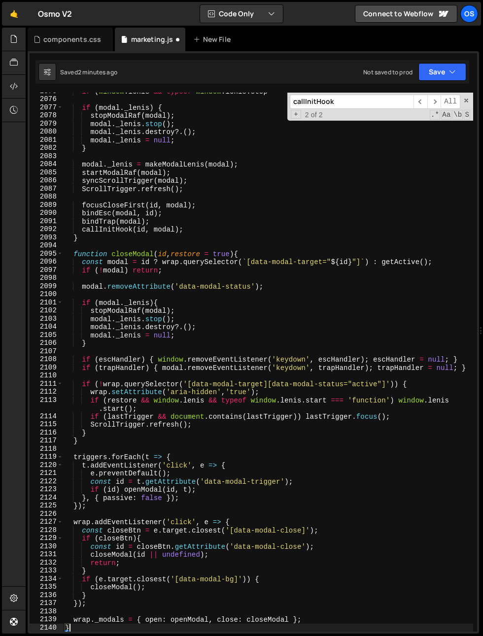
scroll to position [2047, 0]
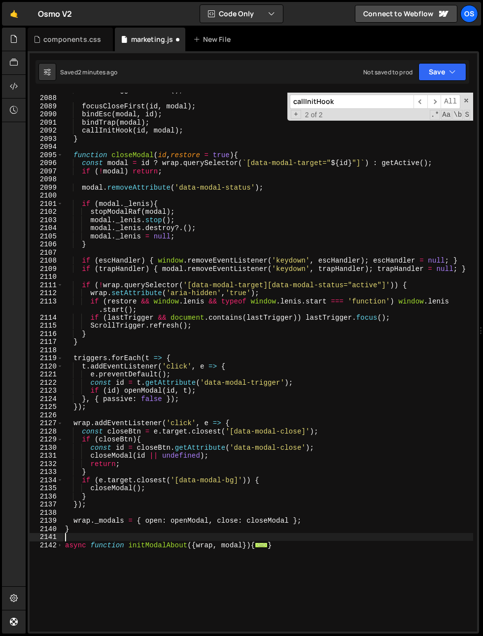
click at [181, 479] on div "ScrollTrigger . refresh ( ) ; focusCloseFirst ( id , modal ) ; bindEsc ( modal …" at bounding box center [268, 363] width 410 height 555
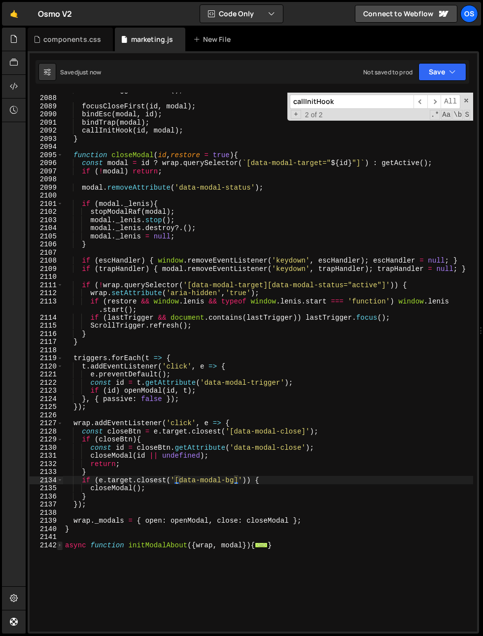
click at [59, 545] on span at bounding box center [59, 545] width 5 height 8
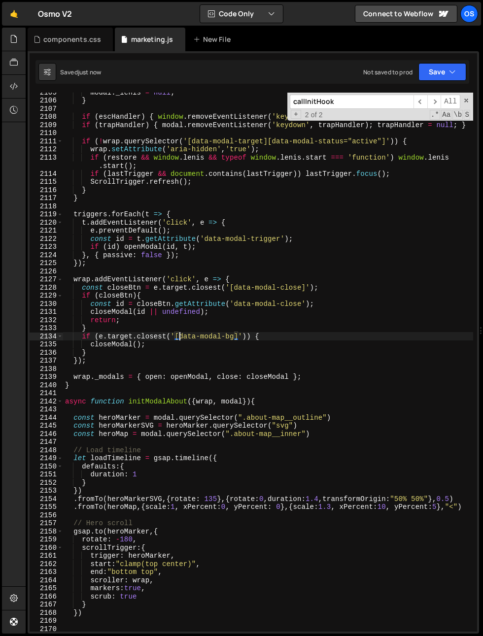
scroll to position [2222, 0]
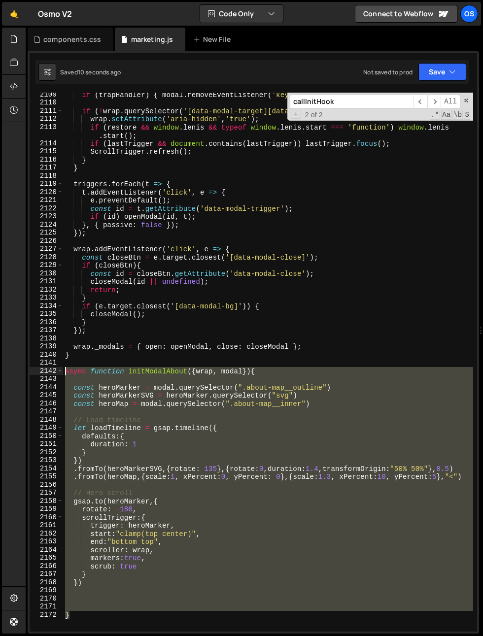
drag, startPoint x: 74, startPoint y: 609, endPoint x: 52, endPoint y: 367, distance: 243.0
click at [52, 367] on div "if (e.target.closest('[data-modal-bg]')) { 2109 2110 2111 2112 2113 2114 2115 2…" at bounding box center [253, 362] width 447 height 539
paste textarea "}"
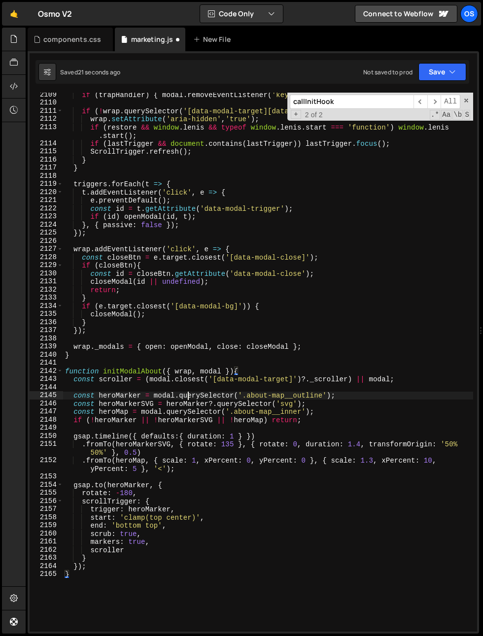
click at [186, 393] on div "if ( trapHandler ) { modal . removeEventListener ( 'keydown' , trapHandler ) ; …" at bounding box center [268, 368] width 410 height 555
click at [196, 382] on div "if ( trapHandler ) { modal . removeEventListener ( 'keydown' , trapHandler ) ; …" at bounding box center [268, 368] width 410 height 555
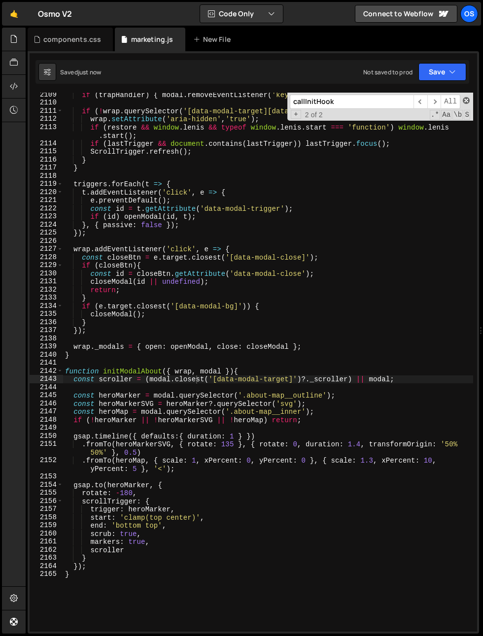
click at [465, 101] on span at bounding box center [466, 100] width 7 height 7
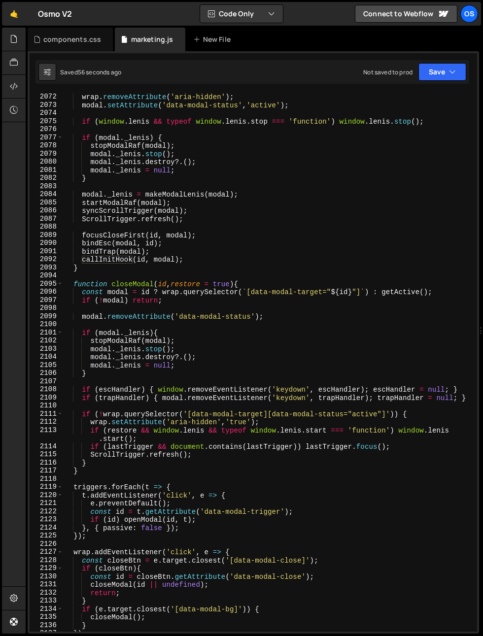
scroll to position [1911, 0]
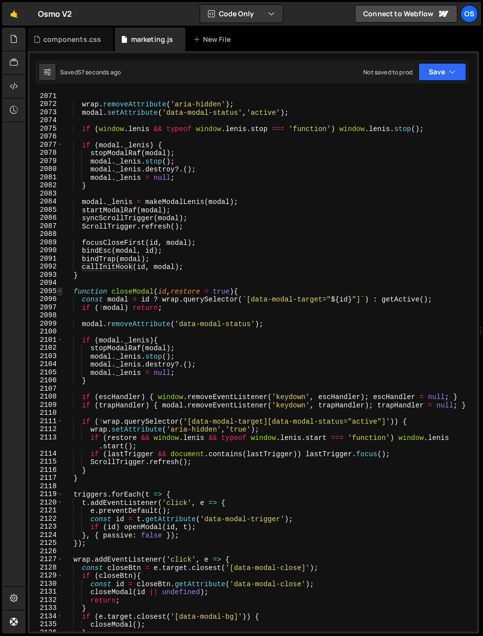
click at [62, 294] on span at bounding box center [59, 291] width 5 height 8
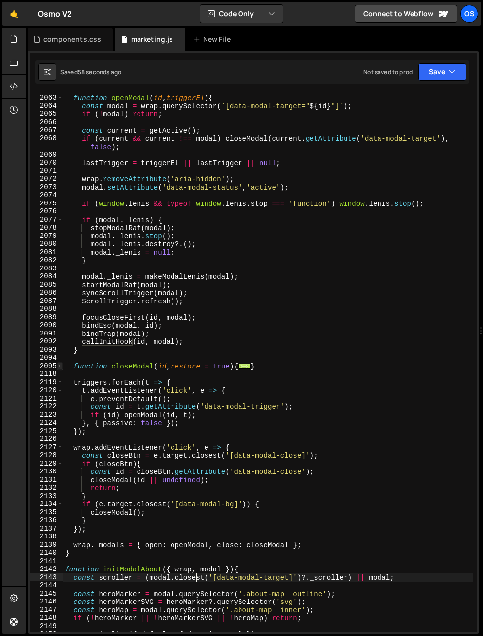
scroll to position [1715, 0]
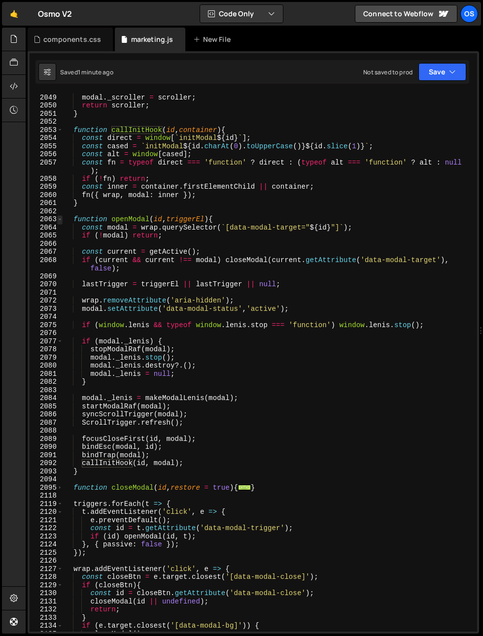
click at [58, 219] on span at bounding box center [59, 219] width 5 height 8
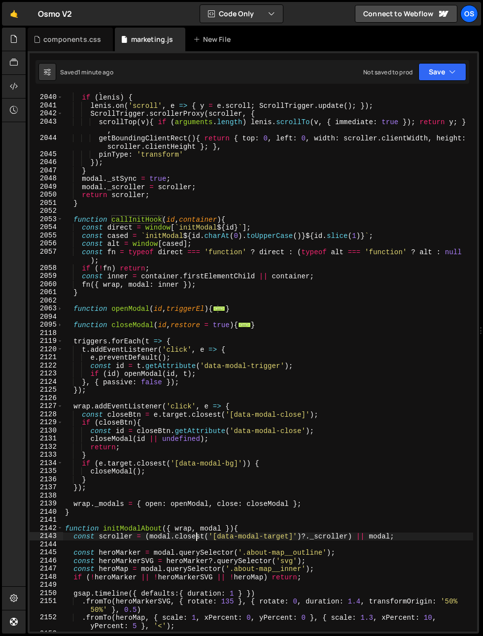
scroll to position [1625, 0]
click at [59, 223] on div "2054" at bounding box center [47, 227] width 34 height 8
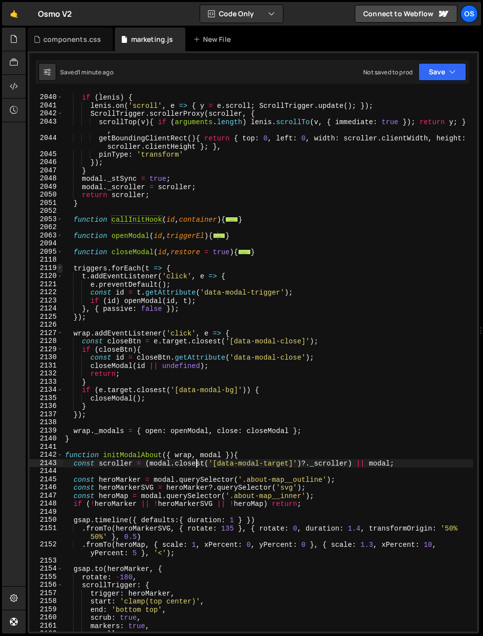
click at [61, 269] on span at bounding box center [59, 268] width 5 height 8
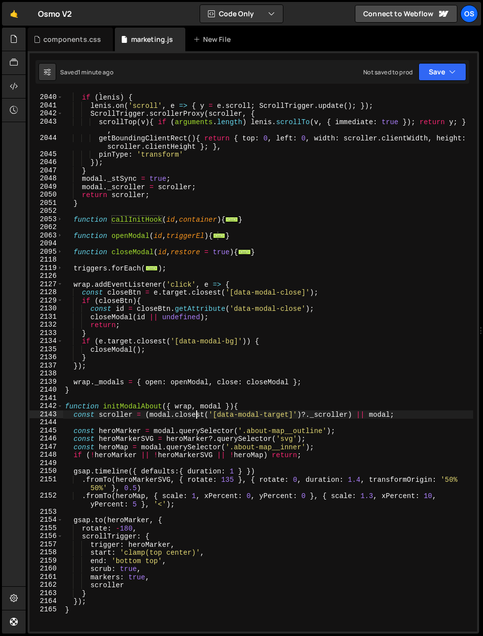
click at [64, 289] on div "let y = 0 ; if ( lenis ) { lenis . on ( 'scroll' , e => { y = e . scroll ; Scro…" at bounding box center [268, 362] width 410 height 555
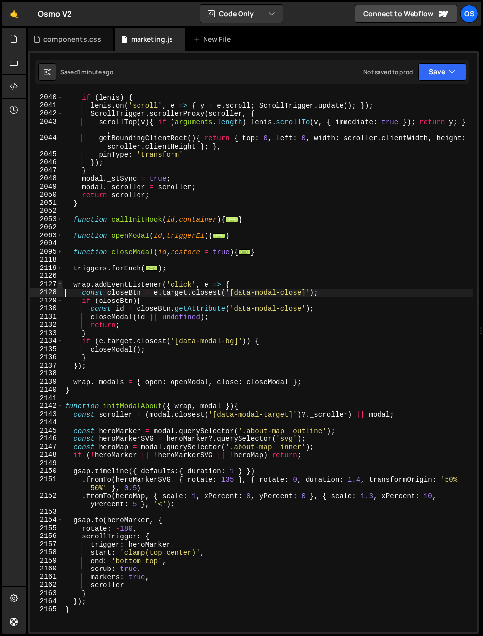
click at [60, 283] on span at bounding box center [59, 284] width 5 height 8
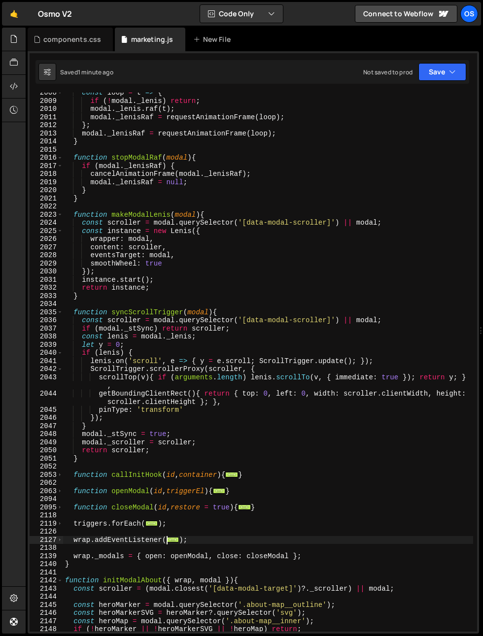
scroll to position [1370, 0]
click at [115, 256] on div "const loop = t => { if ( ! modal . _lenis ) return ; modal . _lenis . raf ( t )…" at bounding box center [268, 366] width 410 height 555
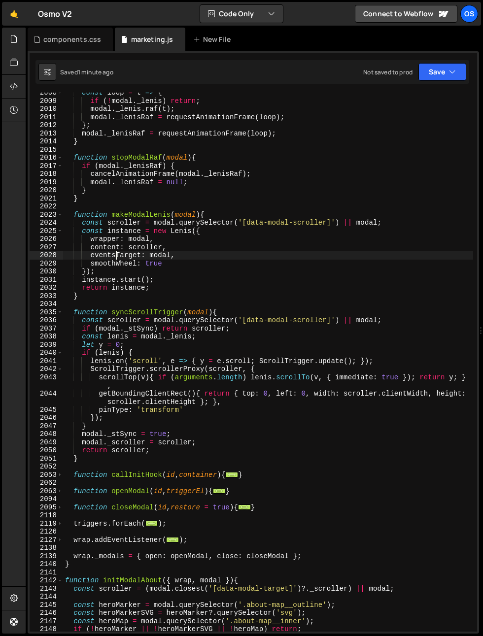
click at [115, 256] on div "const loop = t => { if ( ! modal . _lenis ) return ; modal . _lenis . raf ( t )…" at bounding box center [268, 366] width 410 height 555
click at [151, 253] on div "const loop = t => { if ( ! modal . _lenis ) return ; modal . _lenis . raf ( t )…" at bounding box center [268, 366] width 410 height 555
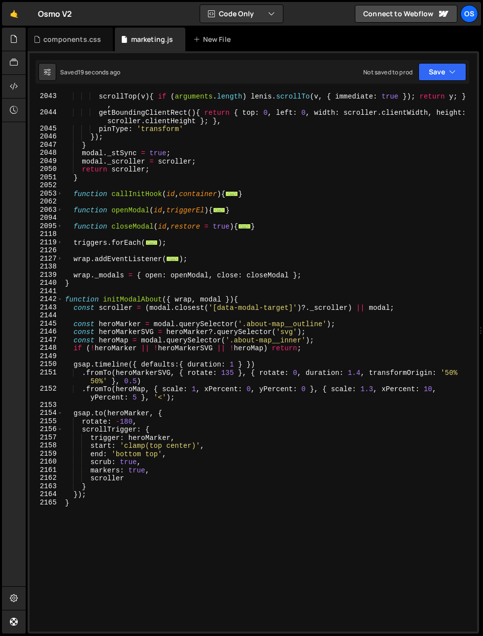
scroll to position [1772, 0]
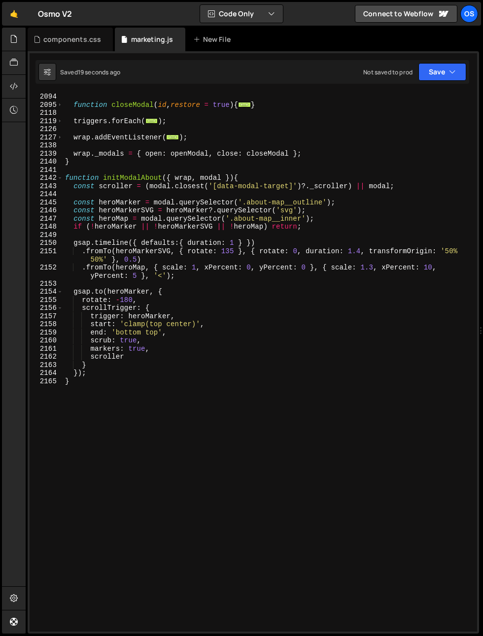
click at [84, 464] on div "function closeModal ( id , restore = true ) { ... } triggers . forEach ( ... ) …" at bounding box center [268, 370] width 410 height 555
click at [153, 297] on div "function closeModal ( id , restore = true ) { ... } triggers . forEach ( ... ) …" at bounding box center [268, 370] width 410 height 555
type textarea "rotate: -180,"
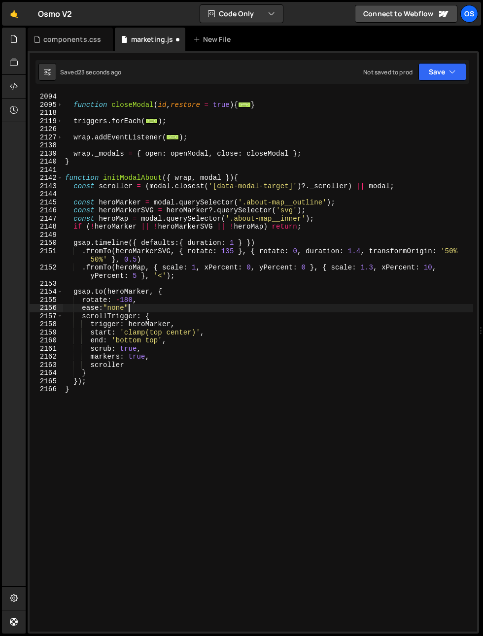
scroll to position [0, 4]
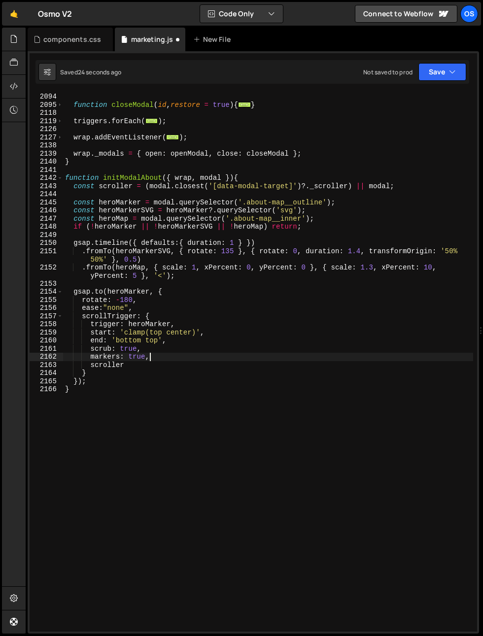
drag, startPoint x: 167, startPoint y: 355, endPoint x: 167, endPoint y: 345, distance: 9.4
click at [167, 345] on div "function closeModal ( id , restore = true ) { ... } triggers . forEach ( ... ) …" at bounding box center [268, 370] width 410 height 555
click at [181, 349] on div "function closeModal ( id , restore = true ) { ... } triggers . forEach ( ... ) …" at bounding box center [268, 370] width 410 height 555
click at [149, 335] on div "function closeModal ( id , restore = true ) { ... } triggers . forEach ( ... ) …" at bounding box center [268, 370] width 410 height 555
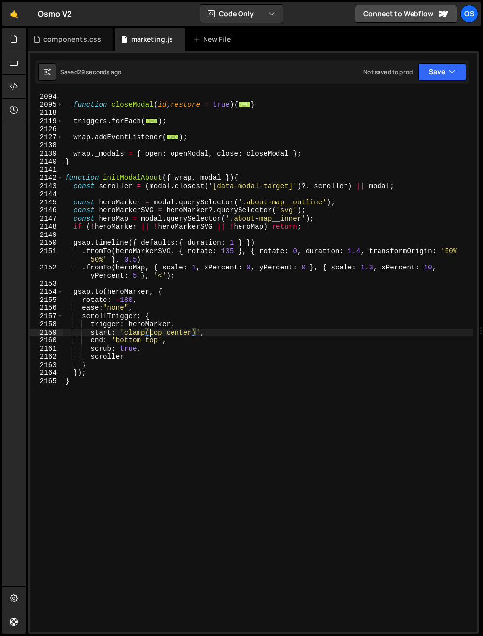
click at [125, 374] on div "function closeModal ( id , restore = true ) { ... } triggers . forEach ( ... ) …" at bounding box center [268, 370] width 410 height 555
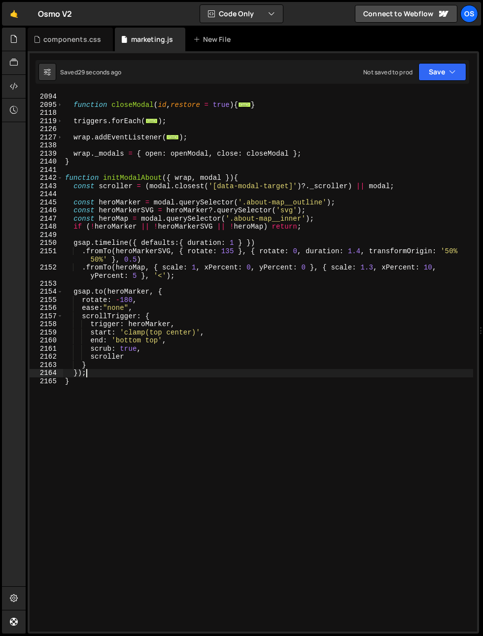
scroll to position [0, 1]
click at [102, 368] on div "function closeModal ( id , restore = true ) { ... } triggers . forEach ( ... ) …" at bounding box center [268, 370] width 410 height 555
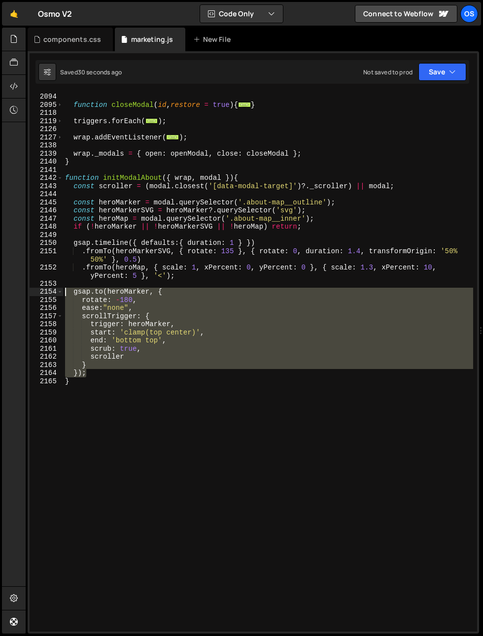
drag, startPoint x: 99, startPoint y: 376, endPoint x: 66, endPoint y: 295, distance: 87.7
click at [66, 295] on div "function closeModal ( id , restore = true ) { ... } triggers . forEach ( ... ) …" at bounding box center [268, 370] width 410 height 555
click at [81, 379] on div "function closeModal ( id , restore = true ) { ... } triggers . forEach ( ... ) …" at bounding box center [268, 370] width 410 height 555
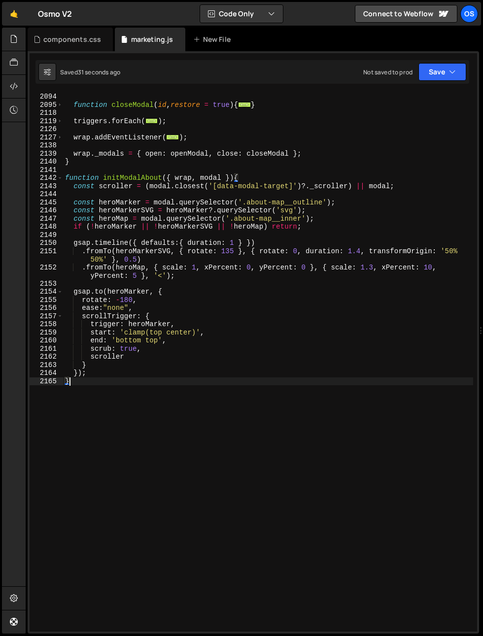
scroll to position [0, 0]
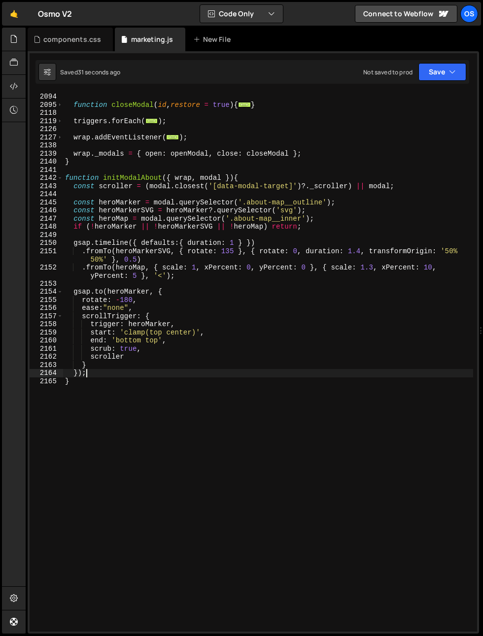
click at [97, 374] on div "function closeModal ( id , restore = true ) { ... } triggers . forEach ( ... ) …" at bounding box center [268, 370] width 410 height 555
type textarea "});"
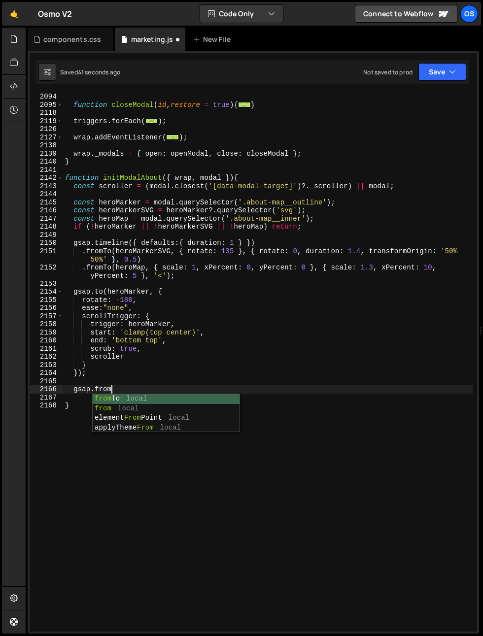
scroll to position [0, 3]
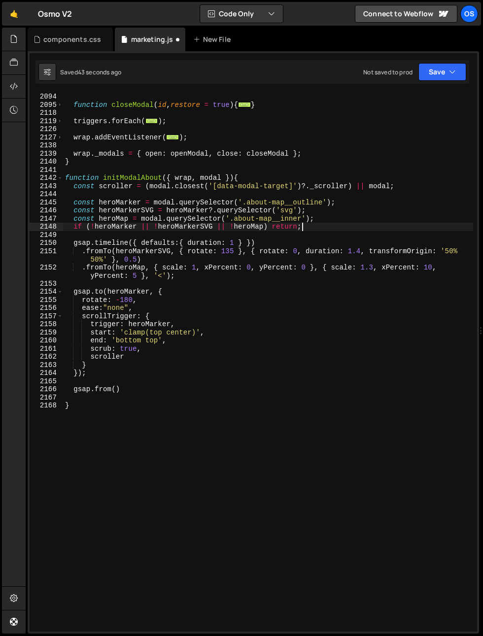
click at [315, 225] on div "function closeModal ( id , restore = true ) { ... } triggers . forEach ( ... ) …" at bounding box center [268, 370] width 410 height 555
drag, startPoint x: 319, startPoint y: 225, endPoint x: 335, endPoint y: 220, distance: 16.2
click at [335, 220] on div "function closeModal ( id , restore = true ) { ... } triggers . forEach ( ... ) …" at bounding box center [268, 370] width 410 height 555
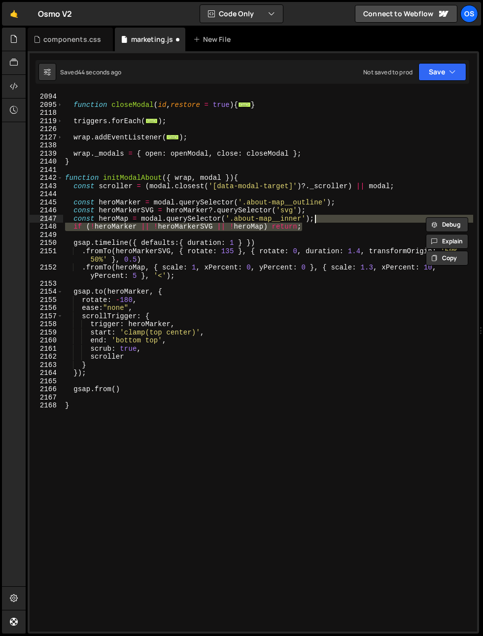
type textarea "const heroMap = modal.querySelector('.about-map__inner');"
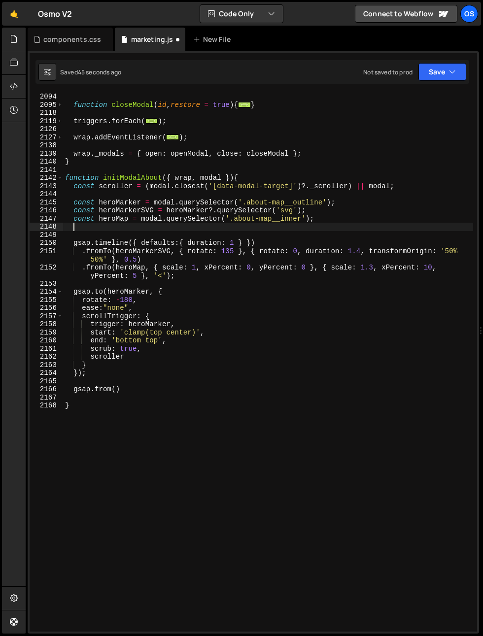
type textarea "v"
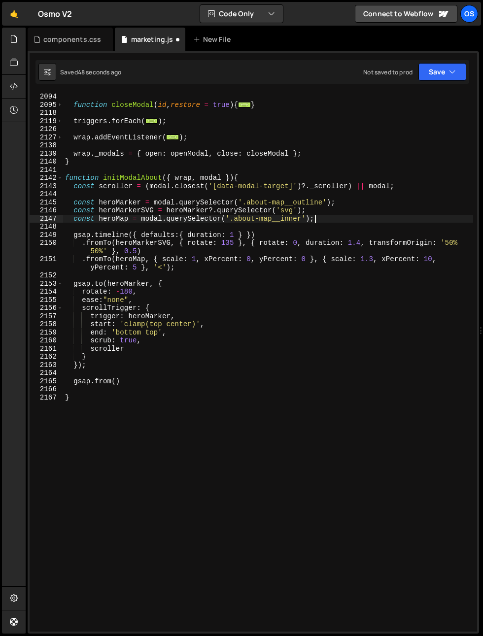
click at [117, 367] on div "function closeModal ( id , restore = true ) { ... } triggers . forEach ( ... ) …" at bounding box center [268, 370] width 410 height 555
type textarea "});"
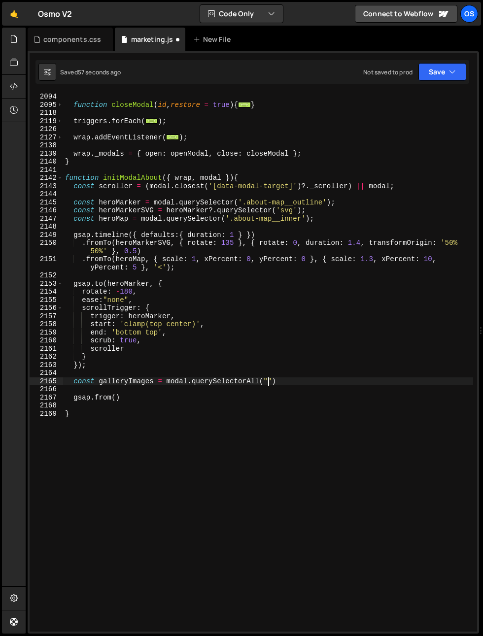
scroll to position [0, 14]
paste textarea "about-gallery__item")"
type textarea "const galleryImages = modal.querySelectorAll(".about-gallery__item")"
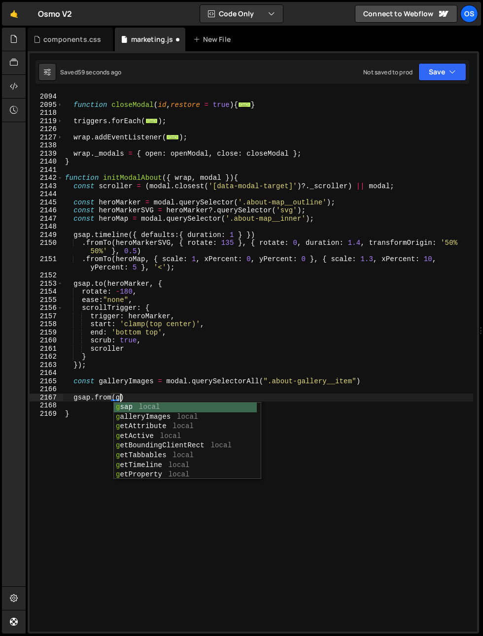
scroll to position [0, 4]
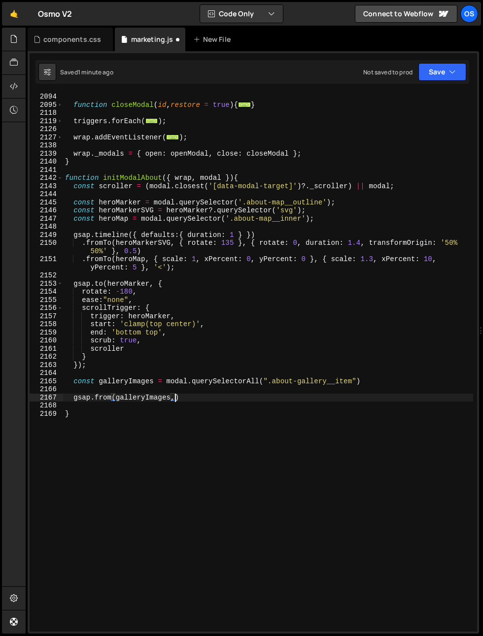
type textarea "gsap.from(galleryImages,{)"
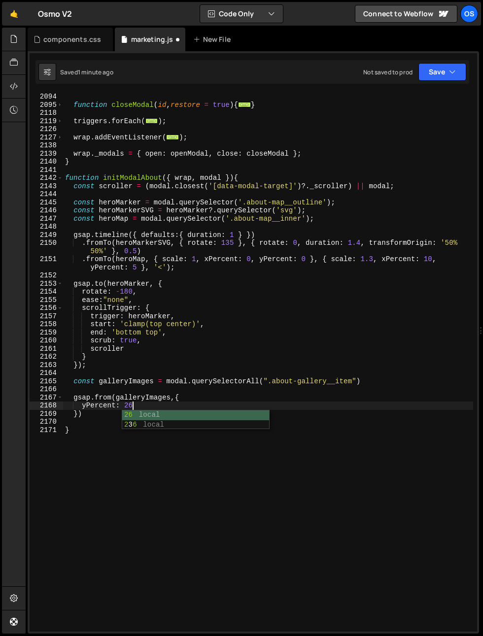
type textarea "yPercent: 25,"
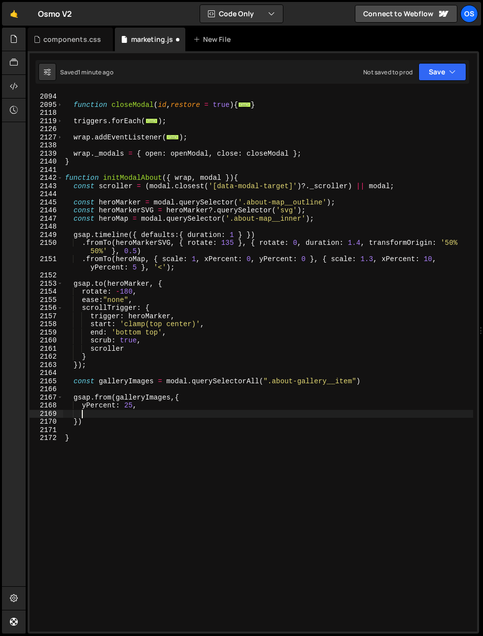
scroll to position [0, 1]
type textarea "xPercent:15,"
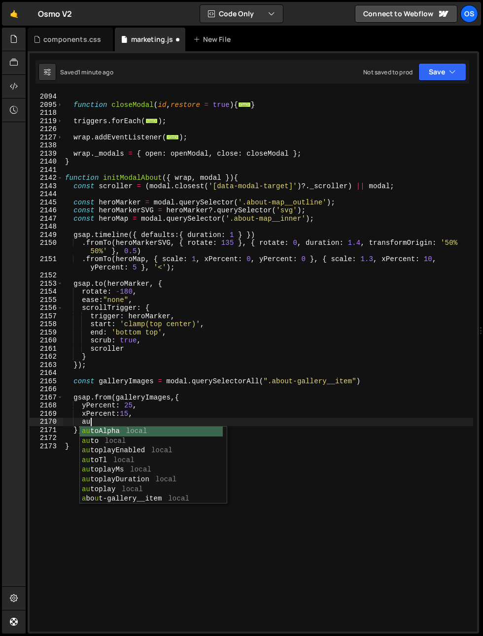
scroll to position [0, 1]
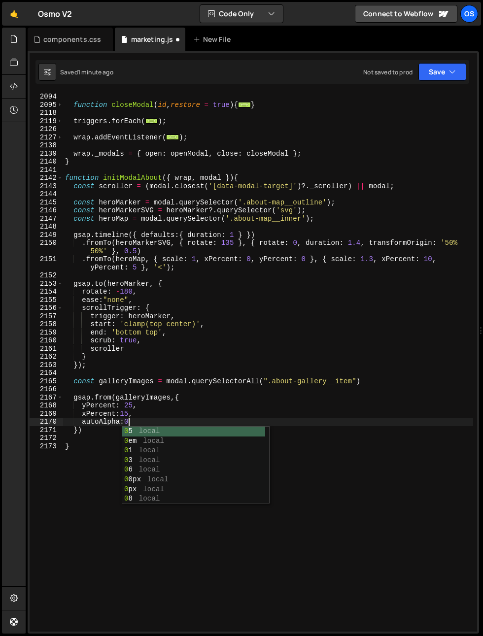
type textarea "autoAlpha:0,"
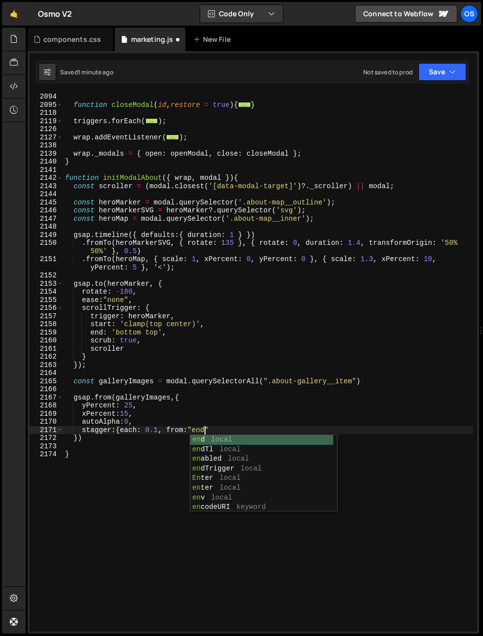
scroll to position [0, 9]
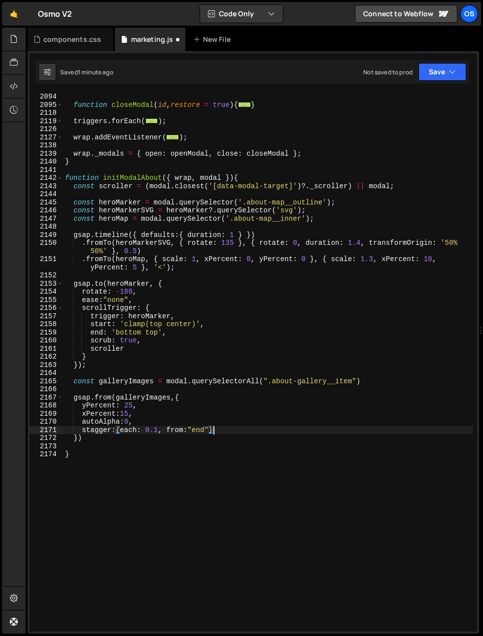
type textarea "stagger:{each: 0.1, from:"end"},"
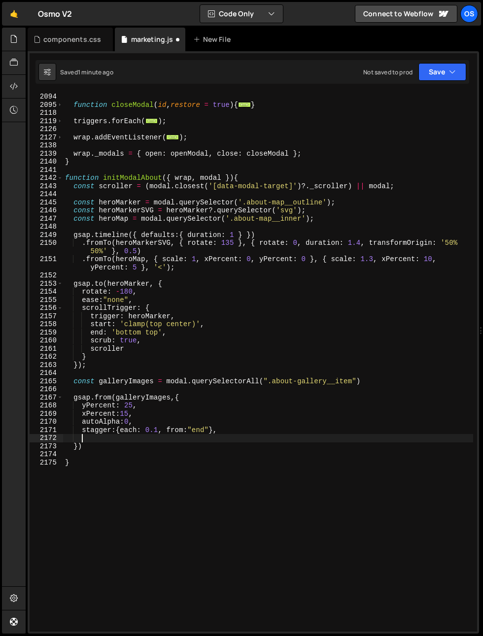
scroll to position [0, 0]
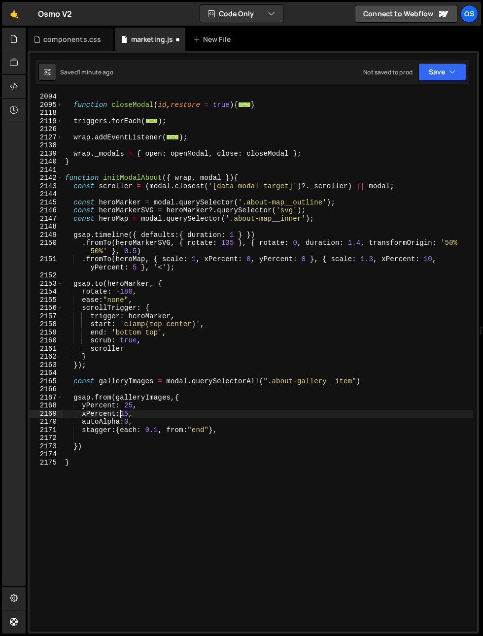
click at [119, 412] on div "function closeModal ( id , restore = true ) { ... } triggers . forEach ( ... ) …" at bounding box center [268, 370] width 410 height 555
click at [121, 420] on div "function closeModal ( id , restore = true ) { ... } triggers . forEach ( ... ) …" at bounding box center [268, 370] width 410 height 555
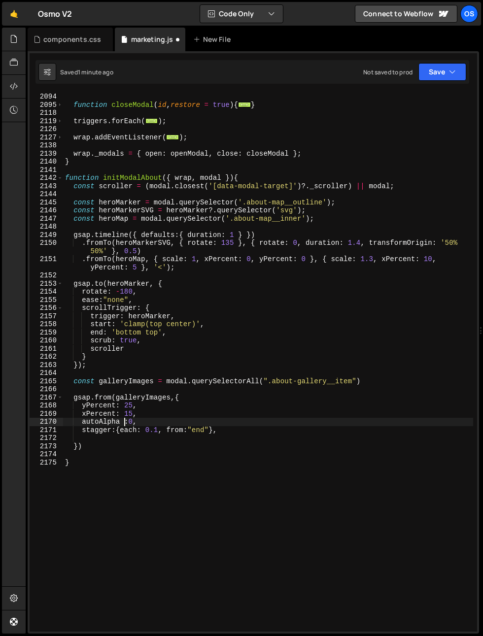
click at [140, 423] on div "function closeModal ( id , restore = true ) { ... } triggers . forEach ( ... ) …" at bounding box center [268, 370] width 410 height 555
click at [124, 423] on div "function closeModal ( id , restore = true ) { ... } triggers . forEach ( ... ) …" at bounding box center [268, 370] width 410 height 555
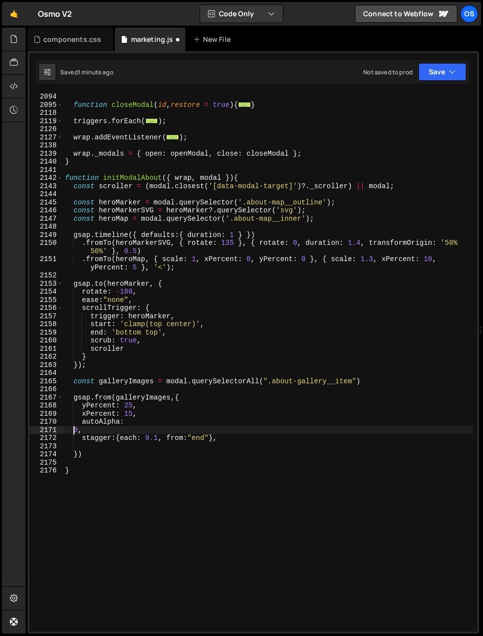
scroll to position [0, 0]
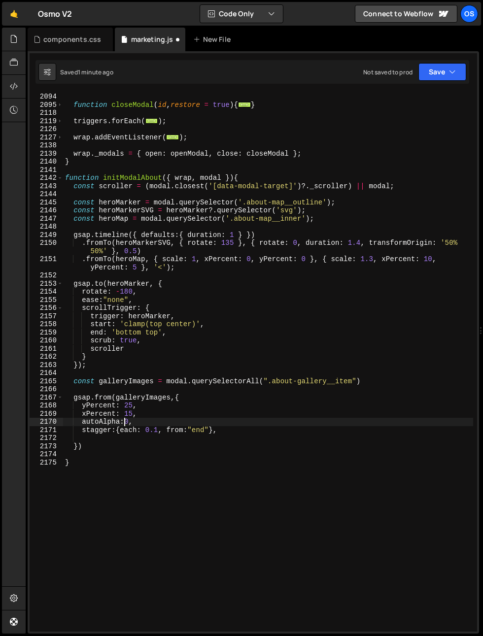
type textarea "autoAlpha: 0,"
click at [145, 423] on div "function closeModal ( id , restore = true ) { ... } triggers . forEach ( ... ) …" at bounding box center [268, 370] width 410 height 555
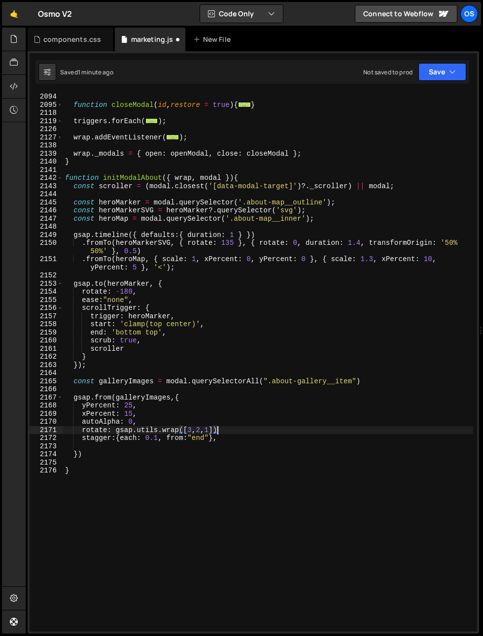
scroll to position [0, 10]
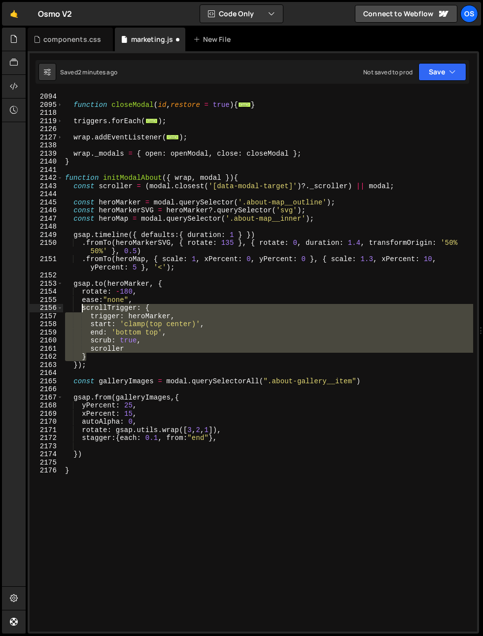
drag, startPoint x: 93, startPoint y: 354, endPoint x: 81, endPoint y: 309, distance: 46.4
click at [81, 309] on div "function closeModal ( id , restore = true ) { ... } triggers . forEach ( ... ) …" at bounding box center [268, 370] width 410 height 555
type textarea "scrollTrigger: { trigger: heroMarker,"
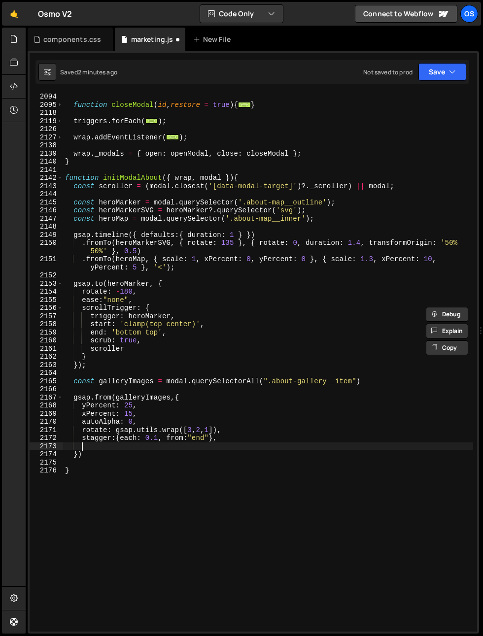
click at [105, 446] on div "function closeModal ( id , restore = true ) { ... } triggers . forEach ( ... ) …" at bounding box center [268, 370] width 410 height 555
paste textarea "}"
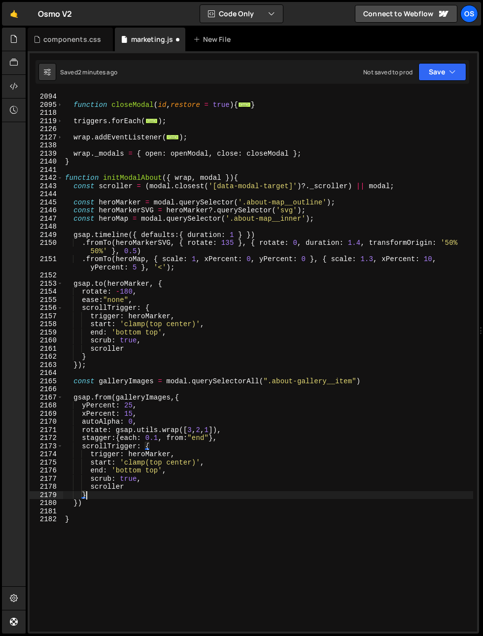
click at [147, 453] on div "function closeModal ( id , restore = true ) { ... } triggers . forEach ( ... ) …" at bounding box center [268, 370] width 410 height 555
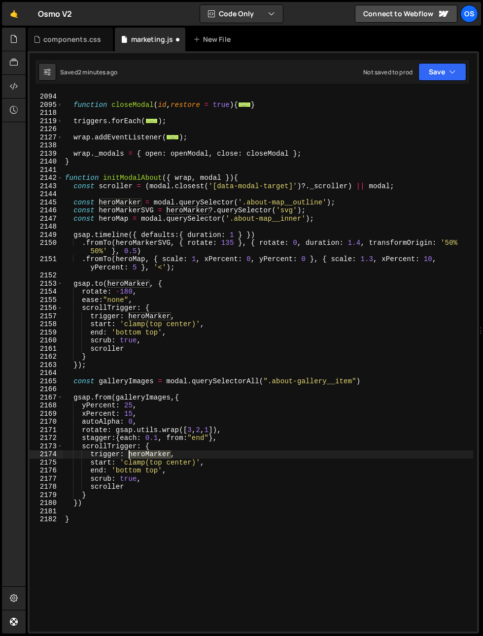
click at [147, 453] on div "function closeModal ( id , restore = true ) { ... } triggers . forEach ( ... ) …" at bounding box center [268, 370] width 410 height 555
click at [139, 396] on div "function closeModal ( id , restore = true ) { ... } triggers . forEach ( ... ) …" at bounding box center [268, 370] width 410 height 555
type textarea "gsap.from(galleryImages,{"
click at [139, 396] on div "function closeModal ( id , restore = true ) { ... } triggers . forEach ( ... ) …" at bounding box center [268, 370] width 410 height 555
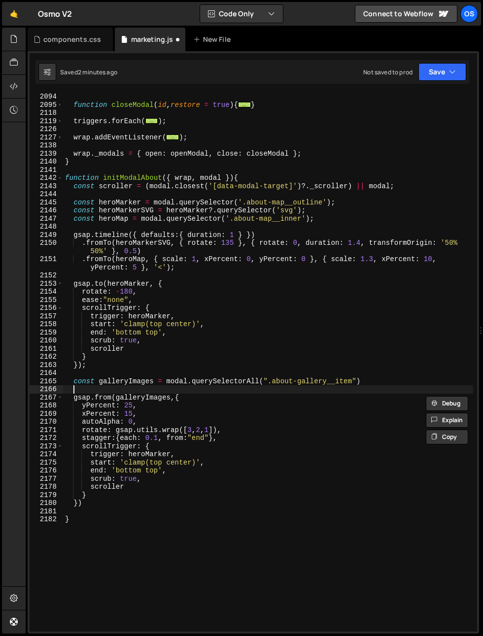
click at [133, 388] on div "function closeModal ( id , restore = true ) { ... } triggers . forEach ( ... ) …" at bounding box center [268, 370] width 410 height 555
type textarea "c"
click at [109, 373] on div "function closeModal ( id , restore = true ) { ... } triggers . forEach ( ... ) …" at bounding box center [268, 370] width 410 height 555
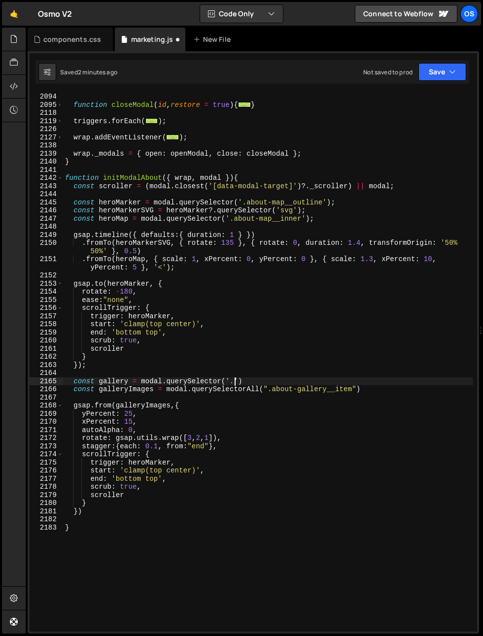
scroll to position [0, 11]
paste textarea "about-gallery__wrap')"
click at [337, 382] on div "function closeModal ( id , restore = true ) { ... } triggers . forEach ( ... ) …" at bounding box center [268, 370] width 410 height 555
click at [150, 464] on div "function closeModal ( id , restore = true ) { ... } triggers . forEach ( ... ) …" at bounding box center [268, 370] width 410 height 555
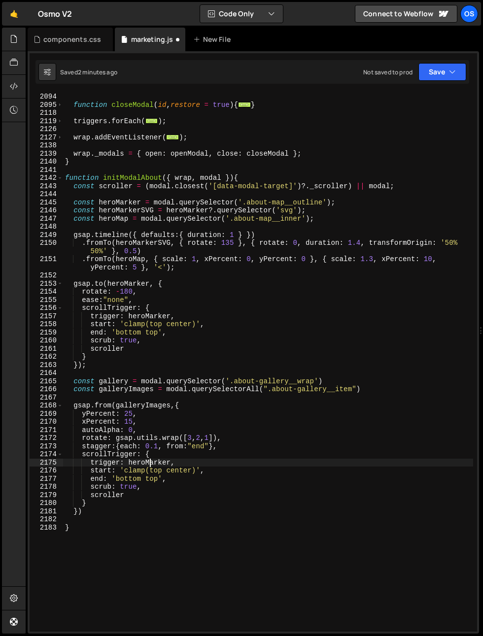
scroll to position [0, 7]
click at [126, 383] on div "function closeModal ( id , restore = true ) { ... } triggers . forEach ( ... ) …" at bounding box center [268, 370] width 410 height 555
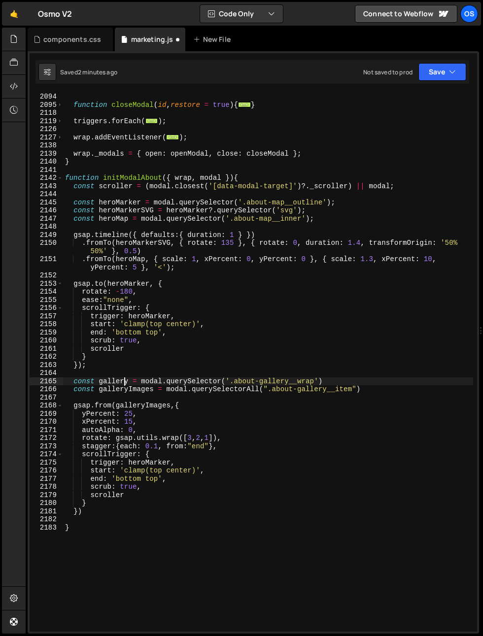
click at [126, 383] on div "function closeModal ( id , restore = true ) { ... } triggers . forEach ( ... ) …" at bounding box center [268, 370] width 410 height 555
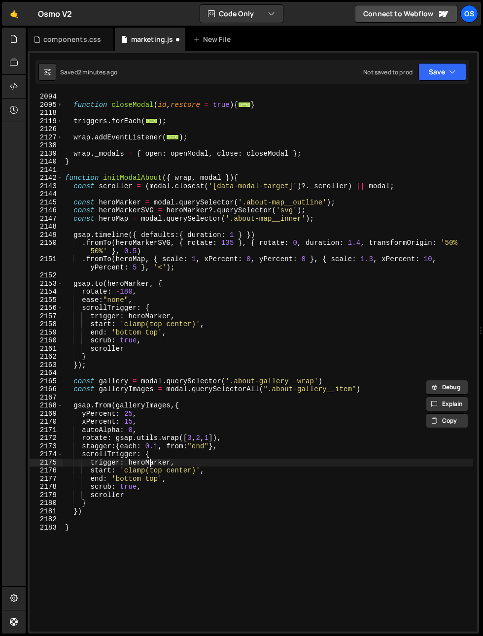
click at [148, 463] on div "function closeModal ( id , restore = true ) { ... } triggers . forEach ( ... ) …" at bounding box center [268, 370] width 410 height 555
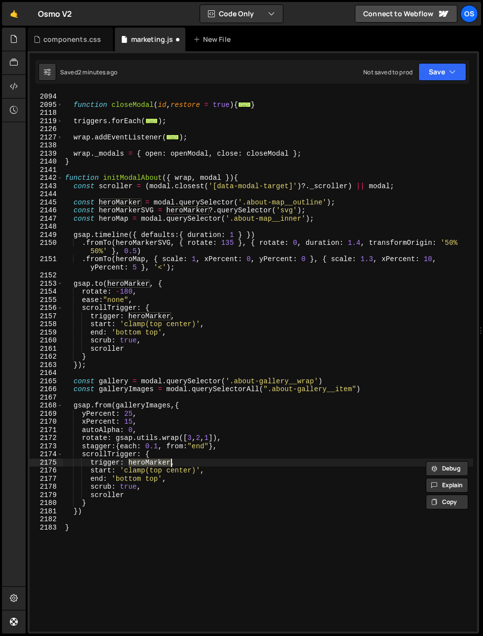
paste textarea "gallery"
click at [203, 514] on div "function closeModal ( id , restore = true ) { ... } triggers . forEach ( ... ) …" at bounding box center [268, 370] width 410 height 555
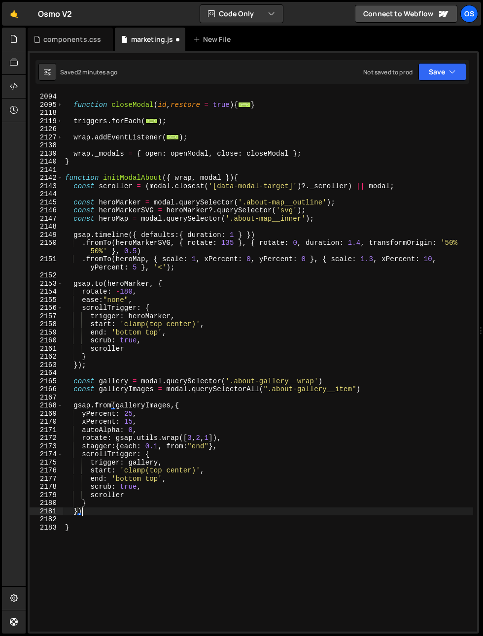
scroll to position [0, 0]
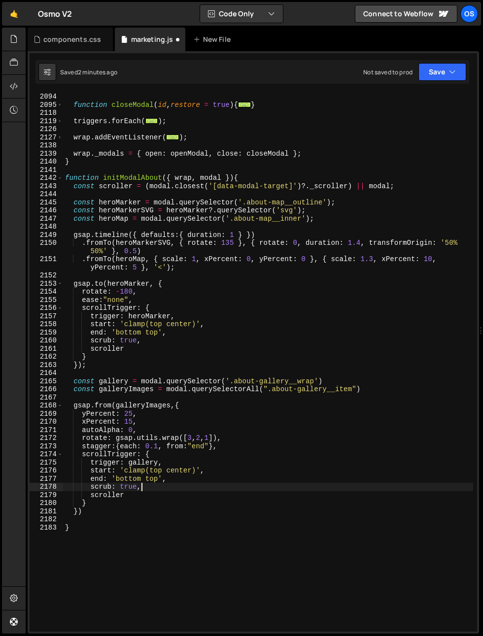
drag, startPoint x: 186, startPoint y: 487, endPoint x: 157, endPoint y: 481, distance: 29.6
click at [186, 487] on div "function closeModal ( id , restore = true ) { ... } triggers . forEach ( ... ) …" at bounding box center [268, 370] width 410 height 555
click at [187, 472] on div "function closeModal ( id , restore = true ) { ... } triggers . forEach ( ... ) …" at bounding box center [268, 370] width 410 height 555
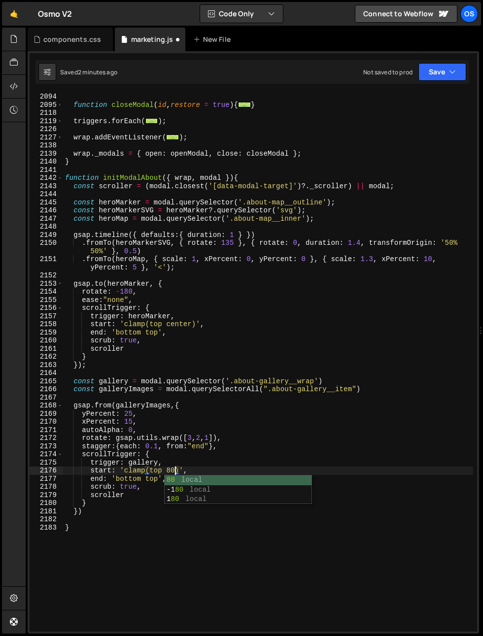
scroll to position [0, 8]
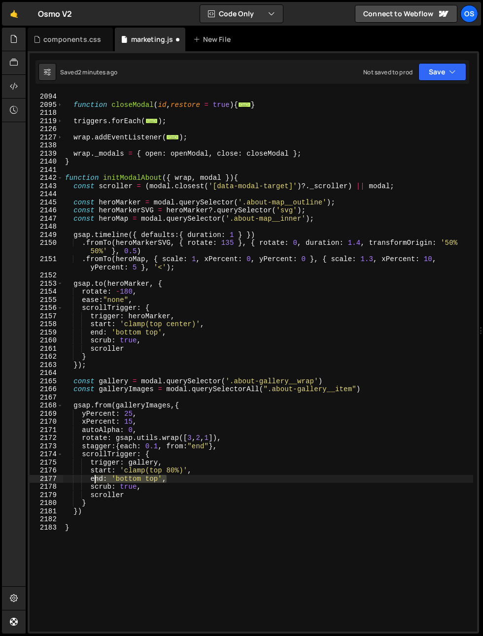
drag, startPoint x: 156, startPoint y: 483, endPoint x: 89, endPoint y: 477, distance: 66.8
click at [89, 477] on div "function closeModal ( id , restore = true ) { ... } triggers . forEach ( ... ) …" at bounding box center [268, 370] width 410 height 555
drag, startPoint x: 178, startPoint y: 446, endPoint x: 146, endPoint y: 490, distance: 54.3
click at [177, 447] on div "function closeModal ( id , restore = true ) { ... } triggers . forEach ( ... ) …" at bounding box center [268, 370] width 410 height 555
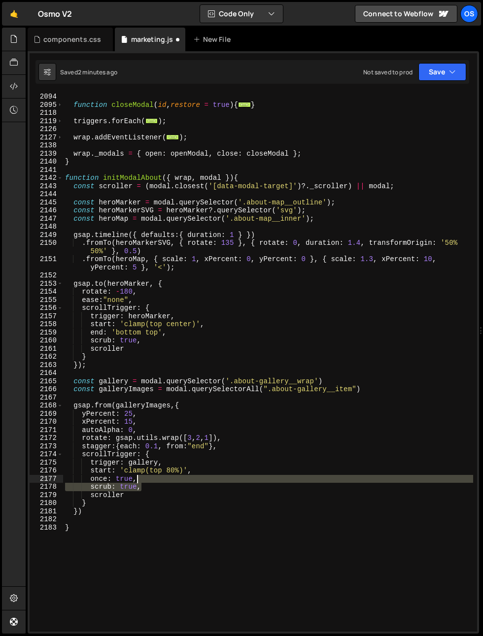
drag, startPoint x: 150, startPoint y: 488, endPoint x: 152, endPoint y: 482, distance: 6.2
click at [152, 482] on div "function closeModal ( id , restore = true ) { ... } triggers . forEach ( ... ) …" at bounding box center [268, 370] width 410 height 555
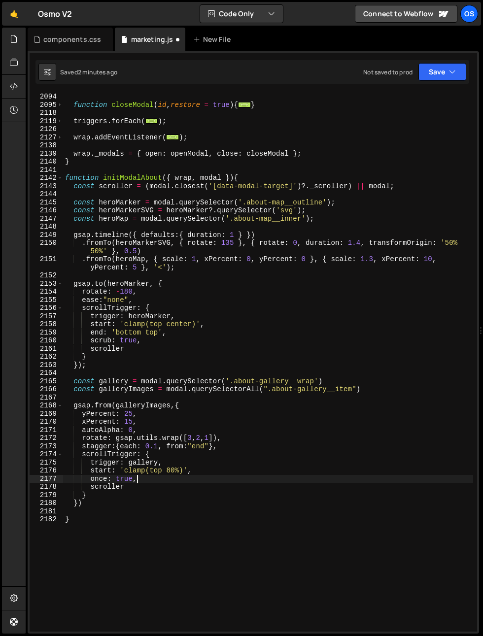
click at [150, 484] on div "function closeModal ( id , restore = true ) { ... } triggers . forEach ( ... ) …" at bounding box center [268, 370] width 410 height 555
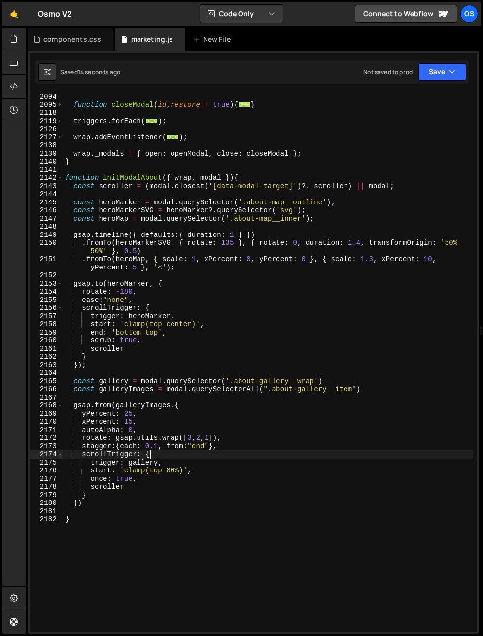
click at [200, 456] on div "function closeModal ( id , restore = true ) { ... } triggers . forEach ( ... ) …" at bounding box center [268, 370] width 410 height 555
click at [169, 426] on div "function closeModal ( id , restore = true ) { ... } triggers . forEach ( ... ) …" at bounding box center [268, 370] width 410 height 555
type textarea "autoAlpha: 0,"
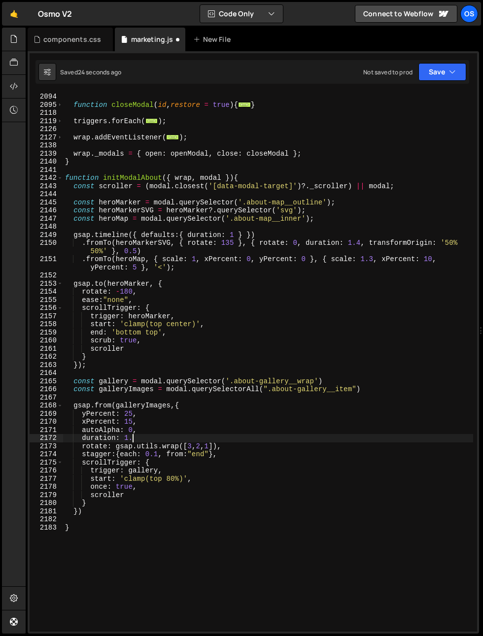
scroll to position [0, 4]
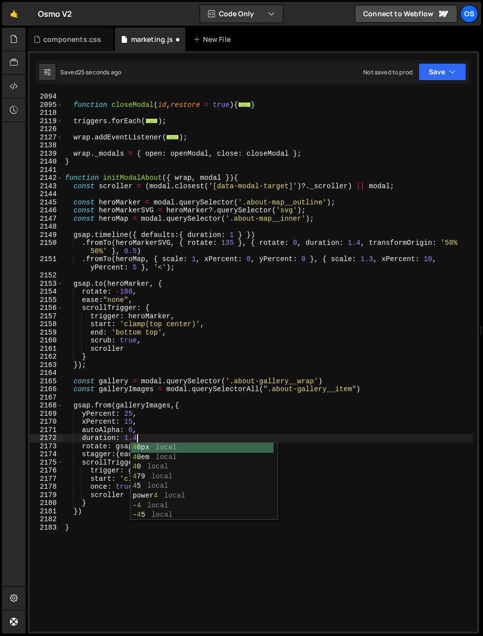
type textarea "duration: 1.4,"
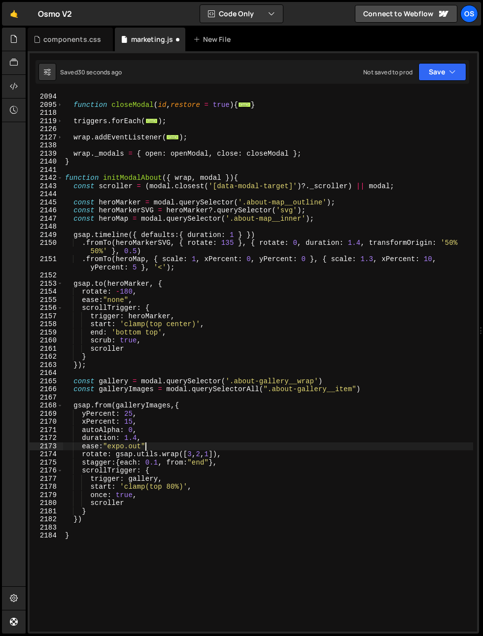
scroll to position [0, 5]
click at [178, 423] on div "function closeModal ( id , restore = true ) { ... } triggers . forEach ( ... ) …" at bounding box center [268, 370] width 410 height 555
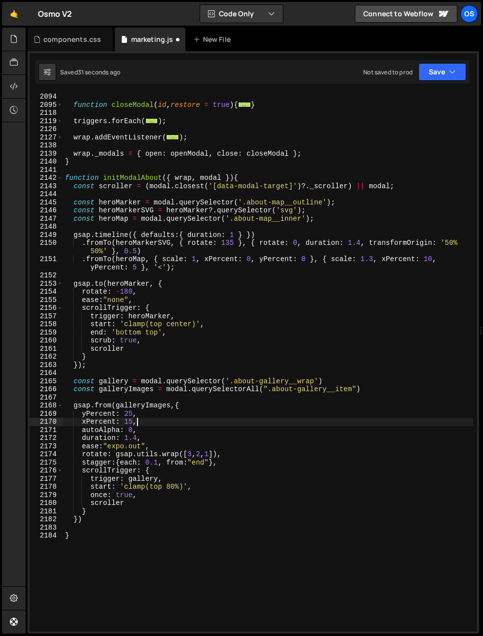
scroll to position [0, 4]
click at [128, 421] on div "function closeModal ( id , restore = true ) { ... } triggers . forEach ( ... ) …" at bounding box center [268, 370] width 410 height 555
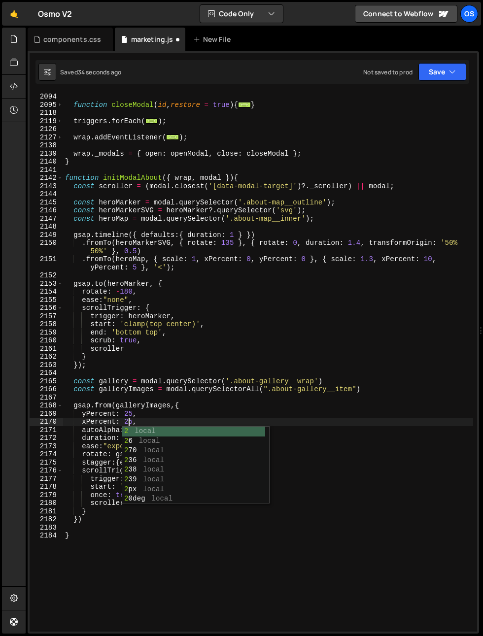
click at [190, 422] on div "function closeModal ( id , restore = true ) { ... } triggers . forEach ( ... ) …" at bounding box center [268, 370] width 410 height 555
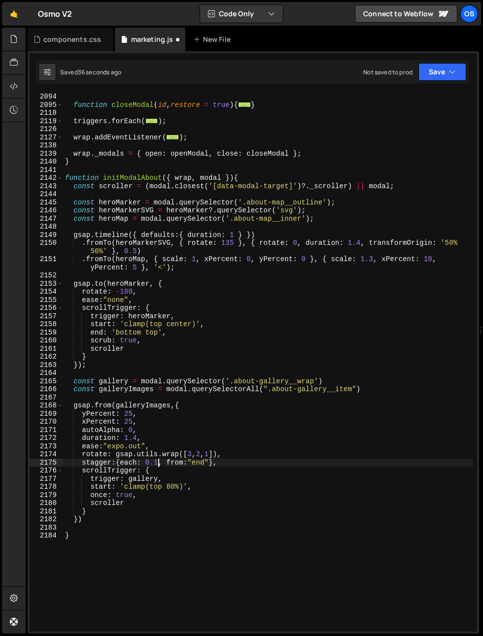
click at [152, 463] on div "function closeModal ( id , restore = true ) { ... } triggers . forEach ( ... ) …" at bounding box center [268, 370] width 410 height 555
click at [203, 438] on div "function closeModal ( id , restore = true ) { ... } triggers . forEach ( ... ) …" at bounding box center [268, 370] width 410 height 555
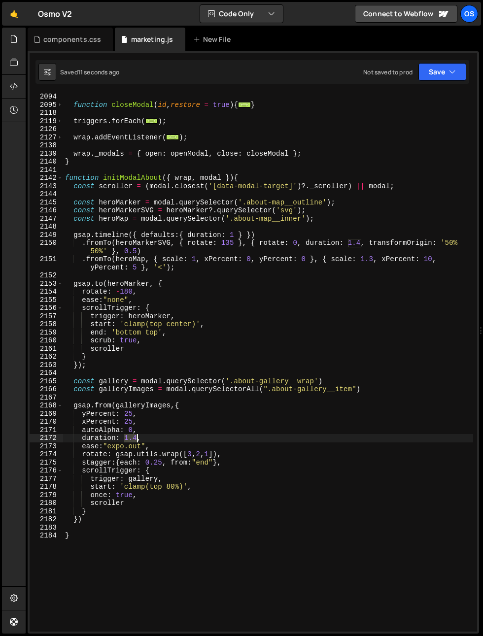
drag, startPoint x: 125, startPoint y: 440, endPoint x: 138, endPoint y: 440, distance: 13.8
click at [138, 440] on div "function closeModal ( id , restore = true ) { ... } triggers . forEach ( ... ) …" at bounding box center [268, 370] width 410 height 555
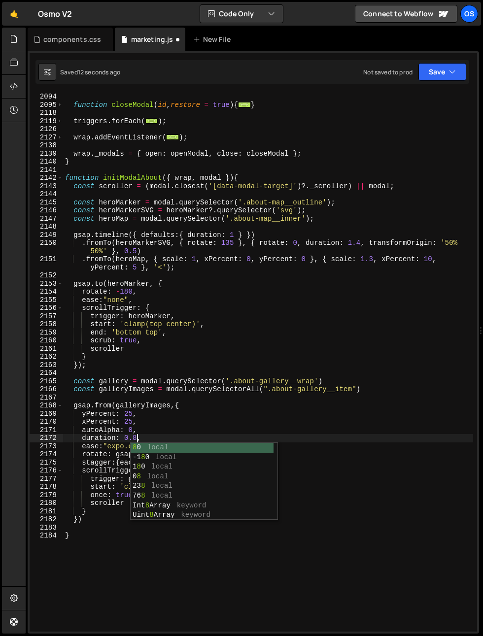
scroll to position [0, 4]
drag, startPoint x: 161, startPoint y: 389, endPoint x: 160, endPoint y: 411, distance: 22.2
click at [161, 389] on div "function closeModal ( id , restore = true ) { ... } triggers . forEach ( ... ) …" at bounding box center [268, 370] width 410 height 555
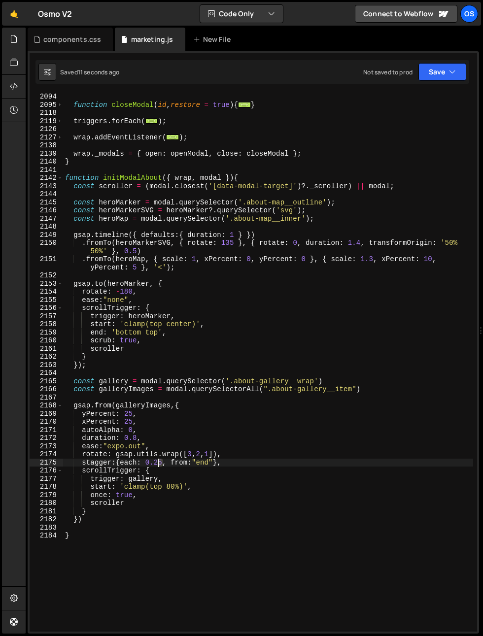
drag, startPoint x: 164, startPoint y: 462, endPoint x: 156, endPoint y: 464, distance: 7.6
click at [157, 464] on div "function closeModal ( id , restore = true ) { ... } triggers . forEach ( ... ) …" at bounding box center [268, 370] width 410 height 555
drag, startPoint x: 154, startPoint y: 464, endPoint x: 162, endPoint y: 464, distance: 7.9
click at [162, 464] on div "function closeModal ( id , restore = true ) { ... } triggers . forEach ( ... ) …" at bounding box center [268, 370] width 410 height 555
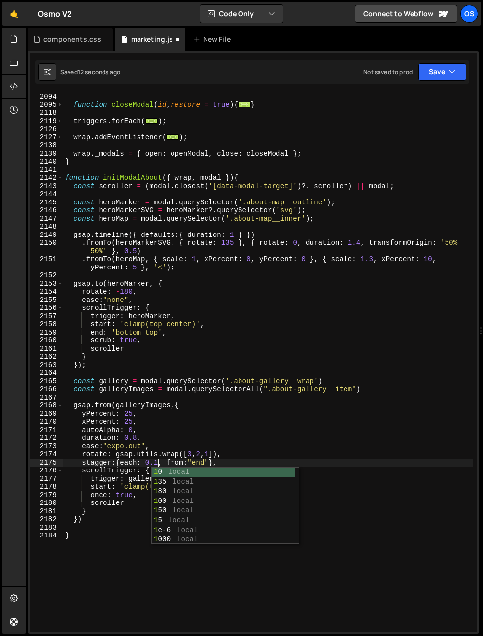
scroll to position [0, 6]
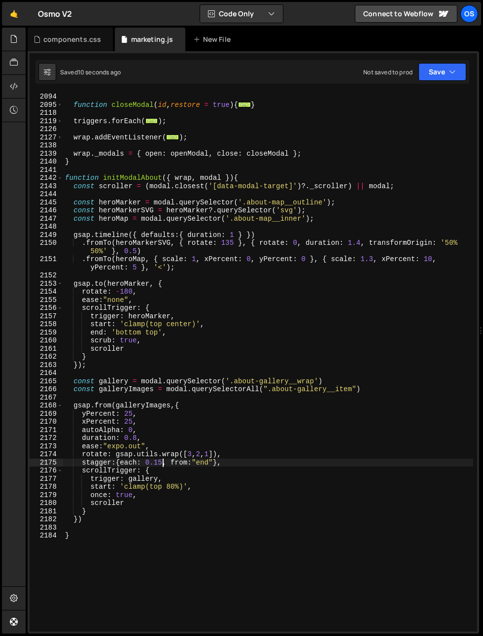
drag, startPoint x: 162, startPoint y: 461, endPoint x: 156, endPoint y: 464, distance: 6.0
click at [156, 464] on div "function closeModal ( id , restore = true ) { ... } triggers . forEach ( ... ) …" at bounding box center [268, 370] width 410 height 555
click at [231, 456] on div "function closeModal ( id , restore = true ) { ... } triggers . forEach ( ... ) …" at bounding box center [268, 370] width 410 height 555
click at [189, 454] on div "function closeModal ( id , restore = true ) { ... } triggers . forEach ( ... ) …" at bounding box center [268, 370] width 410 height 555
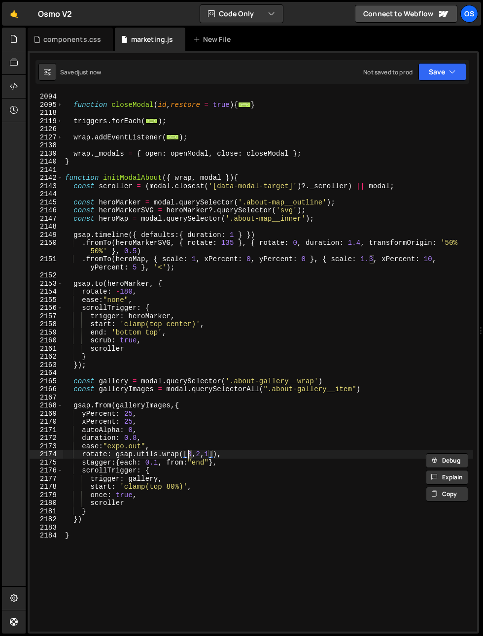
scroll to position [0, 8]
click at [189, 455] on div "function closeModal ( id , restore = true ) { ... } triggers . forEach ( ... ) …" at bounding box center [268, 370] width 410 height 555
click at [197, 454] on div "function closeModal ( id , restore = true ) { ... } triggers . forEach ( ... ) …" at bounding box center [268, 370] width 410 height 555
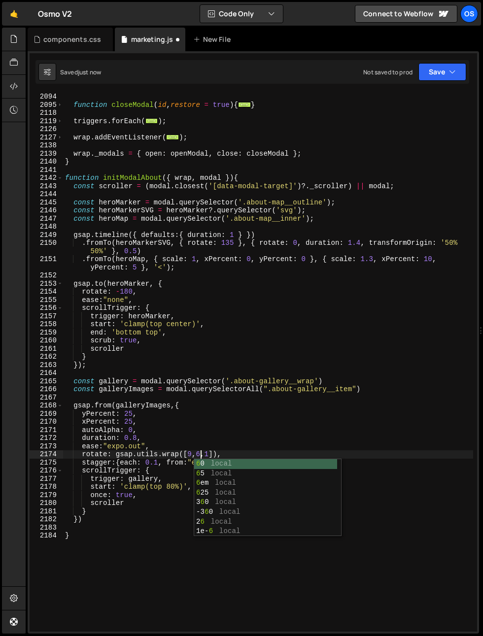
click at [213, 445] on div "function closeModal ( id , restore = true ) { ... } triggers . forEach ( ... ) …" at bounding box center [268, 370] width 410 height 555
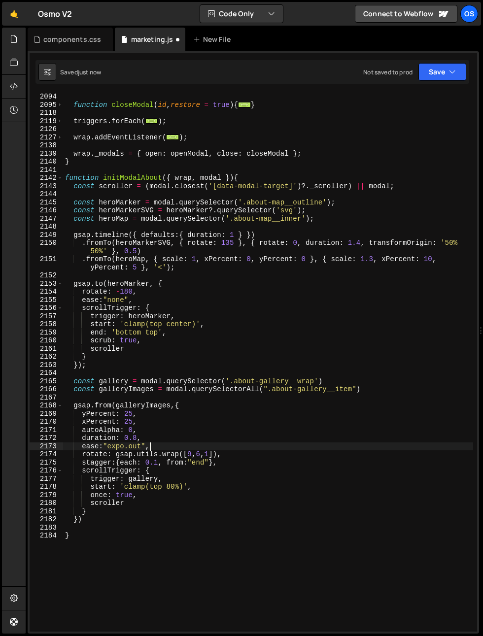
scroll to position [0, 5]
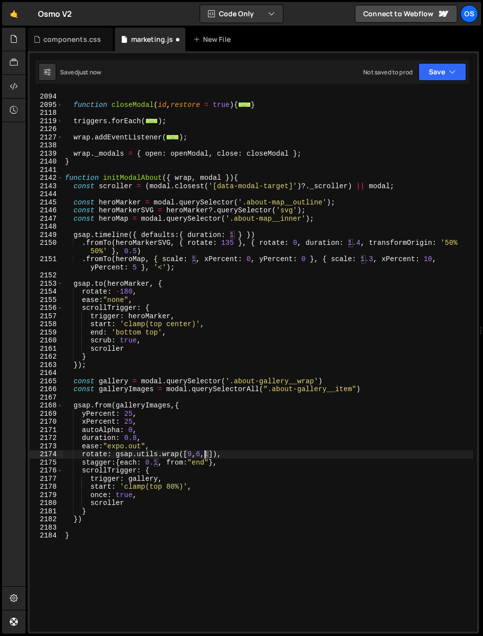
click at [204, 456] on div "function closeModal ( id , restore = true ) { ... } triggers . forEach ( ... ) …" at bounding box center [268, 370] width 410 height 555
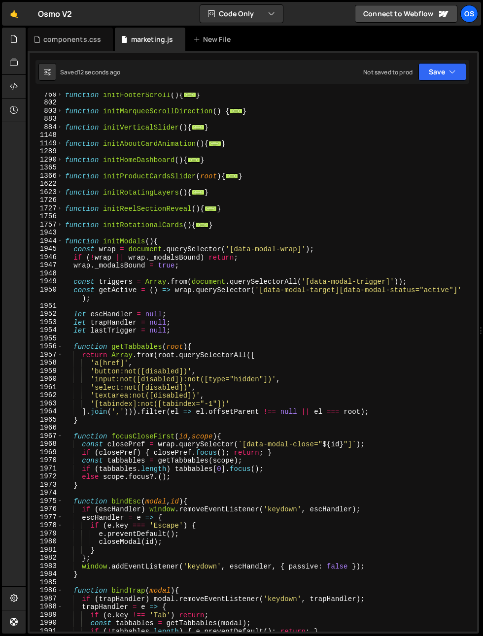
scroll to position [677, 0]
click at [60, 239] on span at bounding box center [59, 241] width 5 height 8
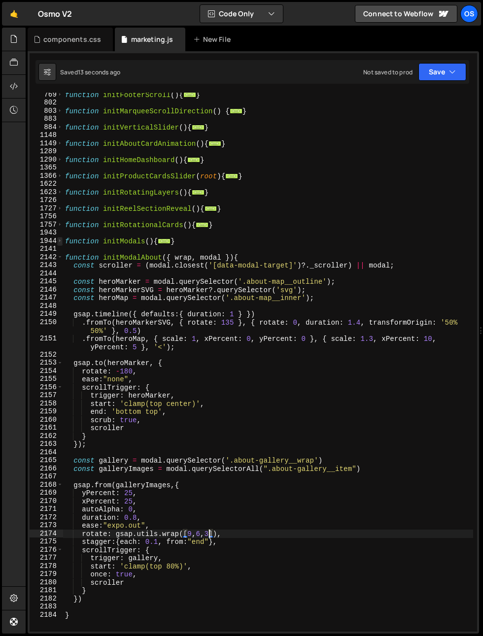
scroll to position [574, 0]
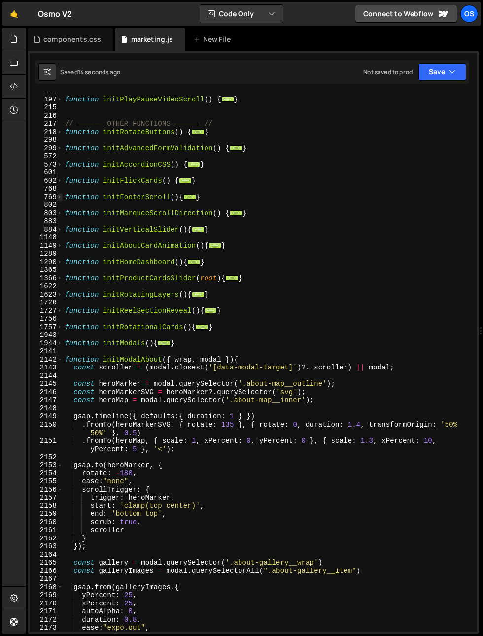
drag, startPoint x: 111, startPoint y: 200, endPoint x: 59, endPoint y: 200, distance: 51.7
click at [111, 200] on div "function initPlayPauseVideoScroll ( ) { ... } // —————— OTHER FUNCTIONS —————— …" at bounding box center [268, 364] width 410 height 555
click at [63, 195] on div "function initFooterScroll(){ 196 197 215 216 217 218 298 299 572 573 601 602 76…" at bounding box center [253, 362] width 447 height 539
click at [60, 196] on span at bounding box center [59, 197] width 5 height 8
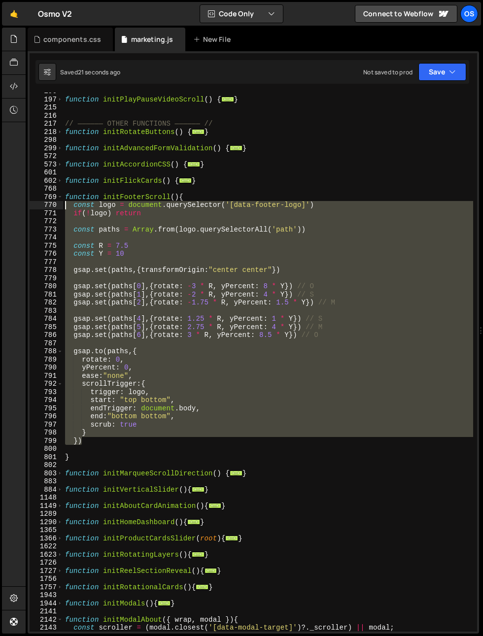
drag, startPoint x: 86, startPoint y: 440, endPoint x: 40, endPoint y: 204, distance: 240.3
click at [40, 204] on div "function initFooterScroll(){ 196 197 215 216 217 218 298 299 572 573 601 602 76…" at bounding box center [253, 362] width 447 height 539
click at [62, 196] on span at bounding box center [59, 197] width 5 height 8
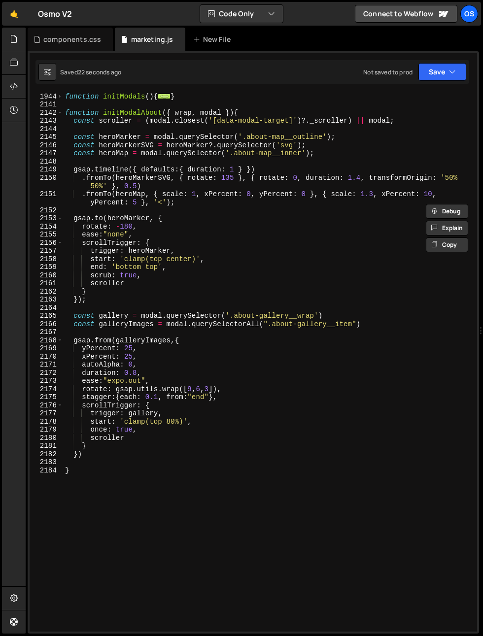
scroll to position [852, 0]
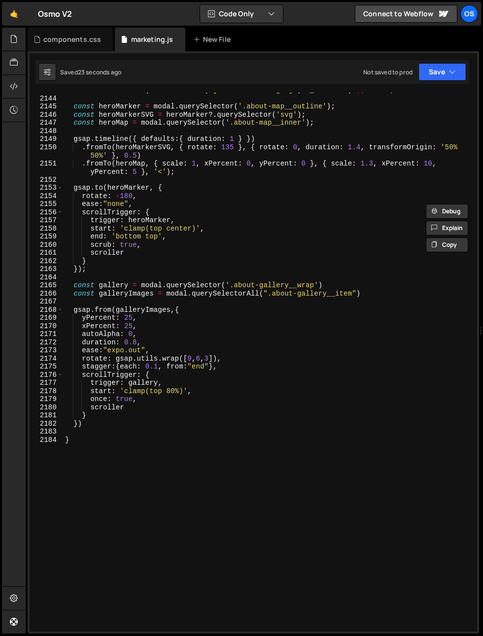
click at [90, 425] on div "const scroller = ( modal . closest ( '[data-modal-target]' ) ?. _scroller ) || …" at bounding box center [268, 363] width 410 height 555
type textarea "})"
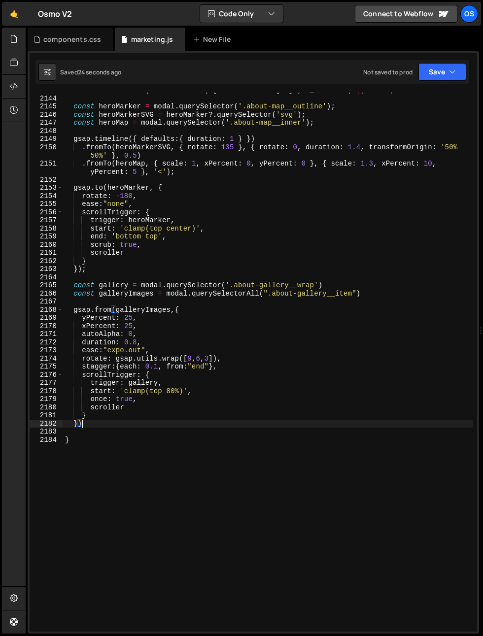
scroll to position [0, 0]
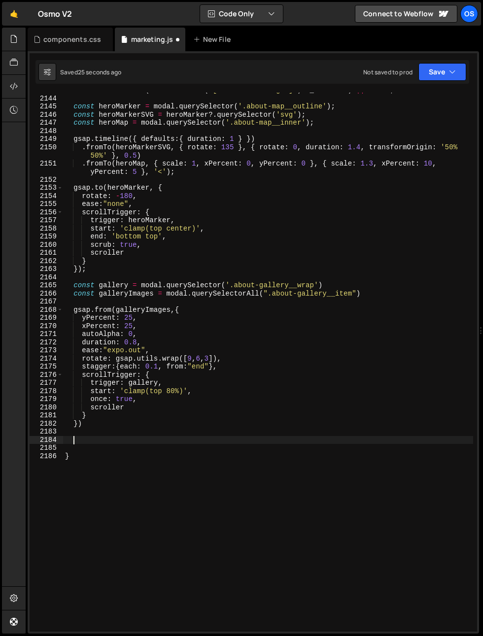
paste textarea "})"
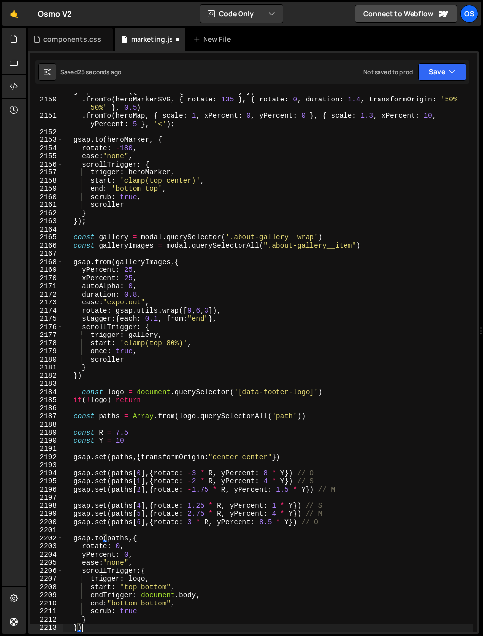
scroll to position [924, 0]
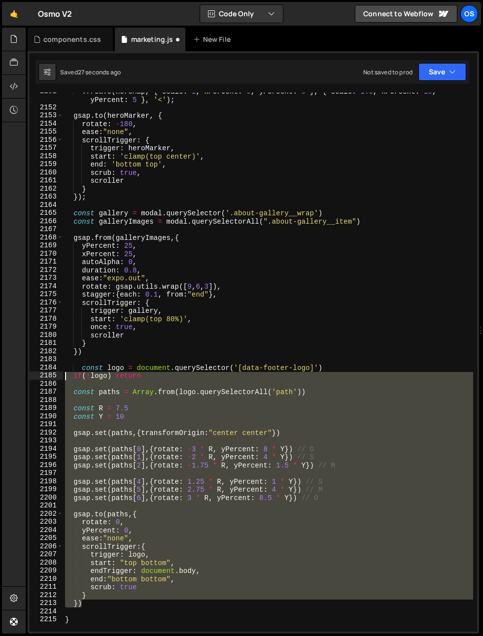
drag, startPoint x: 67, startPoint y: 557, endPoint x: 62, endPoint y: 376, distance: 181.4
click at [62, 376] on div "}) 2151 2152 2153 2154 2155 2156 2157 2158 2159 2160 2161 2162 2163 2164 2165 2…" at bounding box center [253, 362] width 447 height 539
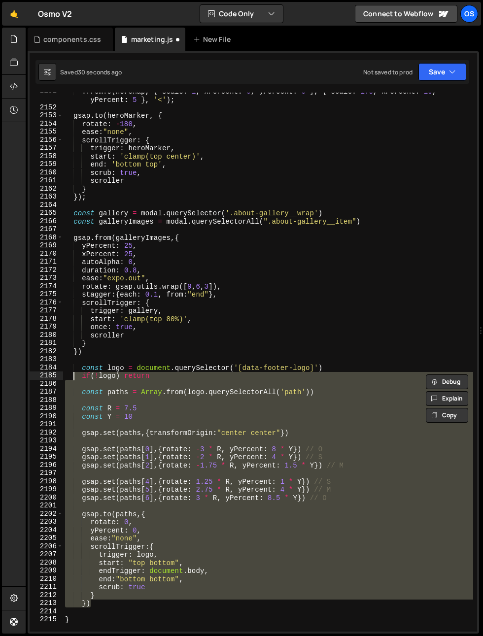
type textarea "if(!logo) return"
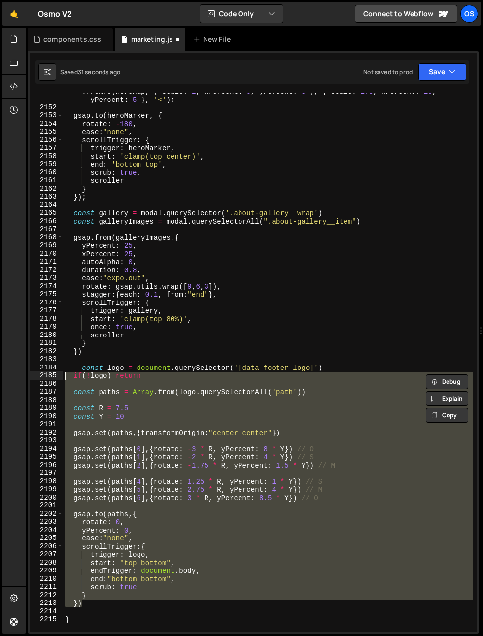
click at [88, 363] on div ". fromTo ( heroMap , { scale : 1 , xPercent : 0 , yPercent : 0 } , { scale : 1.…" at bounding box center [268, 369] width 410 height 564
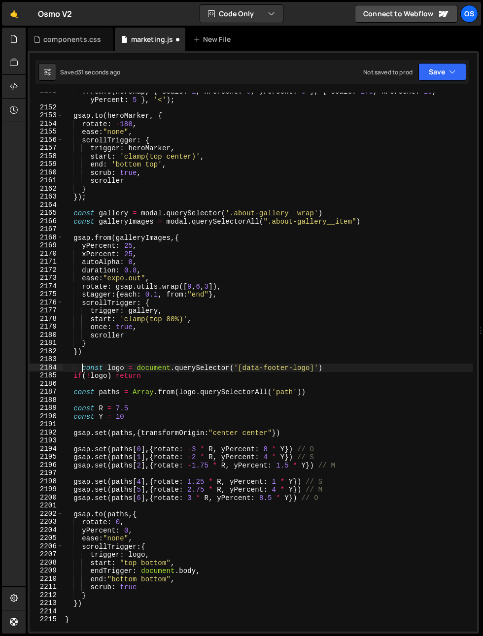
click at [83, 368] on div ". fromTo ( heroMap , { scale : 1 , xPercent : 0 , yPercent : 0 } , { scale : 1.…" at bounding box center [268, 369] width 410 height 564
click at [153, 364] on div ". fromTo ( heroMap , { scale : 1 , xPercent : 0 , yPercent : 0 } , { scale : 1.…" at bounding box center [268, 369] width 410 height 564
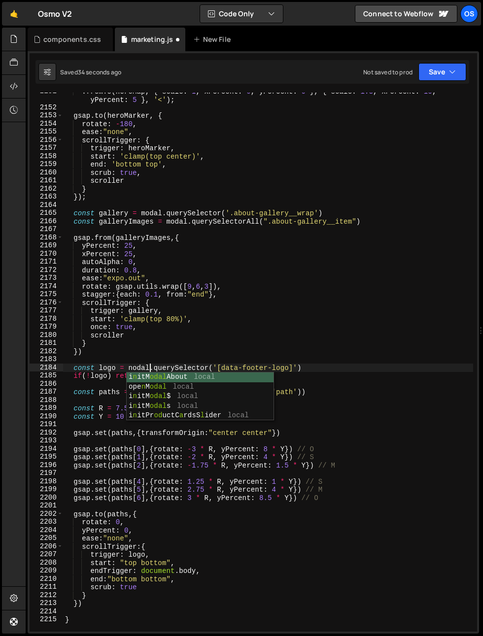
click at [128, 344] on div ". fromTo ( heroMap , { scale : 1 , xPercent : 0 , yPercent : 0 } , { scale : 1.…" at bounding box center [268, 369] width 410 height 564
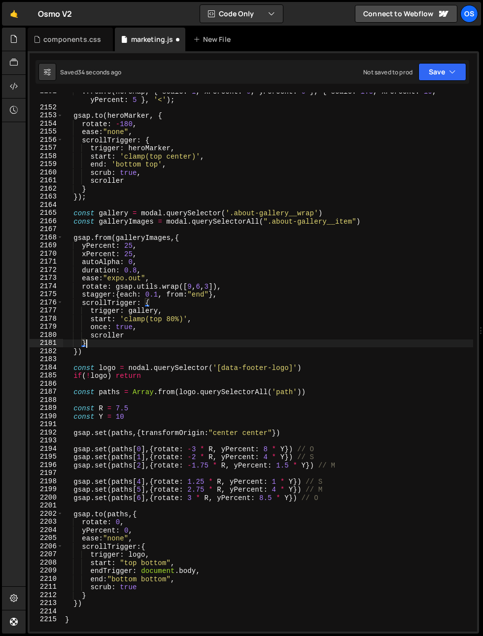
scroll to position [0, 1]
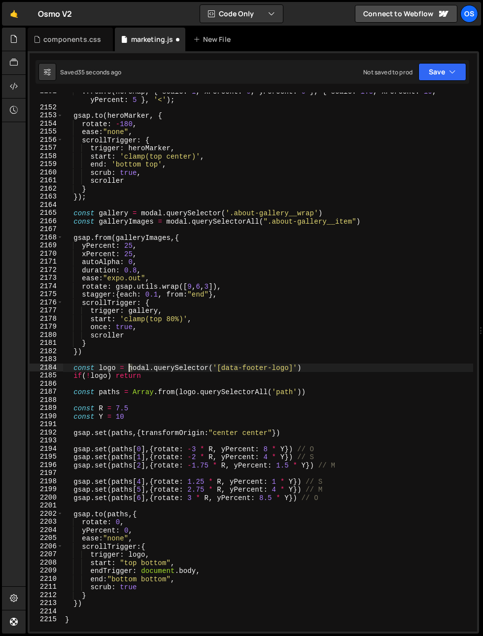
click at [129, 370] on div ". fromTo ( heroMap , { scale : 1 , xPercent : 0 , yPercent : 0 } , { scale : 1.…" at bounding box center [268, 369] width 410 height 564
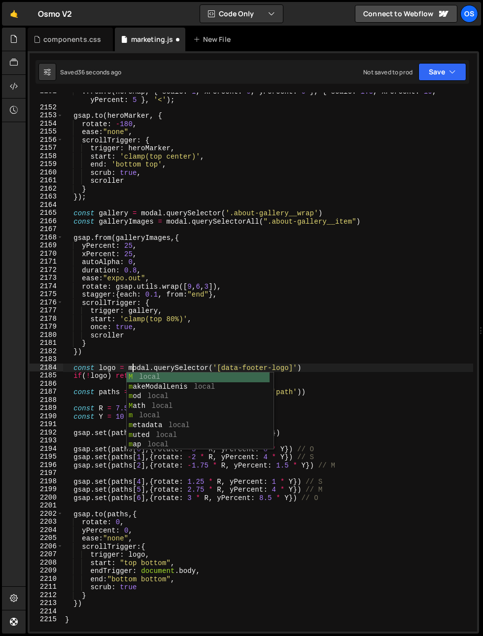
click at [146, 338] on div ". fromTo ( heroMap , { scale : 1 , xPercent : 0 , yPercent : 0 } , { scale : 1.…" at bounding box center [268, 369] width 410 height 564
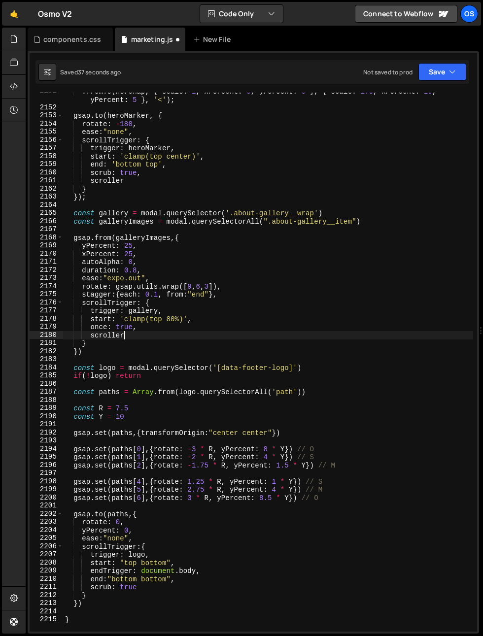
click at [132, 392] on div ". fromTo ( heroMap , { scale : 1 , xPercent : 0 , yPercent : 0 } , { scale : 1.…" at bounding box center [268, 369] width 410 height 564
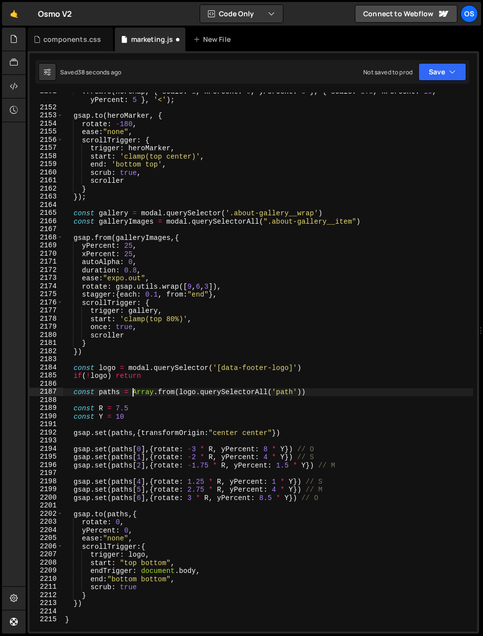
click at [161, 409] on div ". fromTo ( heroMap , { scale : 1 , xPercent : 0 , yPercent : 0 } , { scale : 1.…" at bounding box center [268, 369] width 410 height 564
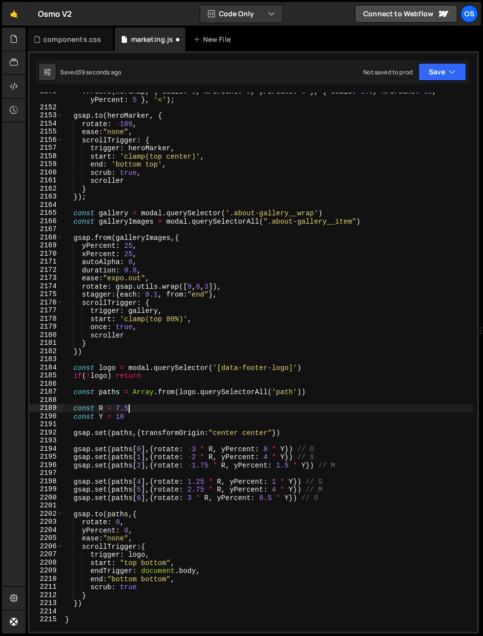
click at [168, 418] on div ". fromTo ( heroMap , { scale : 1 , xPercent : 0 , yPercent : 0 } , { scale : 1.…" at bounding box center [268, 369] width 410 height 564
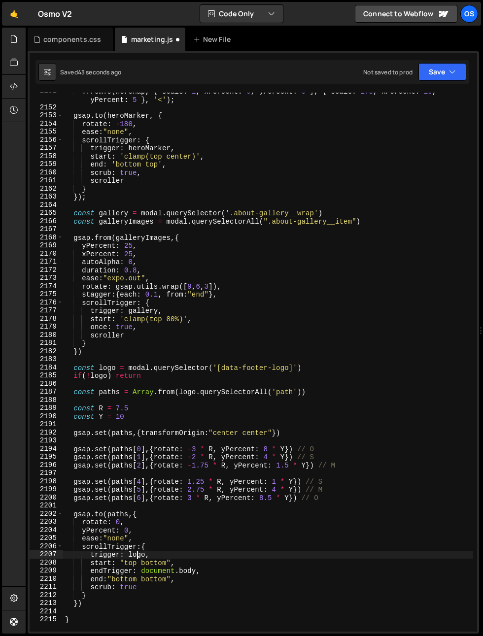
click at [136, 556] on div ". fromTo ( heroMap , { scale : 1 , xPercent : 0 , yPercent : 0 } , { scale : 1.…" at bounding box center [268, 369] width 410 height 564
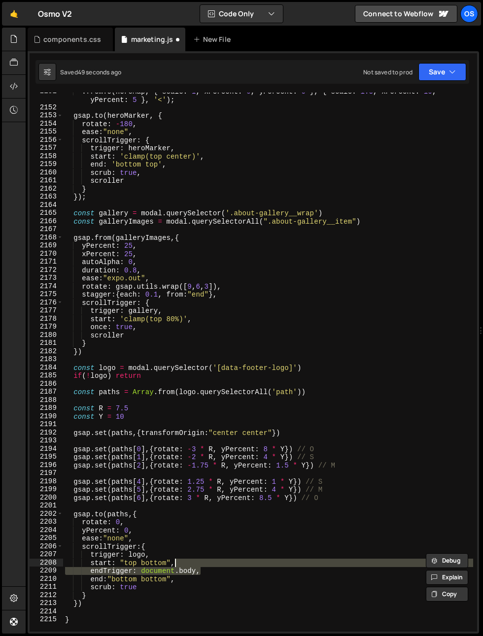
drag, startPoint x: 204, startPoint y: 572, endPoint x: 205, endPoint y: 563, distance: 8.4
click at [205, 563] on div ". fromTo ( heroMap , { scale : 1 , xPercent : 0 , yPercent : 0 } , { scale : 1.…" at bounding box center [268, 369] width 410 height 564
click at [208, 567] on div ". fromTo ( heroMap , { scale : 1 , xPercent : 0 , yPercent : 0 } , { scale : 1.…" at bounding box center [268, 362] width 410 height 539
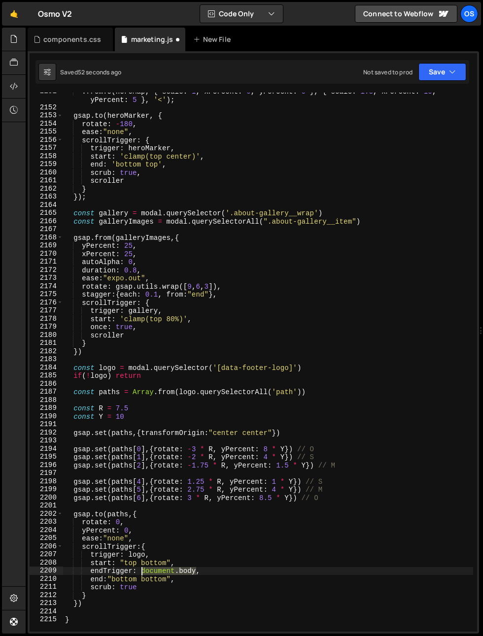
drag, startPoint x: 198, startPoint y: 572, endPoint x: 141, endPoint y: 573, distance: 56.7
click at [141, 572] on div ". fromTo ( heroMap , { scale : 1 , xPercent : 0 , yPercent : 0 } , { scale : 1.…" at bounding box center [268, 369] width 410 height 564
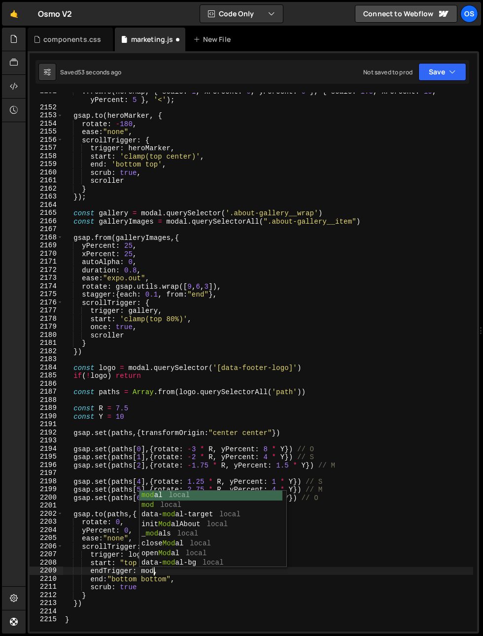
scroll to position [0, 6]
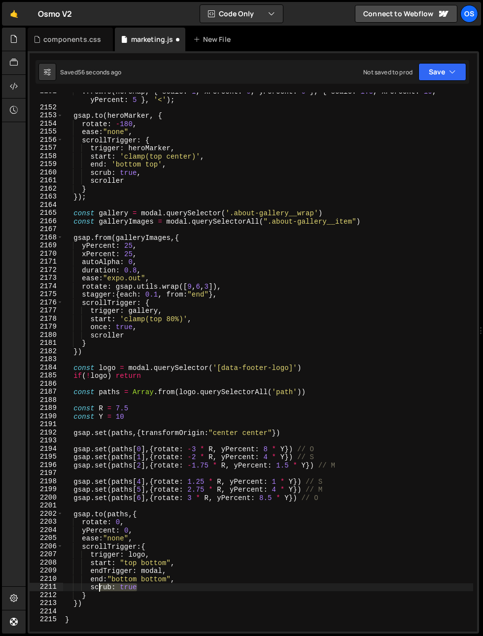
drag, startPoint x: 142, startPoint y: 591, endPoint x: 99, endPoint y: 590, distance: 43.4
click at [99, 590] on div ". fromTo ( heroMap , { scale : 1 , xPercent : 0 , yPercent : 0 } , { scale : 1.…" at bounding box center [268, 369] width 410 height 564
click at [182, 582] on div ". fromTo ( heroMap , { scale : 1 , xPercent : 0 , yPercent : 0 } , { scale : 1.…" at bounding box center [268, 369] width 410 height 564
type textarea "end:"bottom bottom","
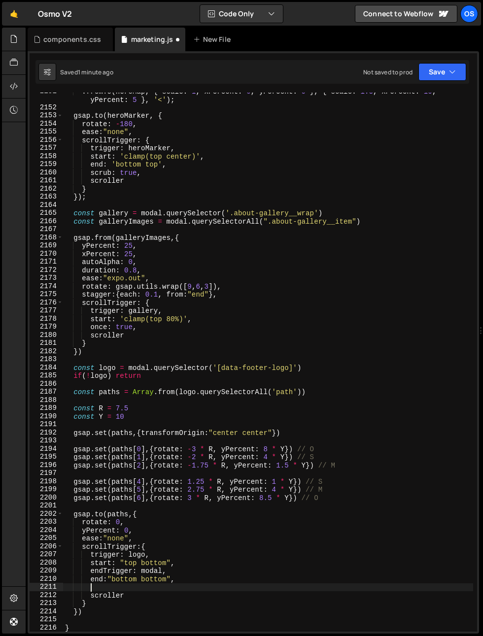
scroll to position [0, 1]
type textarea "d"
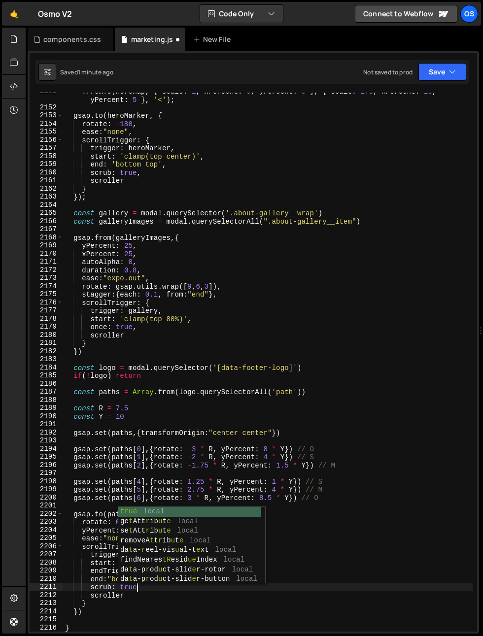
scroll to position [0, 4]
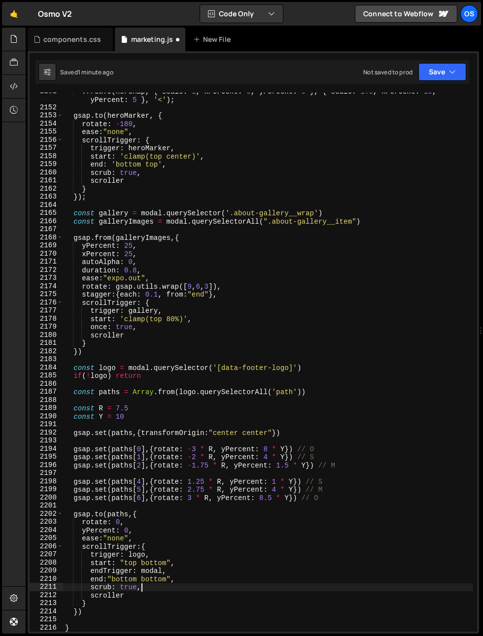
click at [211, 549] on div ". fromTo ( heroMap , { scale : 1 , xPercent : 0 , yPercent : 0 } , { scale : 1.…" at bounding box center [268, 369] width 410 height 564
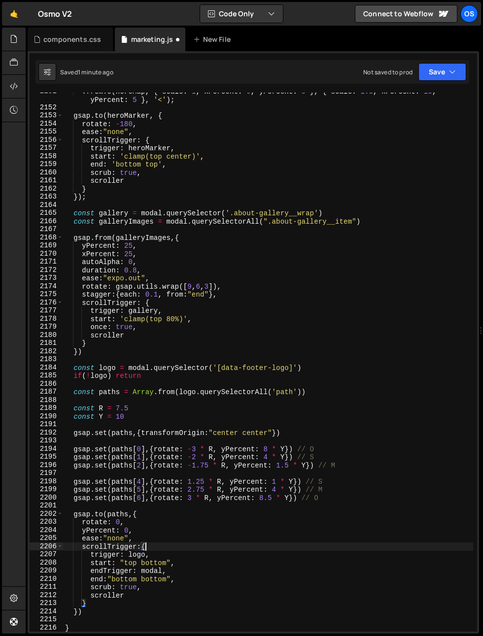
click at [195, 560] on div ". fromTo ( heroMap , { scale : 1 , xPercent : 0 , yPercent : 0 } , { scale : 1.…" at bounding box center [268, 369] width 410 height 564
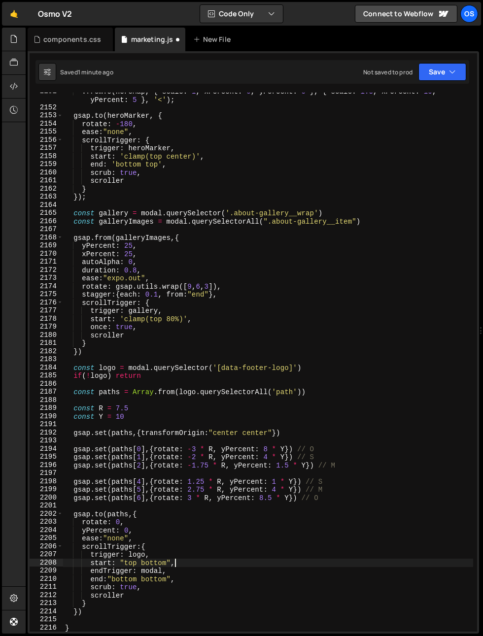
click at [141, 535] on div ". fromTo ( heroMap , { scale : 1 , xPercent : 0 , yPercent : 0 } , { scale : 1.…" at bounding box center [268, 369] width 410 height 564
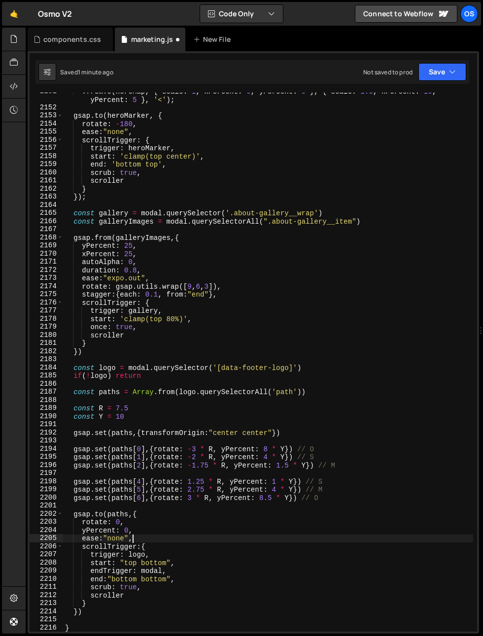
click at [135, 551] on div ". fromTo ( heroMap , { scale : 1 , xPercent : 0 , yPercent : 0 } , { scale : 1.…" at bounding box center [268, 369] width 410 height 564
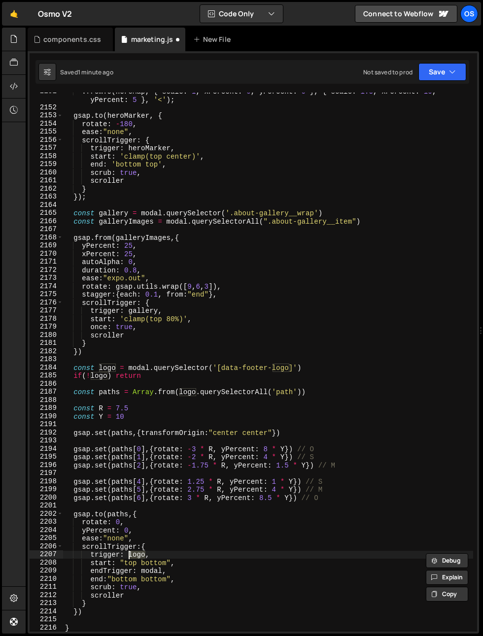
click at [169, 551] on div ". fromTo ( heroMap , { scale : 1 , xPercent : 0 , yPercent : 0 } , { scale : 1.…" at bounding box center [268, 369] width 410 height 564
click at [151, 560] on div ". fromTo ( heroMap , { scale : 1 , xPercent : 0 , yPercent : 0 } , { scale : 1.…" at bounding box center [268, 369] width 410 height 564
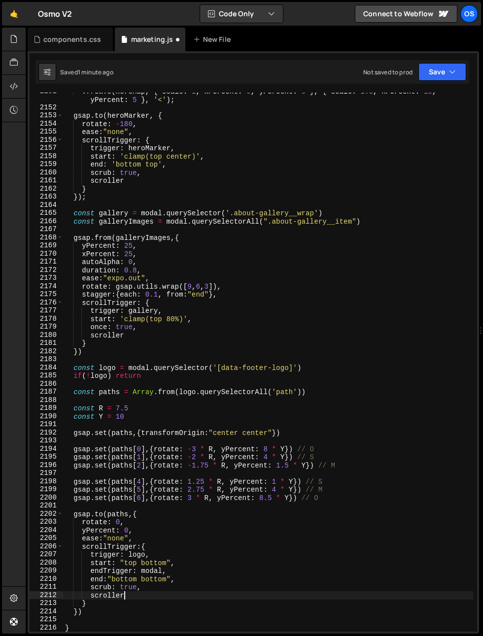
click at [149, 599] on div ". fromTo ( heroMap , { scale : 1 , xPercent : 0 , yPercent : 0 } , { scale : 1.…" at bounding box center [268, 369] width 410 height 564
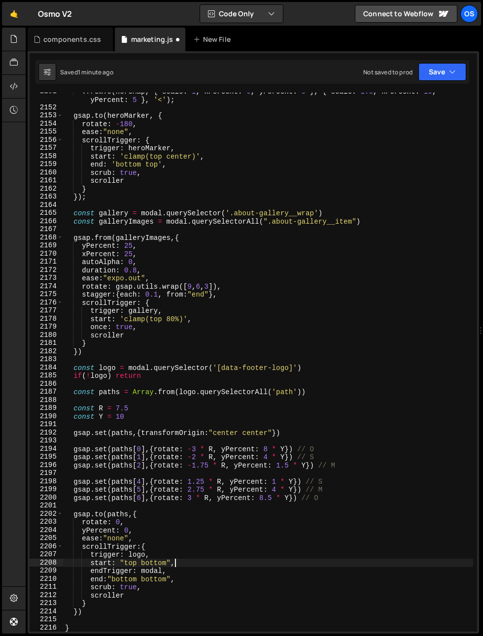
click at [176, 563] on div ". fromTo ( heroMap , { scale : 1 , xPercent : 0 , yPercent : 0 } , { scale : 1.…" at bounding box center [268, 369] width 410 height 564
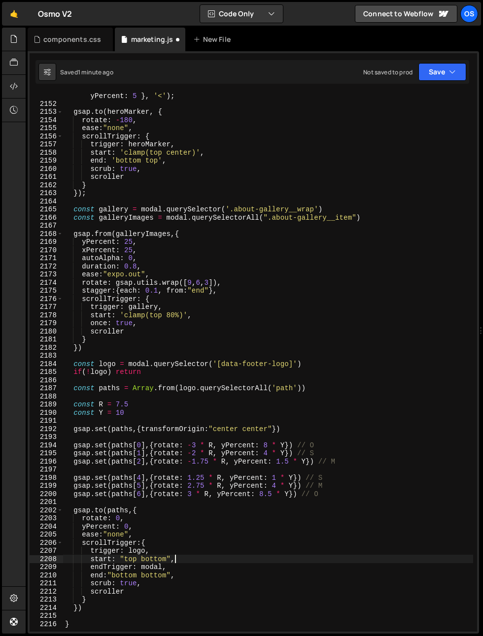
click at [181, 590] on div ". fromTo ( heroMap , { scale : 1 , xPercent : 0 , yPercent : 0 } , { scale : 1.…" at bounding box center [268, 365] width 410 height 564
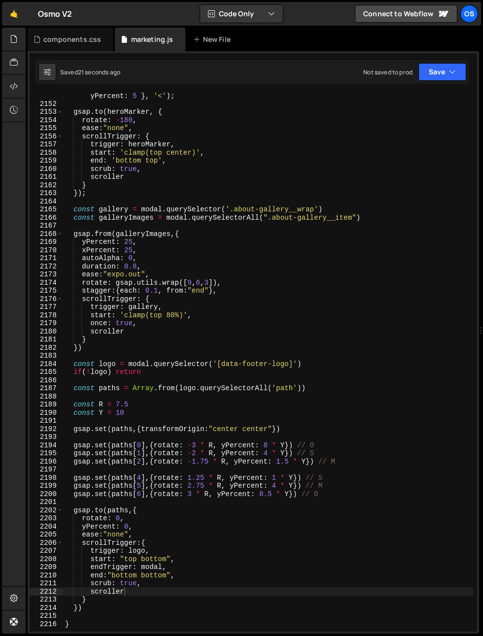
click at [169, 575] on div ". fromTo ( heroMap , { scale : 1 , xPercent : 0 , yPercent : 0 } , { scale : 1.…" at bounding box center [268, 365] width 410 height 564
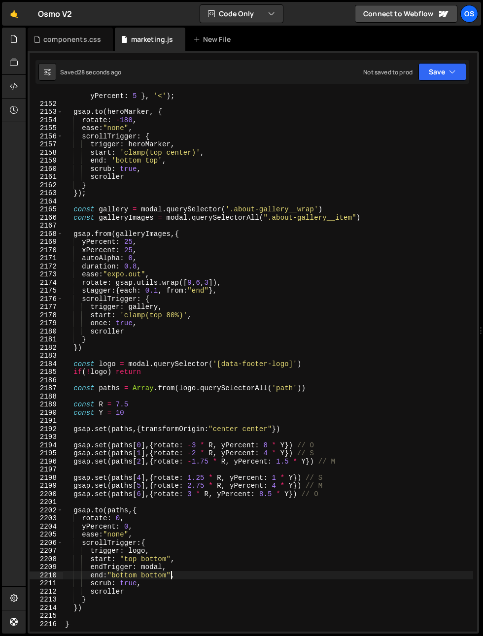
click at [161, 577] on div ". fromTo ( heroMap , { scale : 1 , xPercent : 0 , yPercent : 0 } , { scale : 1.…" at bounding box center [268, 365] width 410 height 564
click at [194, 580] on div ". fromTo ( heroMap , { scale : 1 , xPercent : 0 , yPercent : 0 } , { scale : 1.…" at bounding box center [268, 365] width 410 height 564
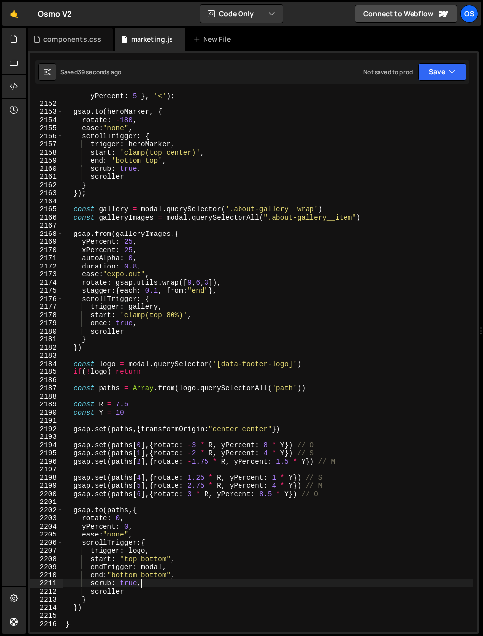
click at [161, 578] on div ". fromTo ( heroMap , { scale : 1 , xPercent : 0 , yPercent : 0 } , { scale : 1.…" at bounding box center [268, 365] width 410 height 564
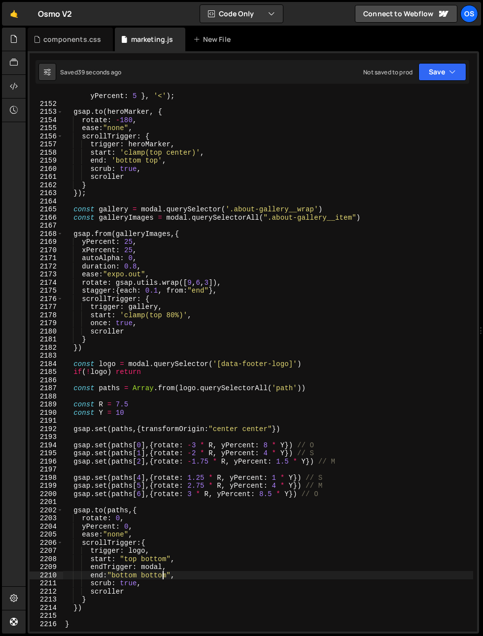
click at [161, 578] on div ". fromTo ( heroMap , { scale : 1 , xPercent : 0 , yPercent : 0 } , { scale : 1.…" at bounding box center [268, 365] width 410 height 564
click at [165, 585] on div ". fromTo ( heroMap , { scale : 1 , xPercent : 0 , yPercent : 0 } , { scale : 1.…" at bounding box center [268, 365] width 410 height 564
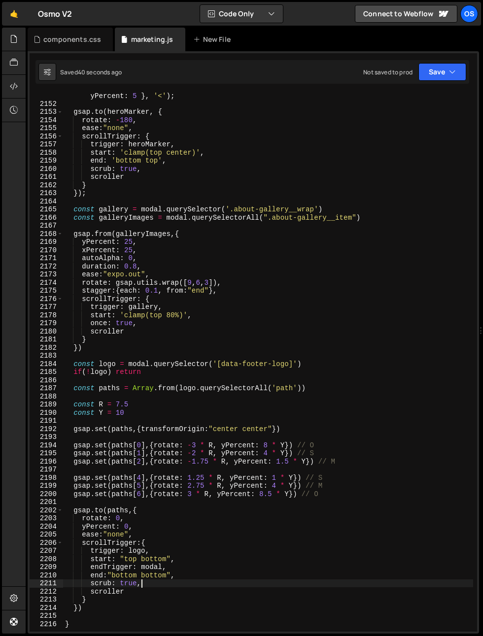
click at [166, 579] on div ". fromTo ( heroMap , { scale : 1 , xPercent : 0 , yPercent : 0 } , { scale : 1.…" at bounding box center [268, 365] width 410 height 564
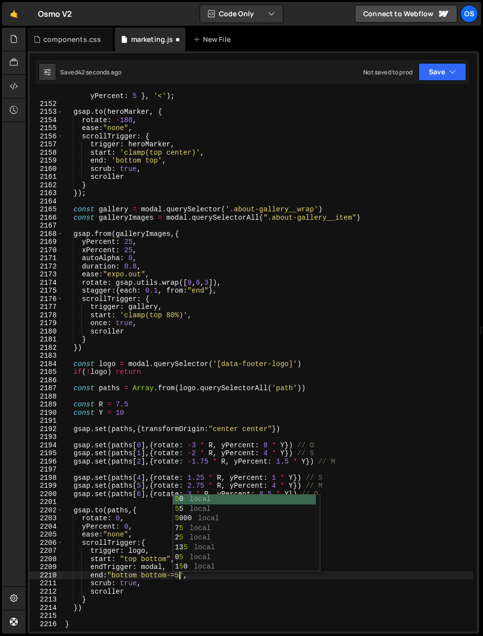
scroll to position [0, 8]
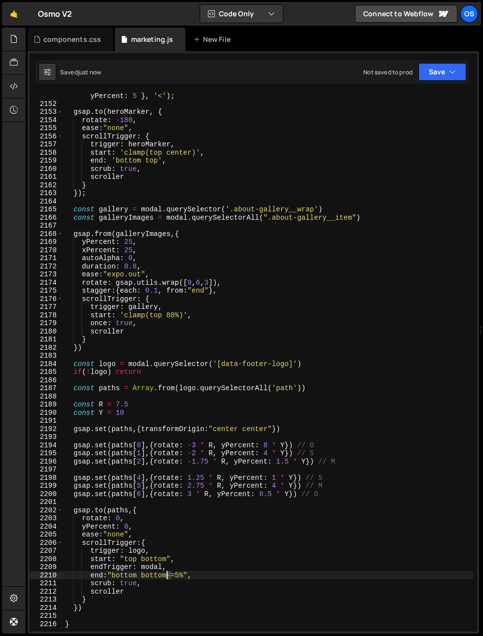
drag, startPoint x: 169, startPoint y: 573, endPoint x: 164, endPoint y: 582, distance: 10.0
click at [168, 576] on div ". fromTo ( heroMap , { scale : 1 , xPercent : 0 , yPercent : 0 } , { scale : 1.…" at bounding box center [268, 365] width 410 height 564
click at [179, 574] on div ". fromTo ( heroMap , { scale : 1 , xPercent : 0 , yPercent : 0 } , { scale : 1.…" at bounding box center [268, 365] width 410 height 564
click at [176, 576] on div ". fromTo ( heroMap , { scale : 1 , xPercent : 0 , yPercent : 0 } , { scale : 1.…" at bounding box center [268, 365] width 410 height 564
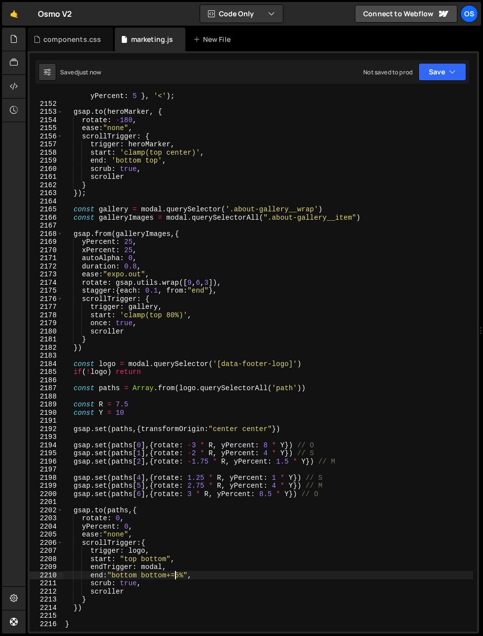
scroll to position [0, 8]
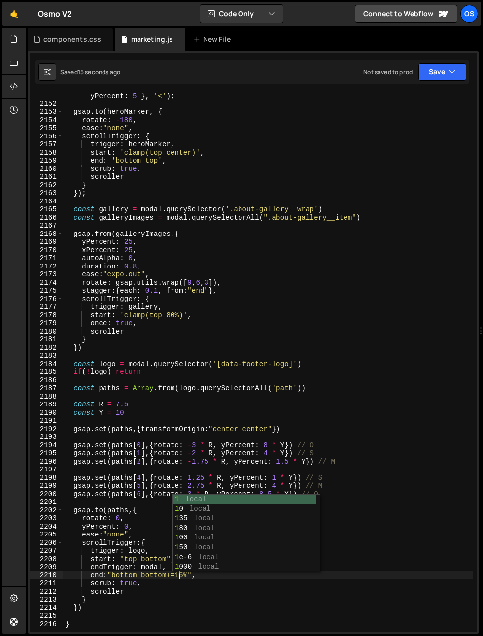
click at [180, 584] on div ". fromTo ( heroMap , { scale : 1 , xPercent : 0 , yPercent : 0 } , { scale : 1.…" at bounding box center [268, 365] width 410 height 564
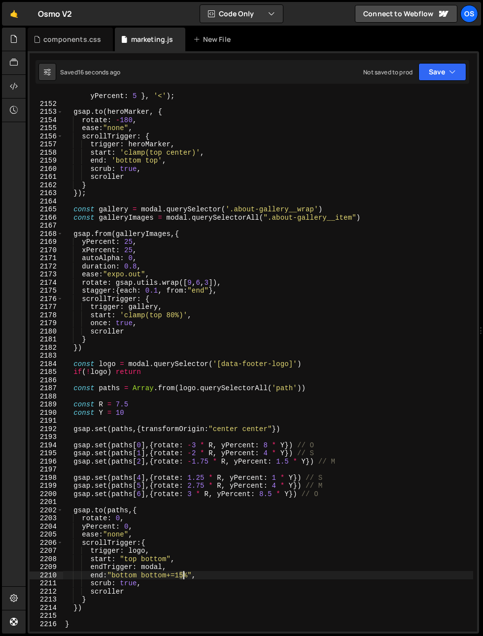
drag, startPoint x: 180, startPoint y: 578, endPoint x: 186, endPoint y: 578, distance: 5.9
click at [185, 576] on div ". fromTo ( heroMap , { scale : 1 , xPercent : 0 , yPercent : 0 } , { scale : 1.…" at bounding box center [268, 365] width 410 height 564
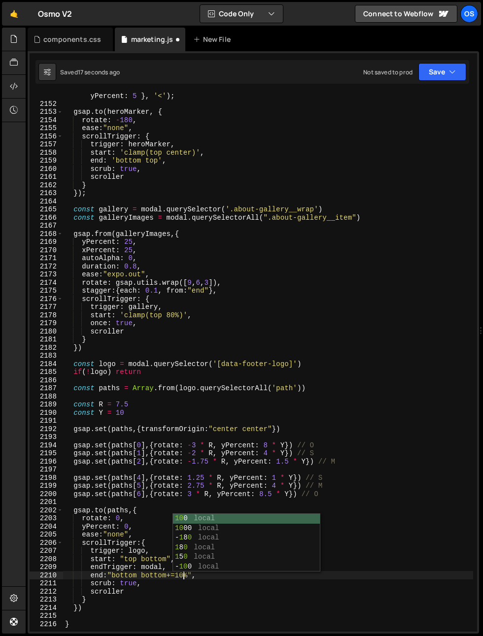
scroll to position [0, 8]
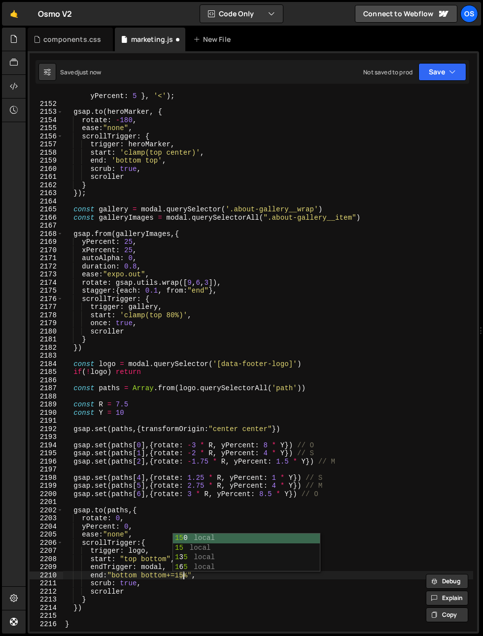
click at [166, 600] on div ". fromTo ( heroMap , { scale : 1 , xPercent : 0 , yPercent : 0 } , { scale : 1.…" at bounding box center [268, 365] width 410 height 564
type textarea "}"
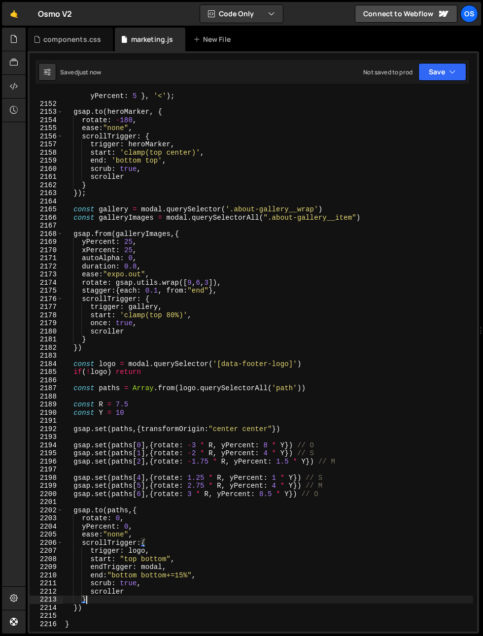
scroll to position [0, 1]
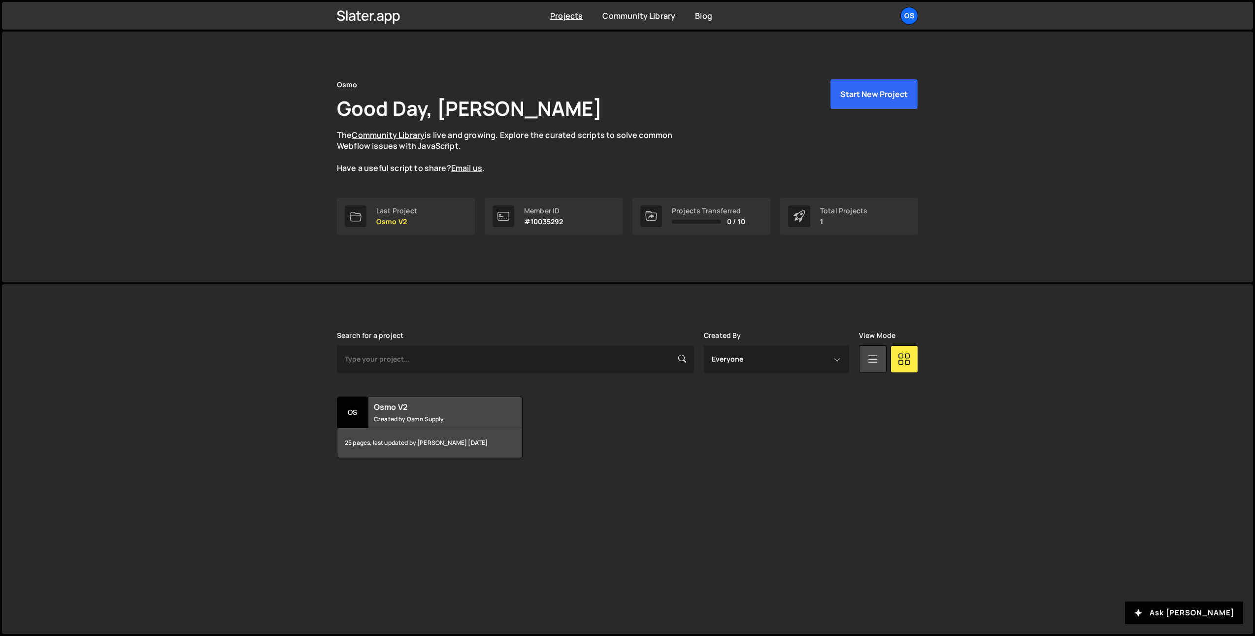
click at [261, 256] on div "Osmo Good Day, [PERSON_NAME] The Community Library is live and growing. Explore…" at bounding box center [627, 157] width 1251 height 251
